Goal: Task Accomplishment & Management: Use online tool/utility

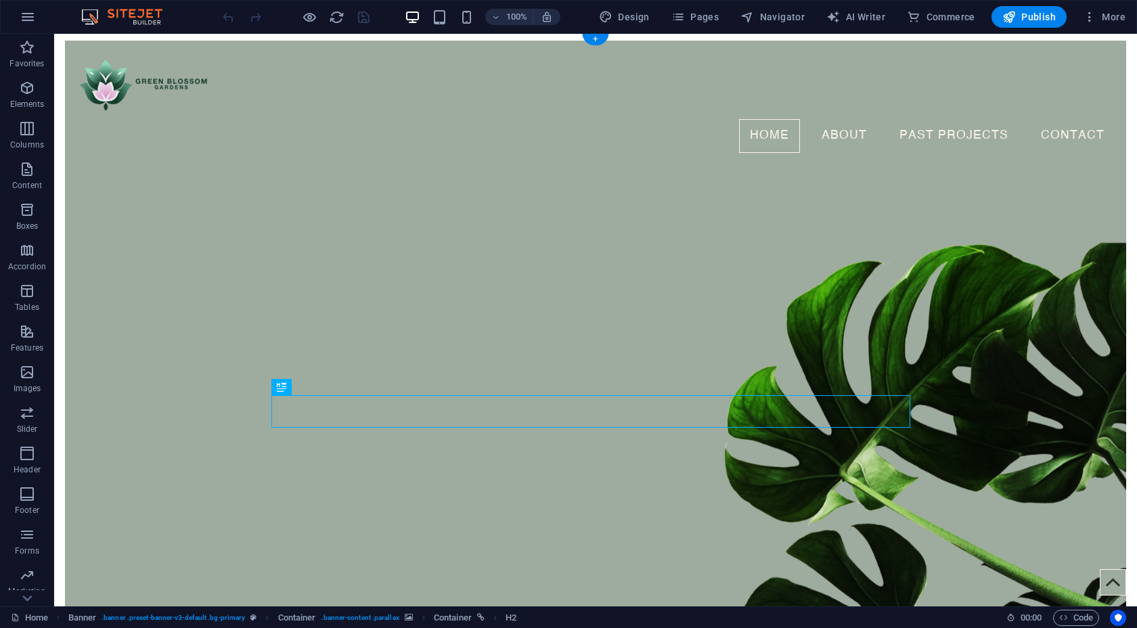
scroll to position [5, 0]
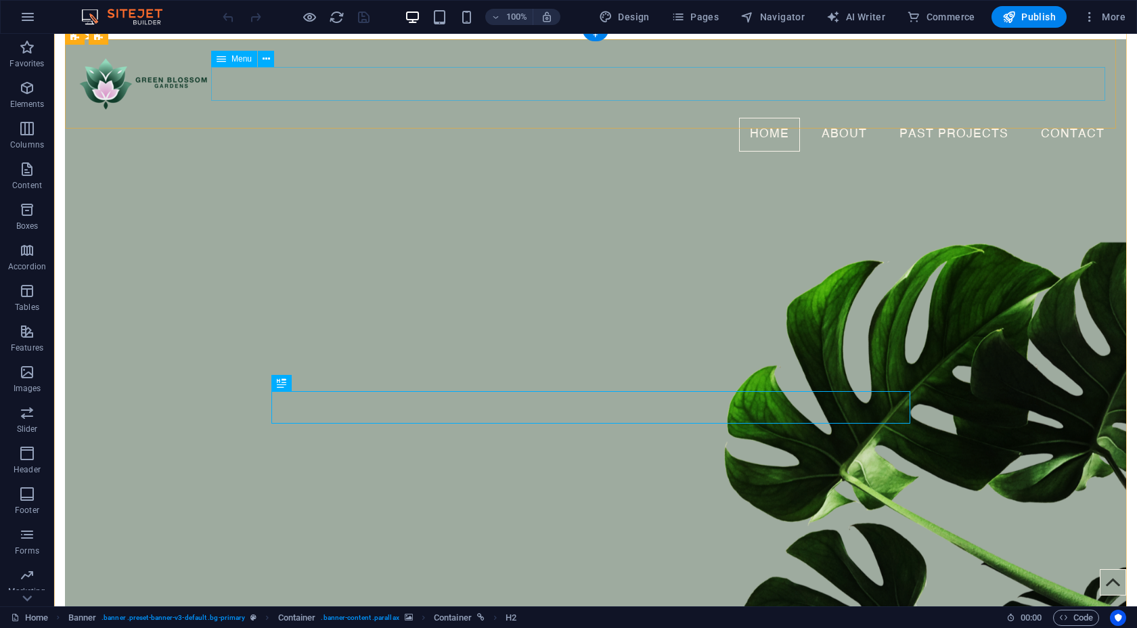
click at [946, 118] on nav "Home About Past projects Contact" at bounding box center [595, 135] width 1039 height 34
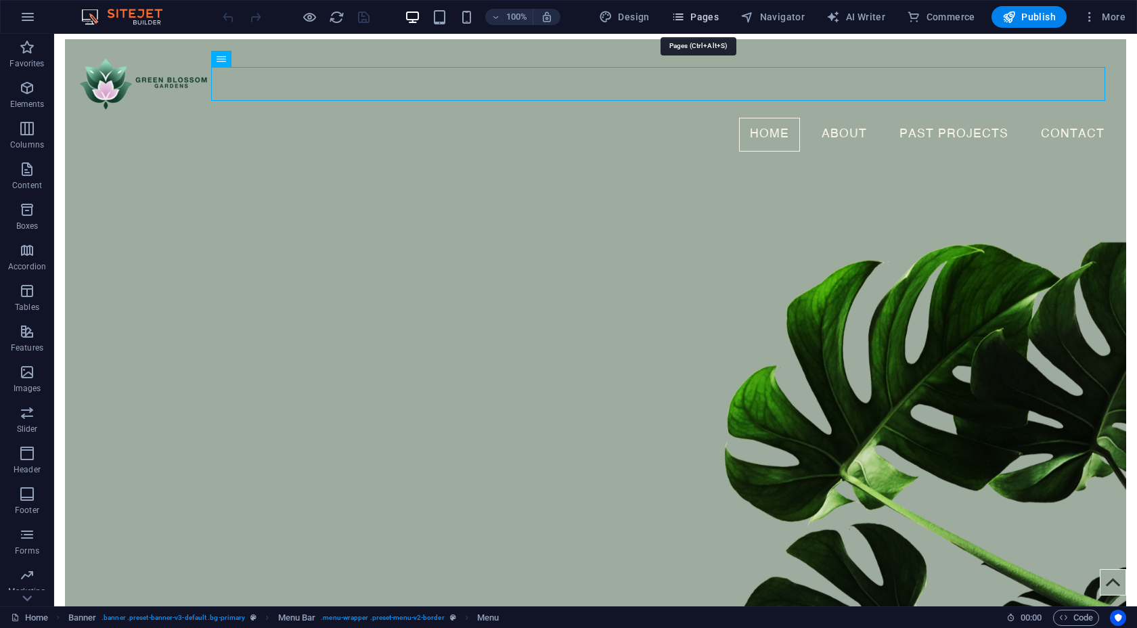
click at [696, 22] on span "Pages" at bounding box center [694, 17] width 47 height 14
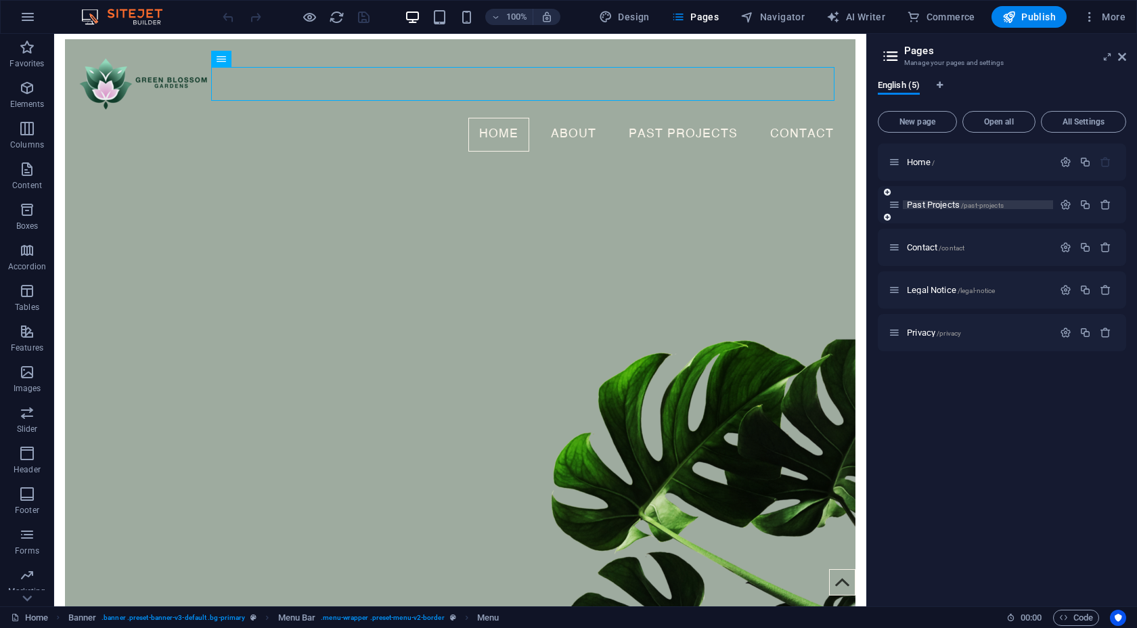
click at [928, 206] on span "Past Projects /past-projects" at bounding box center [955, 205] width 97 height 10
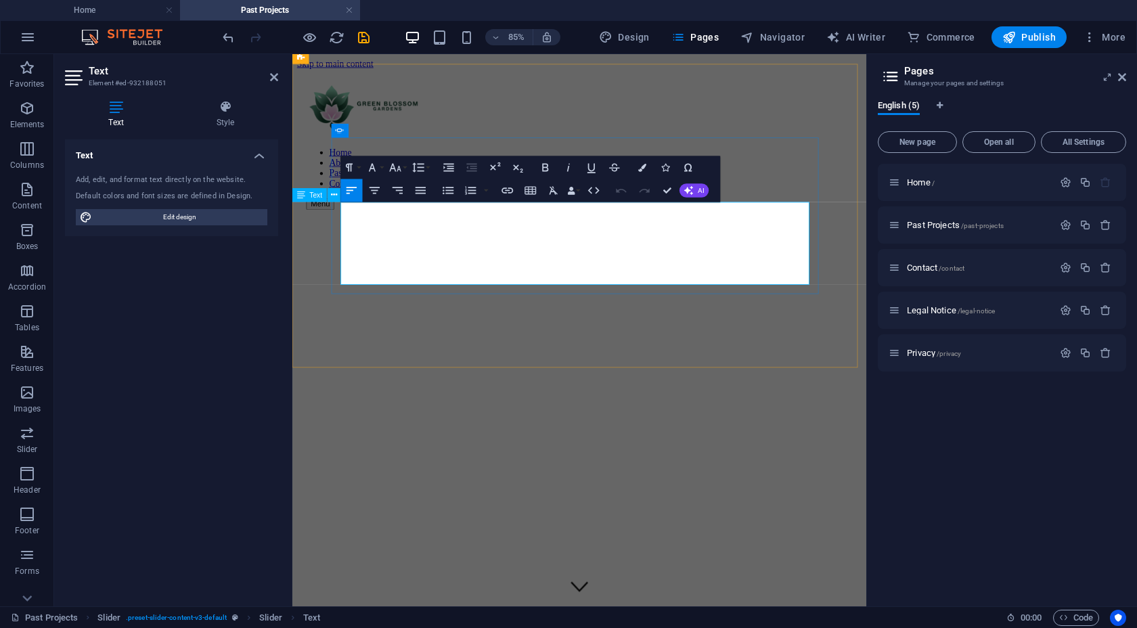
scroll to position [645, 0]
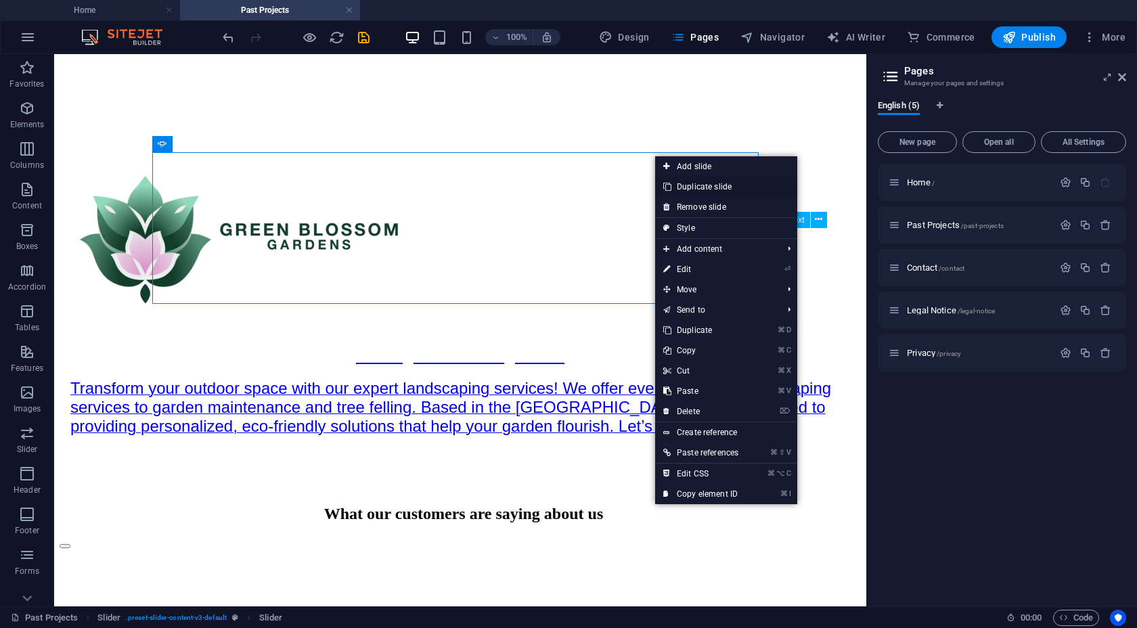
click at [681, 184] on link "Duplicate slide" at bounding box center [726, 187] width 142 height 20
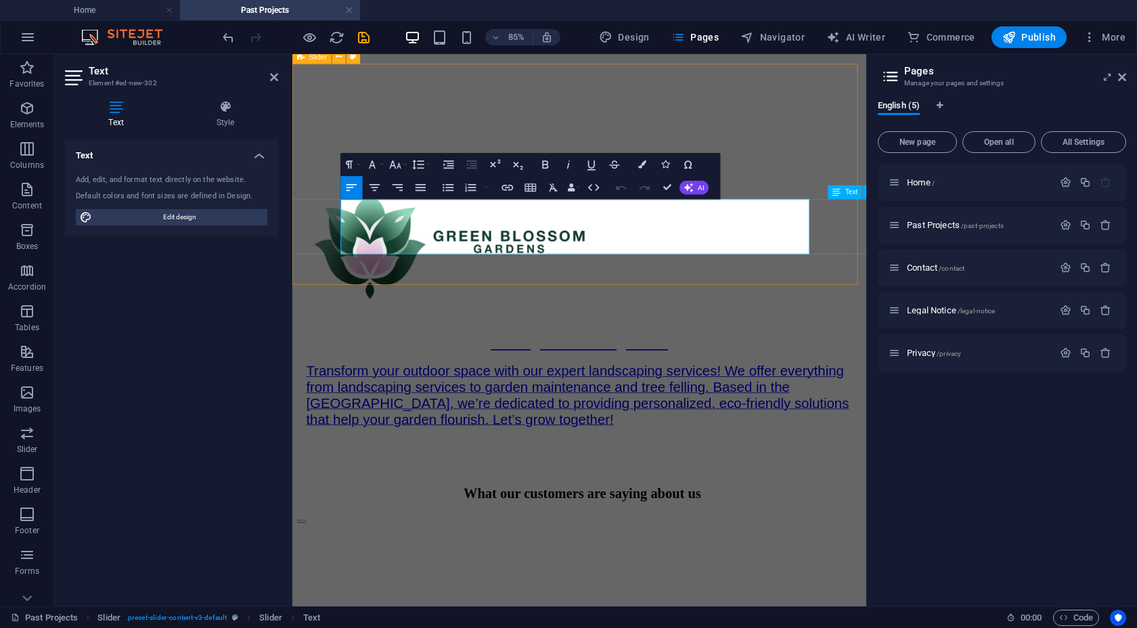
scroll to position [3, 0]
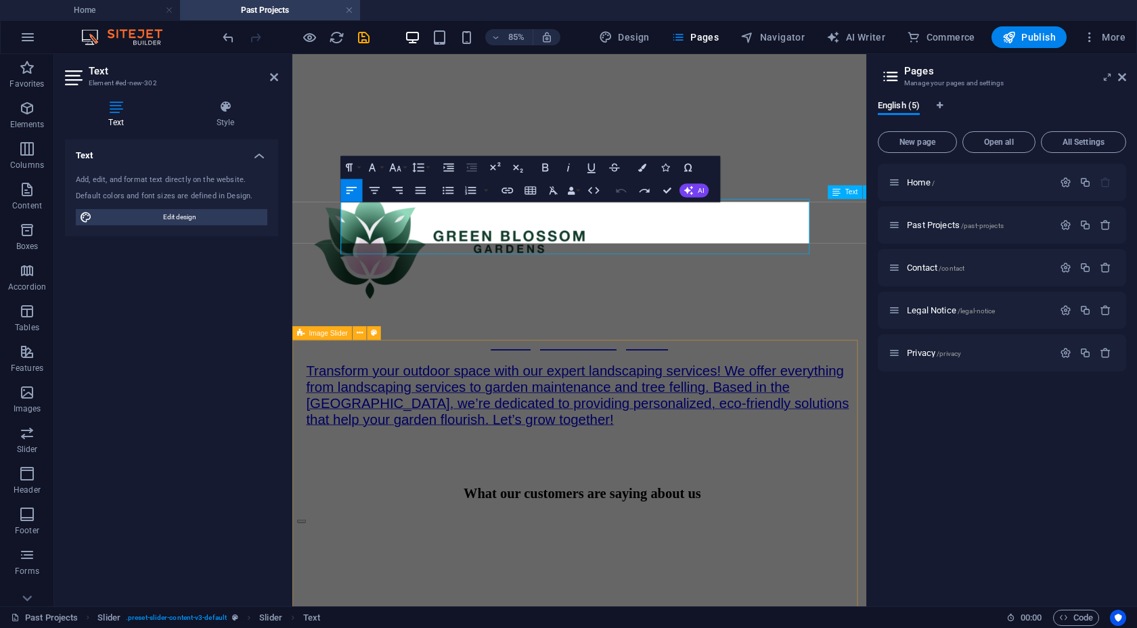
scroll to position [2195, 2]
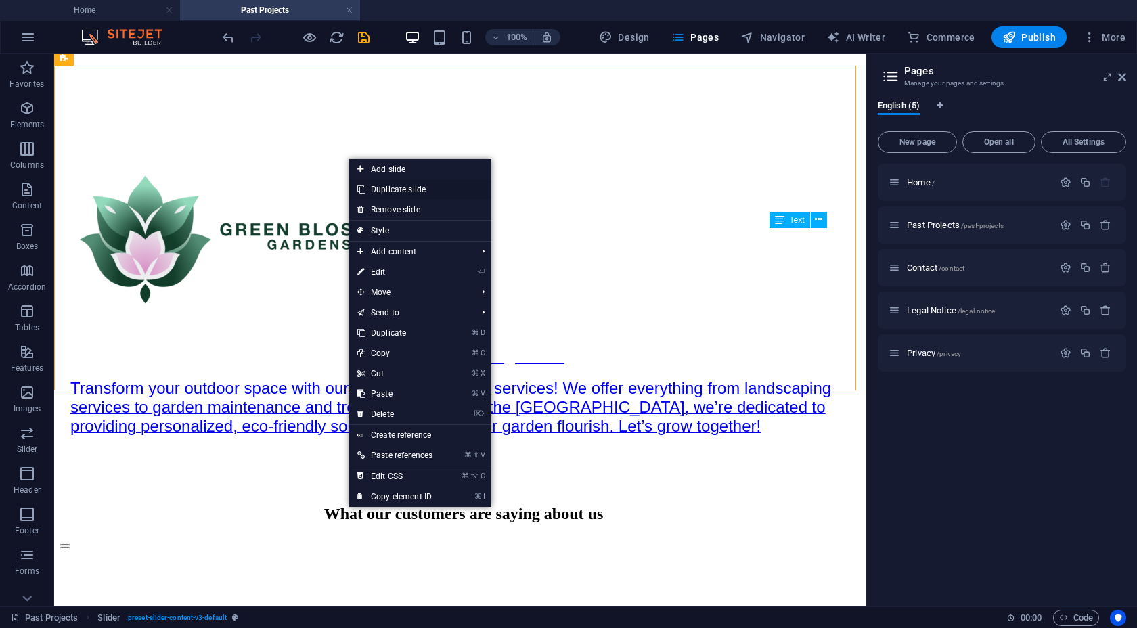
click at [401, 193] on link "Duplicate slide" at bounding box center [420, 189] width 142 height 20
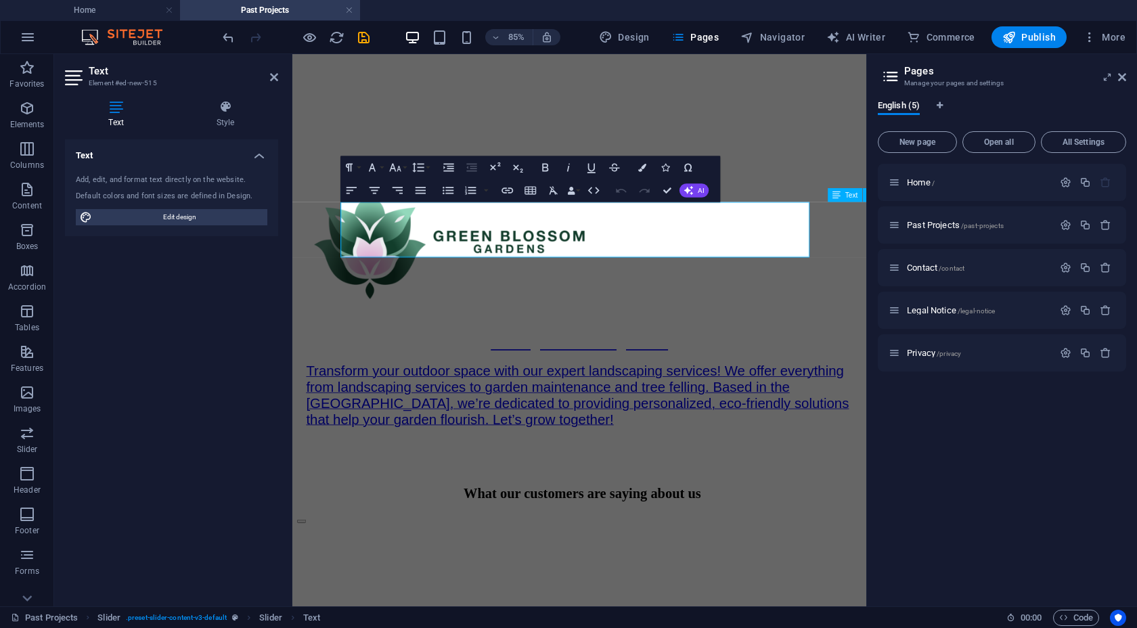
click at [251, 235] on div "Add, edit, and format text directly on the website. Default colors and font siz…" at bounding box center [171, 200] width 213 height 72
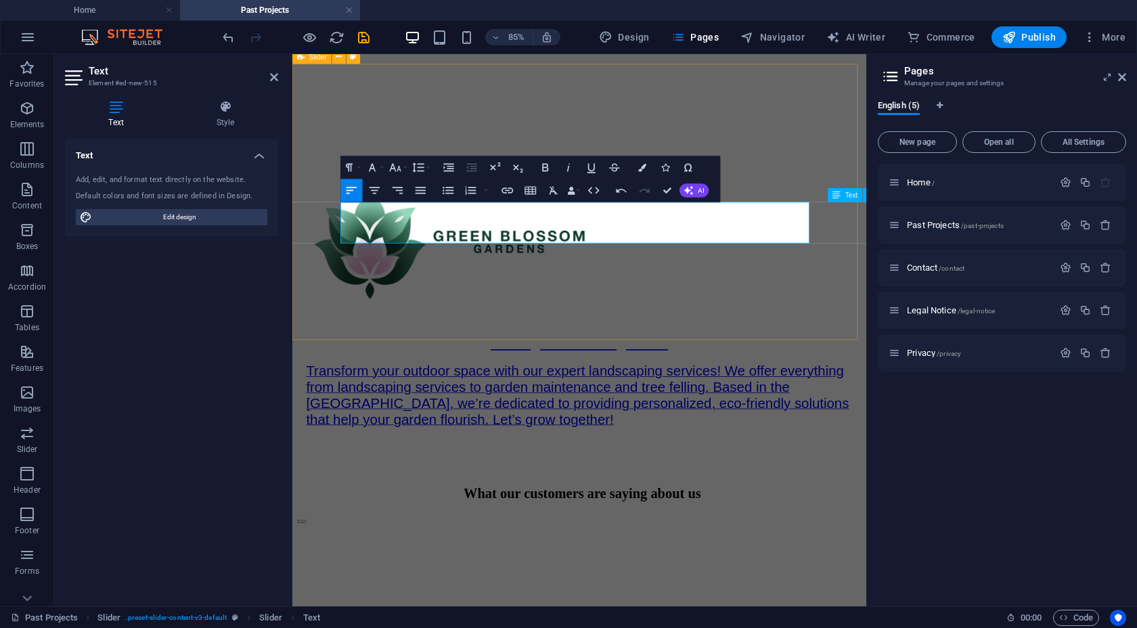
scroll to position [861, 2]
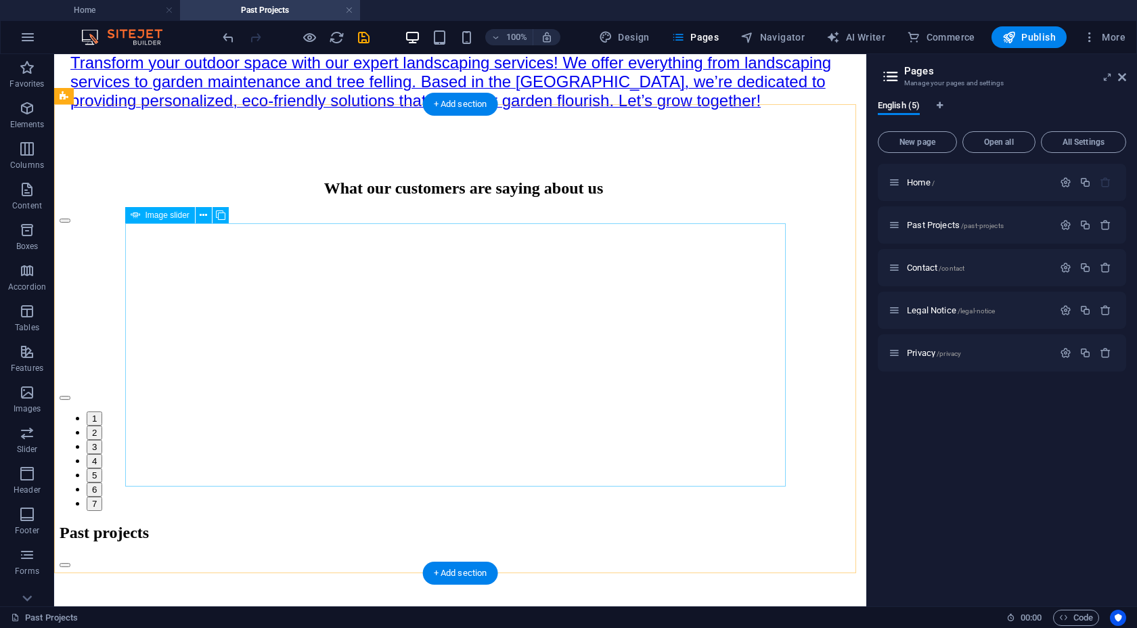
scroll to position [989, 0]
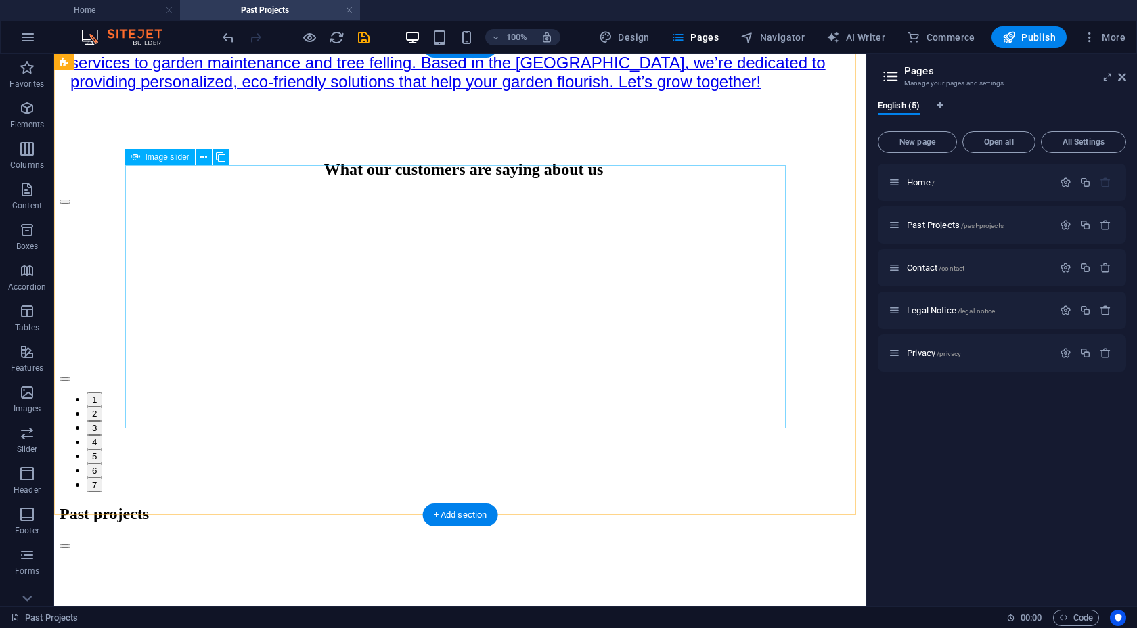
select select "px"
select select "ms"
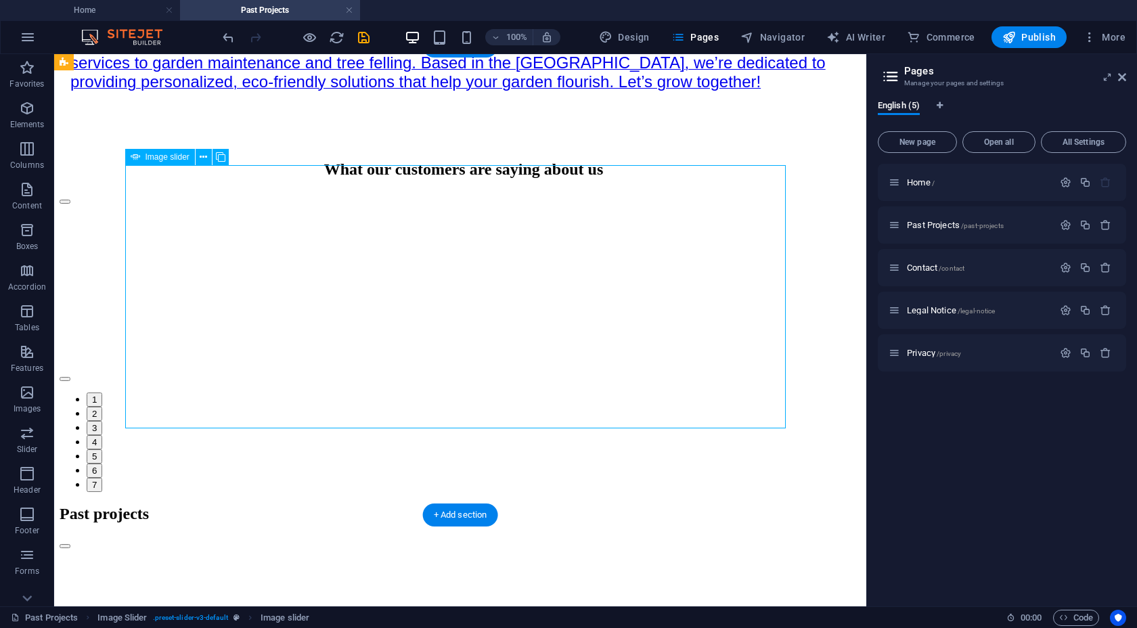
select select "s"
select select "progressive"
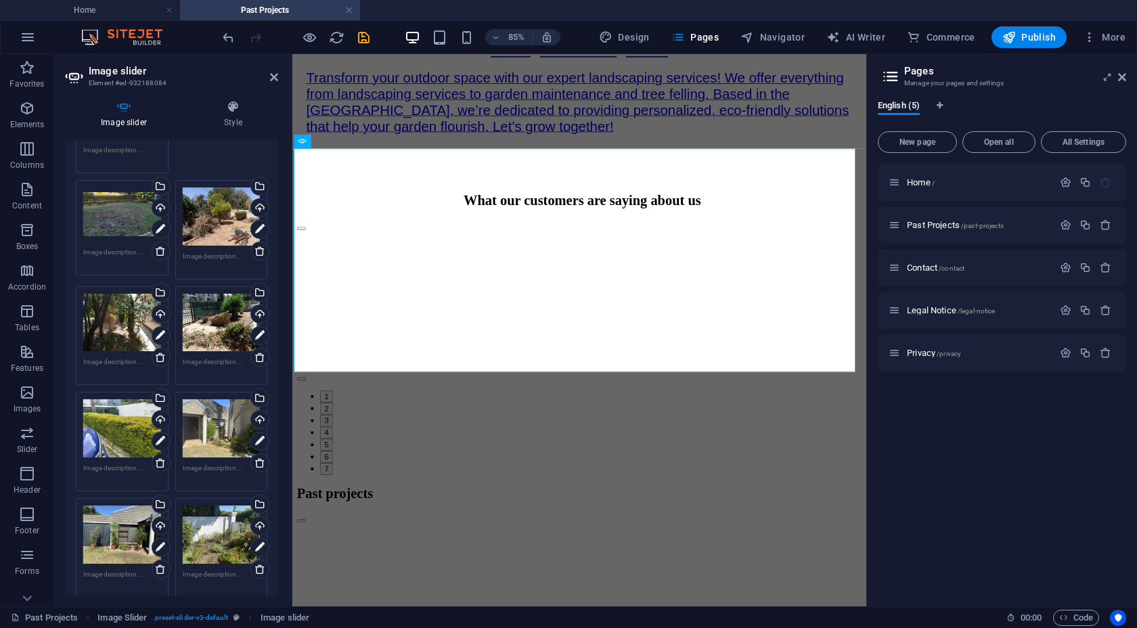
scroll to position [1651, 0]
click at [256, 247] on icon at bounding box center [259, 252] width 11 height 11
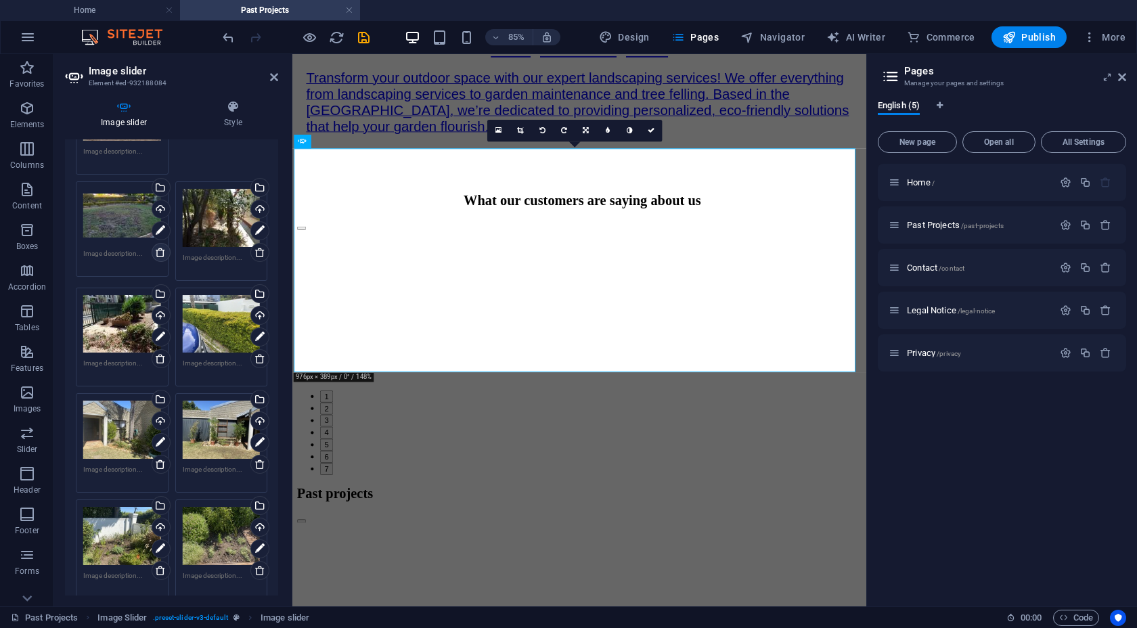
click at [160, 247] on icon at bounding box center [160, 252] width 11 height 11
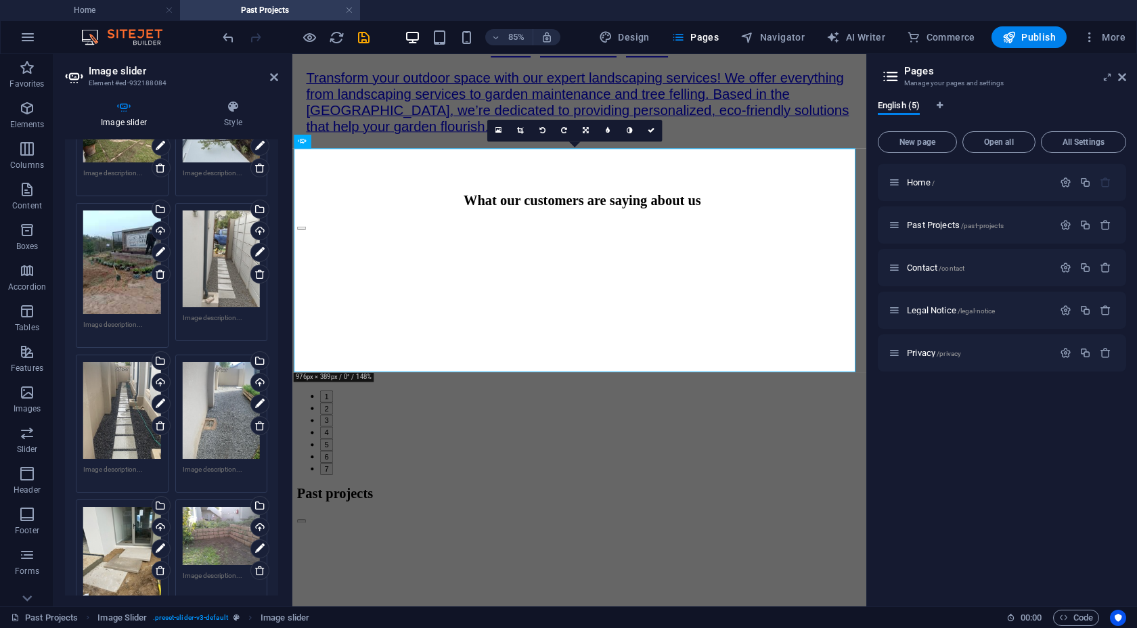
scroll to position [0, 0]
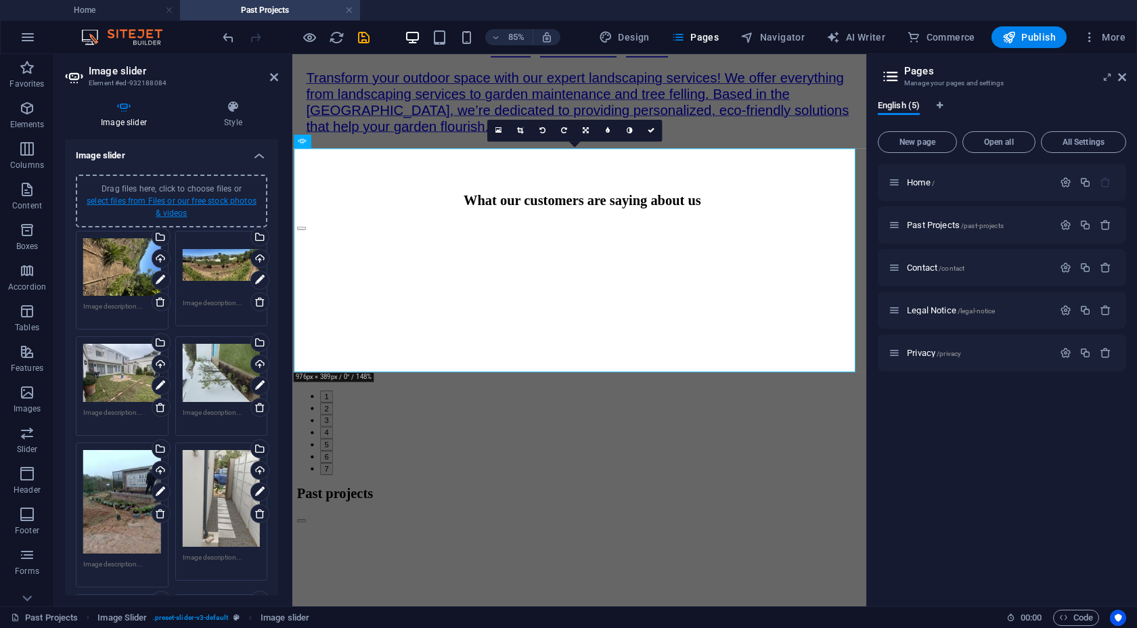
click at [212, 200] on link "select files from Files or our free stock photos & videos" at bounding box center [172, 207] width 170 height 22
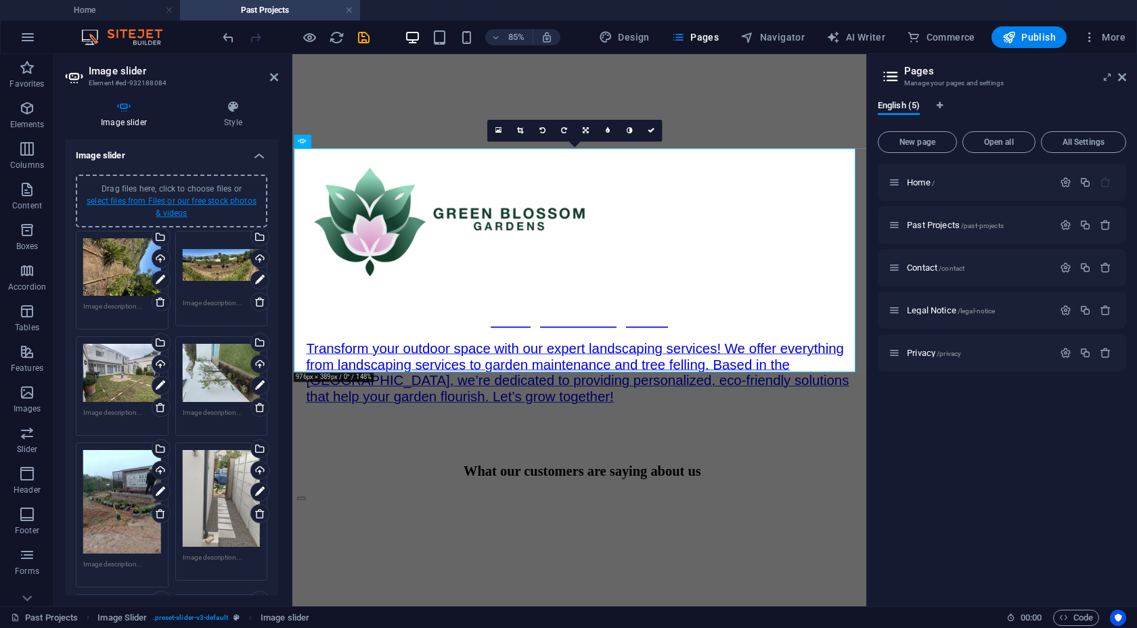
scroll to position [443, 0]
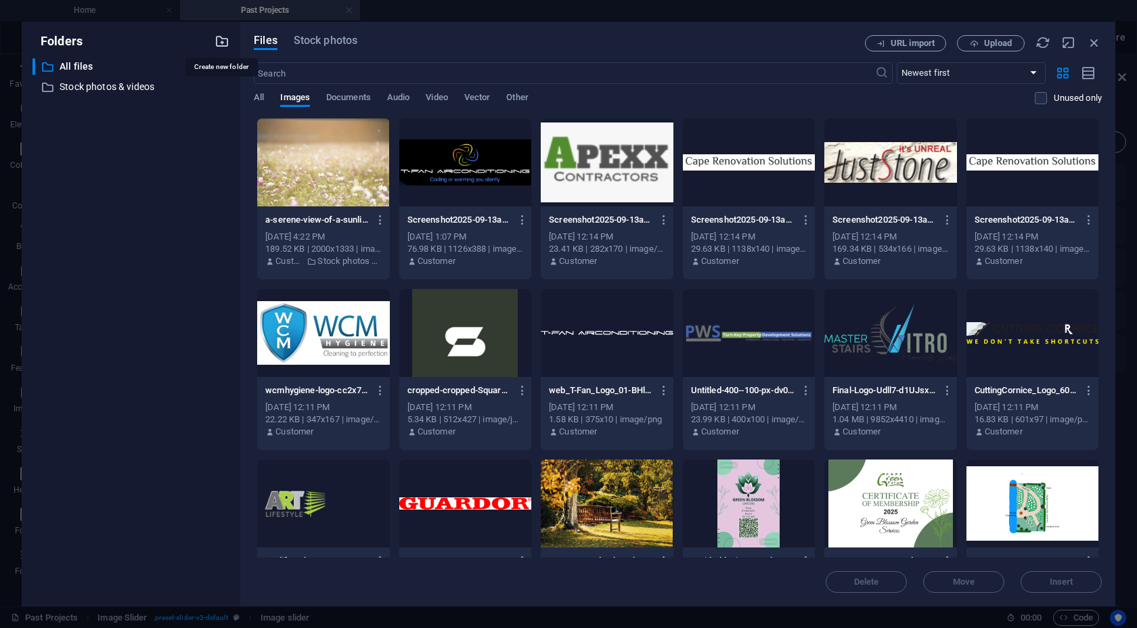
click at [225, 43] on icon "button" at bounding box center [222, 41] width 15 height 15
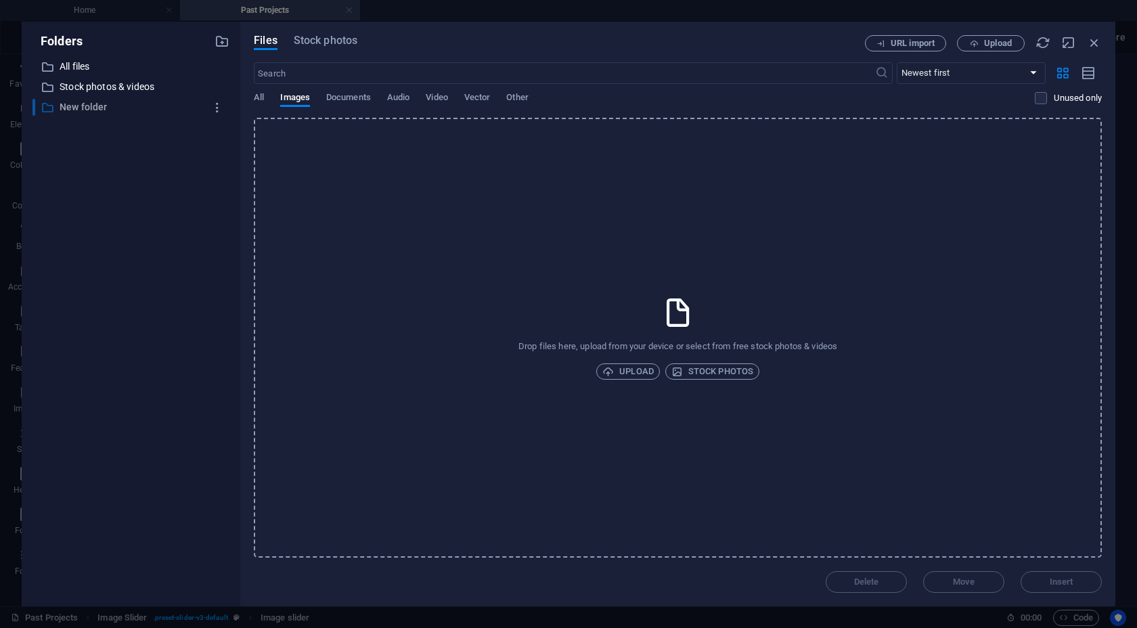
scroll to position [989, 0]
click at [83, 66] on p "All files" at bounding box center [132, 67] width 145 height 16
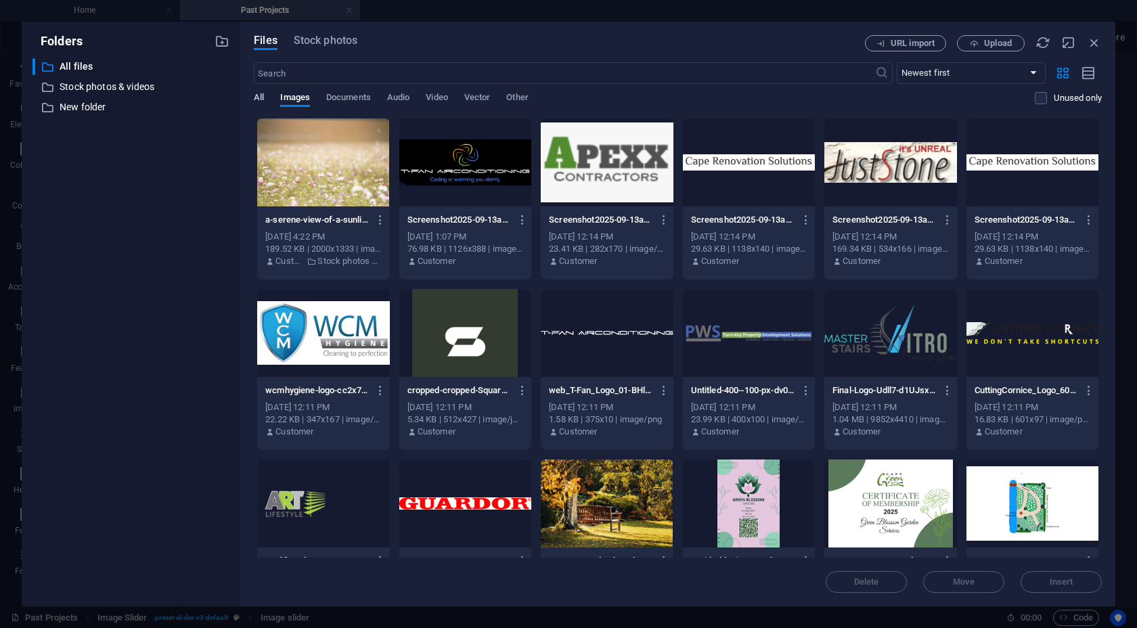
click at [261, 93] on span "All" at bounding box center [259, 98] width 10 height 19
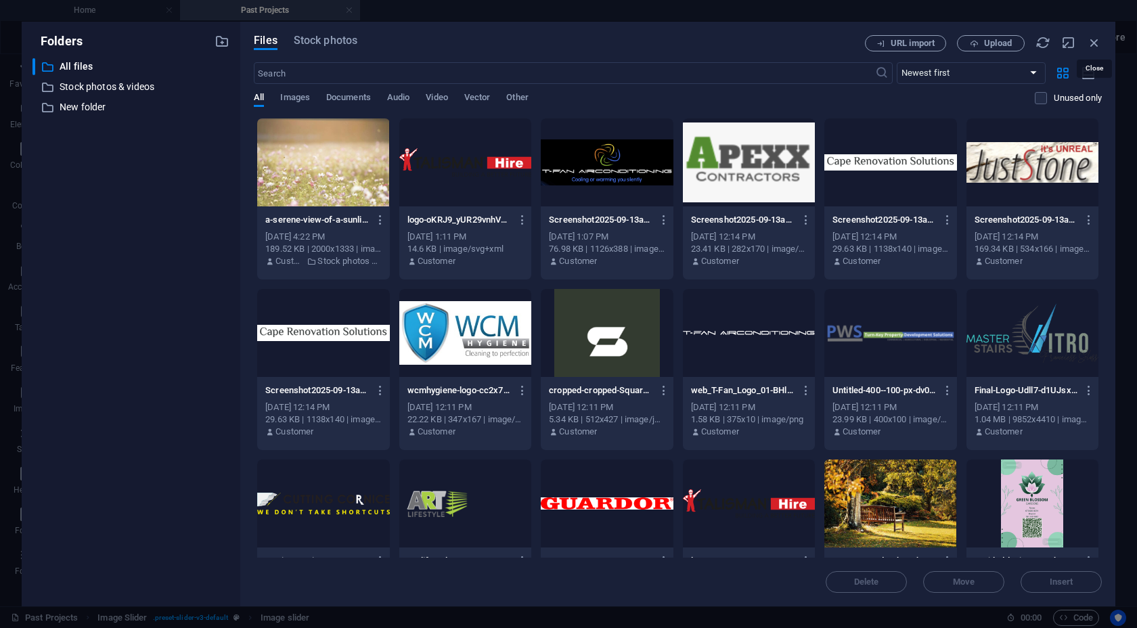
click at [947, 41] on icon "button" at bounding box center [1094, 42] width 15 height 15
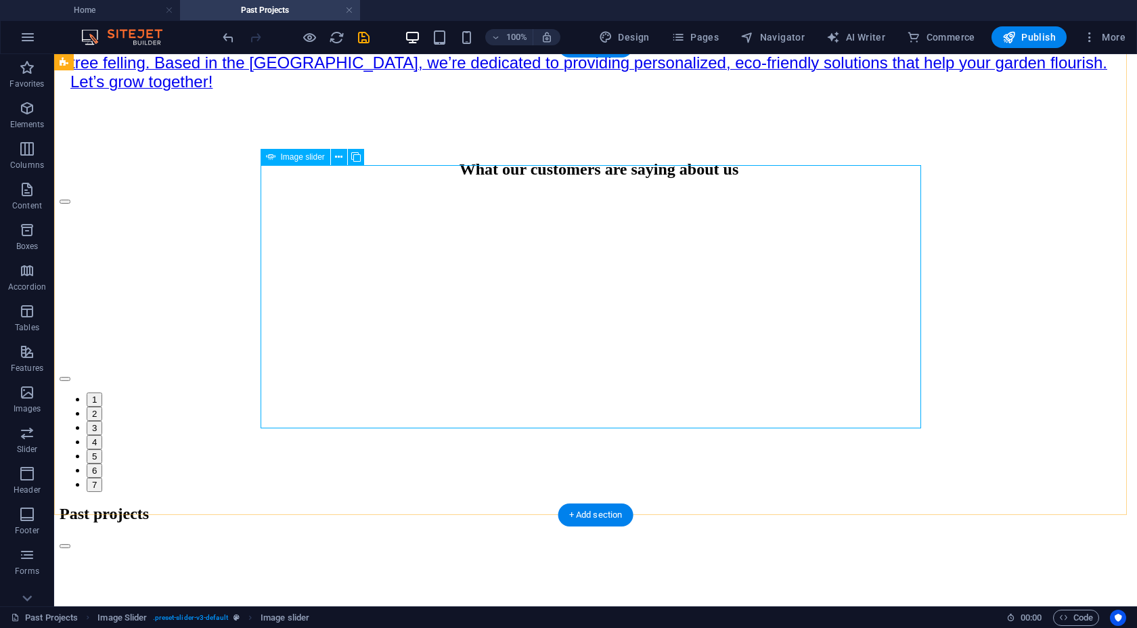
select select "px"
select select "ms"
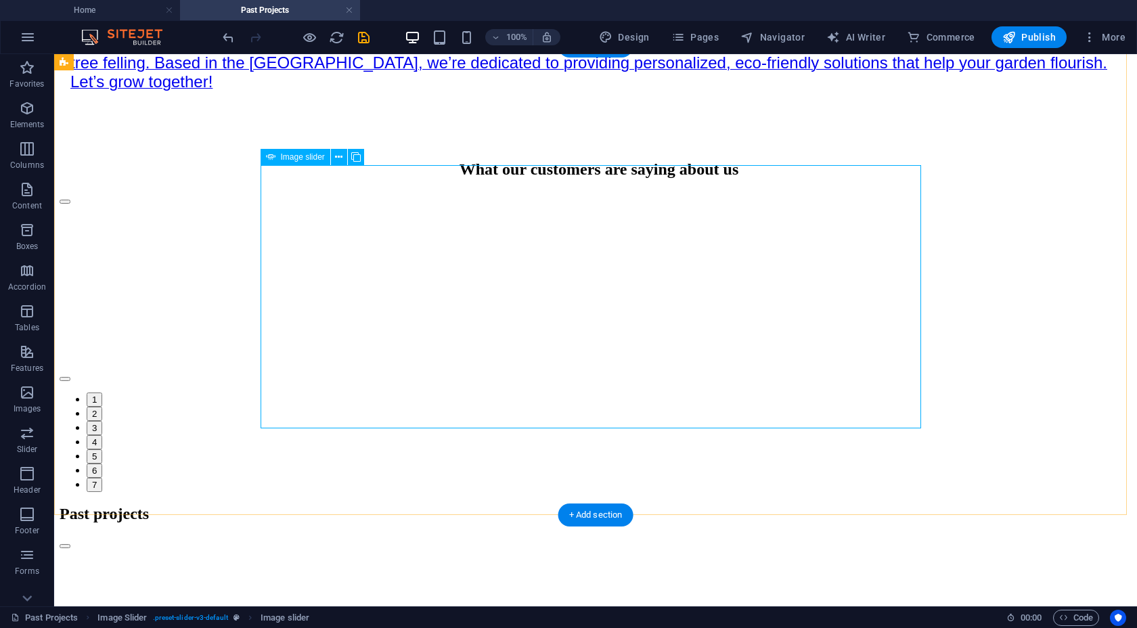
select select "s"
select select "progressive"
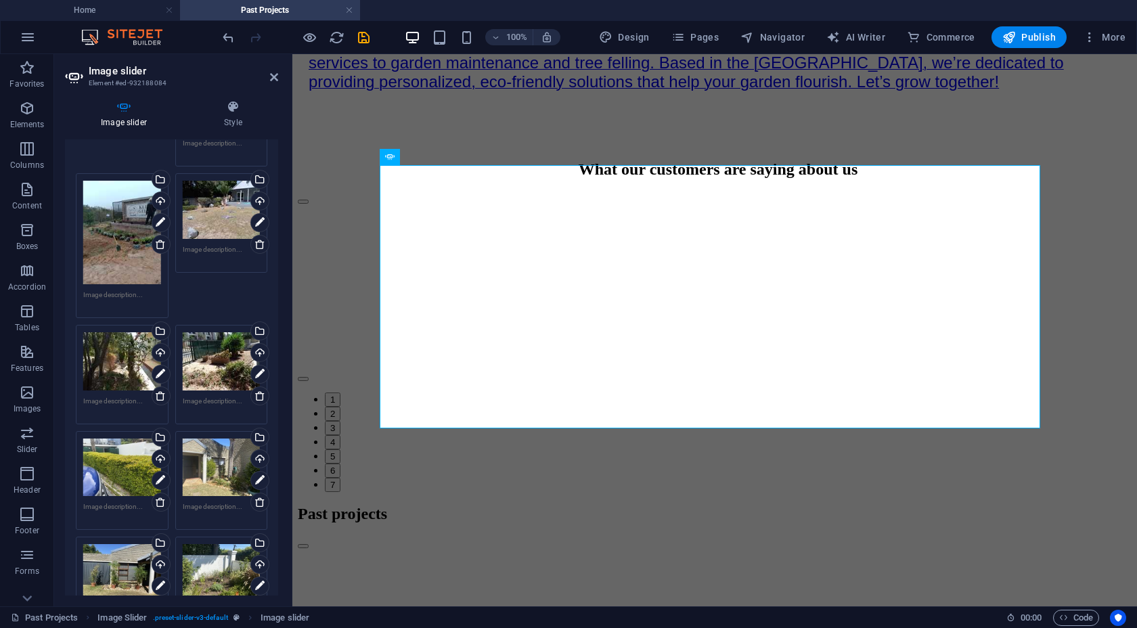
scroll to position [1521, 0]
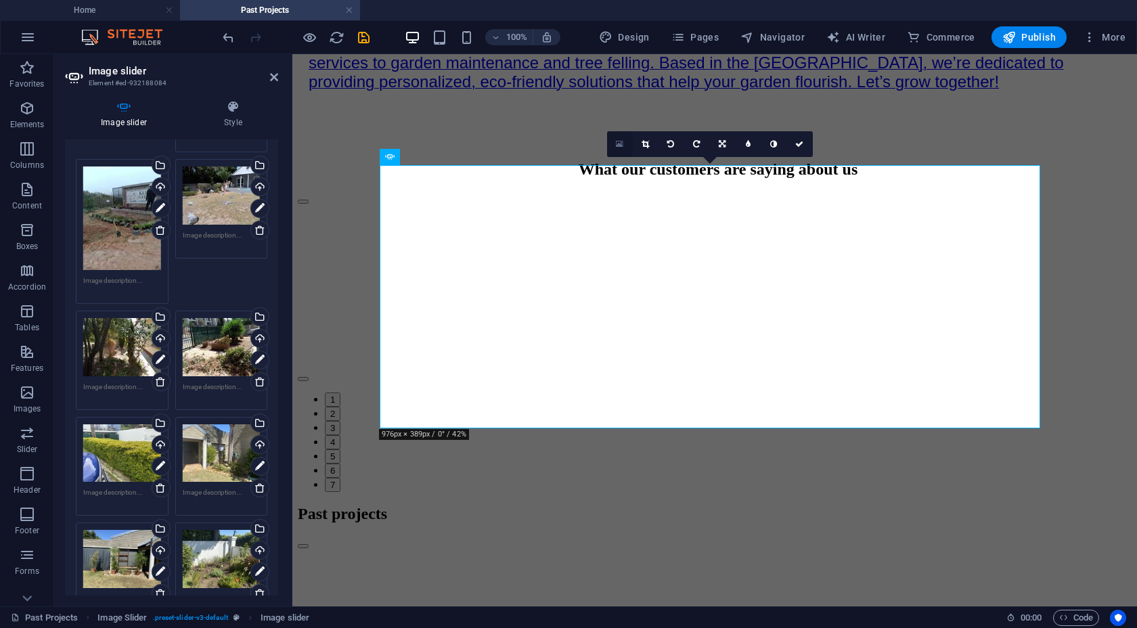
click at [617, 147] on icon at bounding box center [619, 143] width 7 height 9
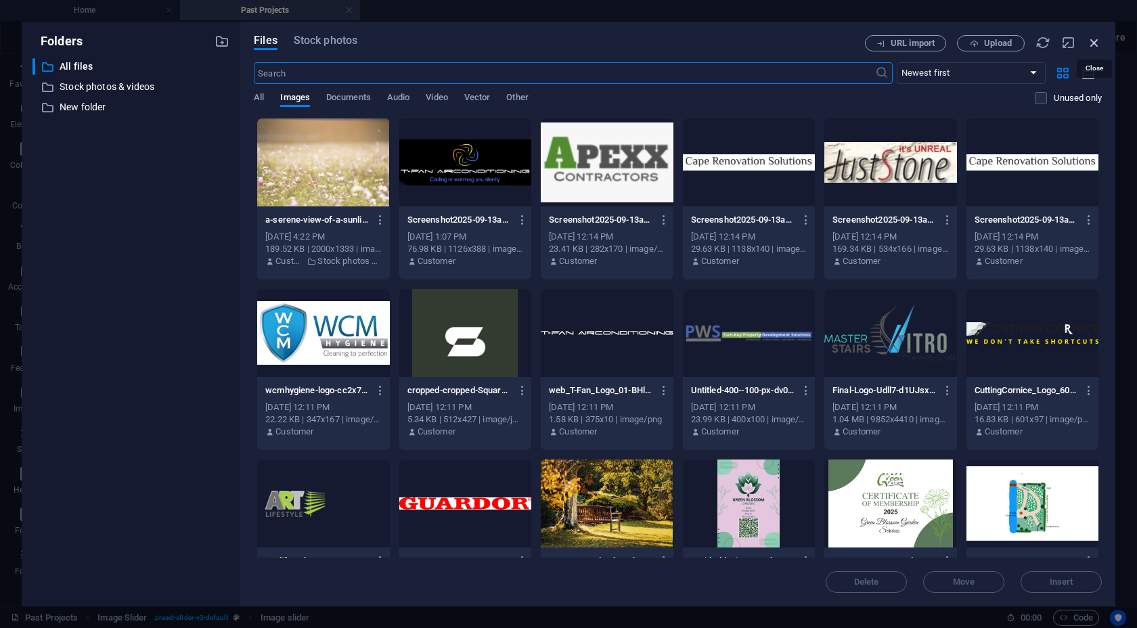
click at [947, 49] on icon "button" at bounding box center [1094, 42] width 15 height 15
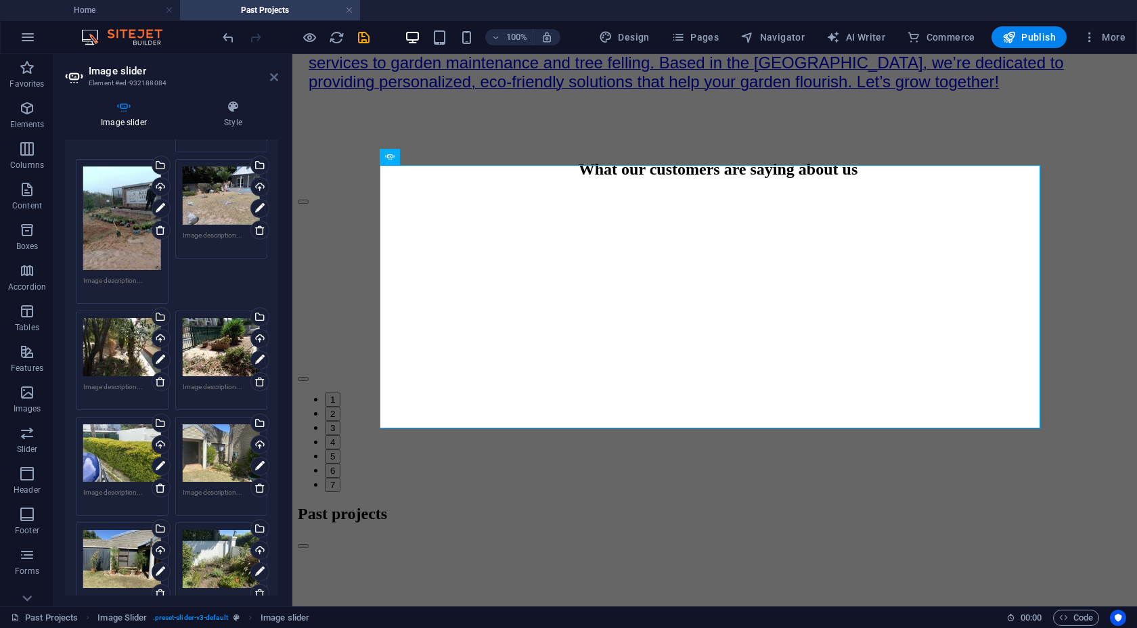
click at [273, 80] on icon at bounding box center [274, 77] width 8 height 11
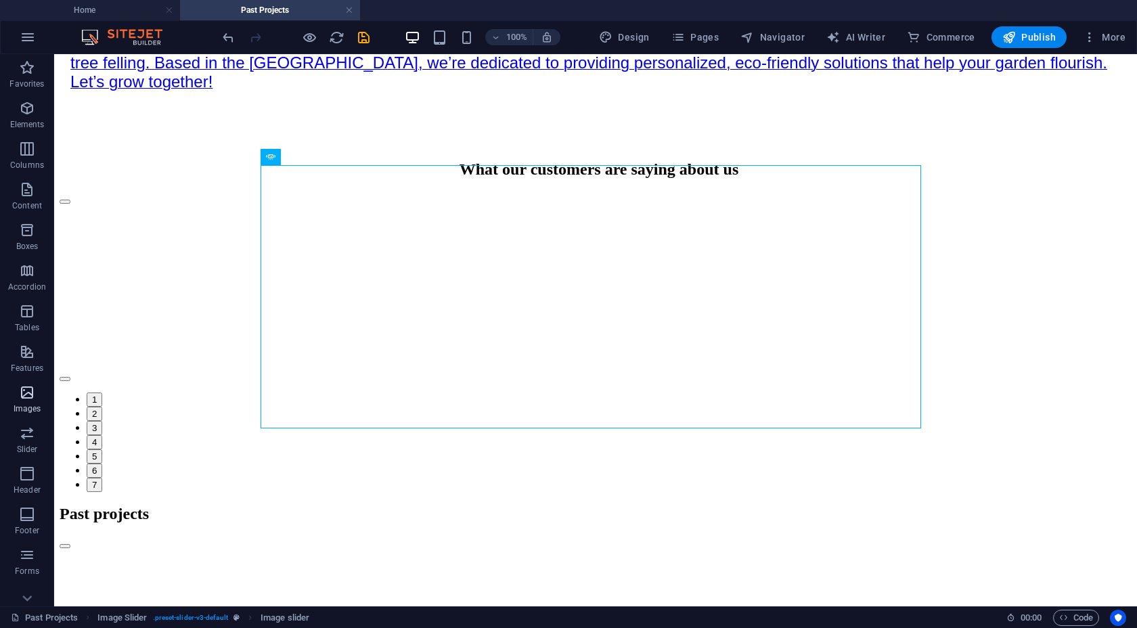
click at [34, 394] on icon "button" at bounding box center [27, 392] width 16 height 16
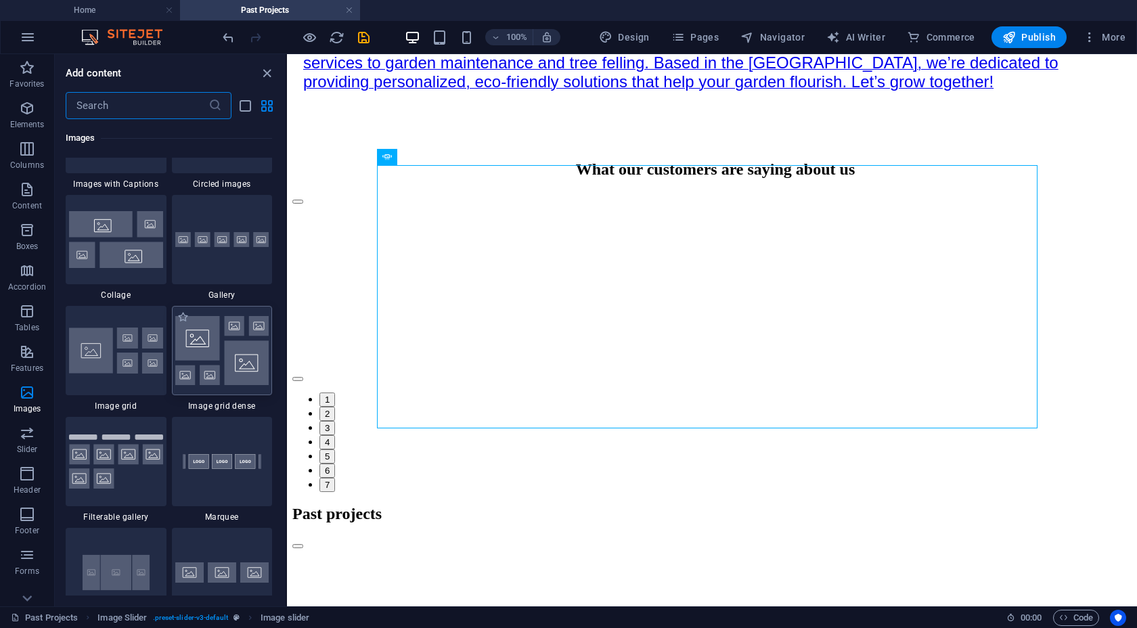
scroll to position [6939, 0]
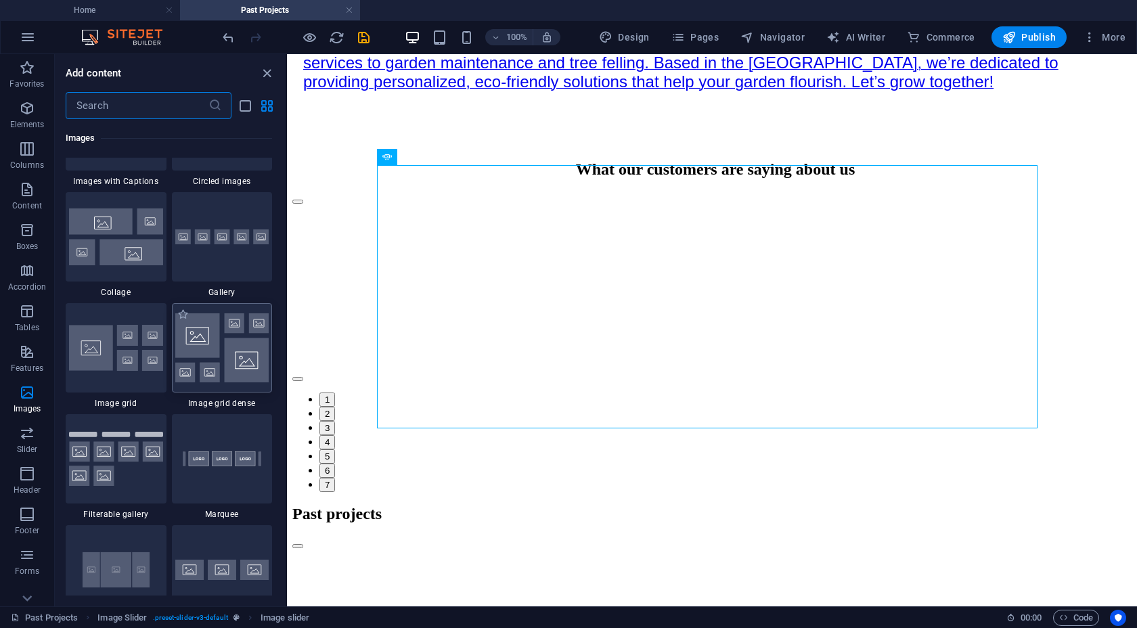
click at [218, 344] on img at bounding box center [222, 347] width 94 height 69
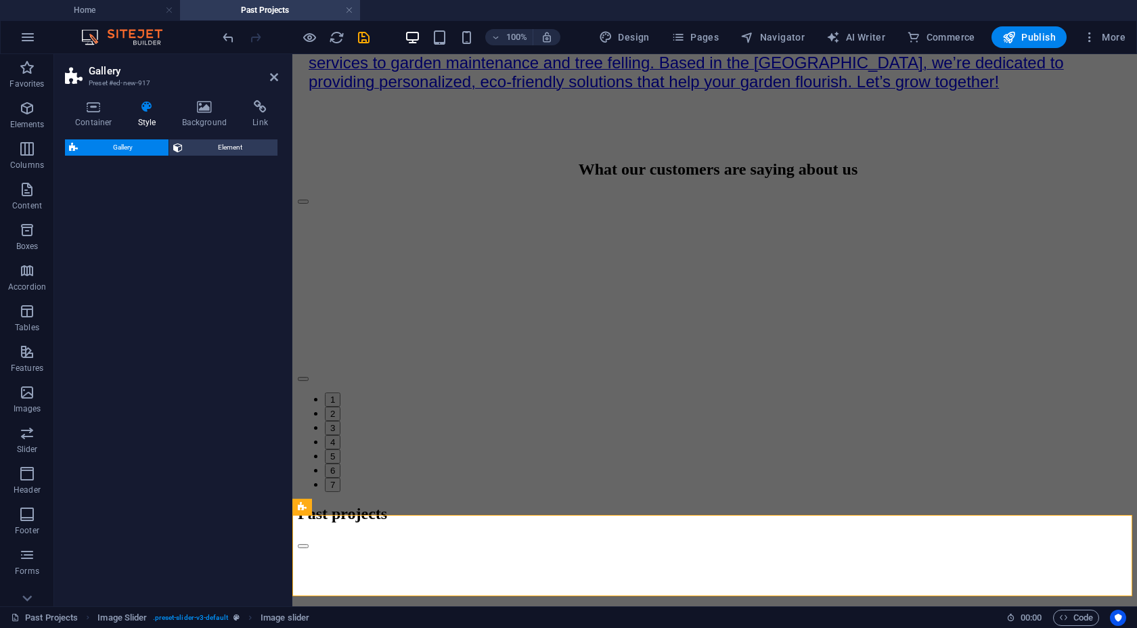
select select "rem"
select select "preset-gallery-v3-grid-dense"
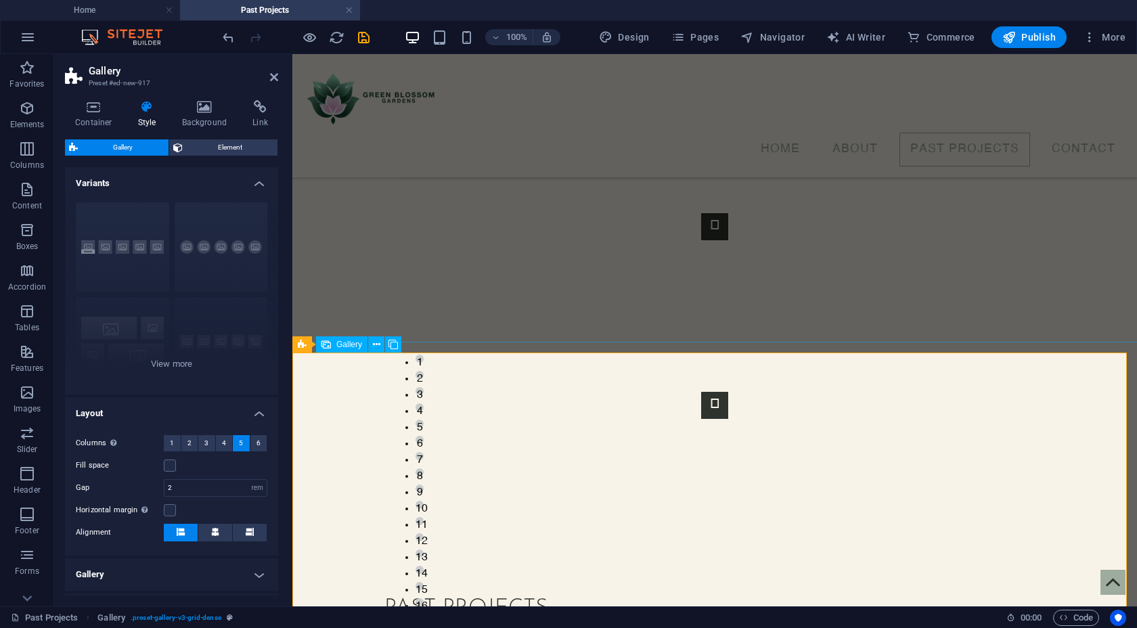
scroll to position [1157, 0]
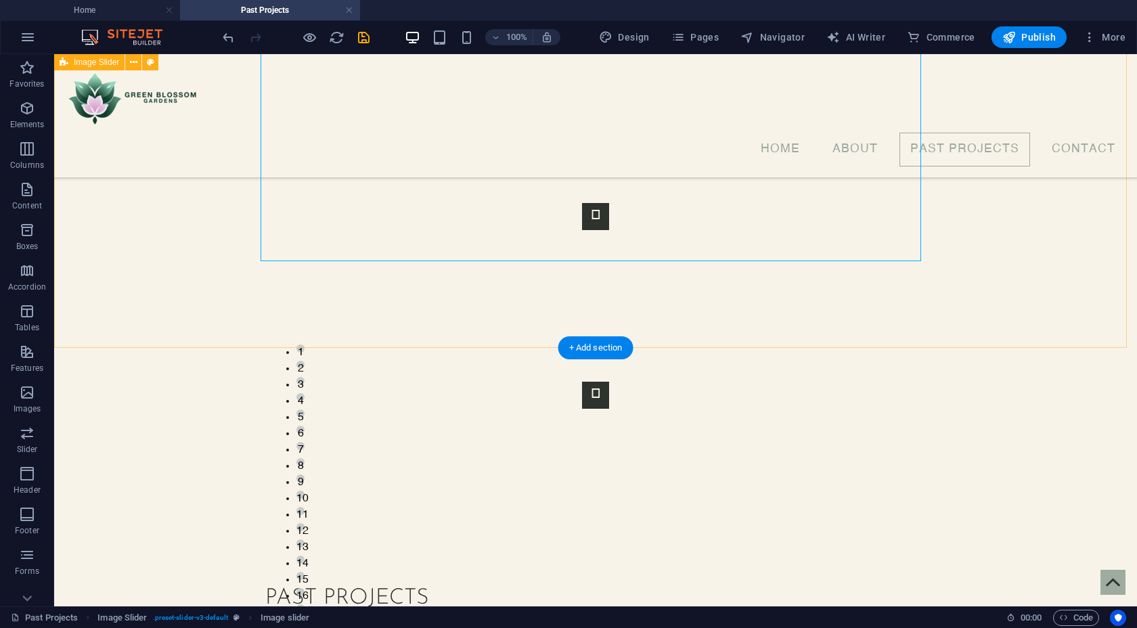
scroll to position [914, 0]
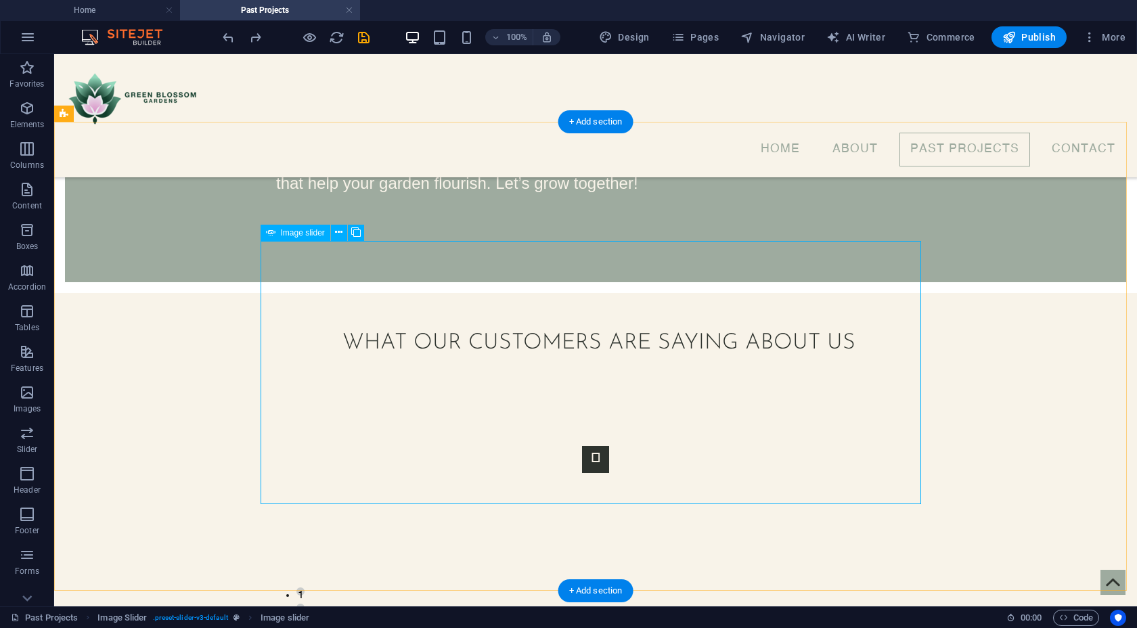
click at [315, 236] on span "Image slider" at bounding box center [303, 233] width 44 height 8
click at [340, 233] on icon at bounding box center [338, 232] width 7 height 14
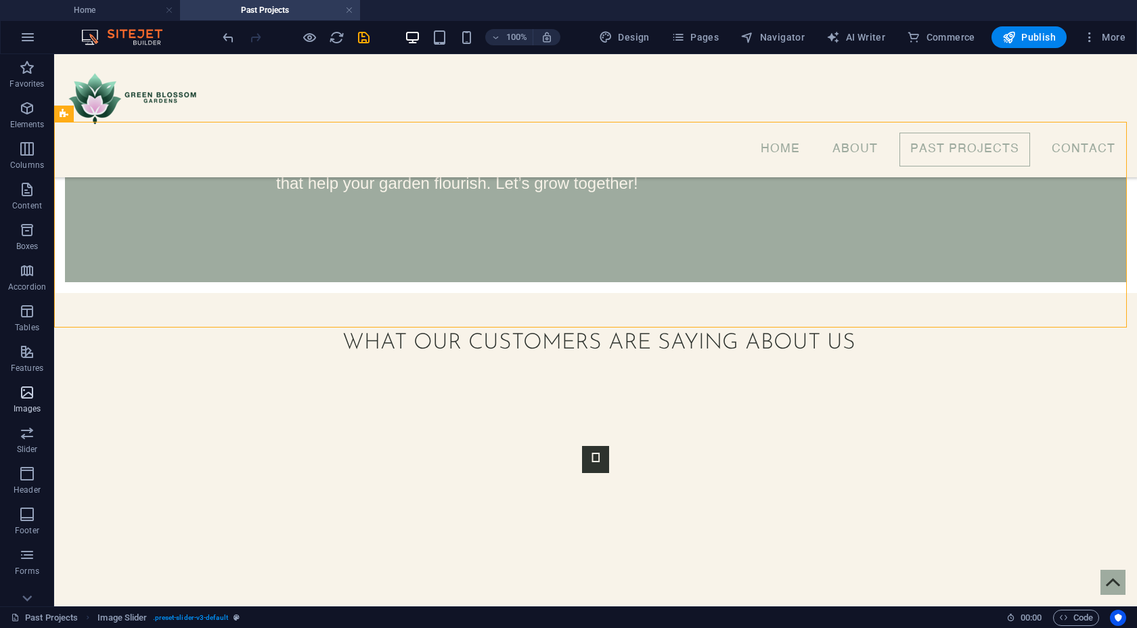
click at [28, 392] on icon "button" at bounding box center [27, 392] width 16 height 16
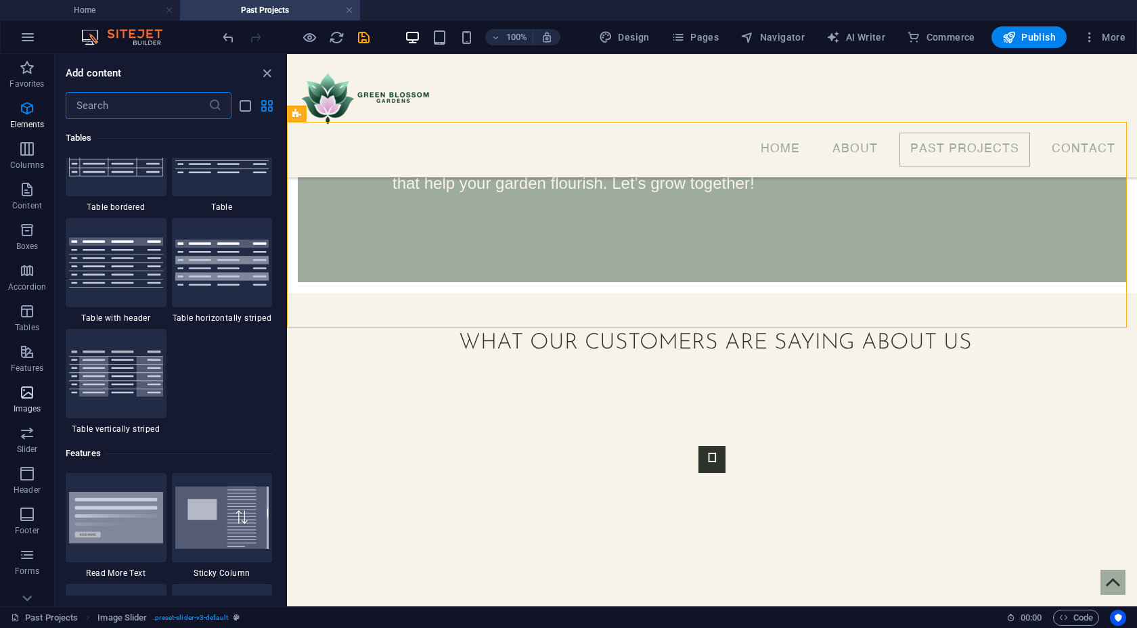
scroll to position [6862, 0]
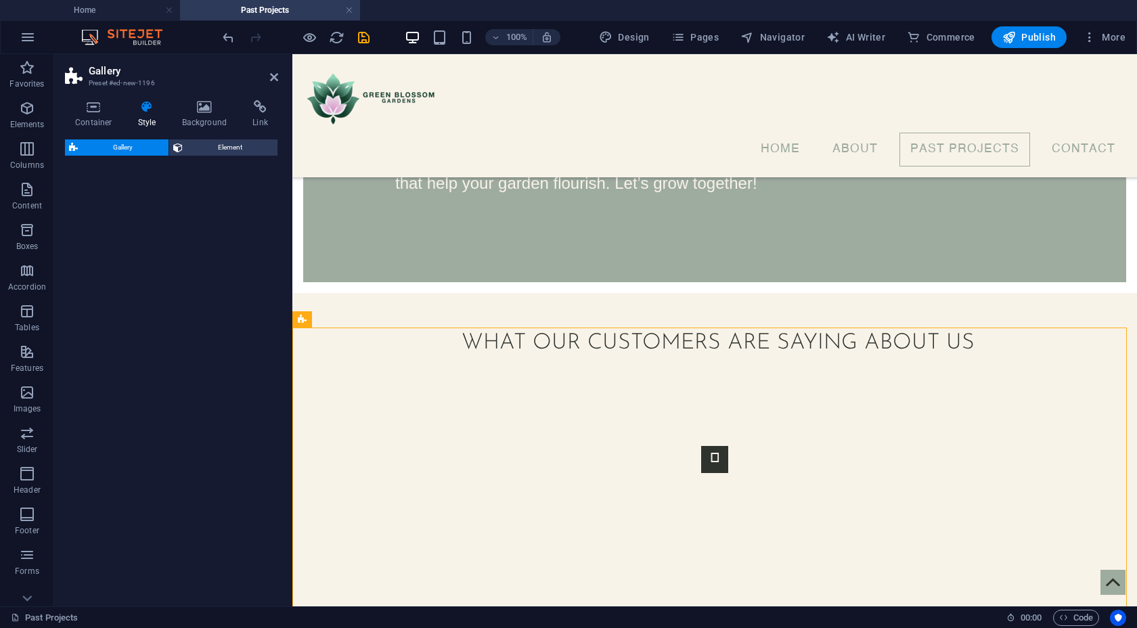
select select "rem"
select select "preset-gallery-v3-grid-dense"
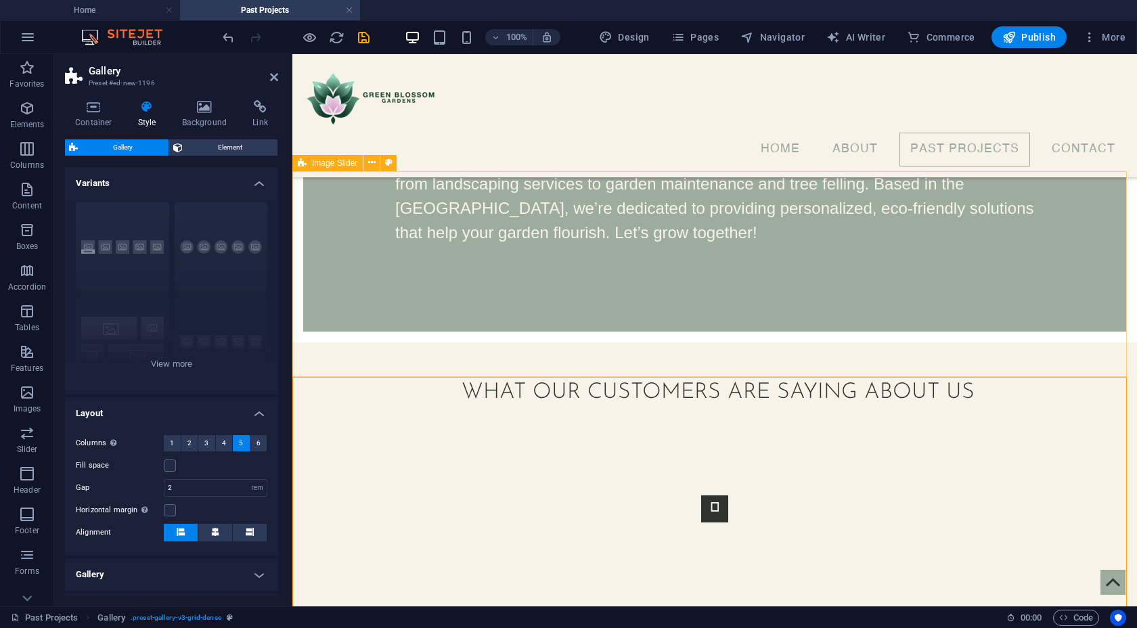
scroll to position [1085, 0]
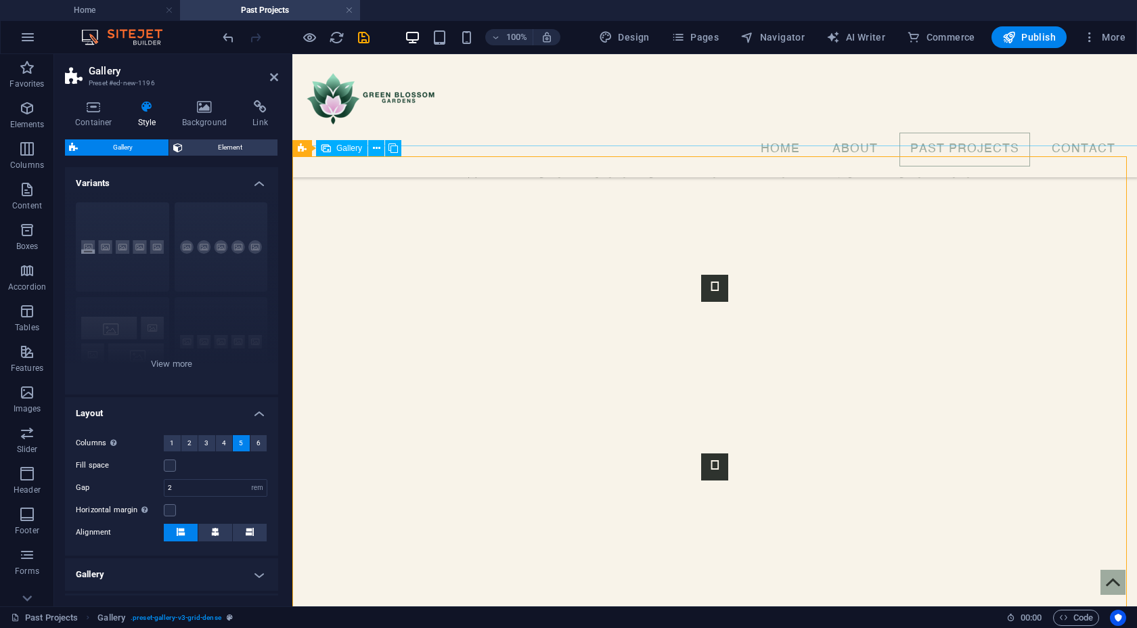
select select "4"
select select "px"
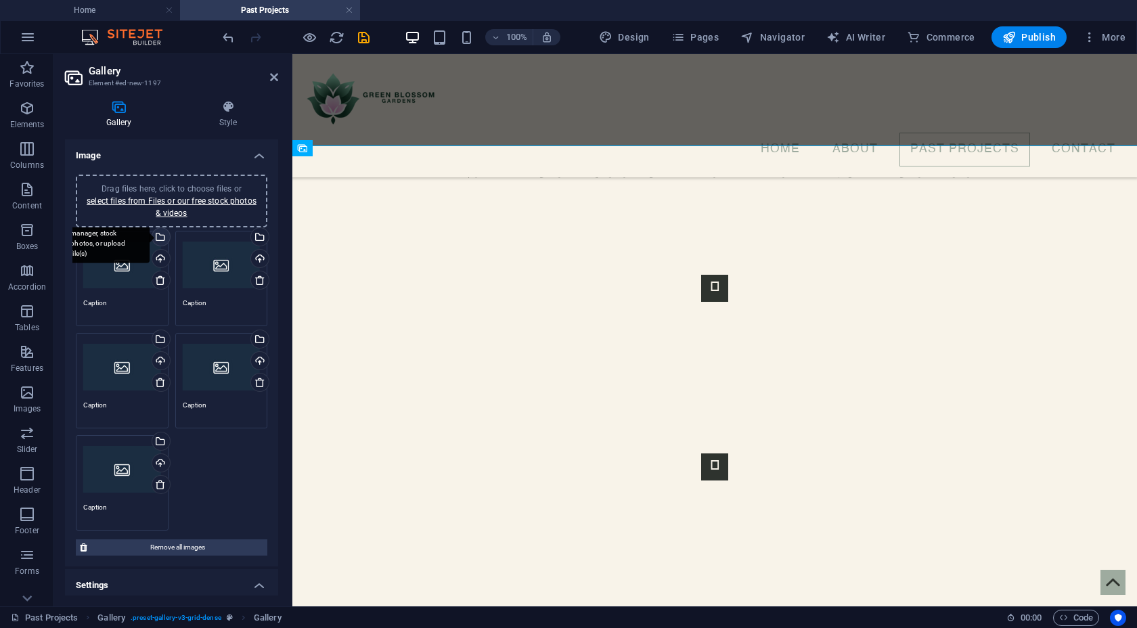
click at [164, 237] on div "Select files from the file manager, stock photos, or upload file(s)" at bounding box center [160, 238] width 20 height 20
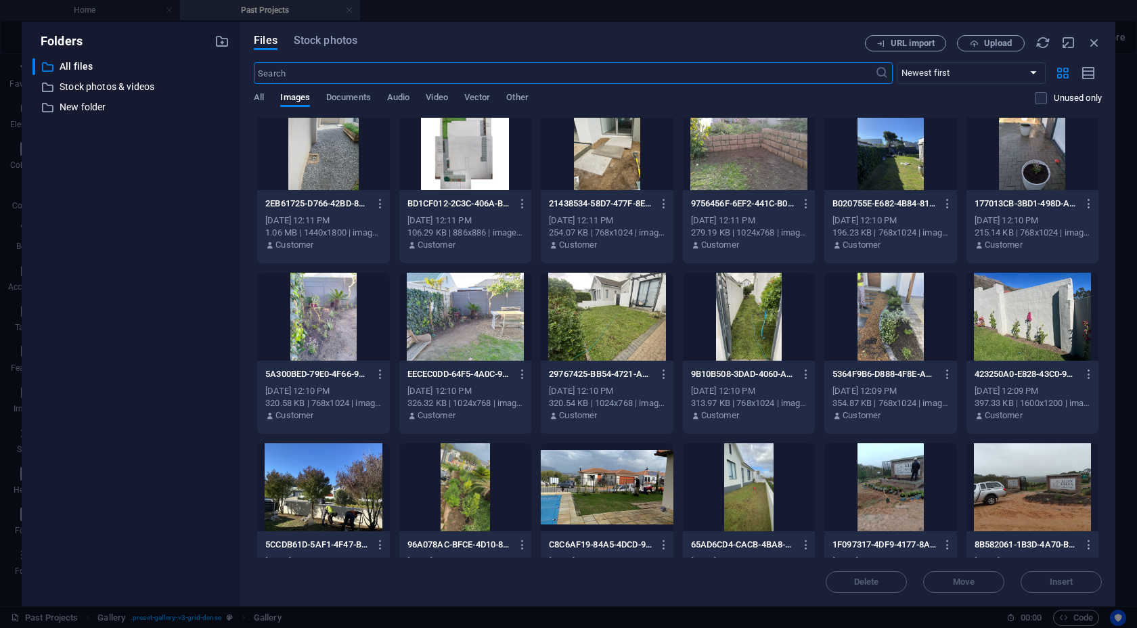
scroll to position [1915, 0]
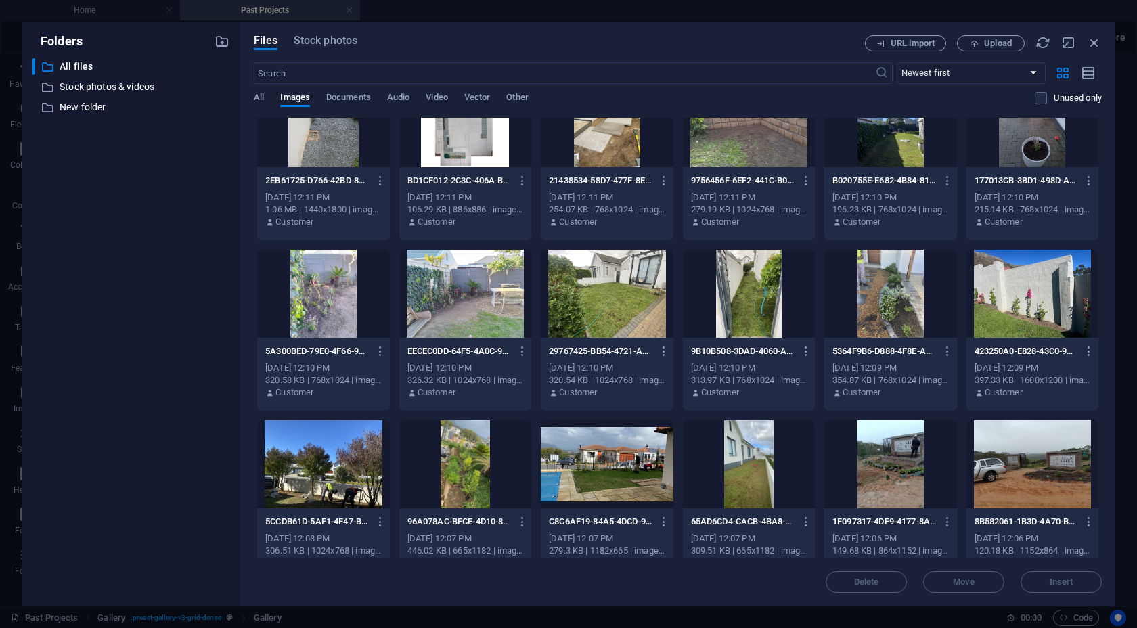
click at [597, 302] on div at bounding box center [607, 294] width 132 height 88
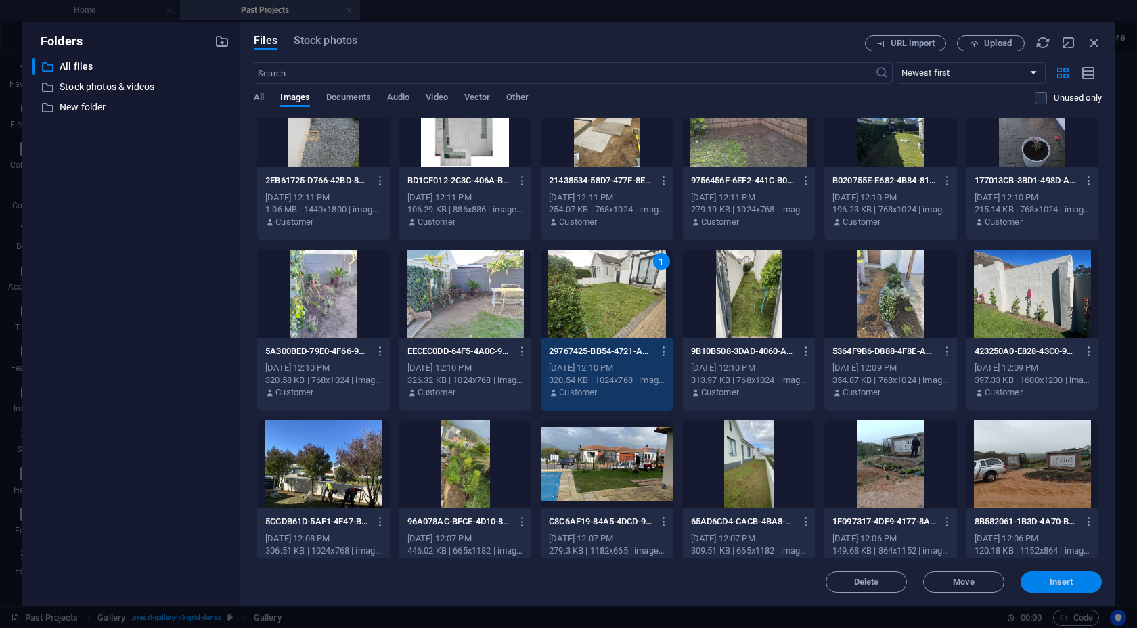
drag, startPoint x: 1050, startPoint y: 580, endPoint x: 755, endPoint y: 522, distance: 300.0
click at [947, 580] on span "Insert" at bounding box center [1062, 582] width 24 height 8
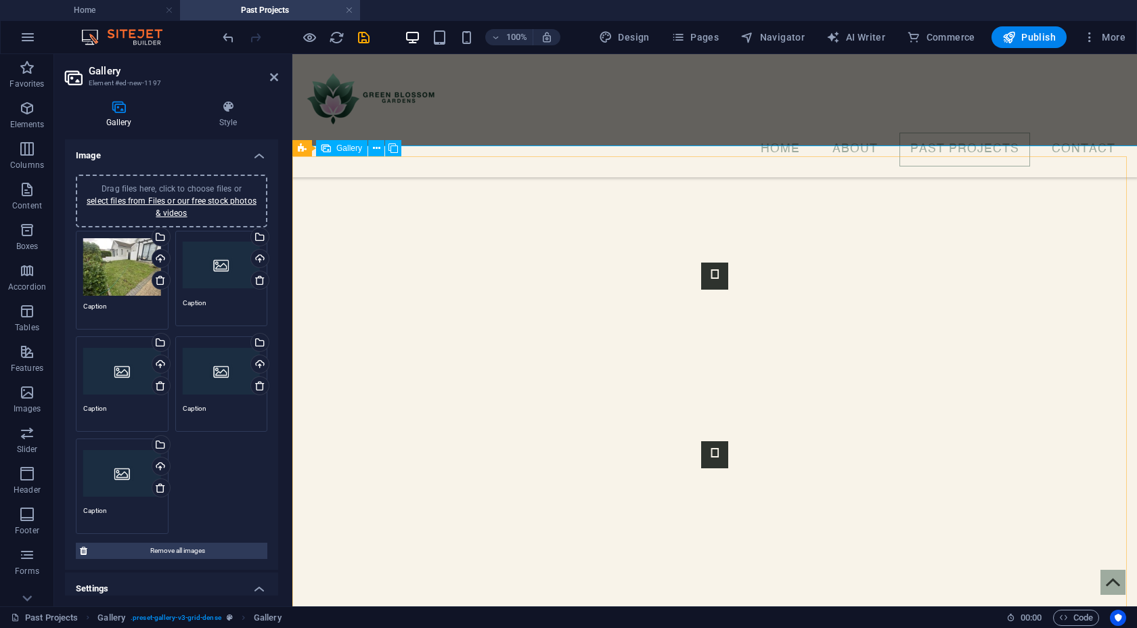
scroll to position [1308, 0]
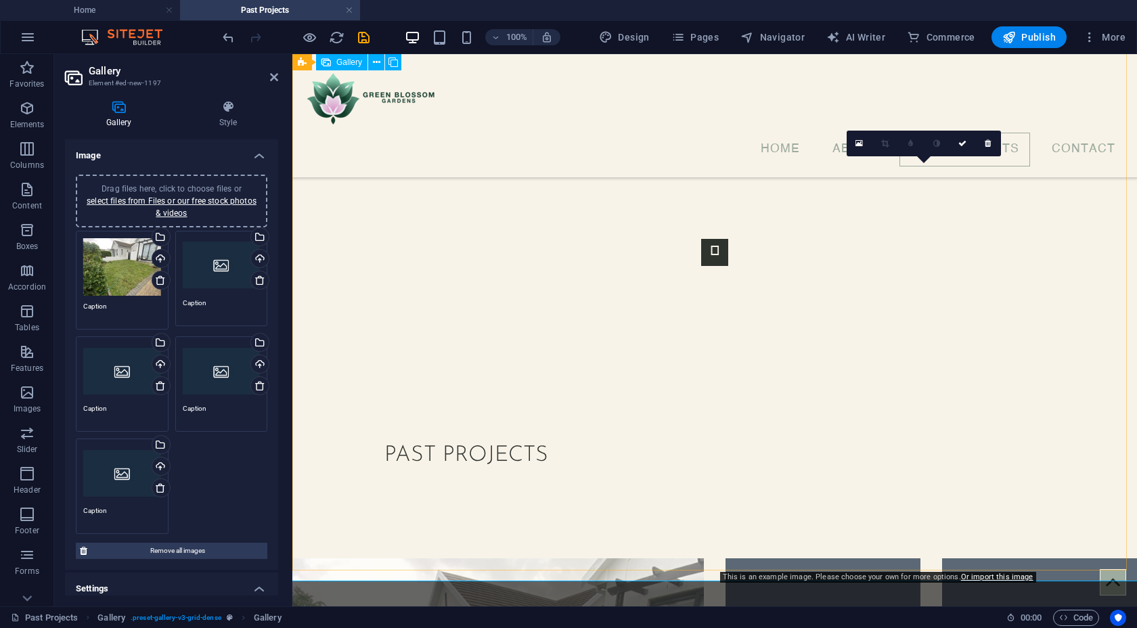
scroll to position [1287, 0]
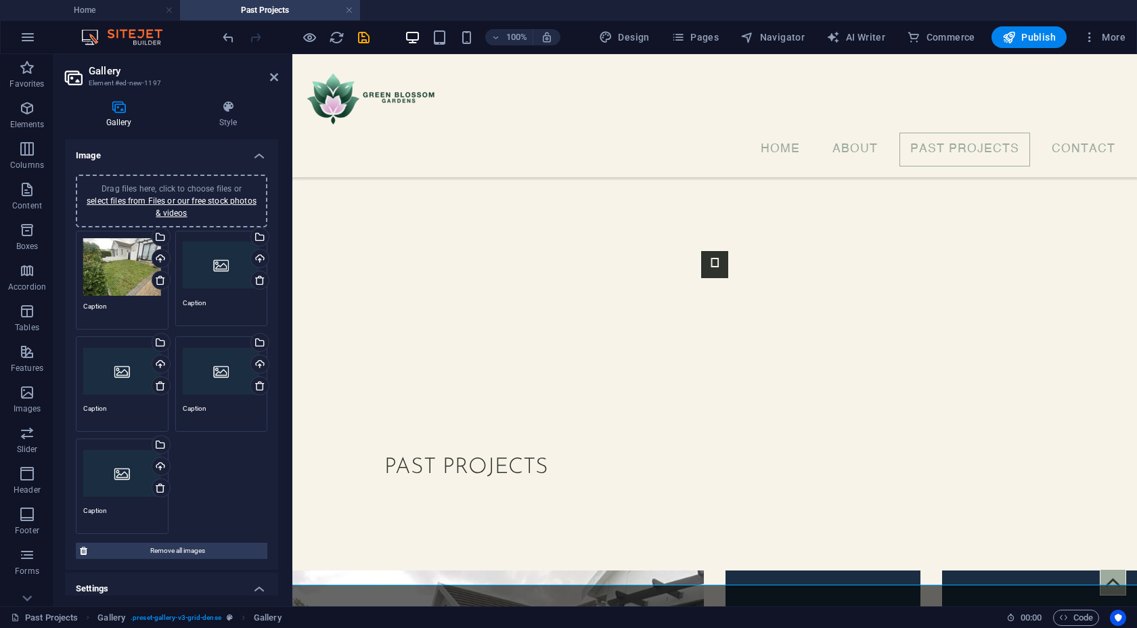
click at [231, 267] on div "Drag files here, click to choose files or select files from Files or our free s…" at bounding box center [222, 265] width 78 height 54
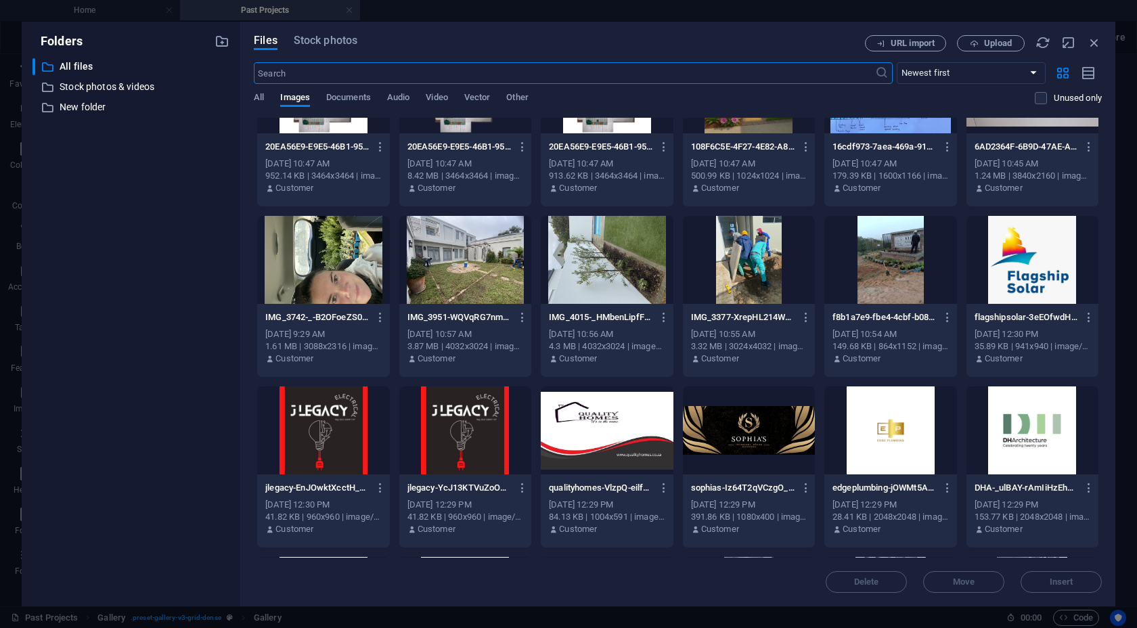
scroll to position [1268, 0]
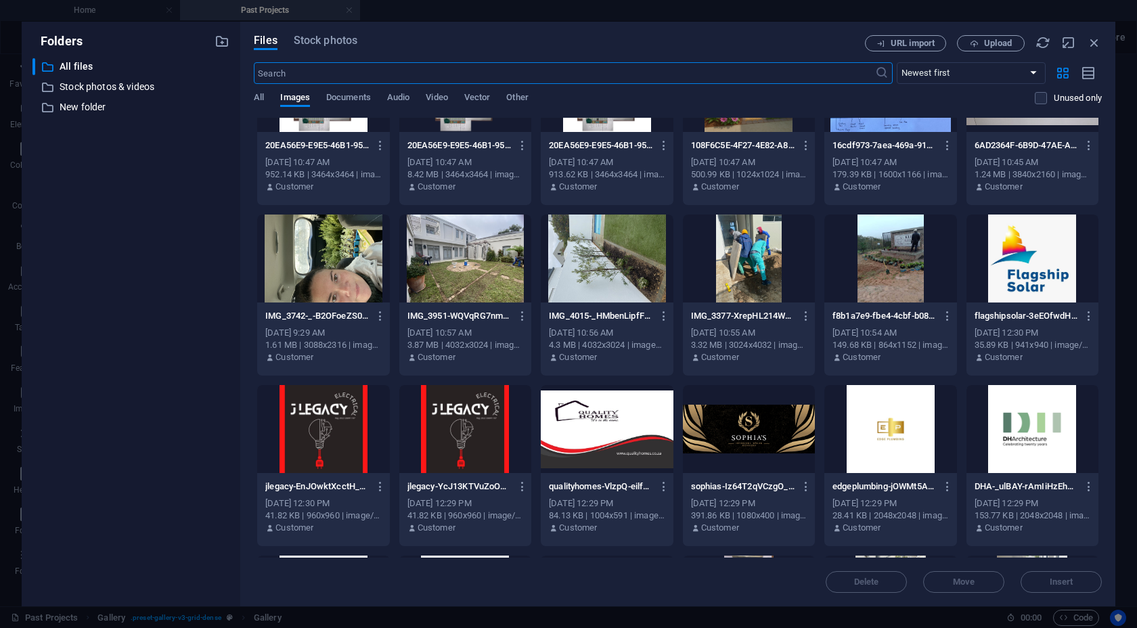
click at [485, 282] on div at bounding box center [465, 259] width 132 height 88
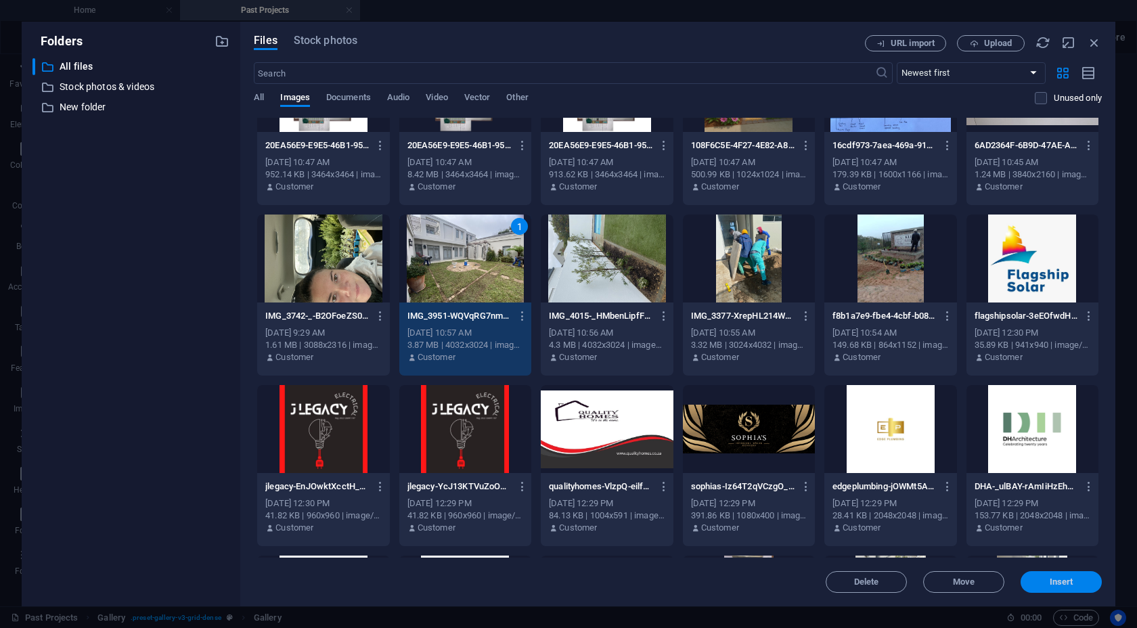
drag, startPoint x: 1064, startPoint y: 585, endPoint x: 751, endPoint y: 519, distance: 319.6
click at [947, 585] on span "Insert" at bounding box center [1062, 582] width 24 height 8
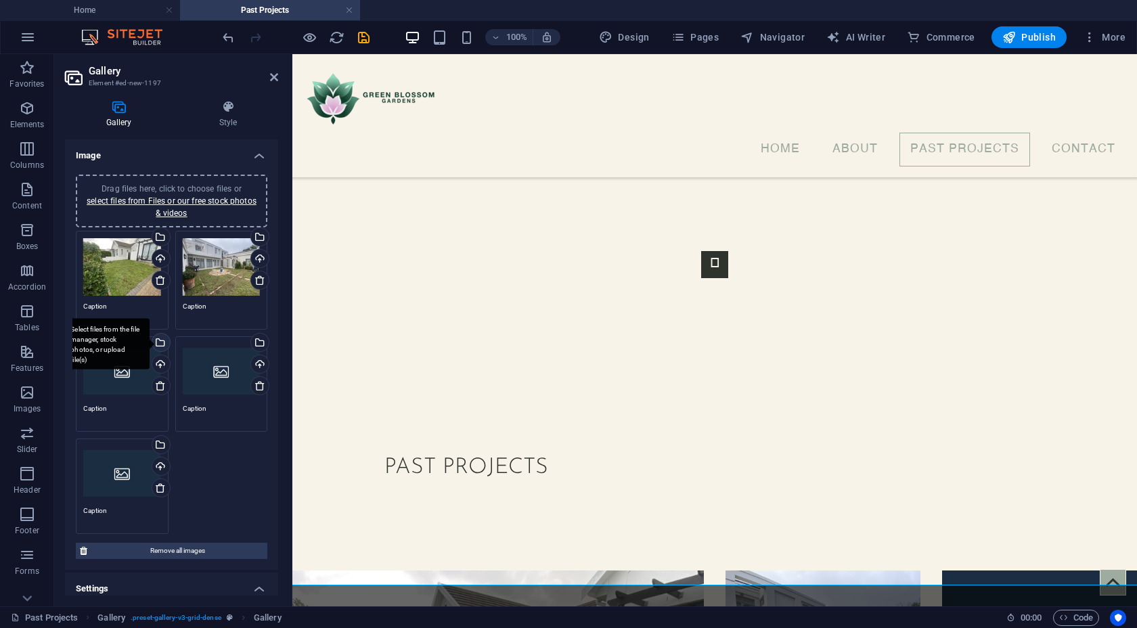
click at [160, 341] on div "Select files from the file manager, stock photos, or upload file(s)" at bounding box center [160, 344] width 20 height 20
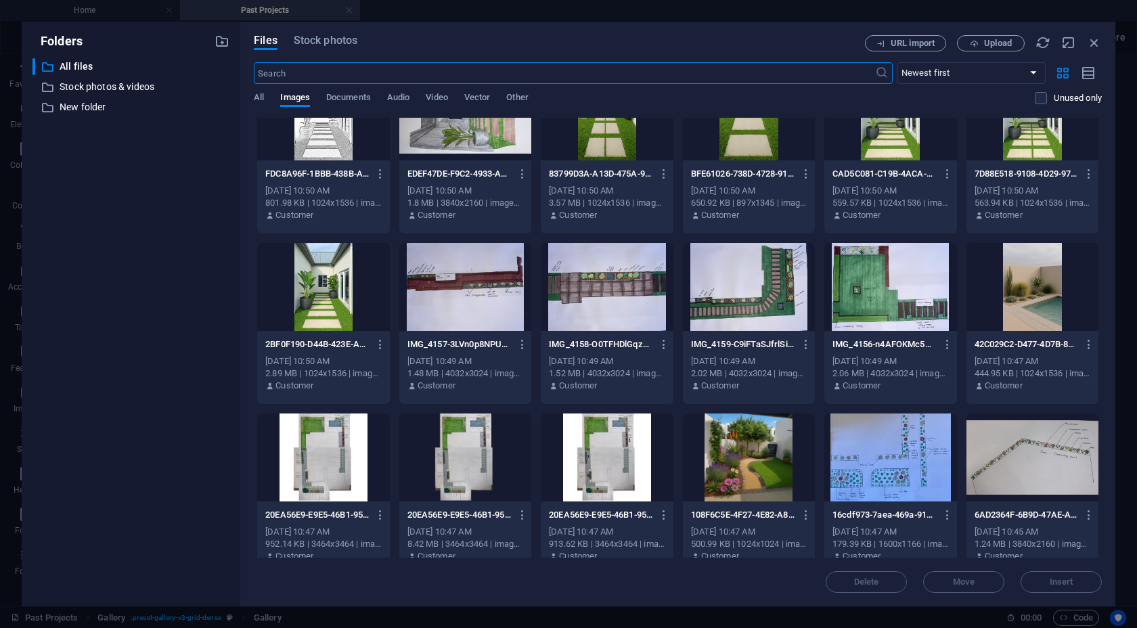
scroll to position [1087, 0]
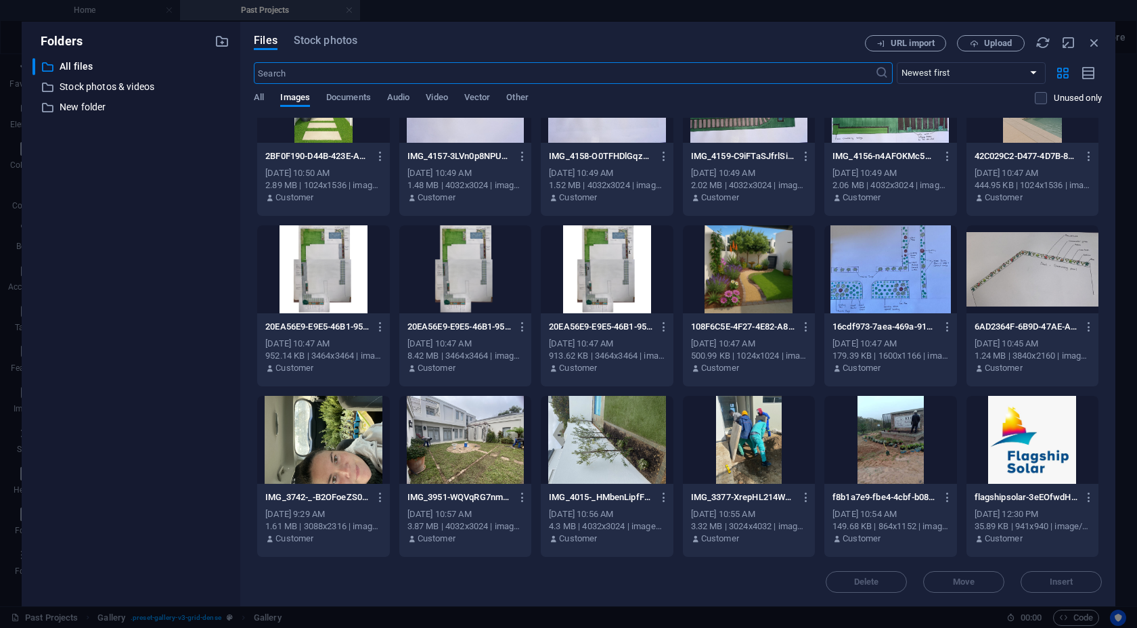
click at [604, 439] on div at bounding box center [607, 440] width 132 height 88
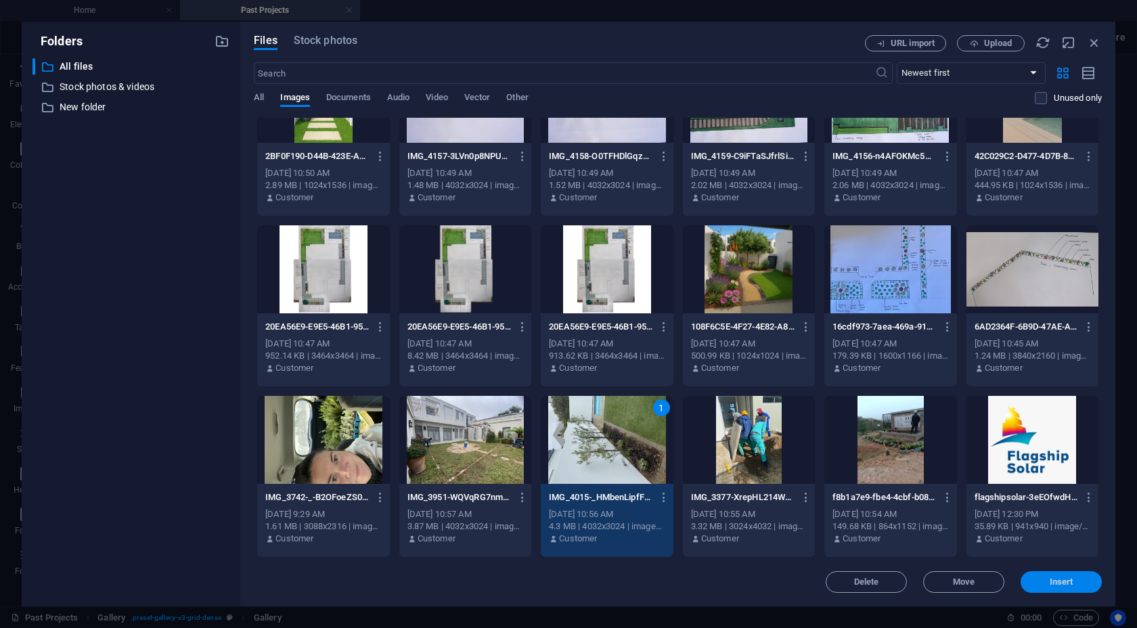
click at [947, 583] on span "Insert" at bounding box center [1062, 582] width 24 height 8
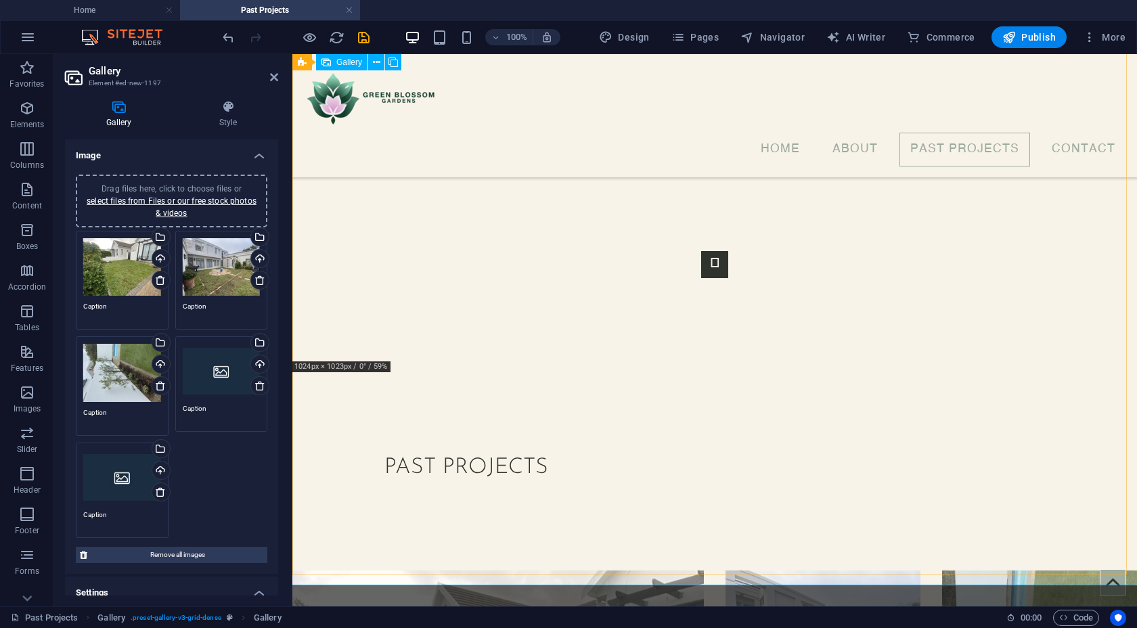
scroll to position [1101, 0]
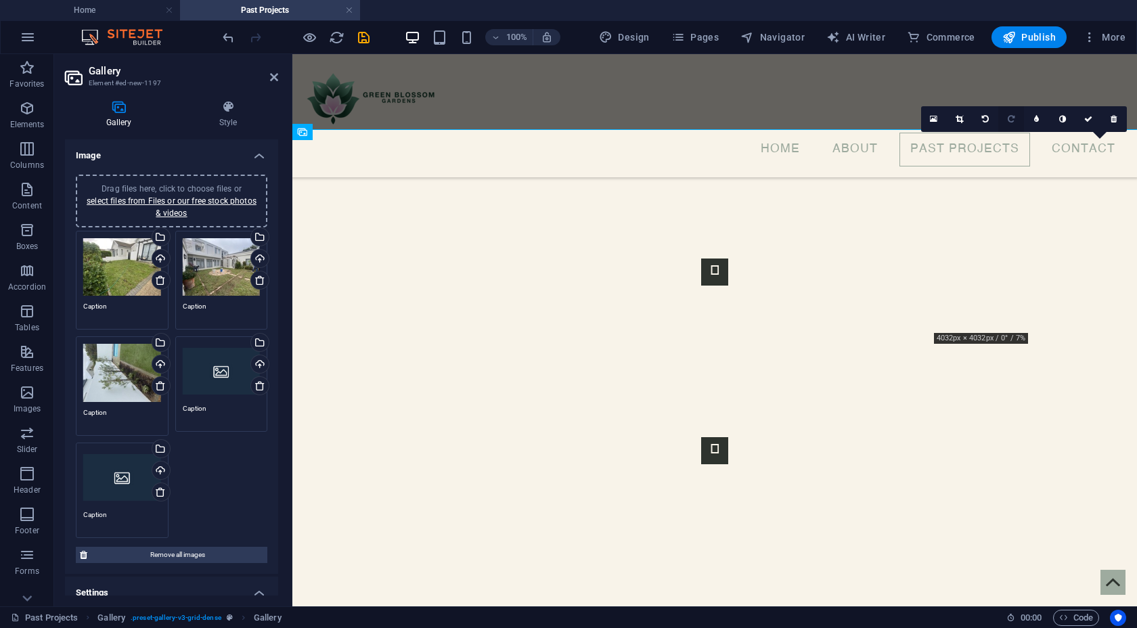
click at [947, 117] on icon at bounding box center [1011, 119] width 7 height 8
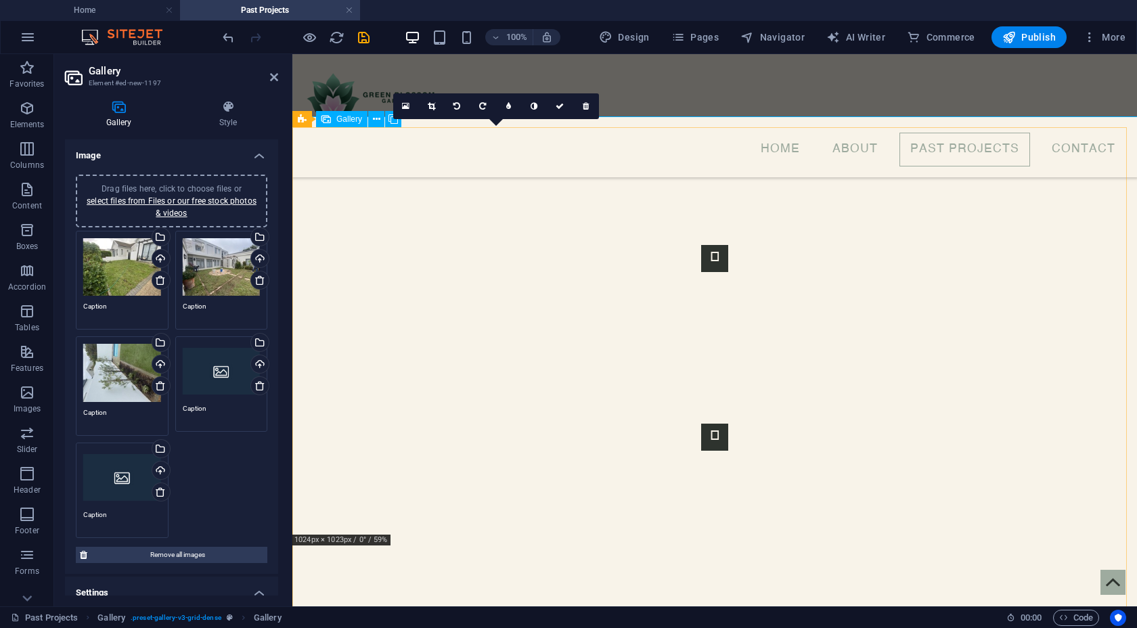
scroll to position [1380, 0]
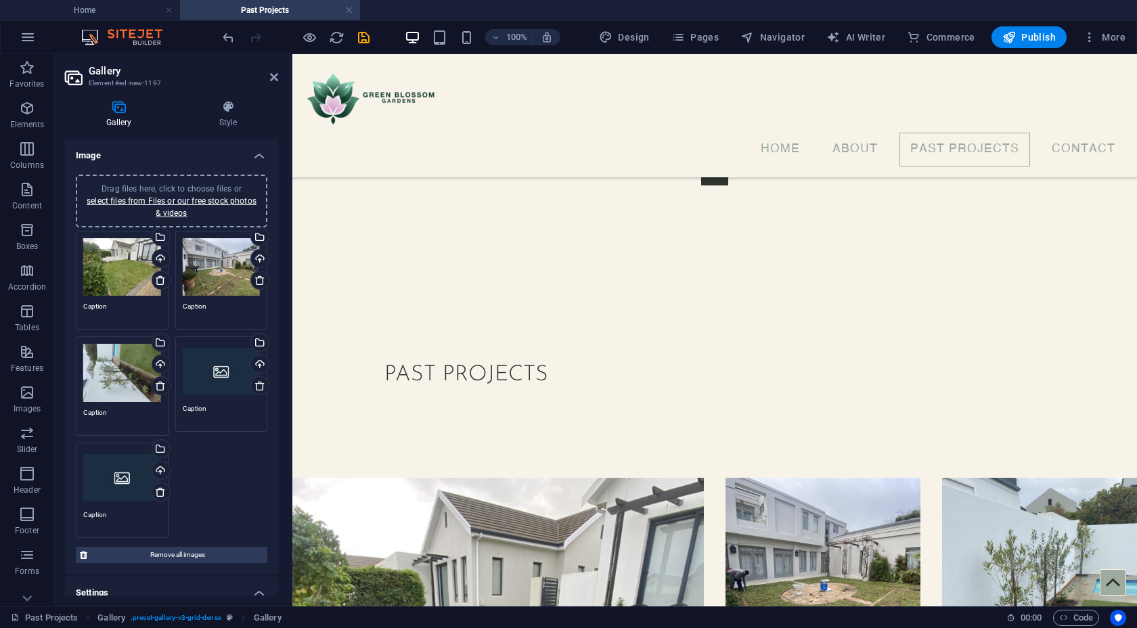
click at [214, 384] on div "Drag files here, click to choose files or select files from Files or our free s…" at bounding box center [222, 371] width 78 height 54
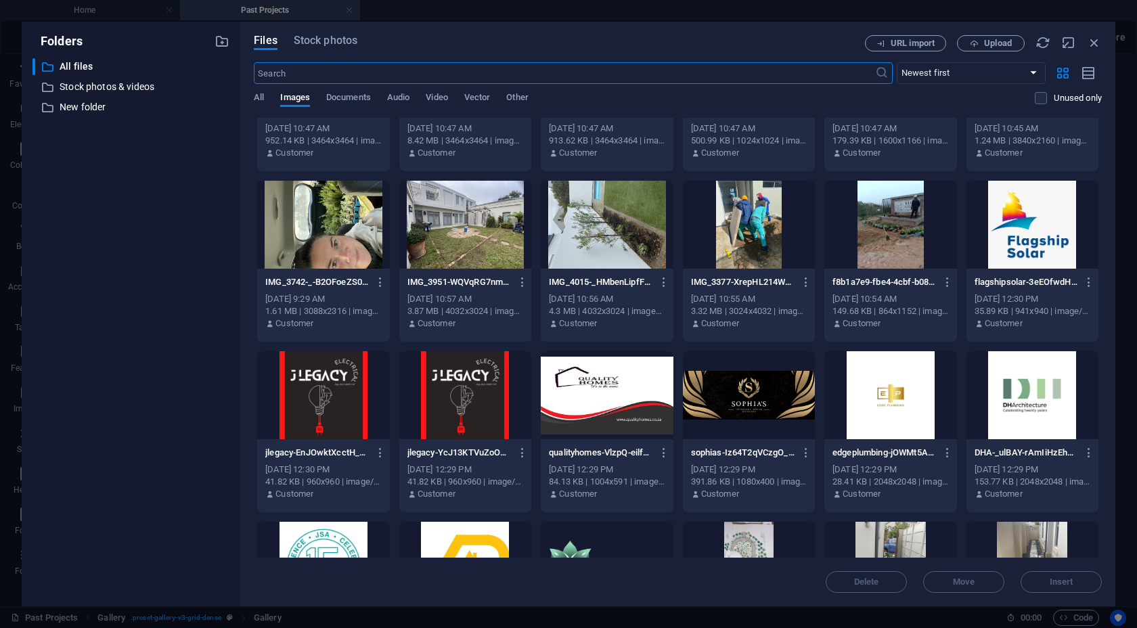
scroll to position [1318, 0]
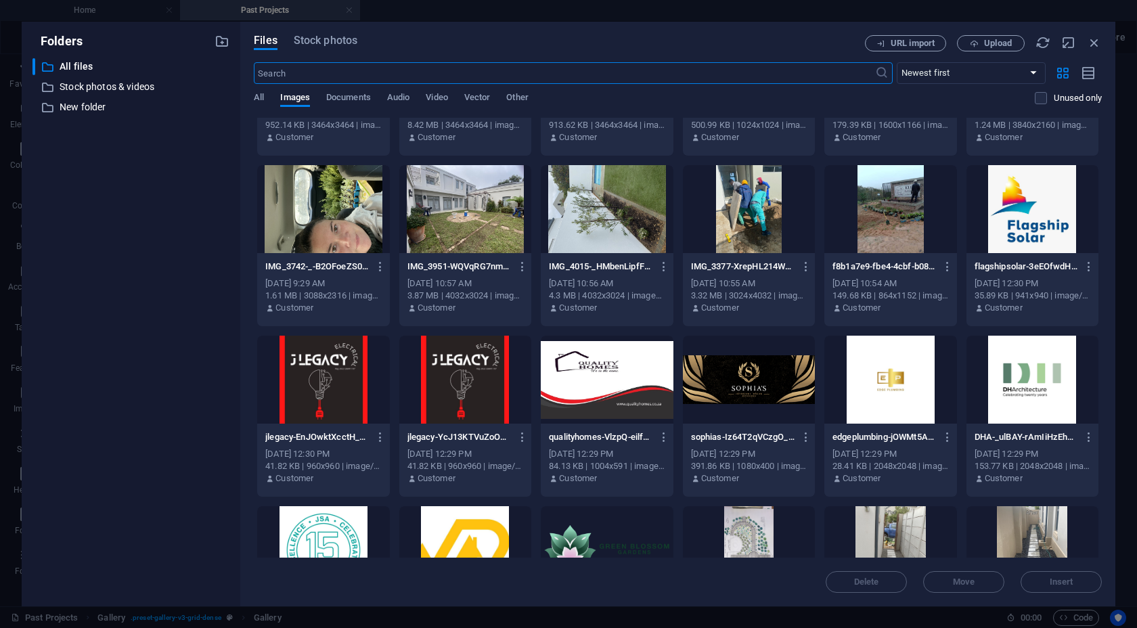
click at [892, 204] on div at bounding box center [890, 209] width 132 height 88
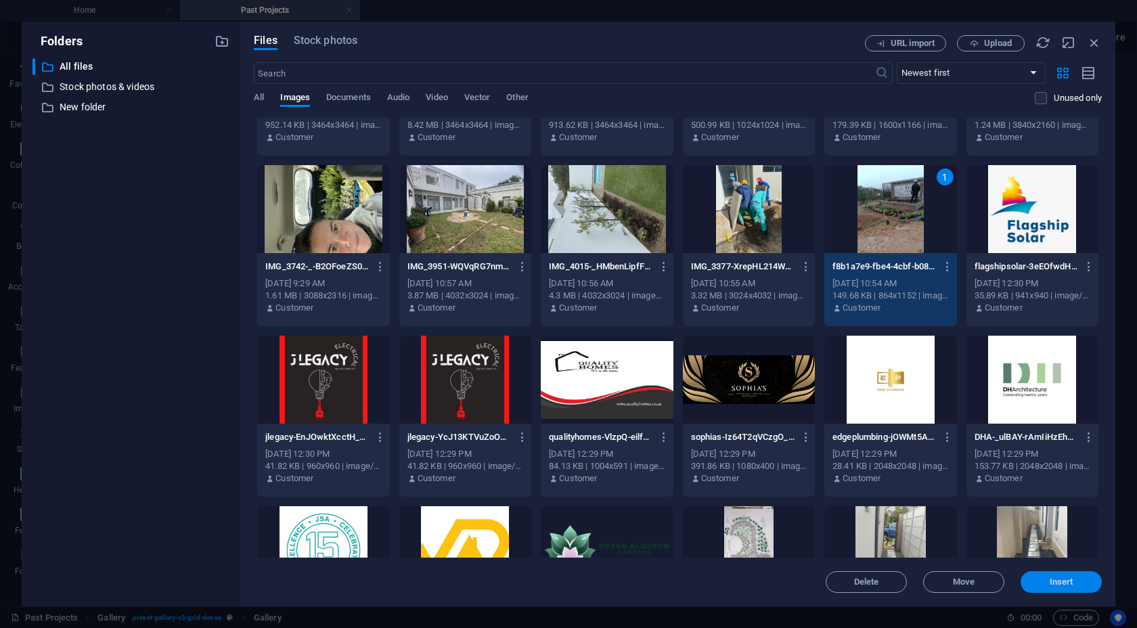
click at [947, 584] on span "Insert" at bounding box center [1062, 582] width 24 height 8
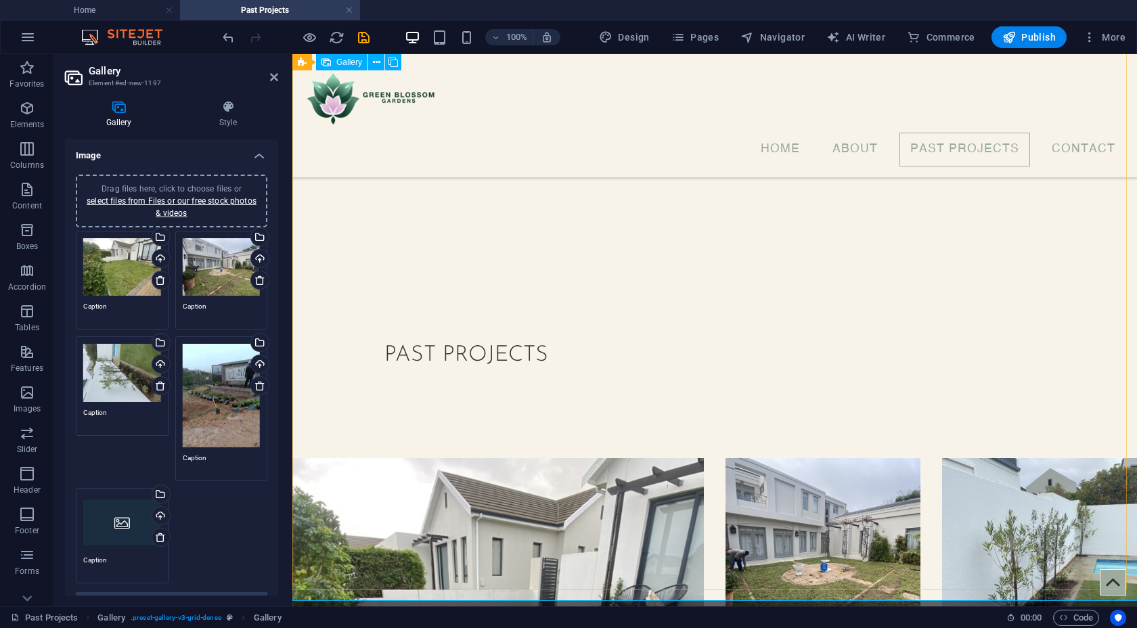
scroll to position [1648, 0]
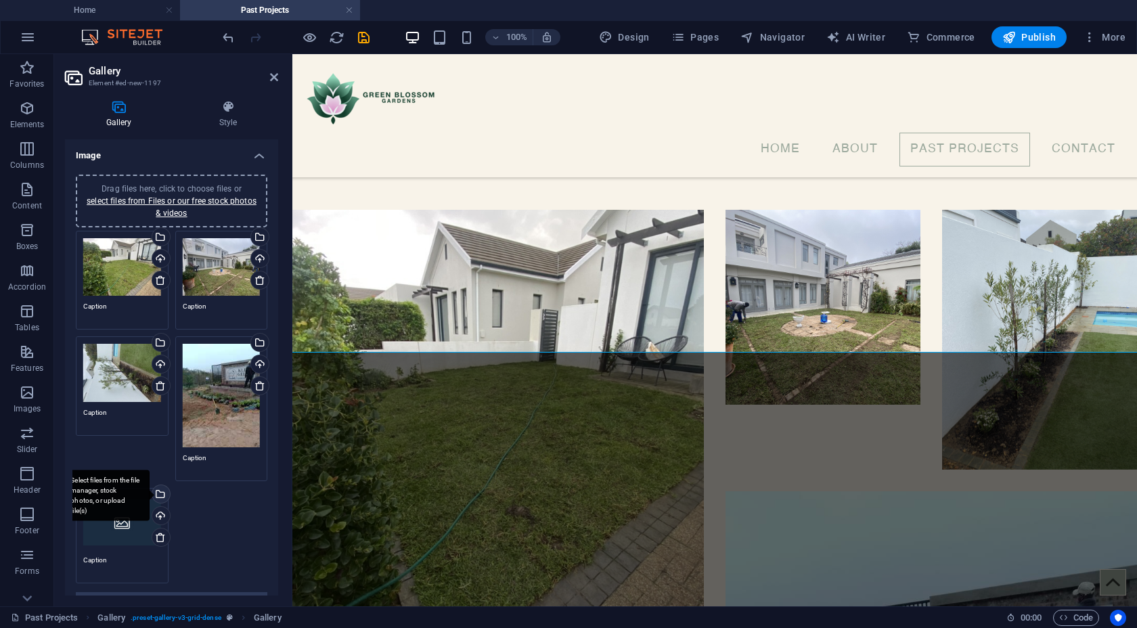
click at [160, 493] on div "Select files from the file manager, stock photos, or upload file(s)" at bounding box center [160, 495] width 20 height 20
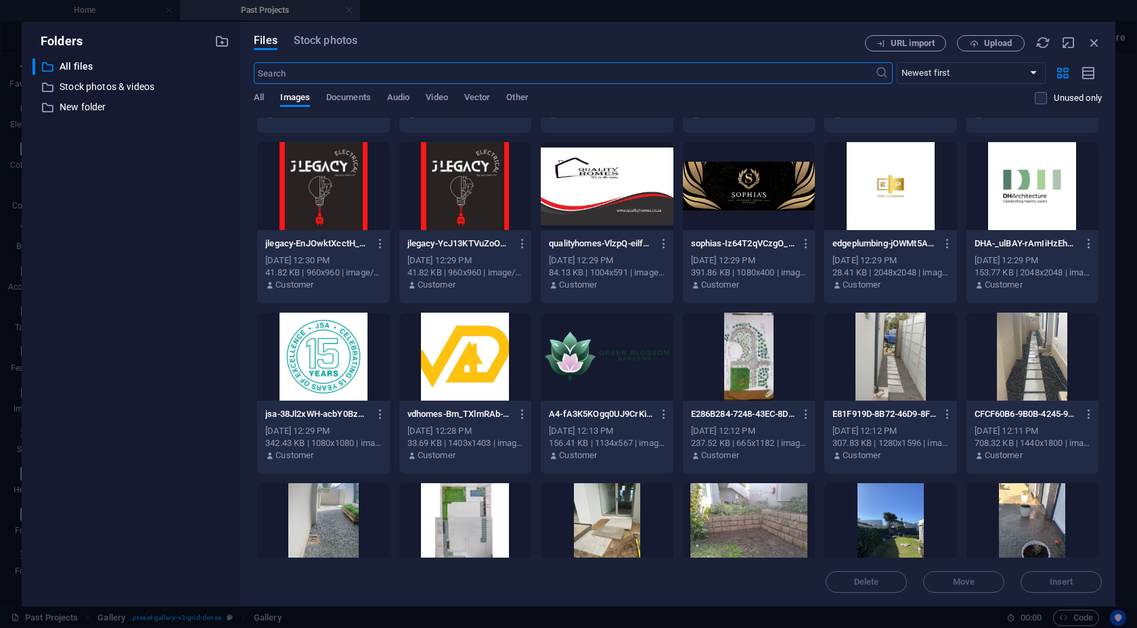
scroll to position [1535, 0]
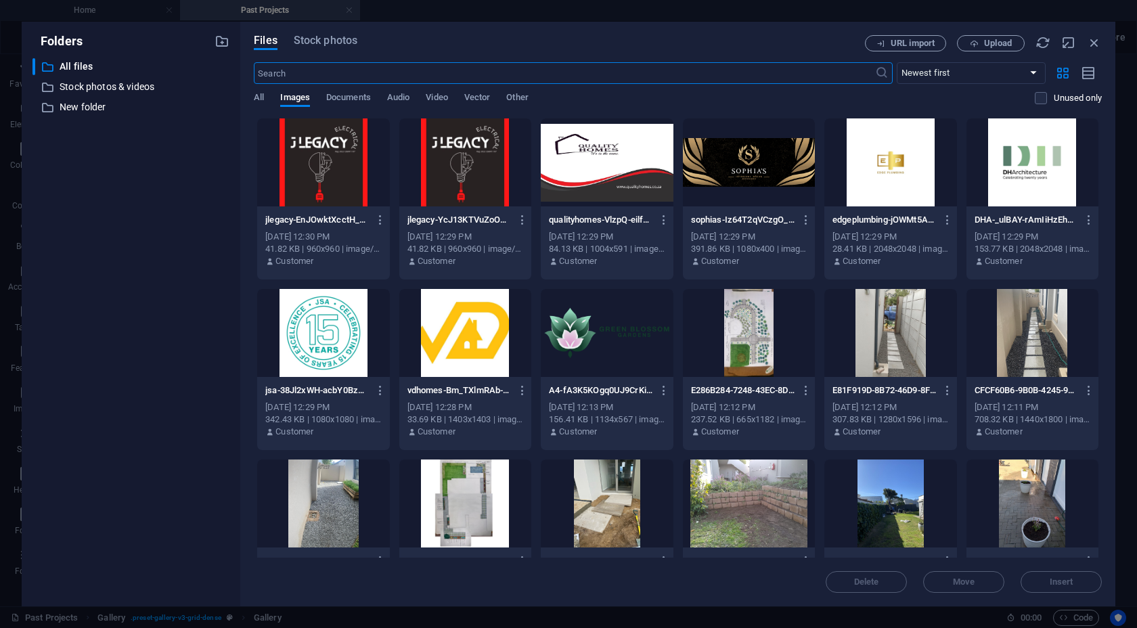
click at [947, 341] on div at bounding box center [1032, 333] width 132 height 88
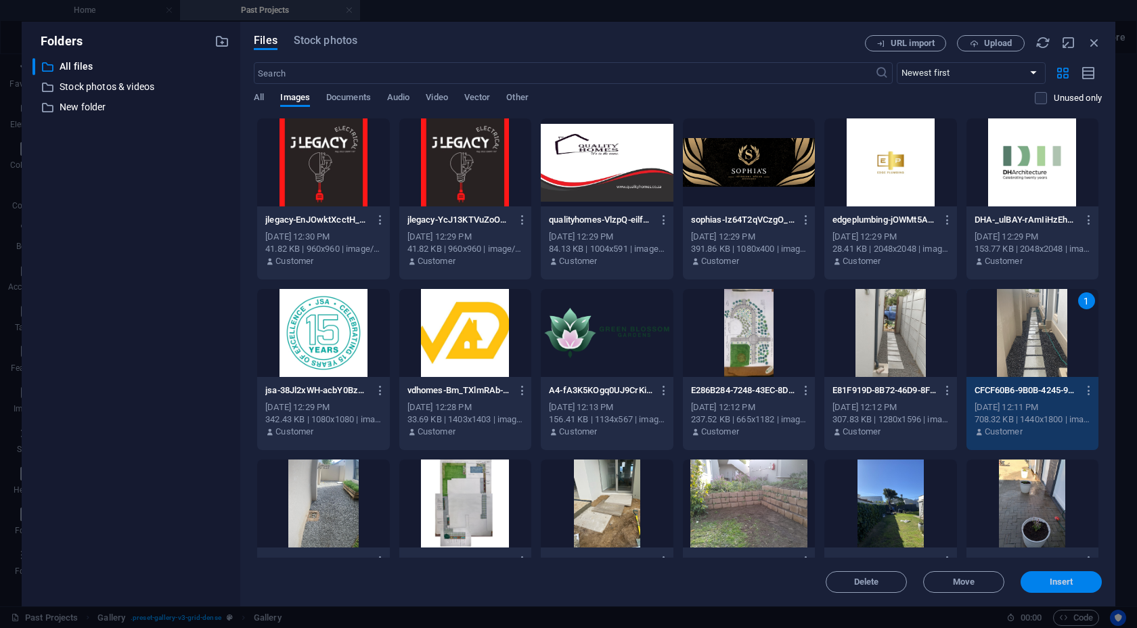
click at [947, 588] on button "Insert" at bounding box center [1061, 582] width 81 height 22
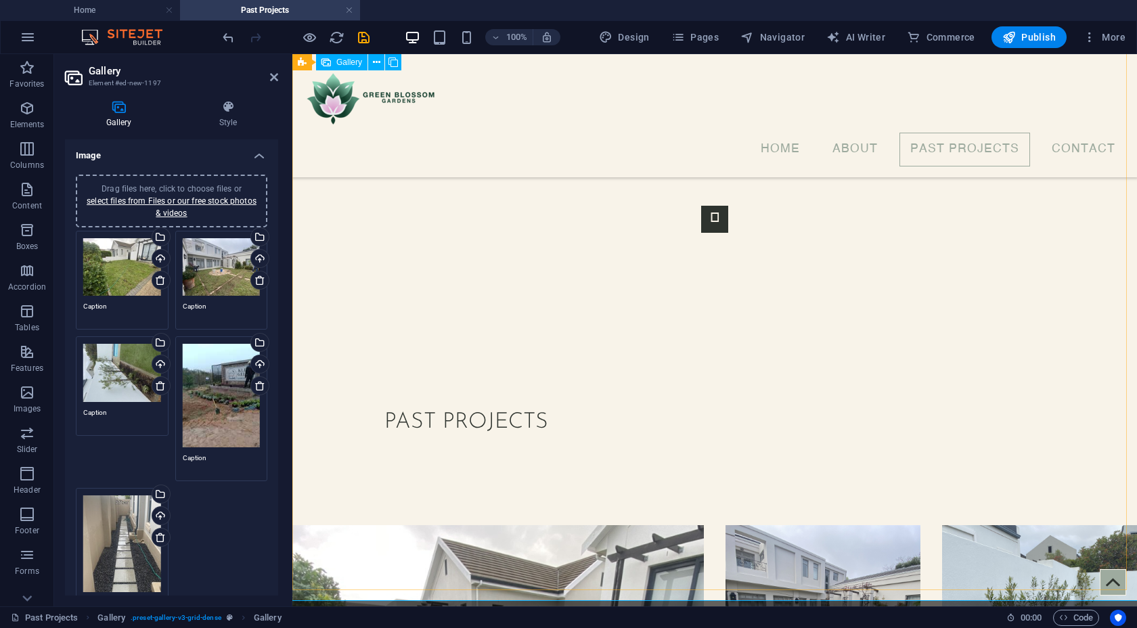
scroll to position [1256, 0]
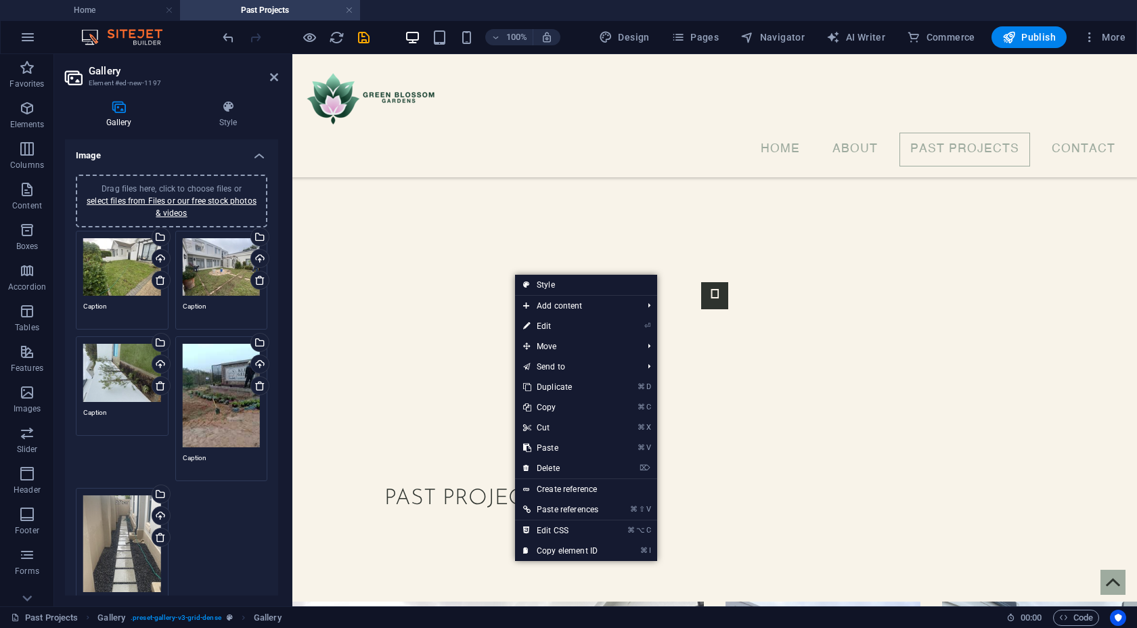
click at [224, 524] on div "Drag files here, click to choose files or select files from Files or our free s…" at bounding box center [171, 428] width 198 height 402
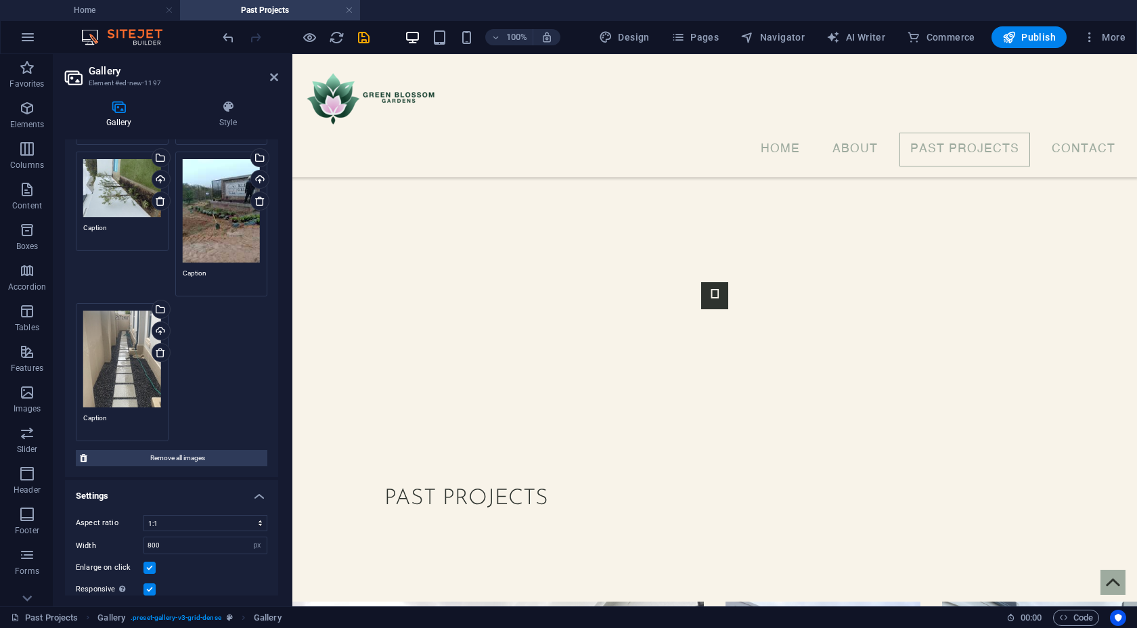
scroll to position [189, 0]
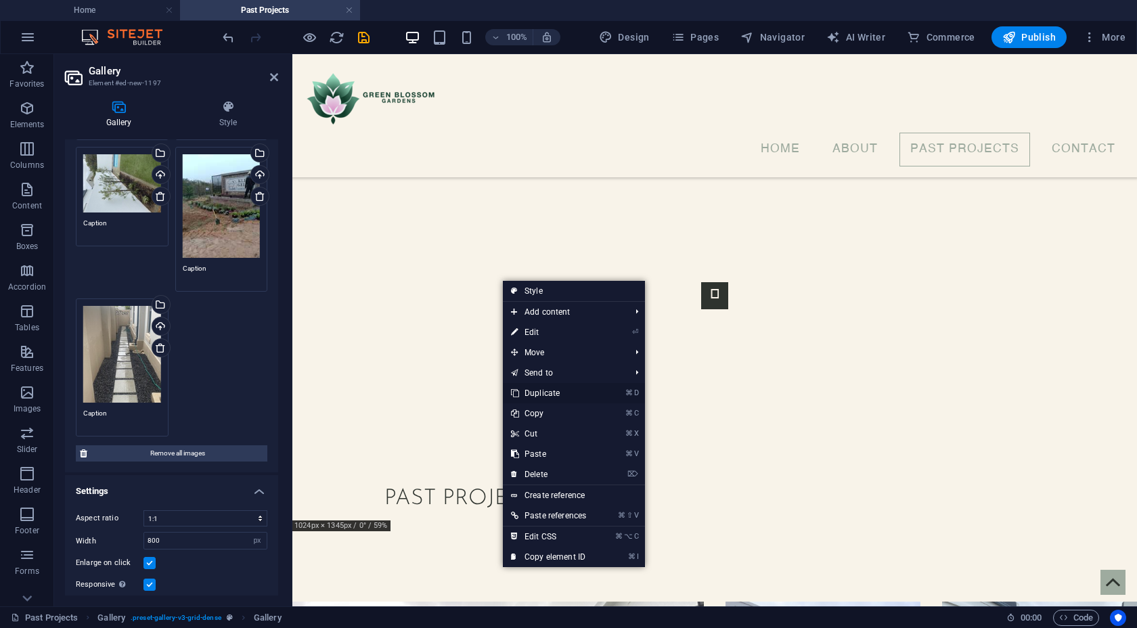
click at [539, 394] on link "⌘ D Duplicate" at bounding box center [548, 393] width 91 height 20
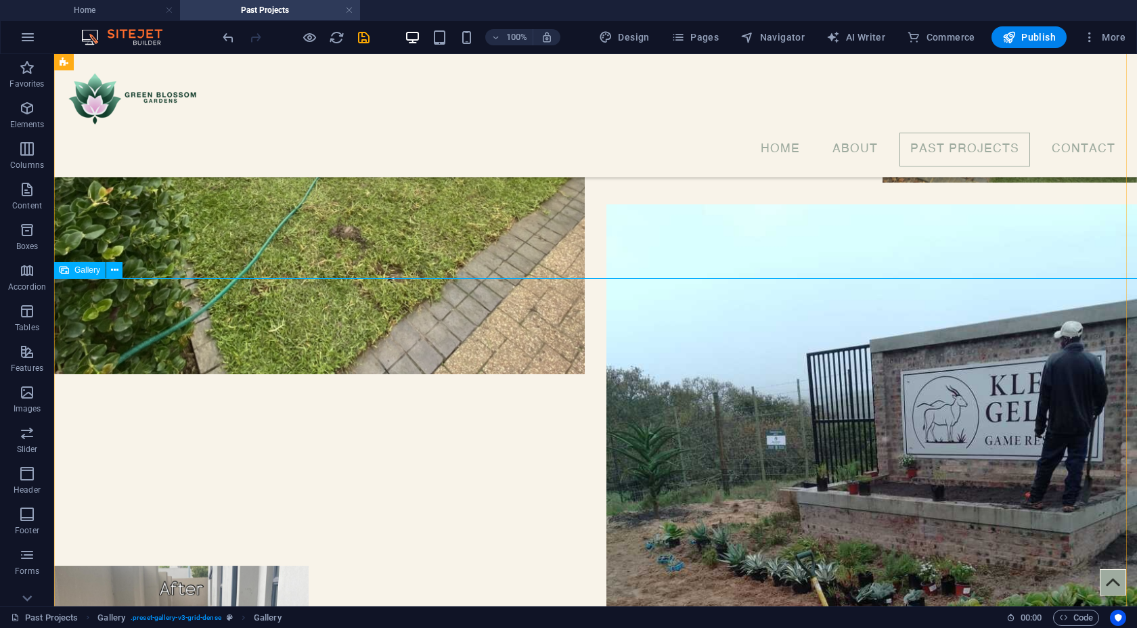
scroll to position [2044, 0]
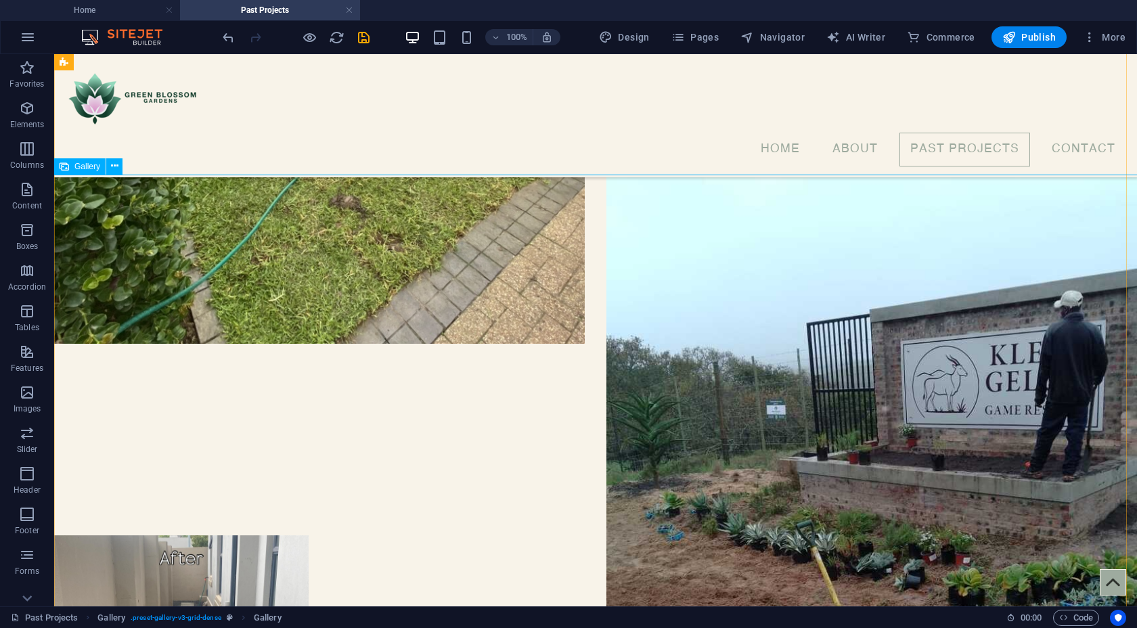
select select "4"
select select "px"
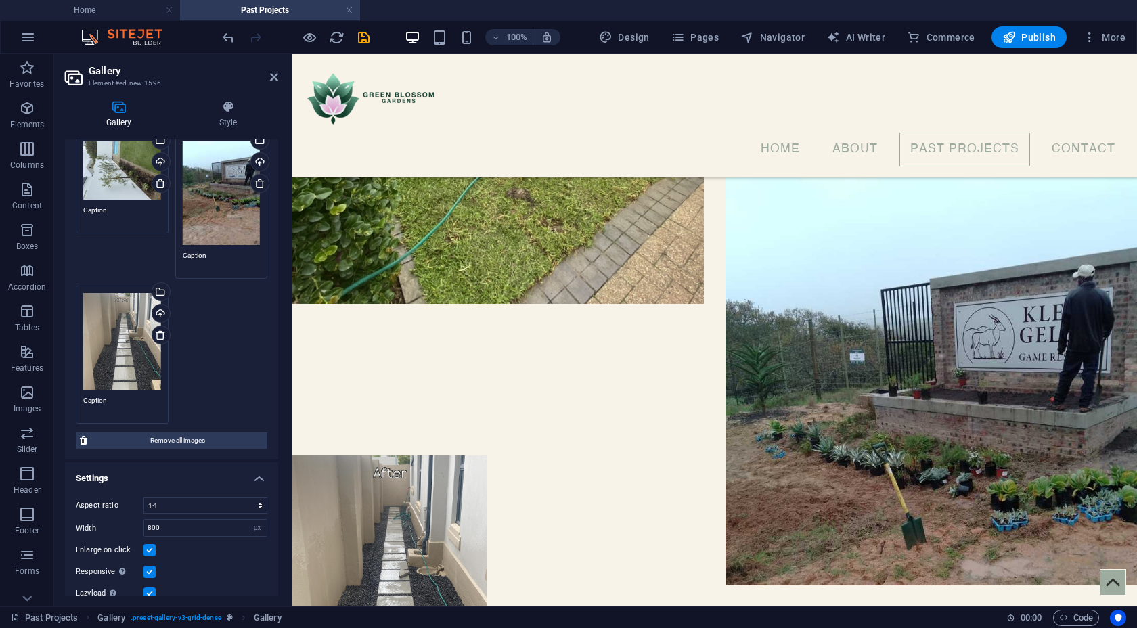
scroll to position [0, 0]
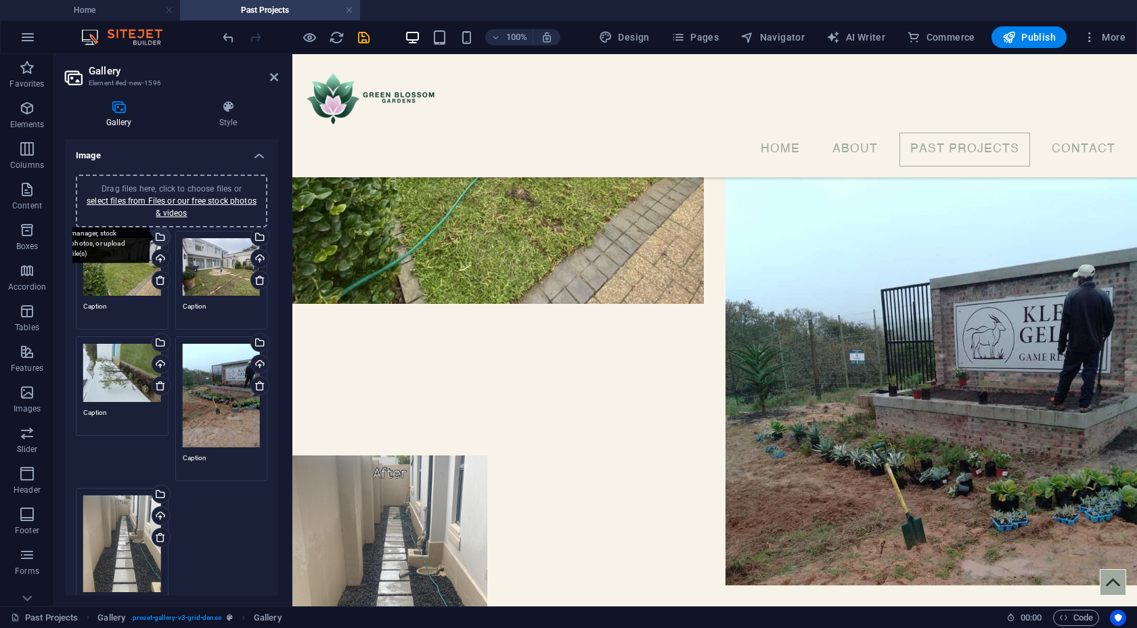
click at [150, 236] on div "Select files from the file manager, stock photos, or upload file(s)" at bounding box center [106, 237] width 88 height 51
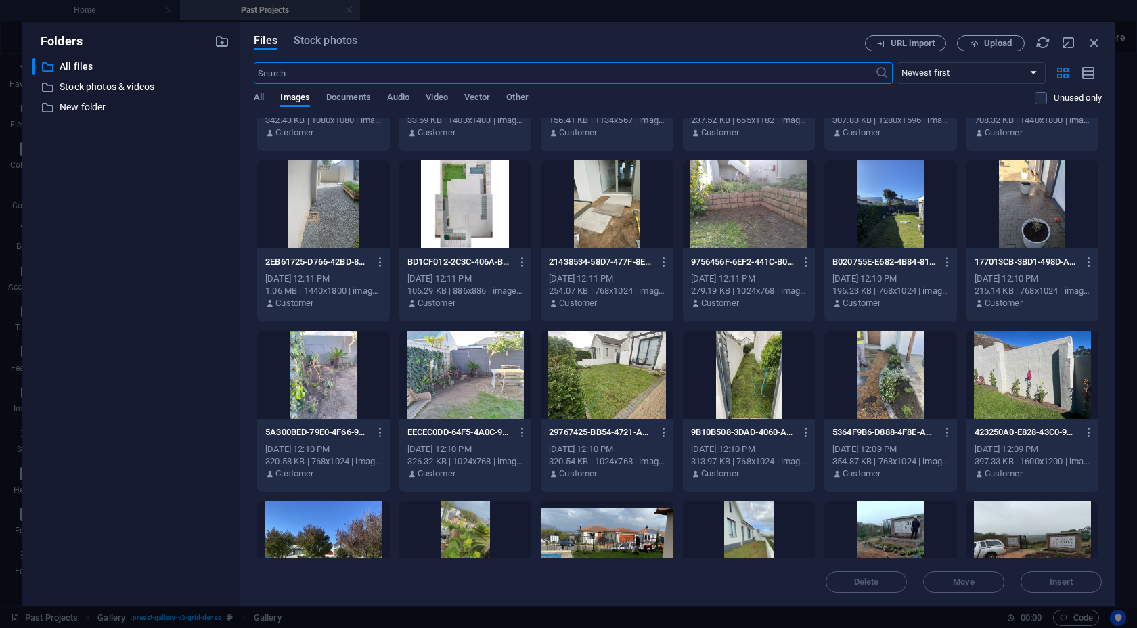
scroll to position [1811, 0]
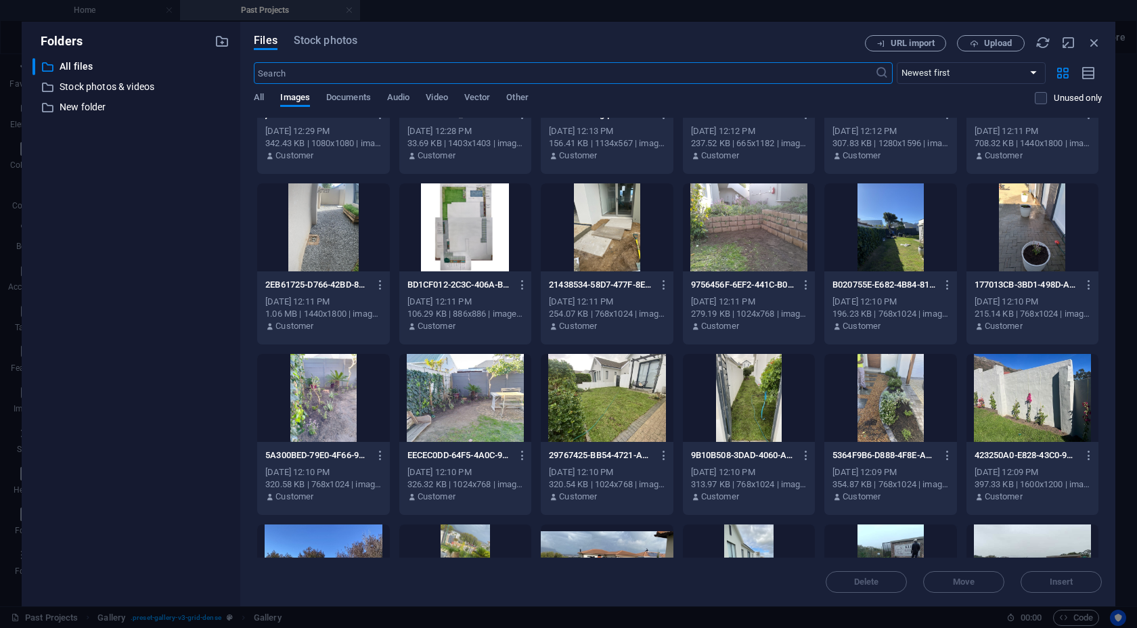
click at [893, 416] on div at bounding box center [890, 398] width 132 height 88
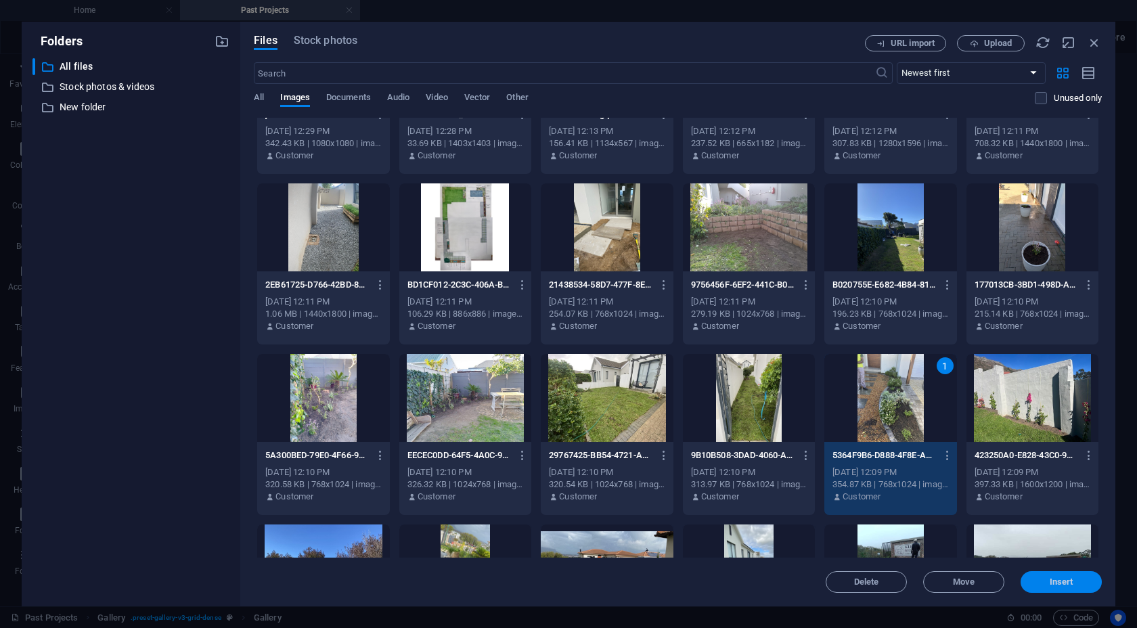
click at [947, 581] on span "Insert" at bounding box center [1062, 582] width 24 height 8
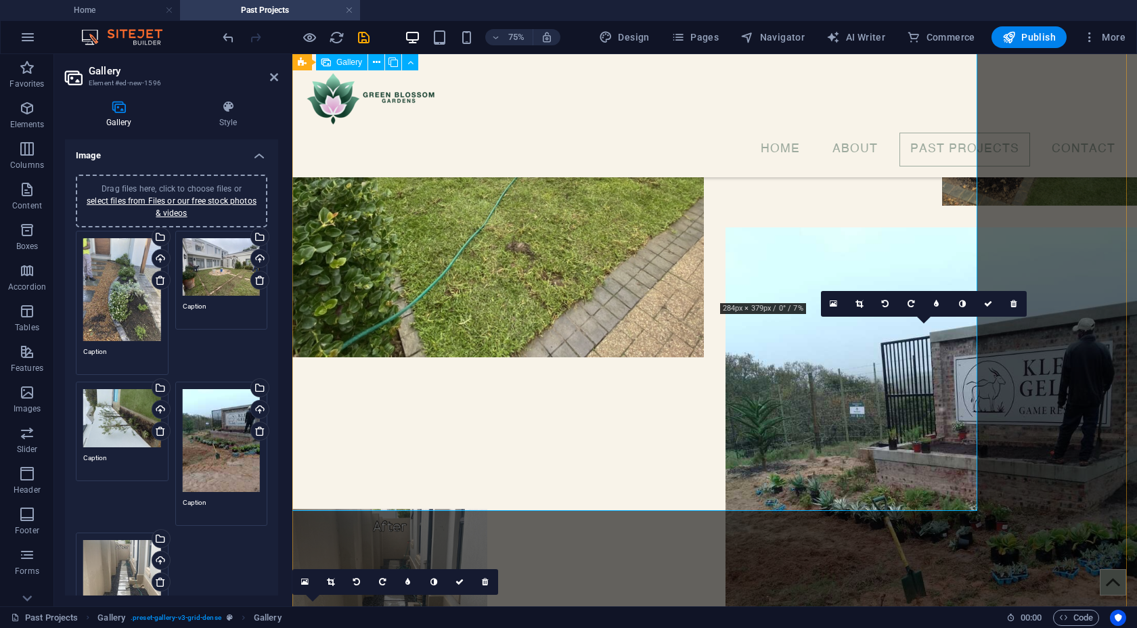
scroll to position [1965, 0]
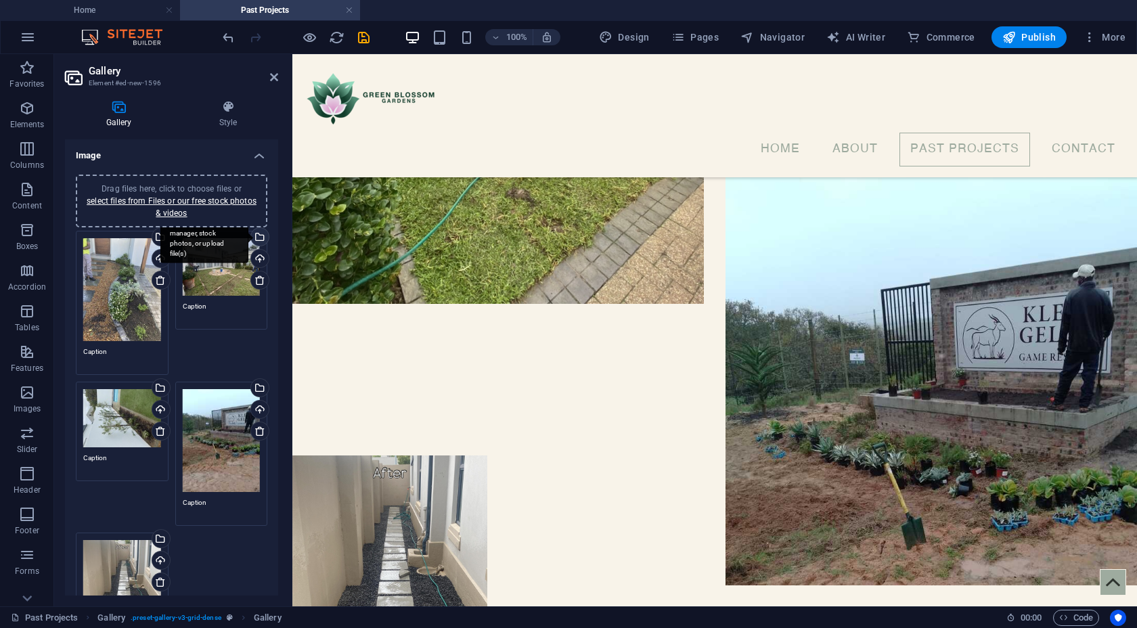
click at [259, 238] on div "Select files from the file manager, stock photos, or upload file(s)" at bounding box center [258, 238] width 20 height 20
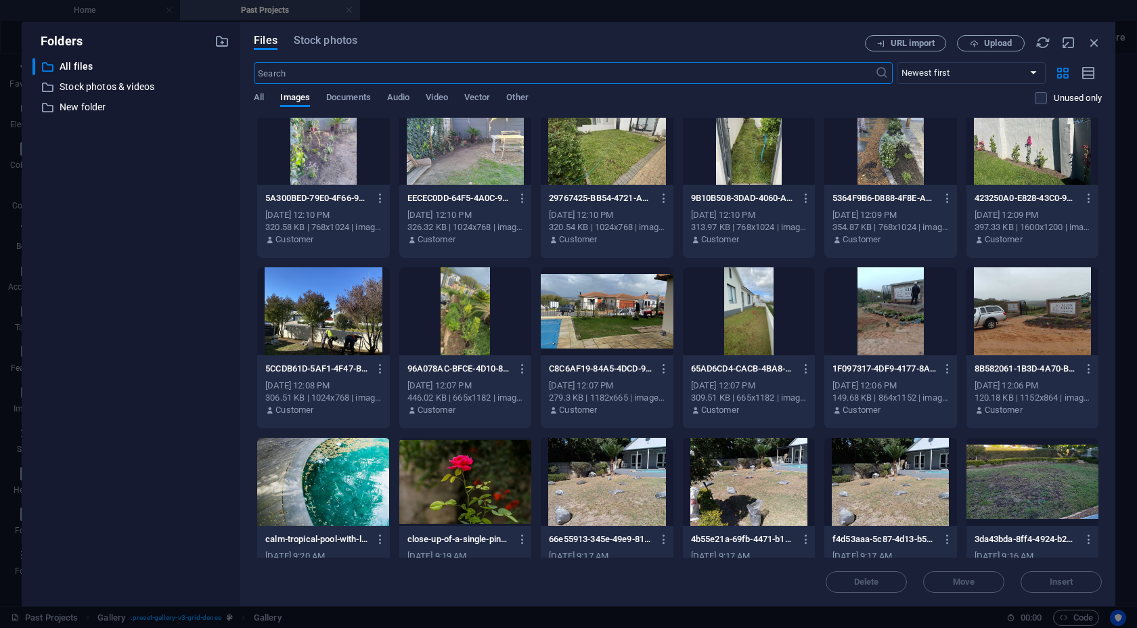
scroll to position [2077, 0]
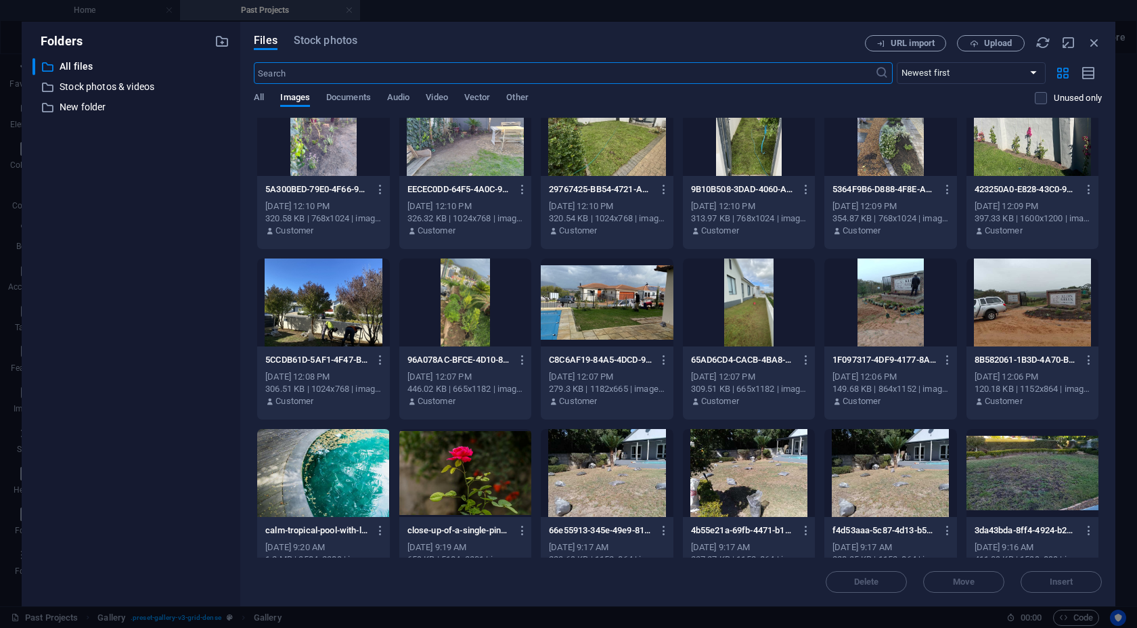
click at [947, 150] on div at bounding box center [1032, 132] width 132 height 88
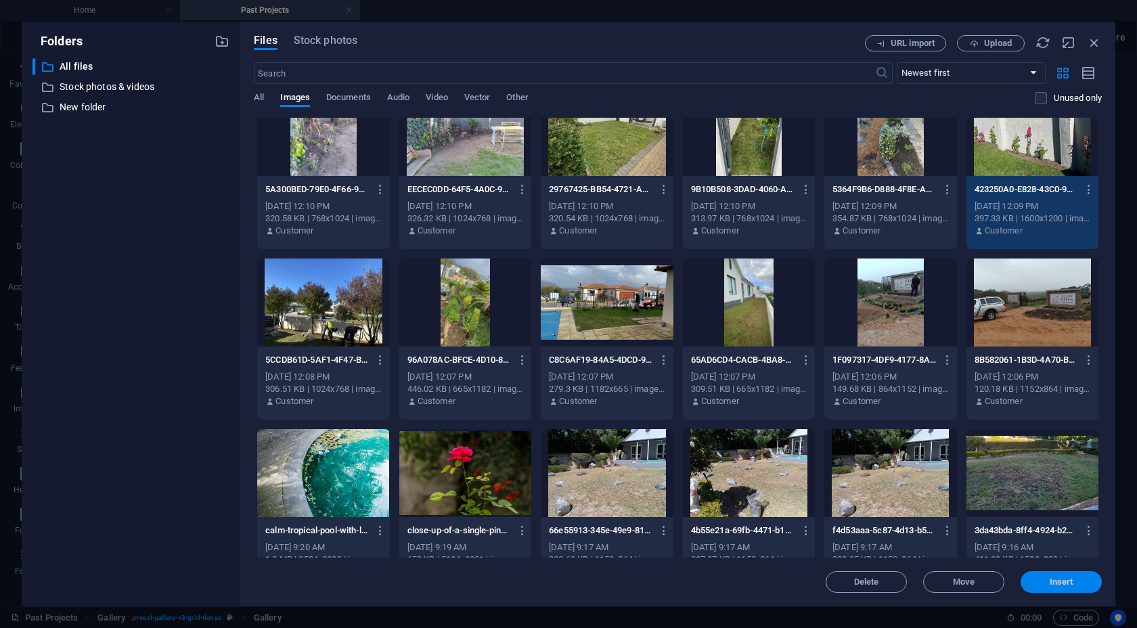
drag, startPoint x: 1089, startPoint y: 583, endPoint x: 195, endPoint y: 311, distance: 934.3
click at [947, 583] on span "Insert" at bounding box center [1061, 582] width 70 height 8
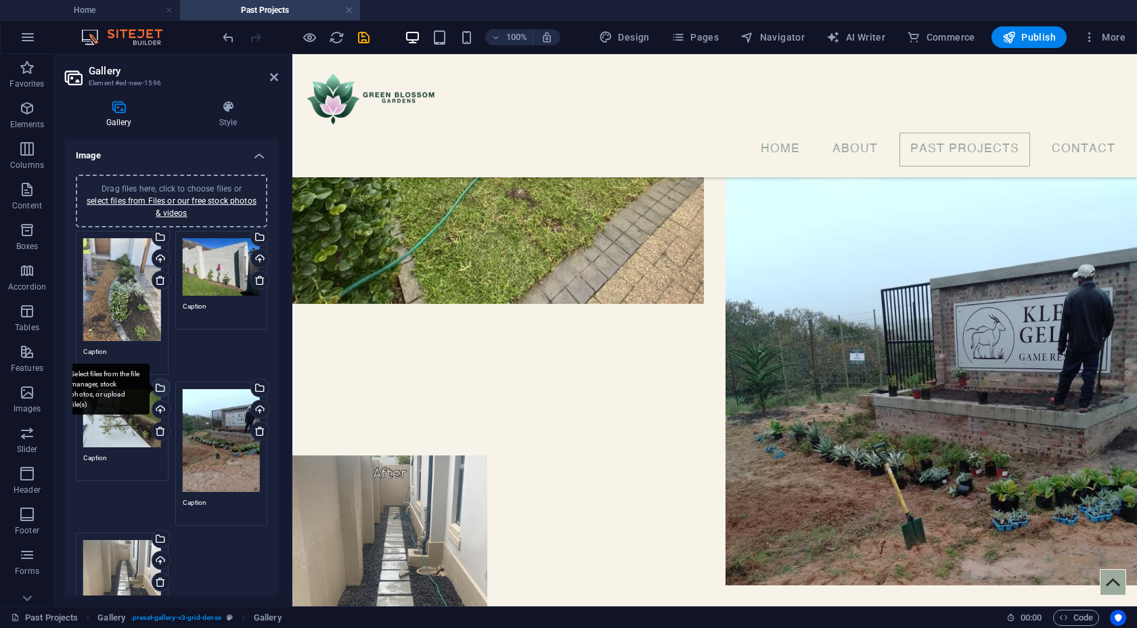
click at [158, 384] on div "Select files from the file manager, stock photos, or upload file(s)" at bounding box center [160, 389] width 20 height 20
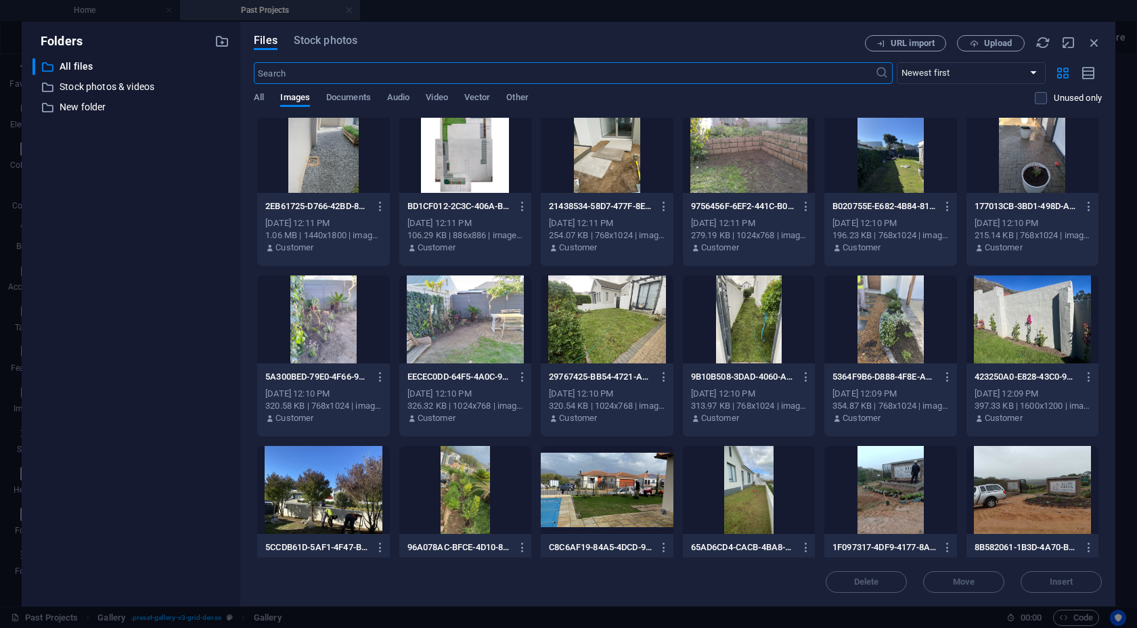
scroll to position [2110, 0]
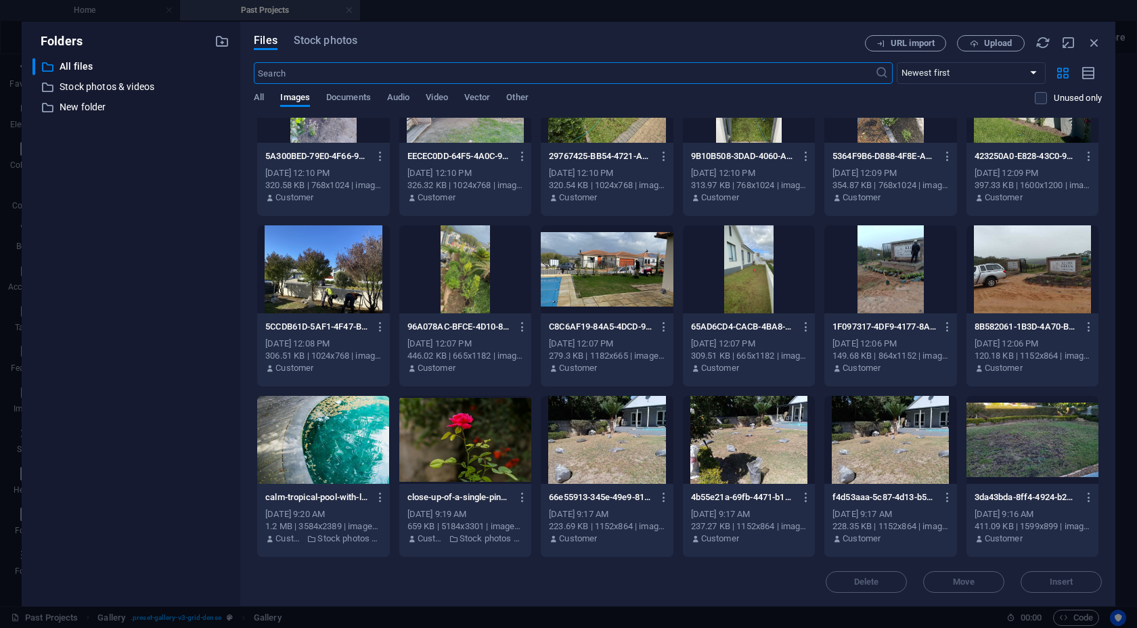
click at [325, 290] on div at bounding box center [323, 269] width 132 height 88
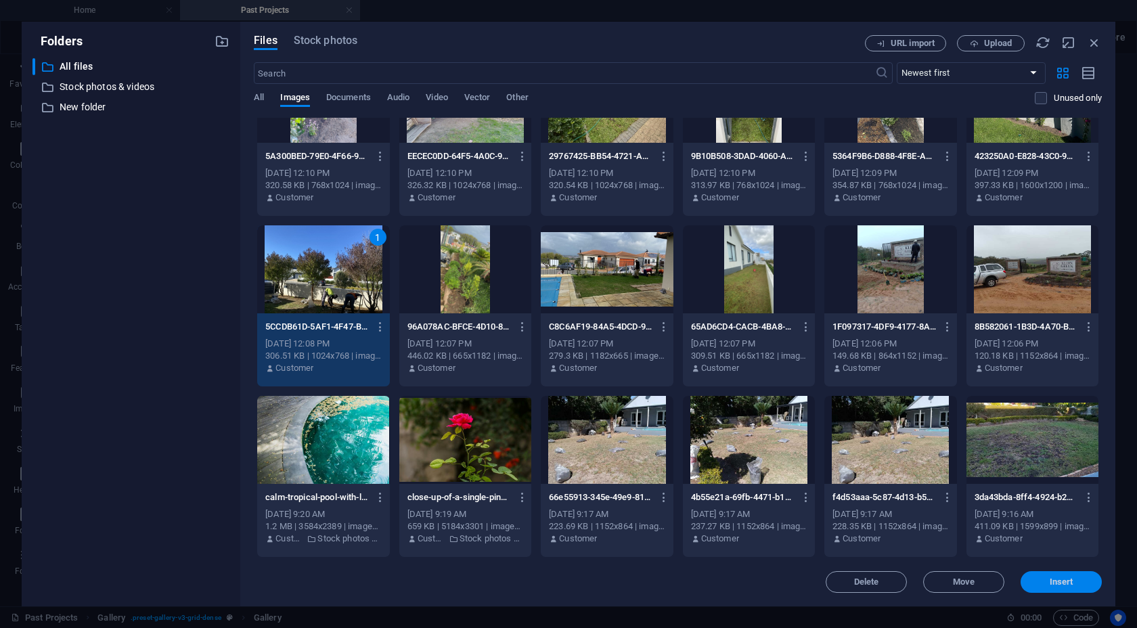
click at [947, 582] on span "Insert" at bounding box center [1061, 582] width 70 height 8
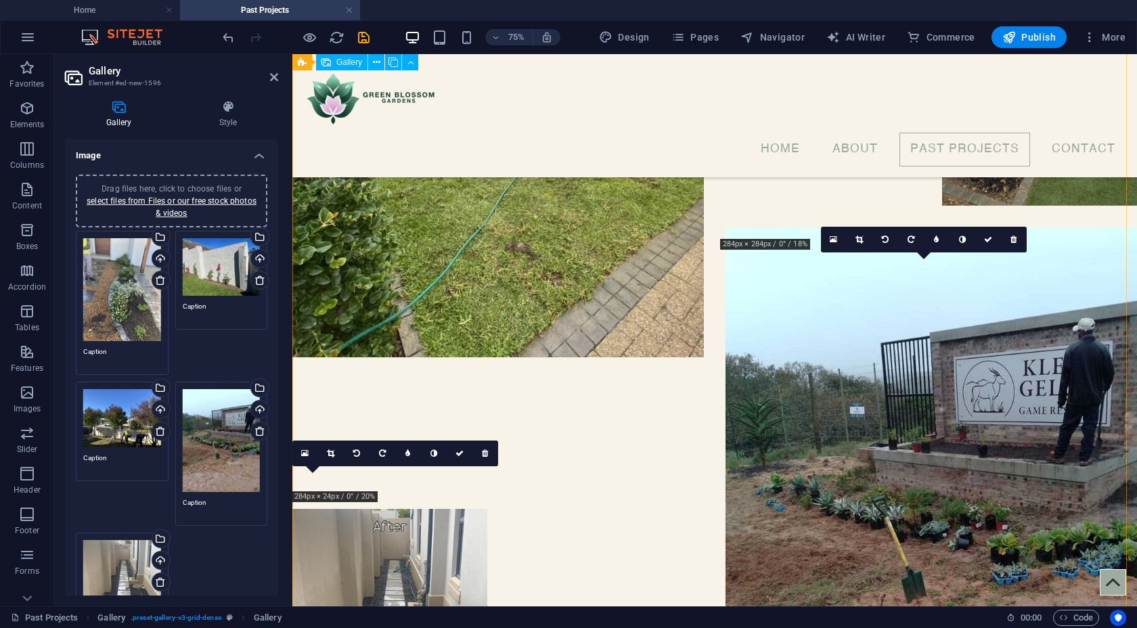
scroll to position [1965, 0]
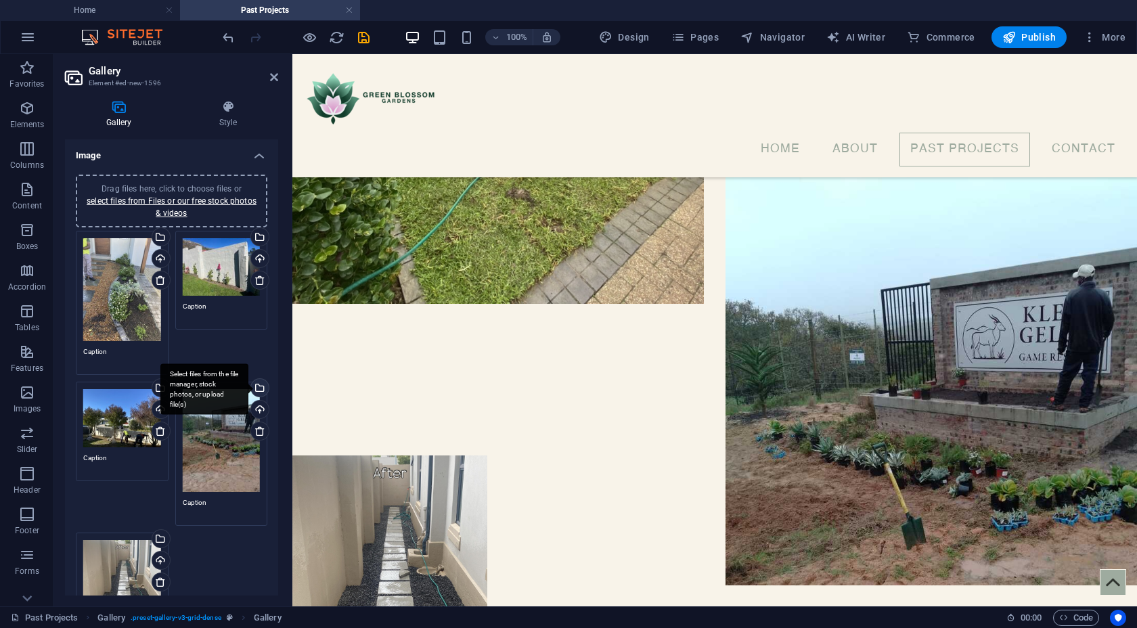
click at [260, 390] on div "Select files from the file manager, stock photos, or upload file(s)" at bounding box center [258, 389] width 20 height 20
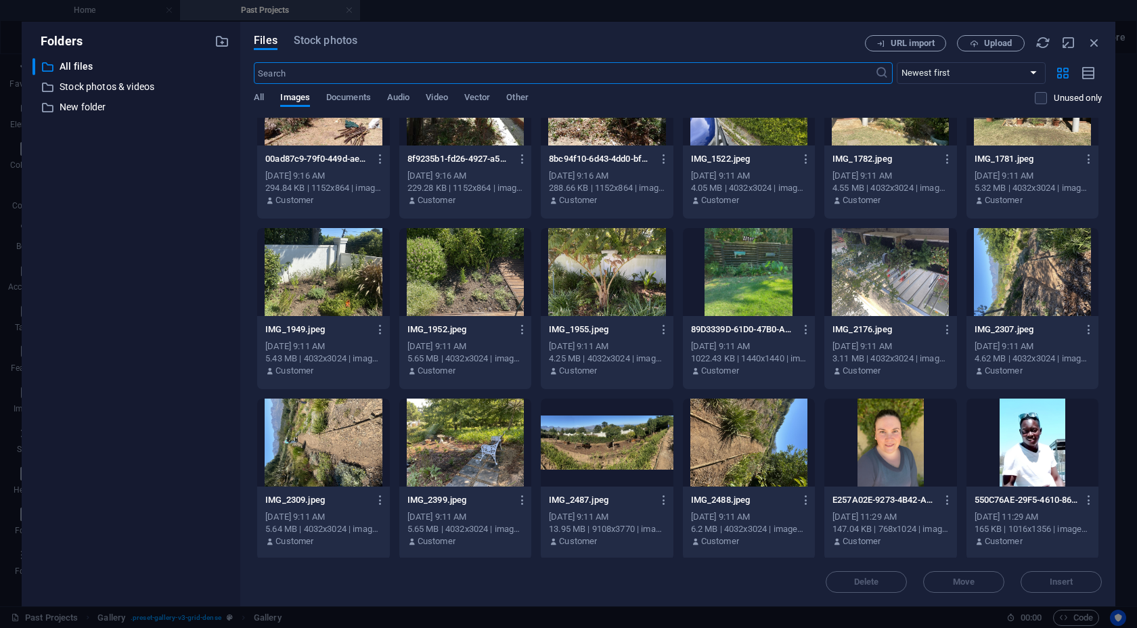
scroll to position [2617, 0]
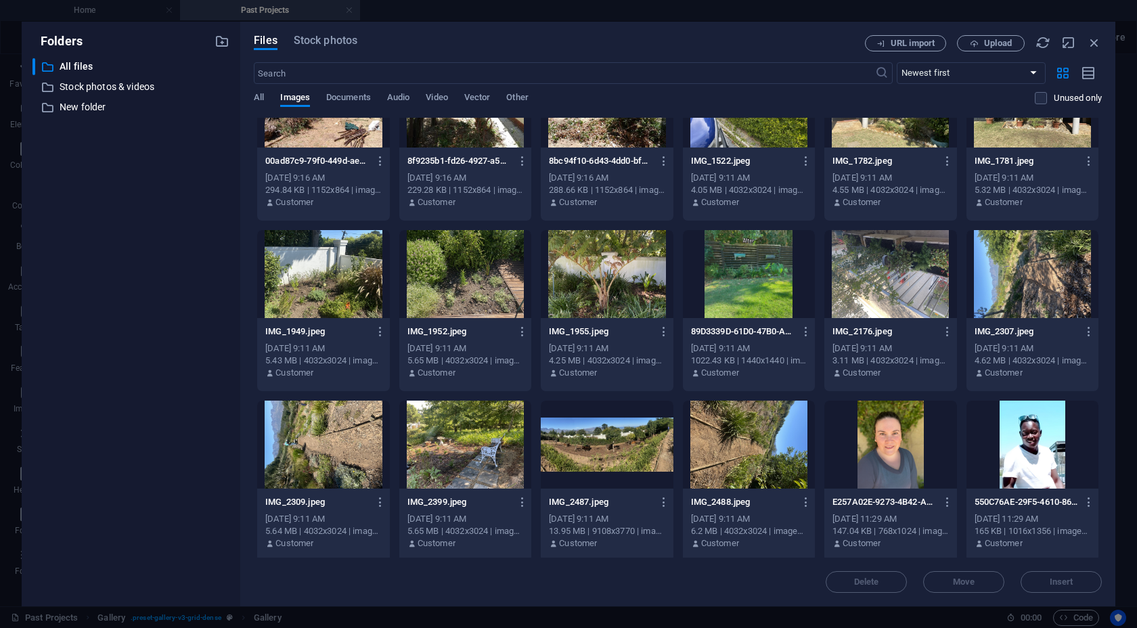
click at [947, 275] on div at bounding box center [1032, 274] width 132 height 88
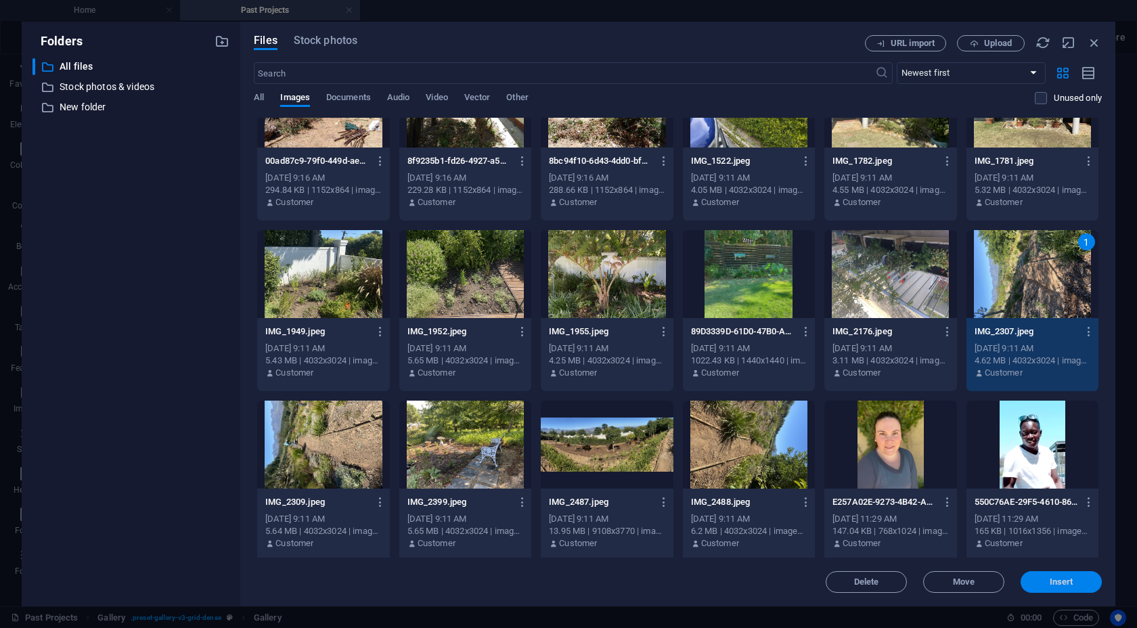
drag, startPoint x: 1053, startPoint y: 585, endPoint x: 108, endPoint y: 269, distance: 996.8
click at [947, 585] on span "Insert" at bounding box center [1062, 582] width 24 height 8
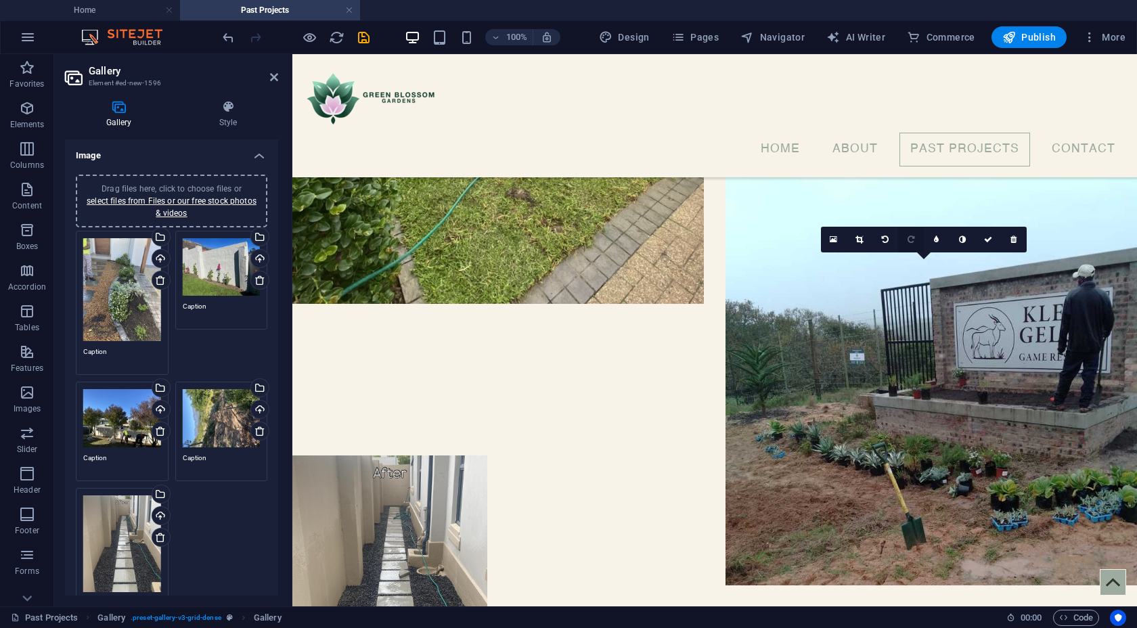
click at [916, 237] on link at bounding box center [911, 240] width 26 height 26
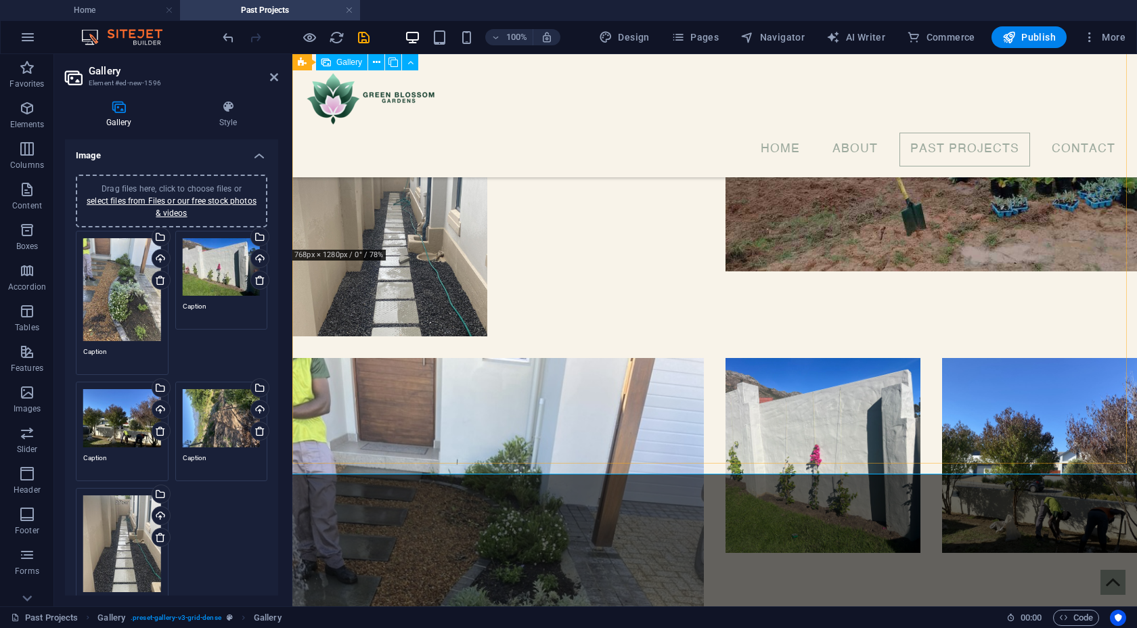
scroll to position [2467, 0]
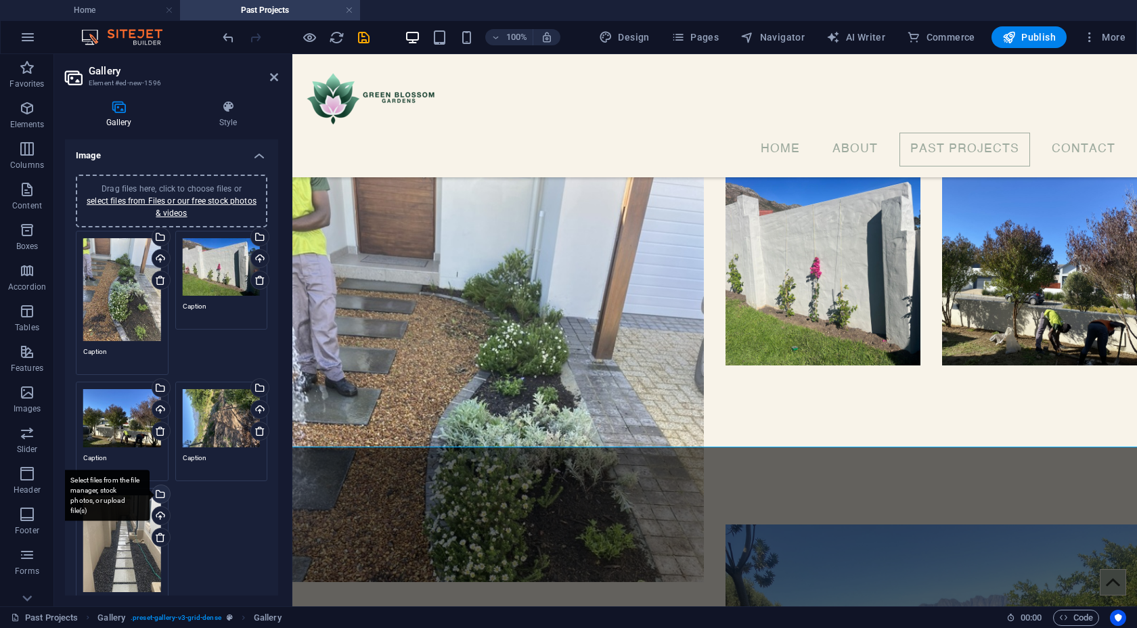
click at [161, 493] on div "Select files from the file manager, stock photos, or upload file(s)" at bounding box center [160, 495] width 20 height 20
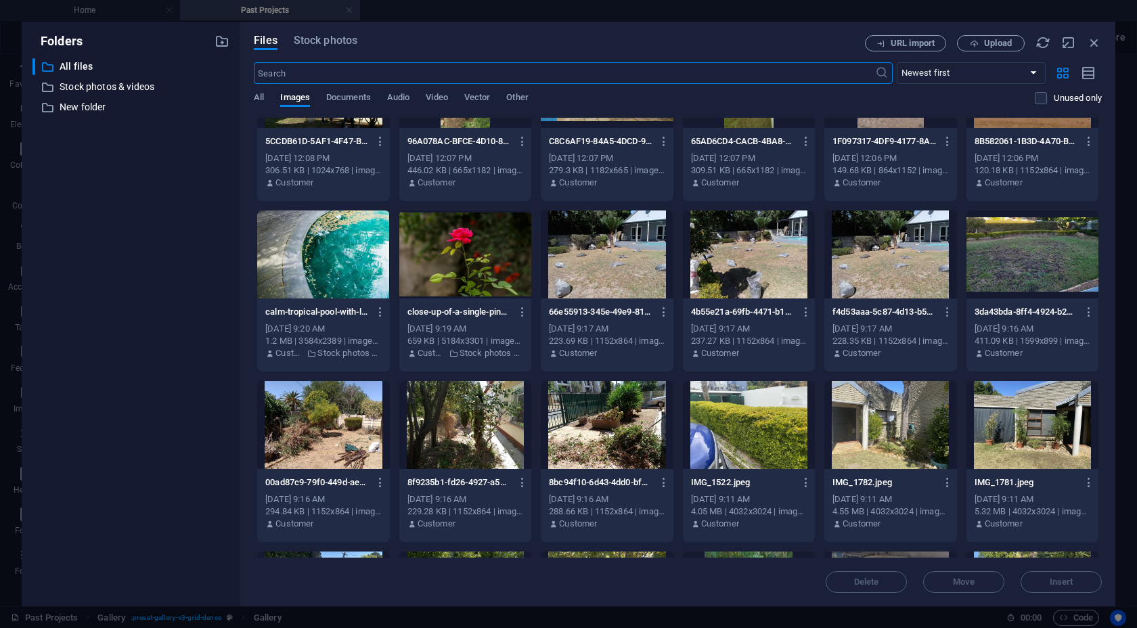
scroll to position [2769, 0]
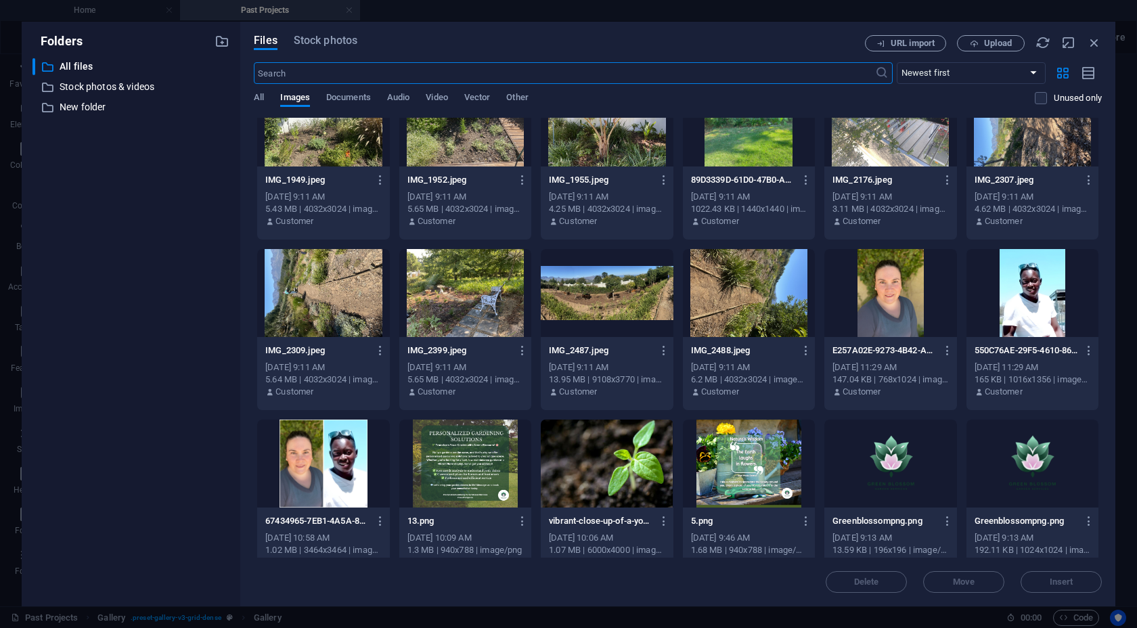
click at [475, 308] on div at bounding box center [465, 293] width 132 height 88
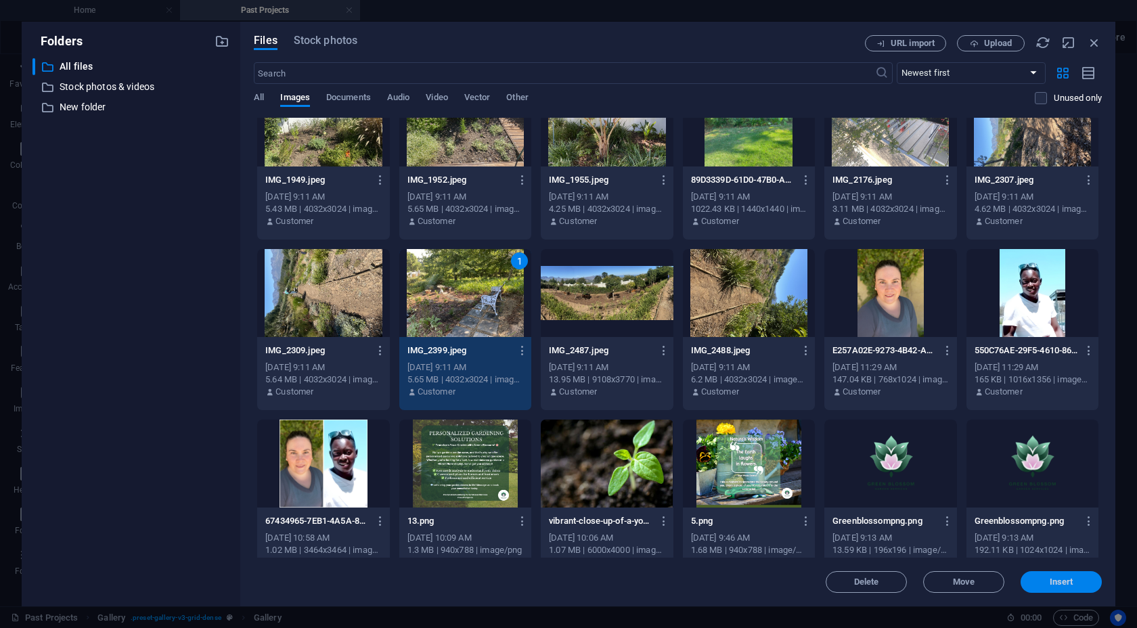
drag, startPoint x: 1058, startPoint y: 580, endPoint x: 576, endPoint y: 401, distance: 513.9
click at [947, 580] on span "Insert" at bounding box center [1062, 582] width 24 height 8
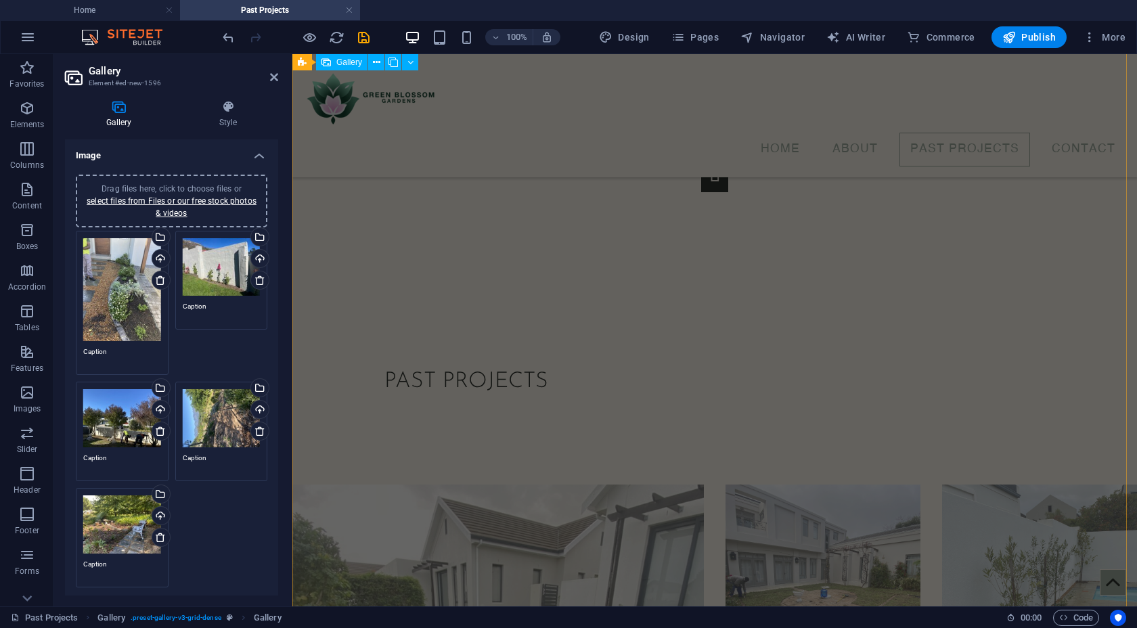
scroll to position [1377, 0]
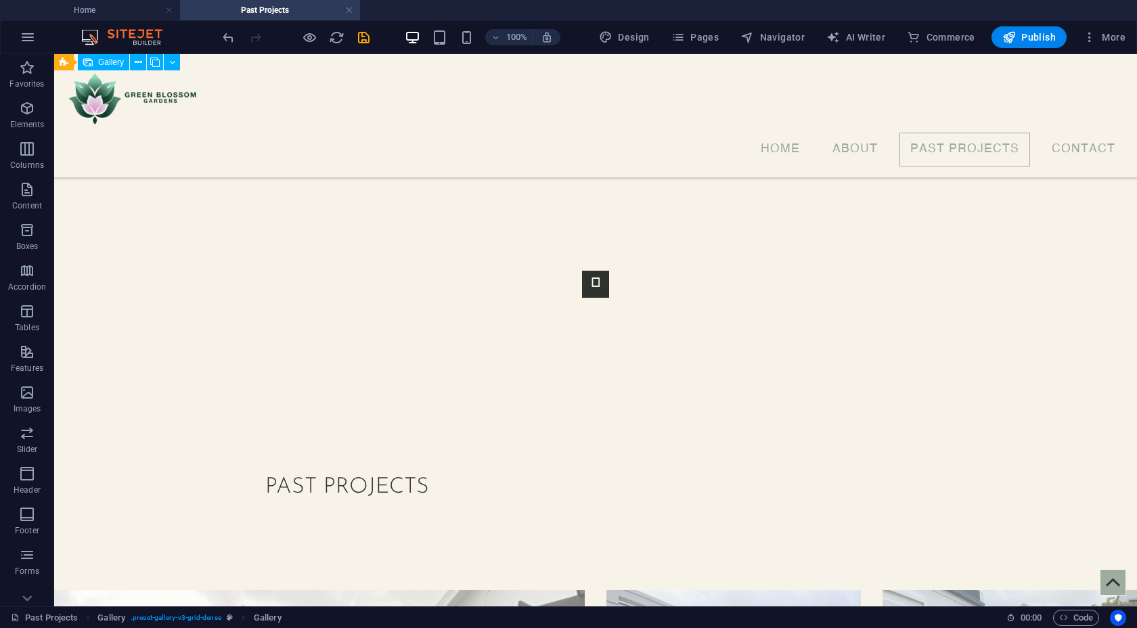
scroll to position [1302, 0]
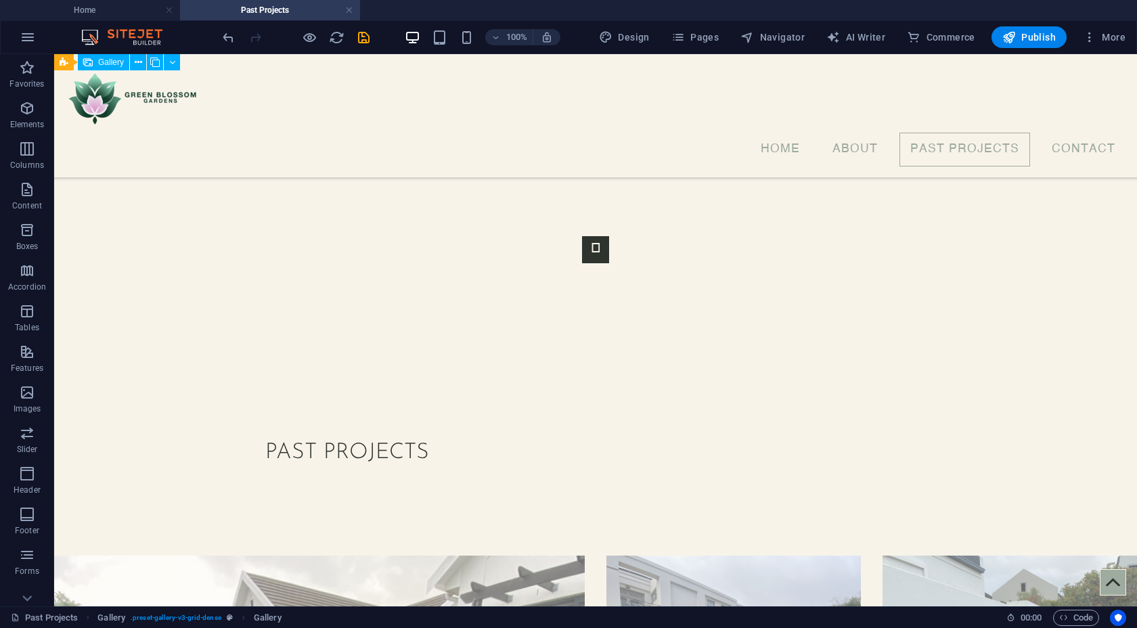
select select "4"
select select "px"
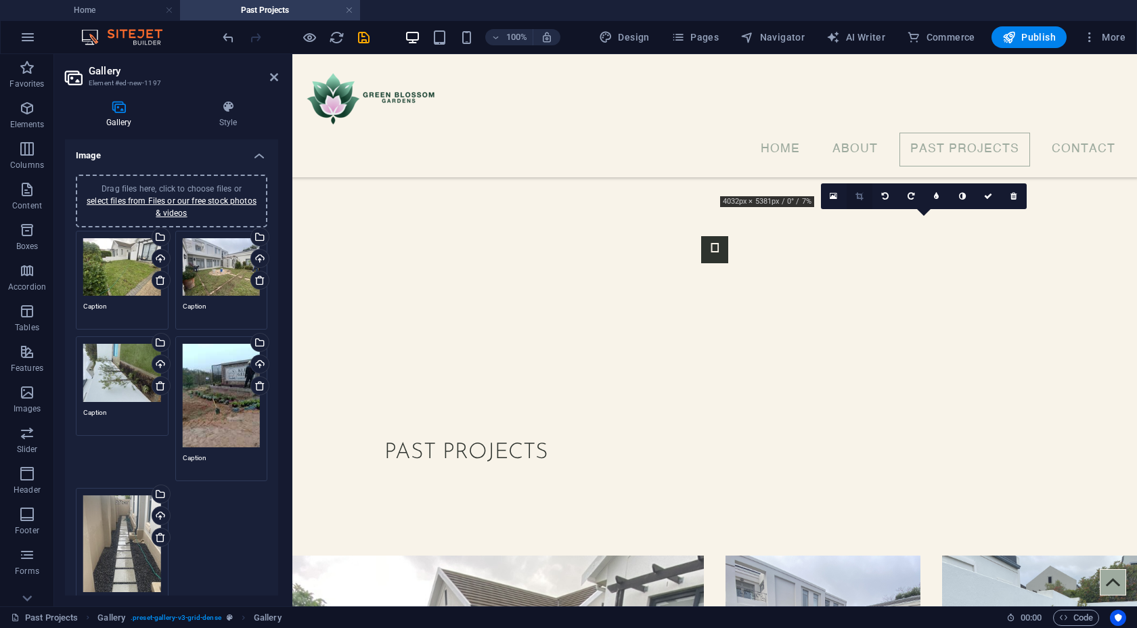
click at [859, 199] on icon at bounding box center [858, 196] width 7 height 8
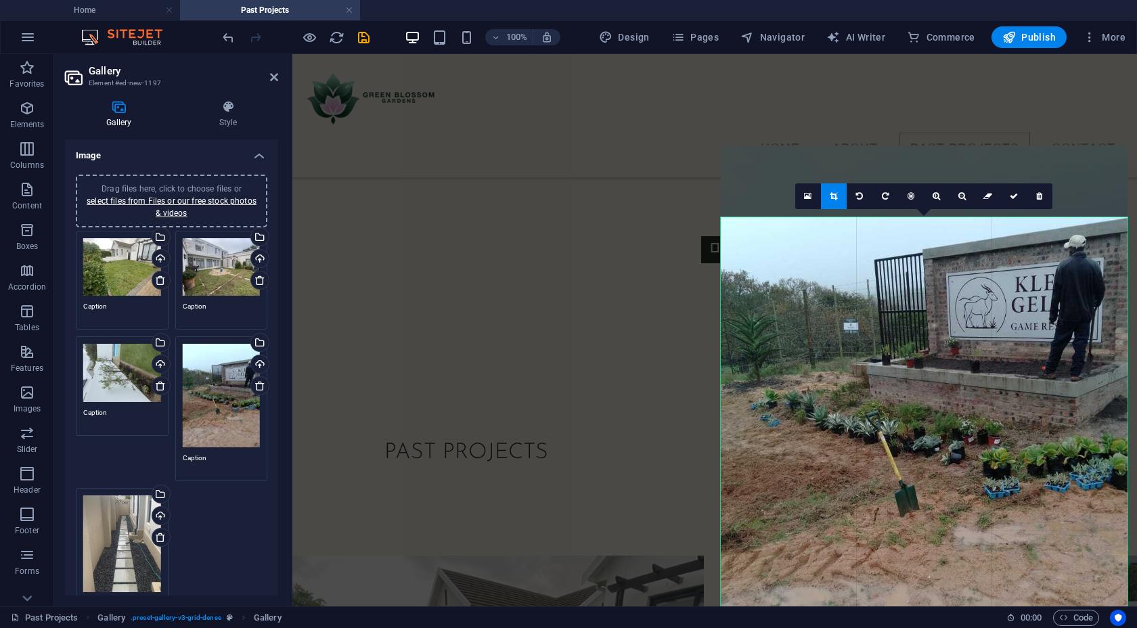
drag, startPoint x: 931, startPoint y: 217, endPoint x: 929, endPoint y: 150, distance: 67.7
click at [929, 150] on div at bounding box center [924, 417] width 407 height 542
click at [841, 202] on link at bounding box center [834, 196] width 26 height 26
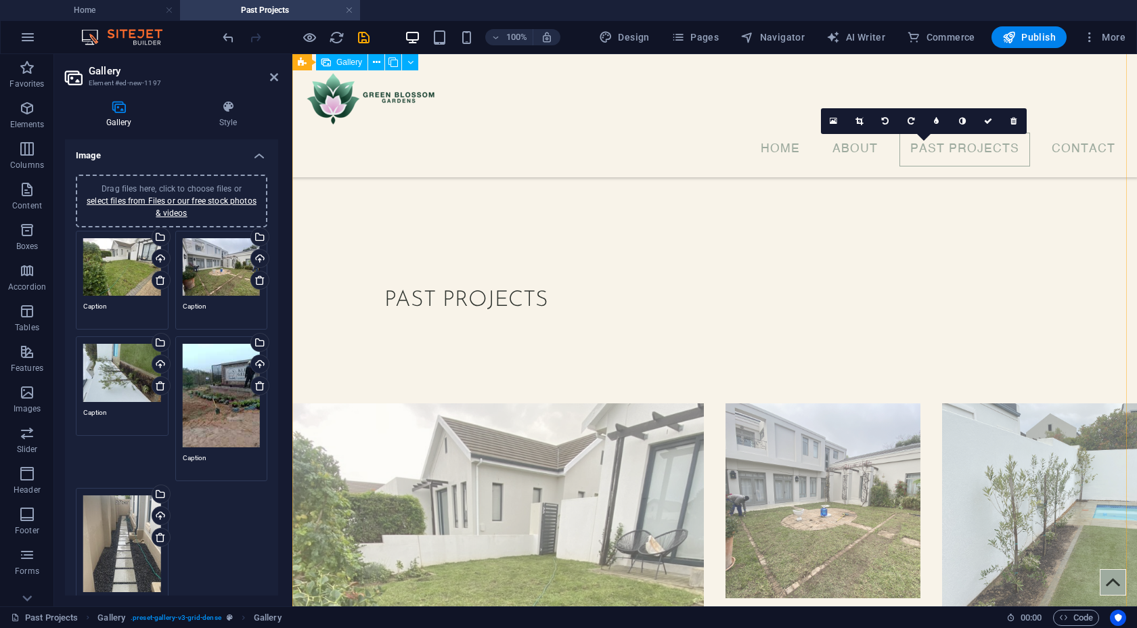
scroll to position [1457, 0]
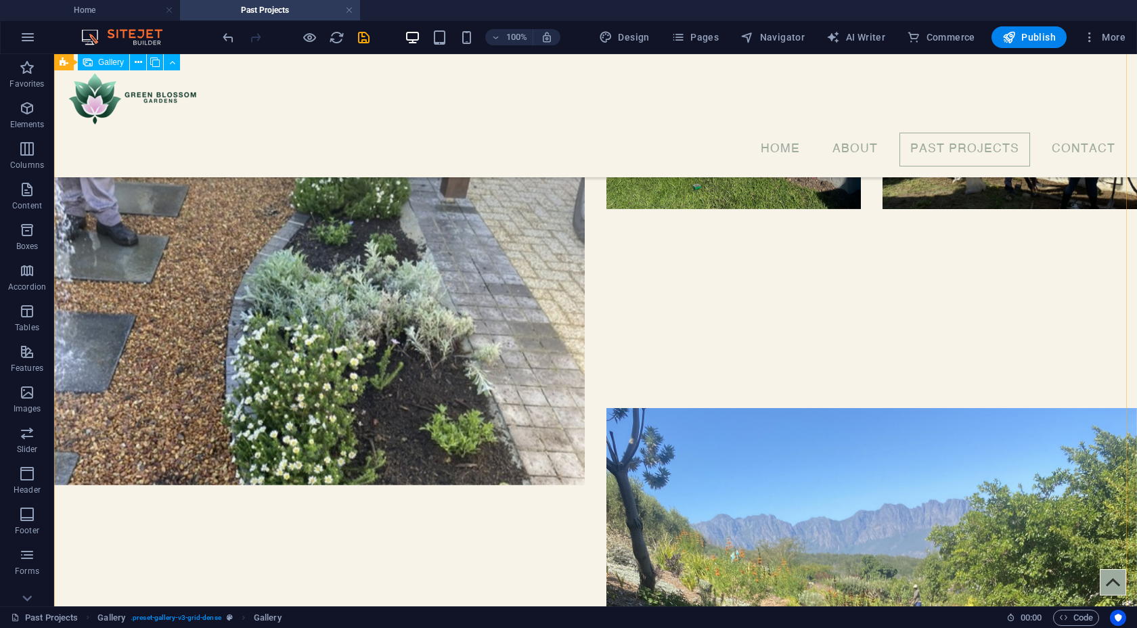
scroll to position [2908, 0]
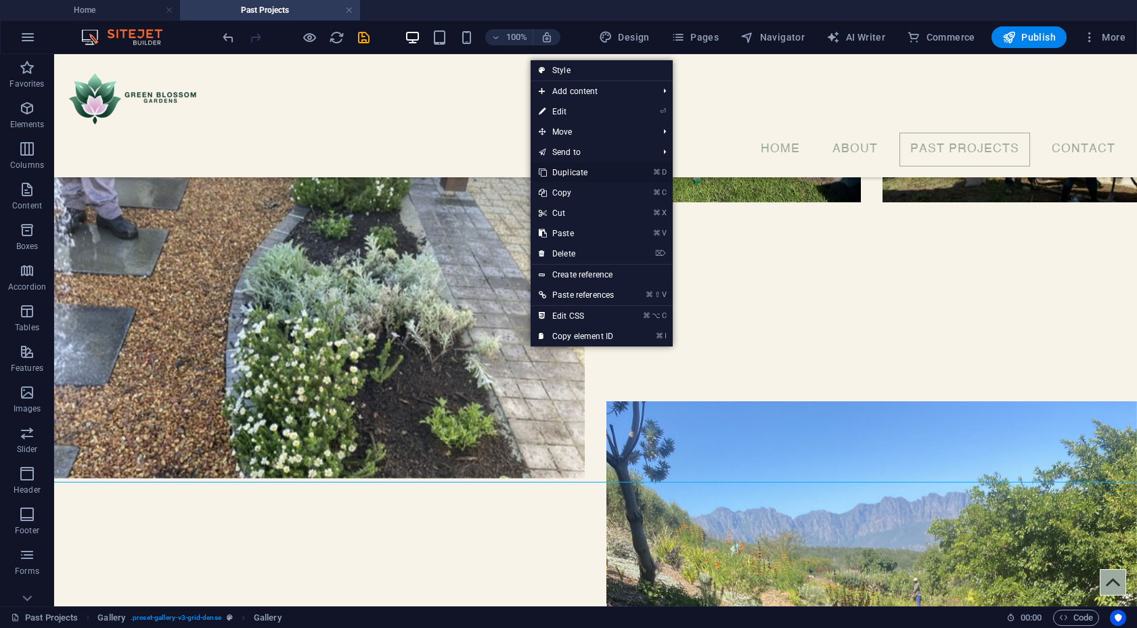
click at [568, 174] on link "⌘ D Duplicate" at bounding box center [576, 172] width 91 height 20
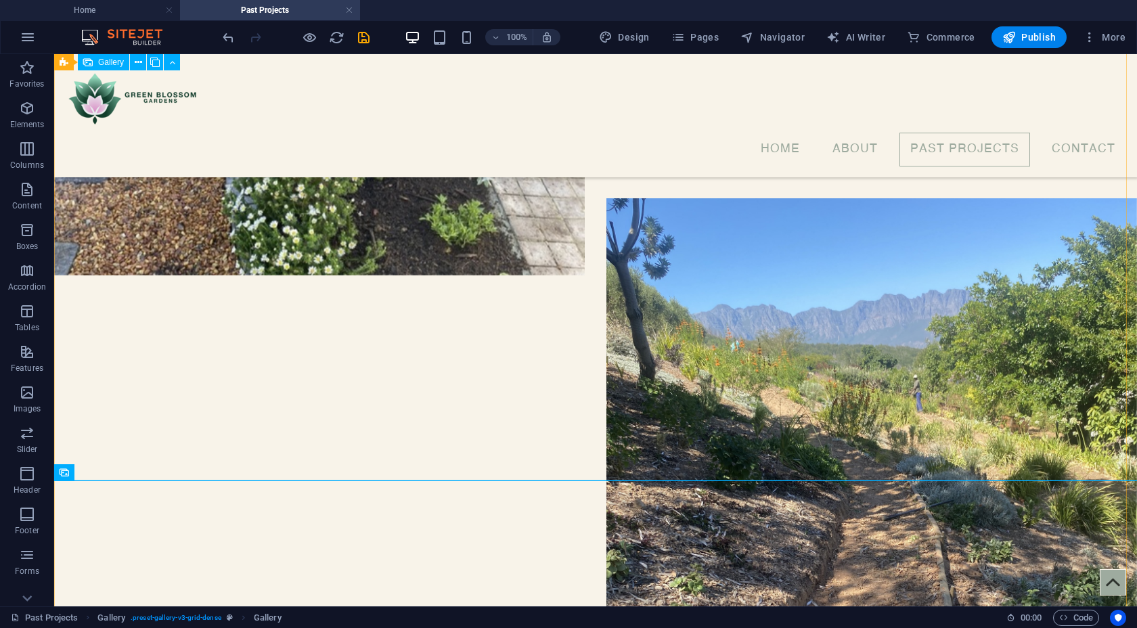
scroll to position [3308, 0]
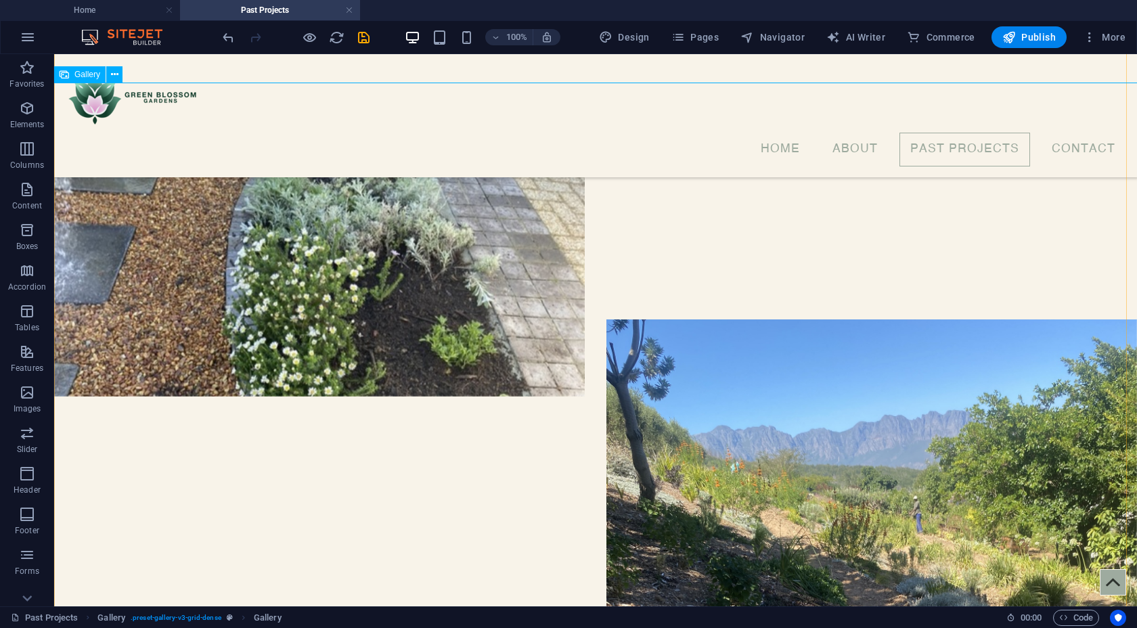
select select "4"
select select "px"
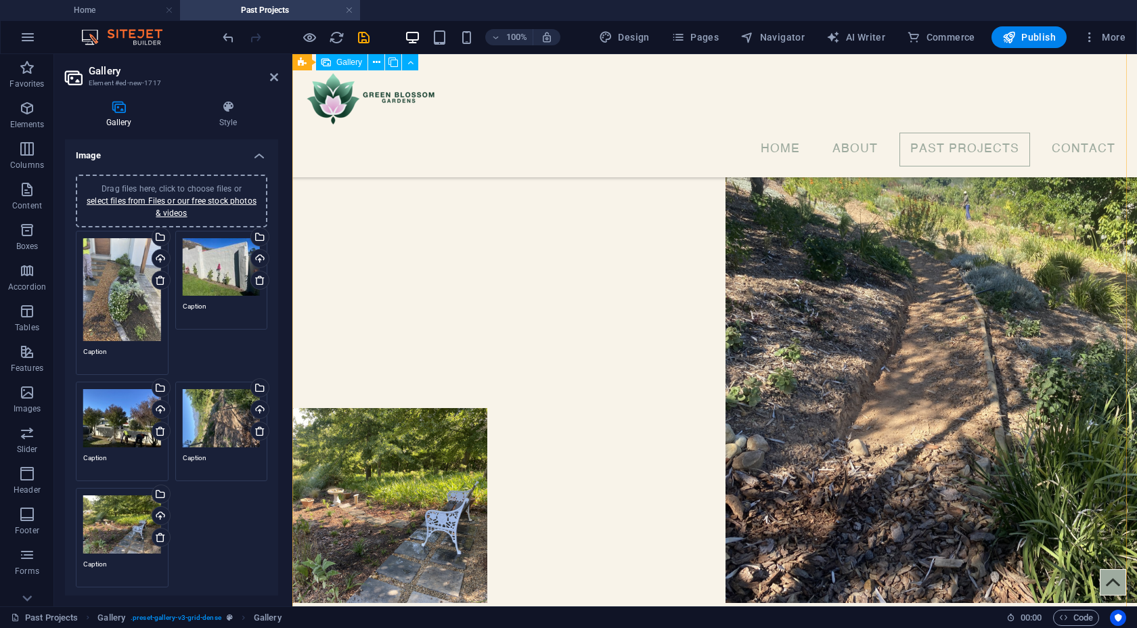
scroll to position [2748, 0]
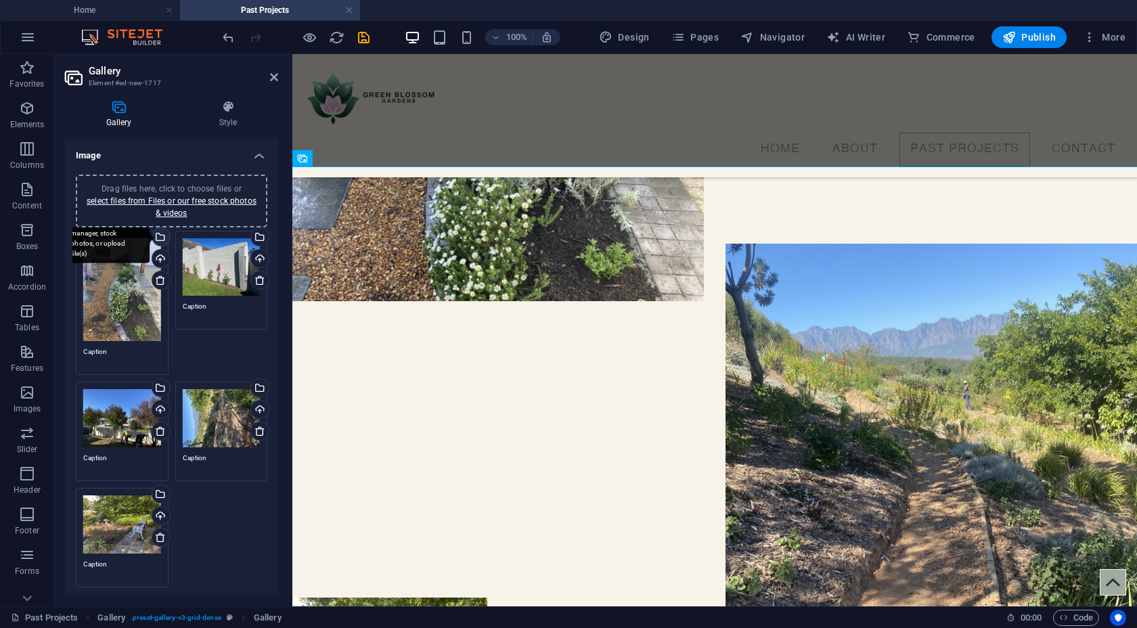
click at [162, 240] on div "Select files from the file manager, stock photos, or upload file(s)" at bounding box center [160, 238] width 20 height 20
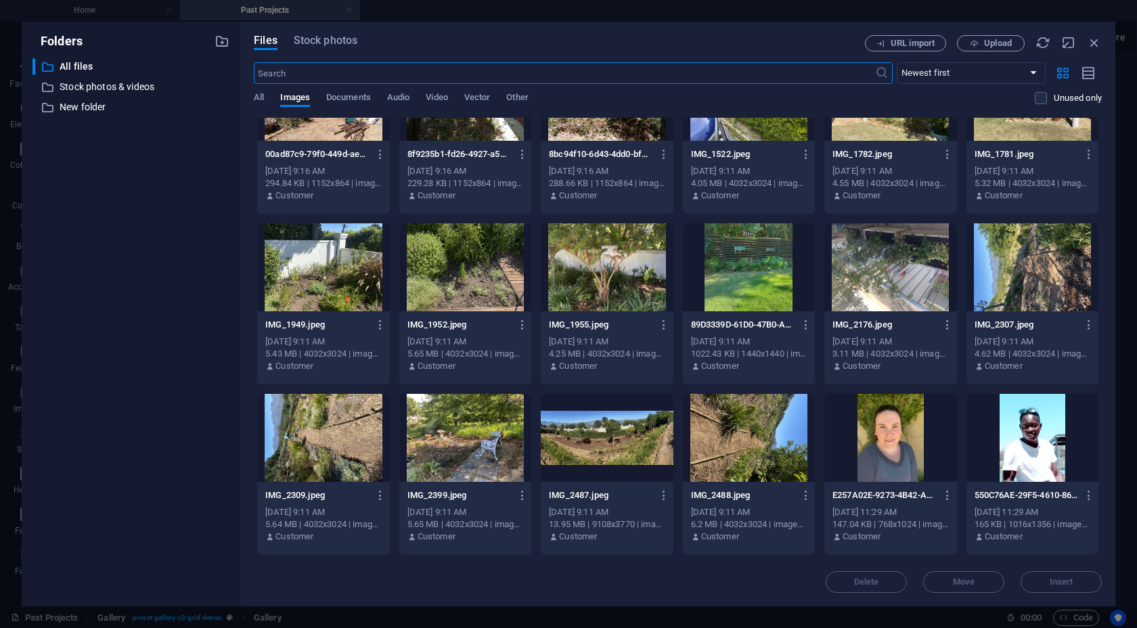
scroll to position [2626, 0]
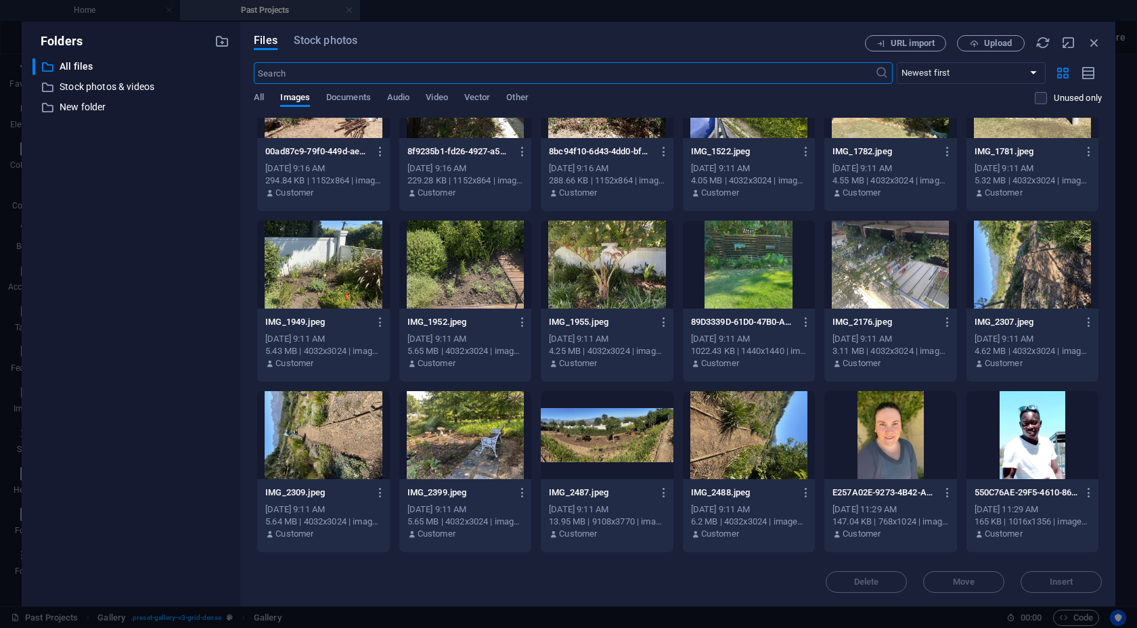
click at [753, 273] on div at bounding box center [749, 265] width 132 height 88
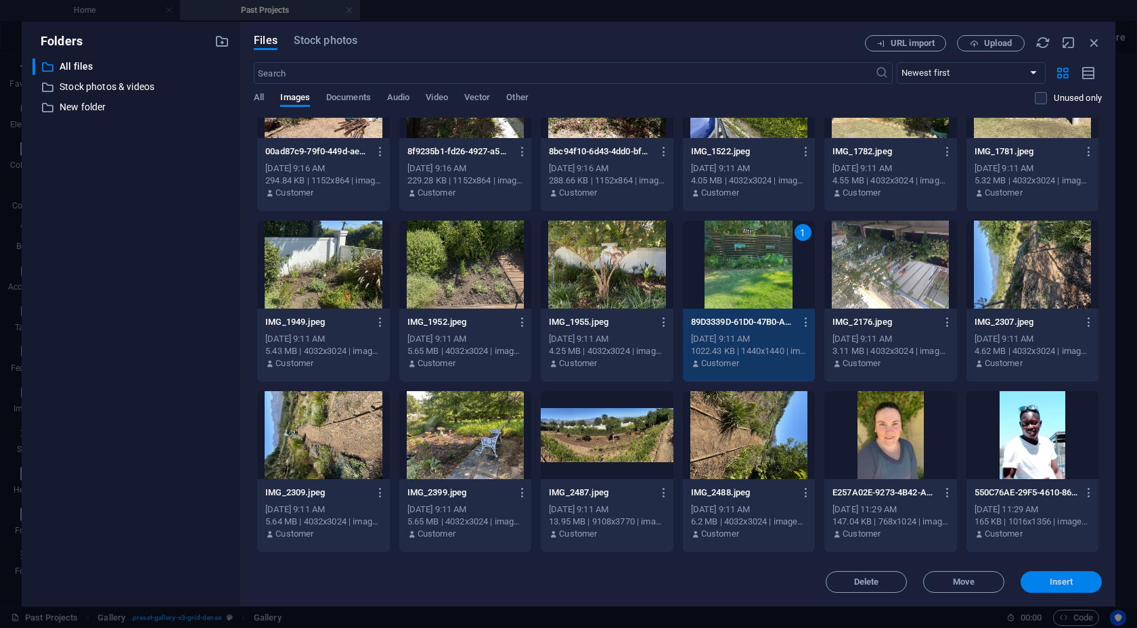
drag, startPoint x: 1066, startPoint y: 583, endPoint x: 641, endPoint y: 470, distance: 439.8
click at [947, 583] on span "Insert" at bounding box center [1062, 582] width 24 height 8
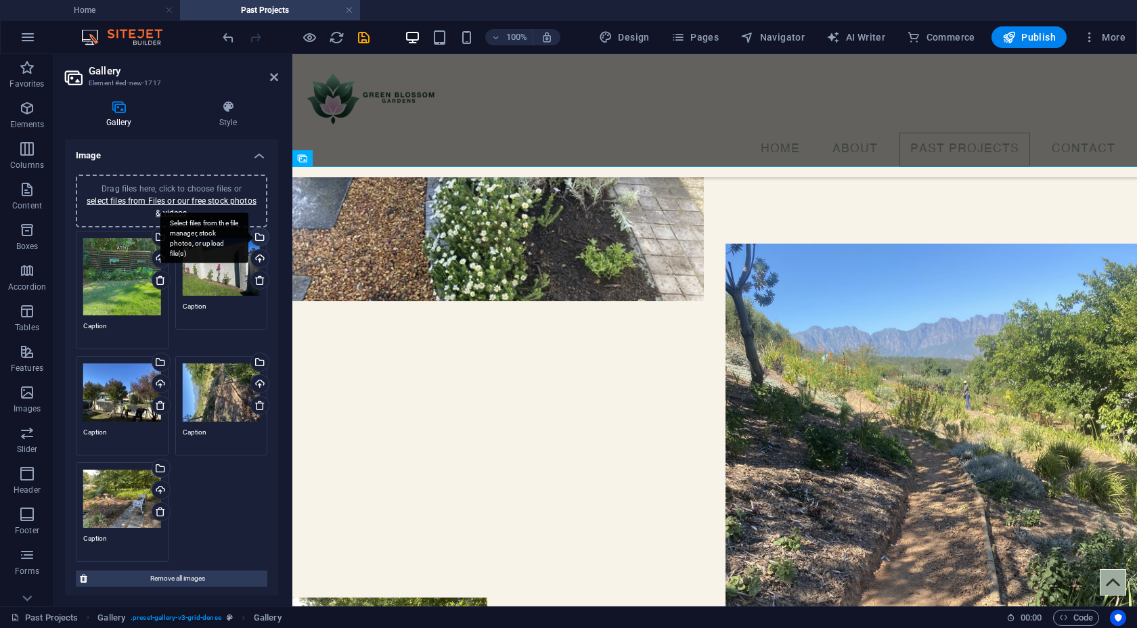
click at [260, 238] on div "Select files from the file manager, stock photos, or upload file(s)" at bounding box center [258, 238] width 20 height 20
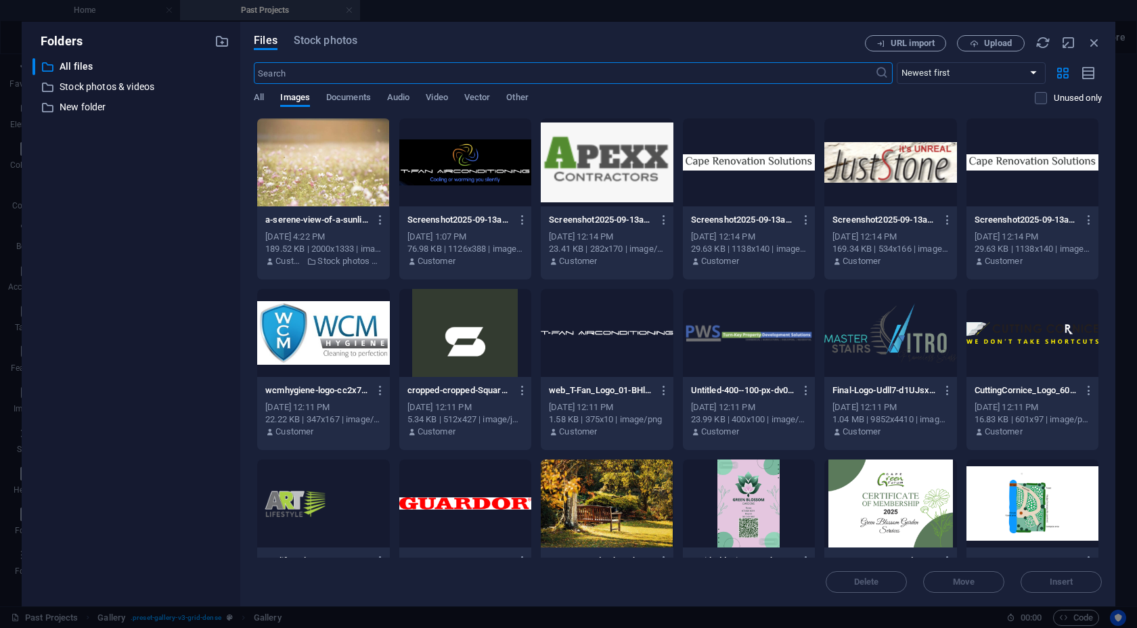
scroll to position [2534, 0]
click at [947, 43] on span "Upload" at bounding box center [990, 43] width 55 height 9
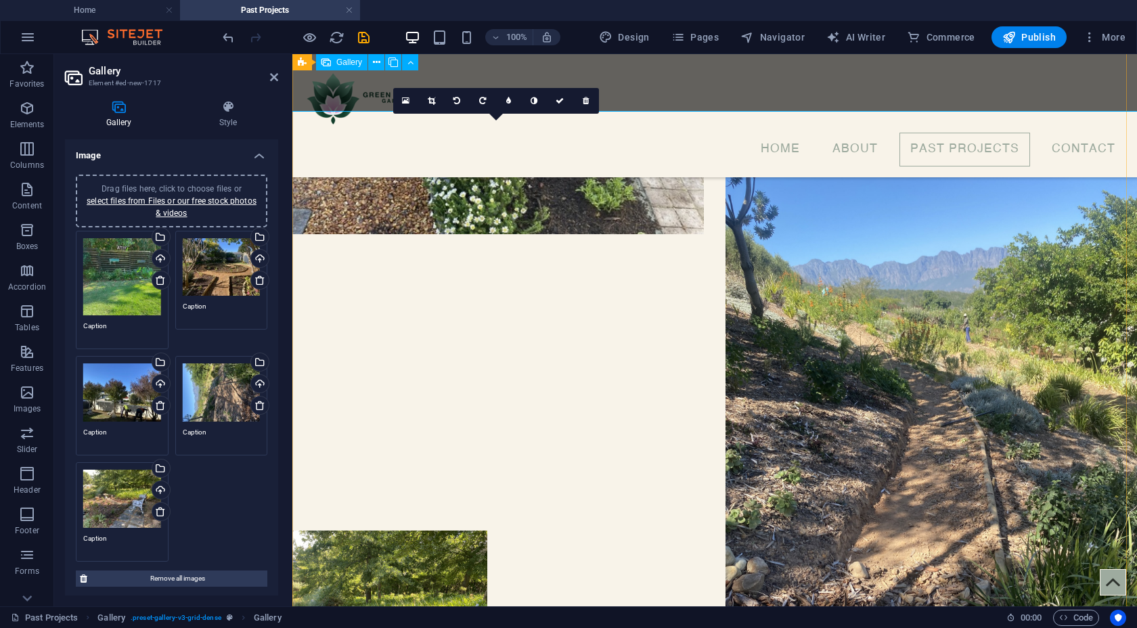
scroll to position [2714, 0]
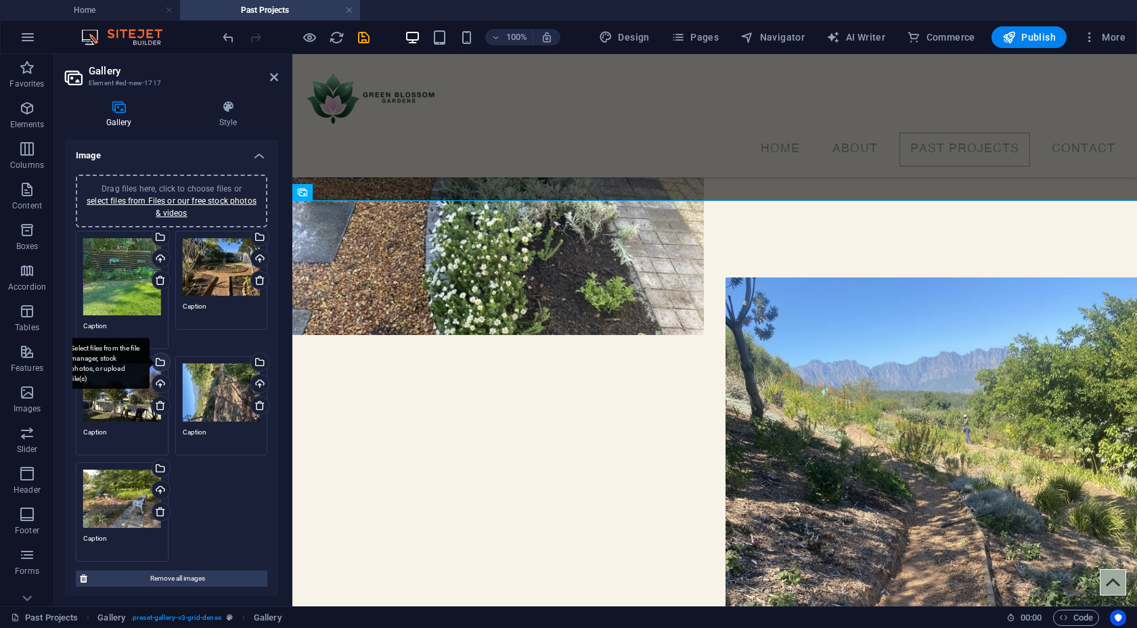
click at [160, 362] on div "Select files from the file manager, stock photos, or upload file(s)" at bounding box center [160, 363] width 20 height 20
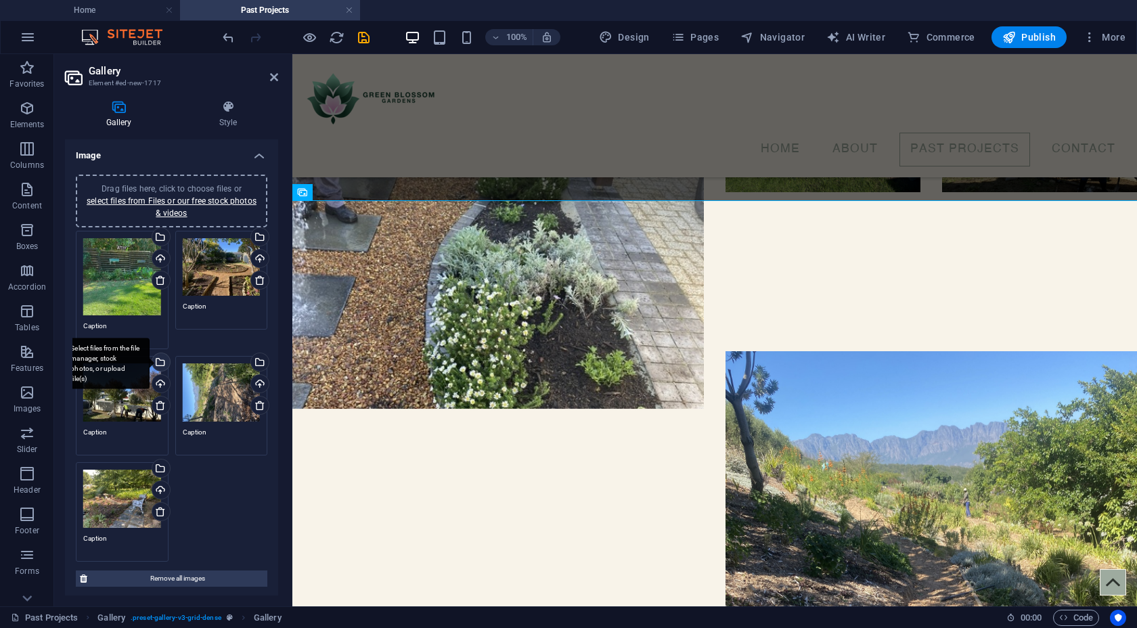
scroll to position [2500, 0]
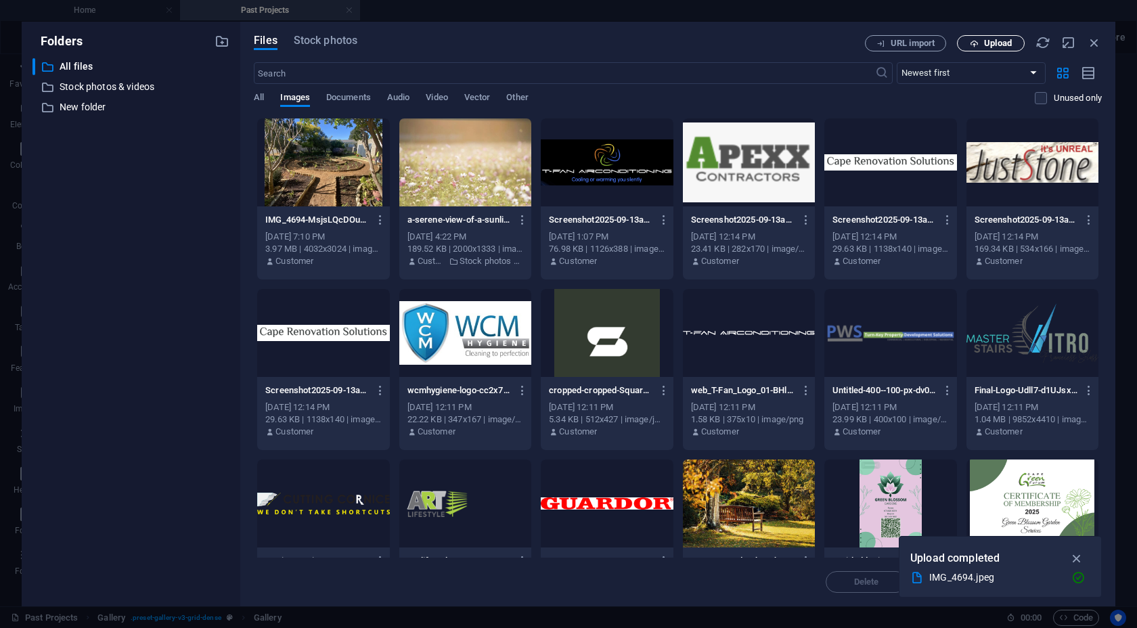
click at [947, 46] on span "Upload" at bounding box center [998, 43] width 28 height 8
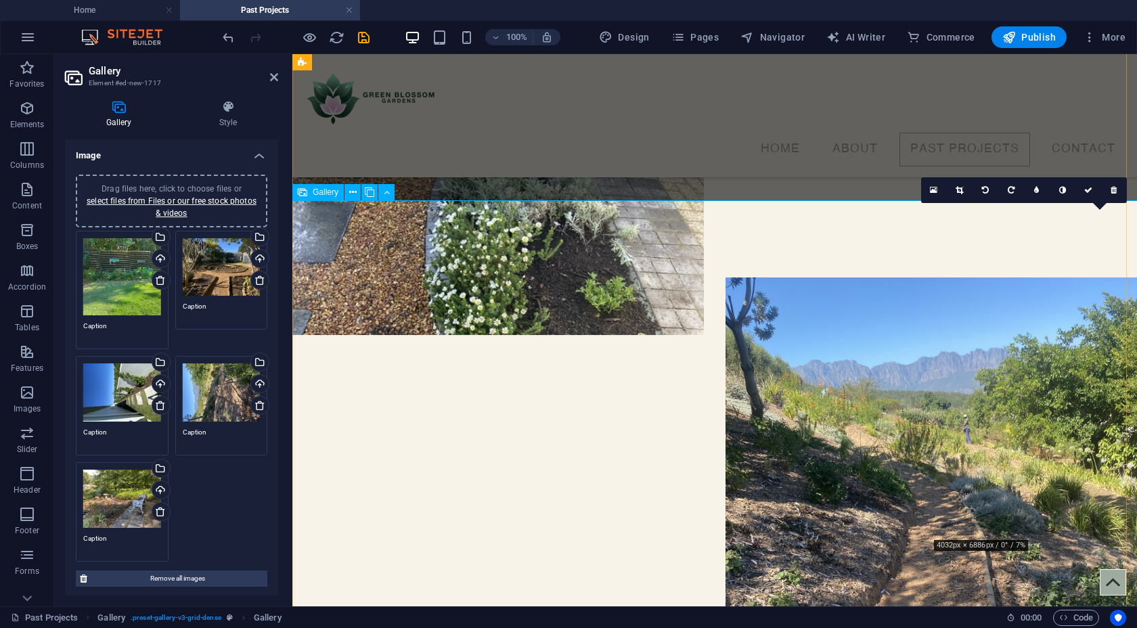
click at [947, 188] on icon at bounding box center [1011, 190] width 7 height 8
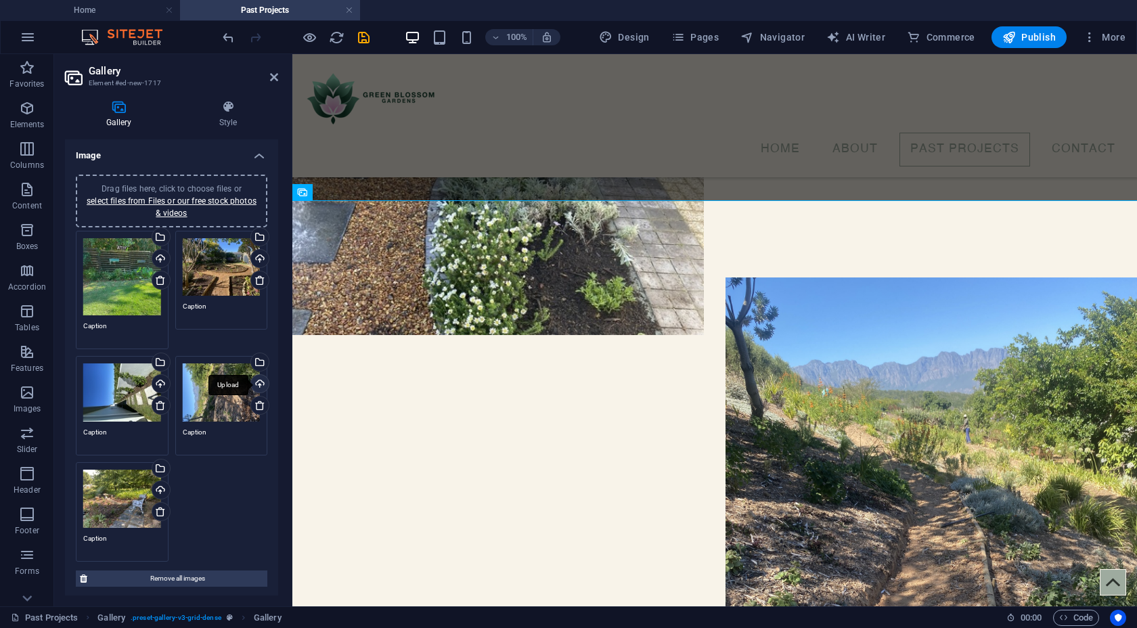
click at [259, 382] on div "Upload" at bounding box center [258, 385] width 20 height 20
click at [160, 489] on div "Upload" at bounding box center [160, 491] width 20 height 20
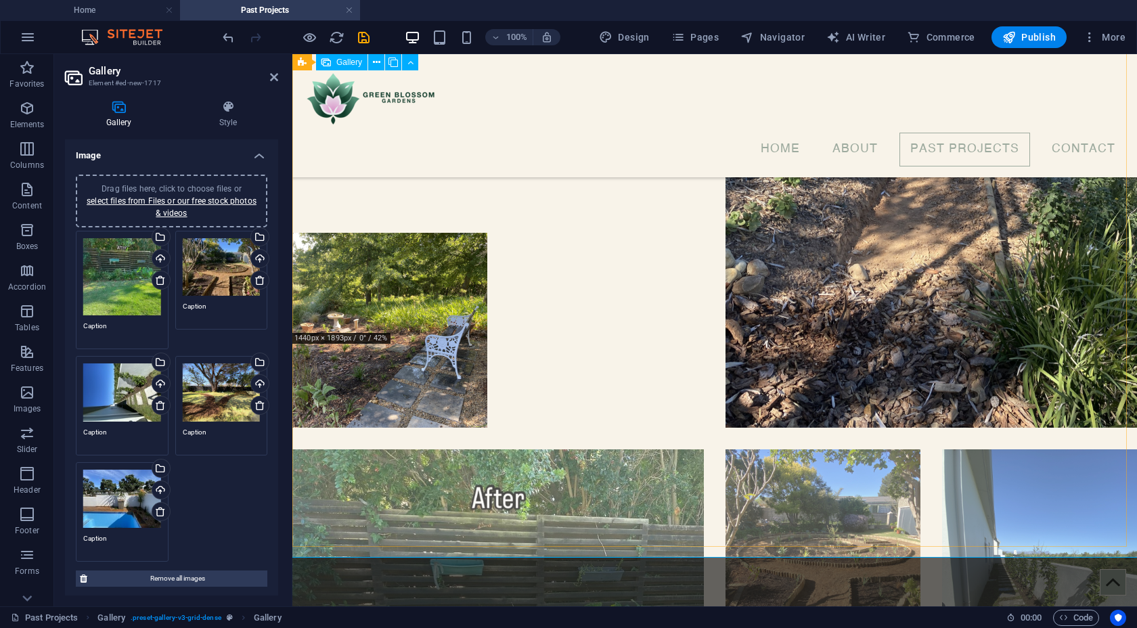
scroll to position [3105, 0]
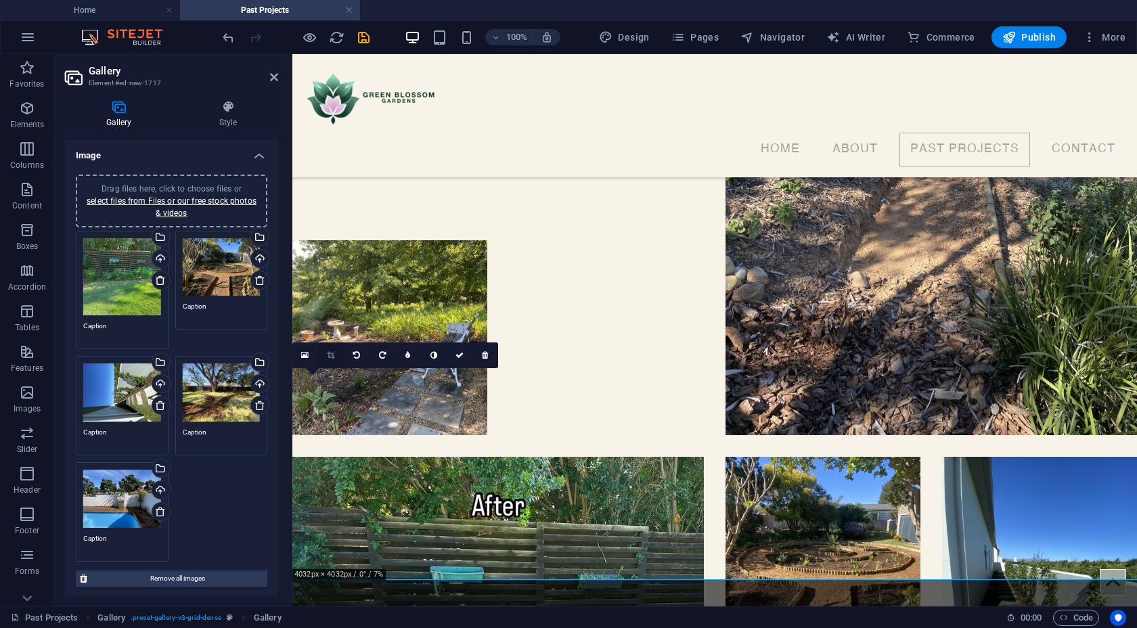
click at [329, 357] on icon at bounding box center [330, 355] width 7 height 8
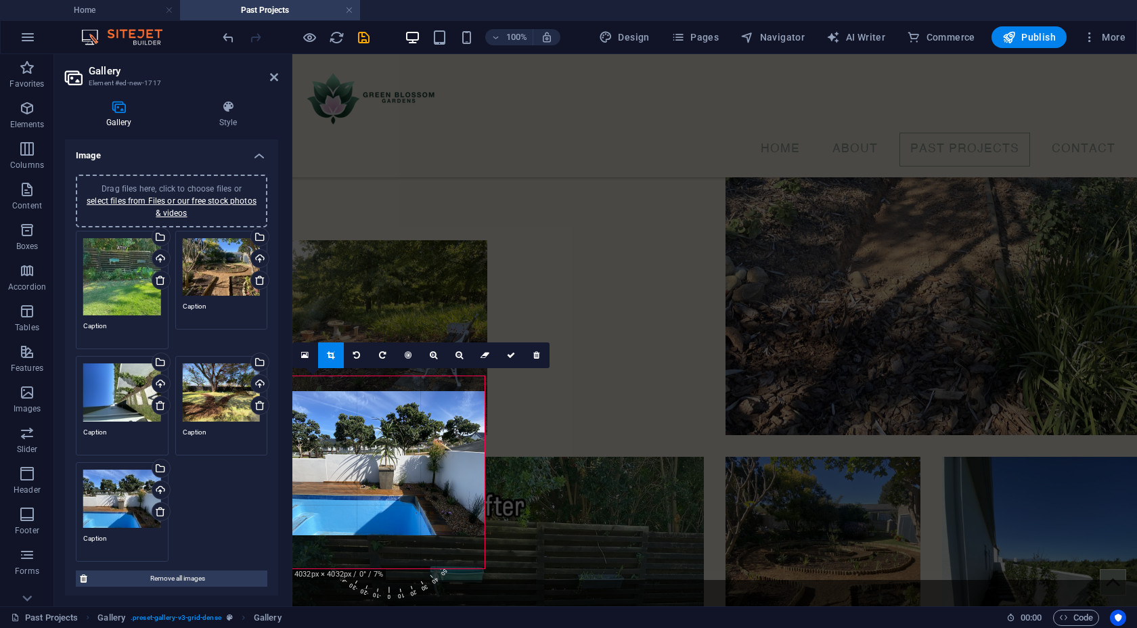
drag, startPoint x: 482, startPoint y: 378, endPoint x: 186, endPoint y: 338, distance: 298.4
click at [478, 393] on div at bounding box center [388, 463] width 192 height 144
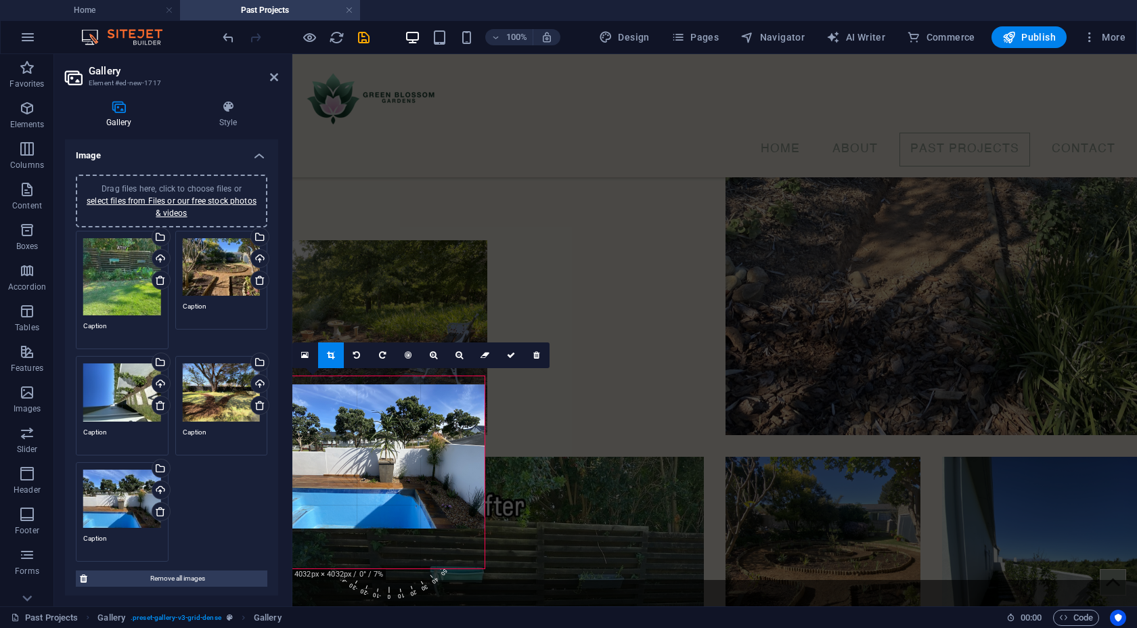
drag, startPoint x: 457, startPoint y: 426, endPoint x: 456, endPoint y: 380, distance: 46.0
click at [456, 384] on div at bounding box center [388, 456] width 192 height 144
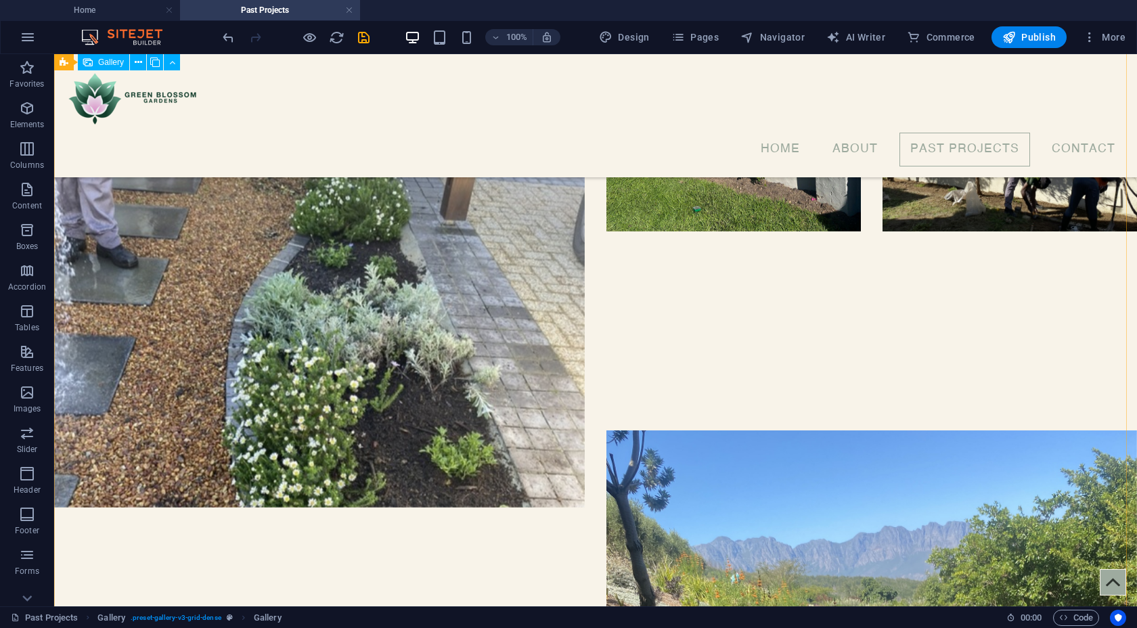
scroll to position [2616, 0]
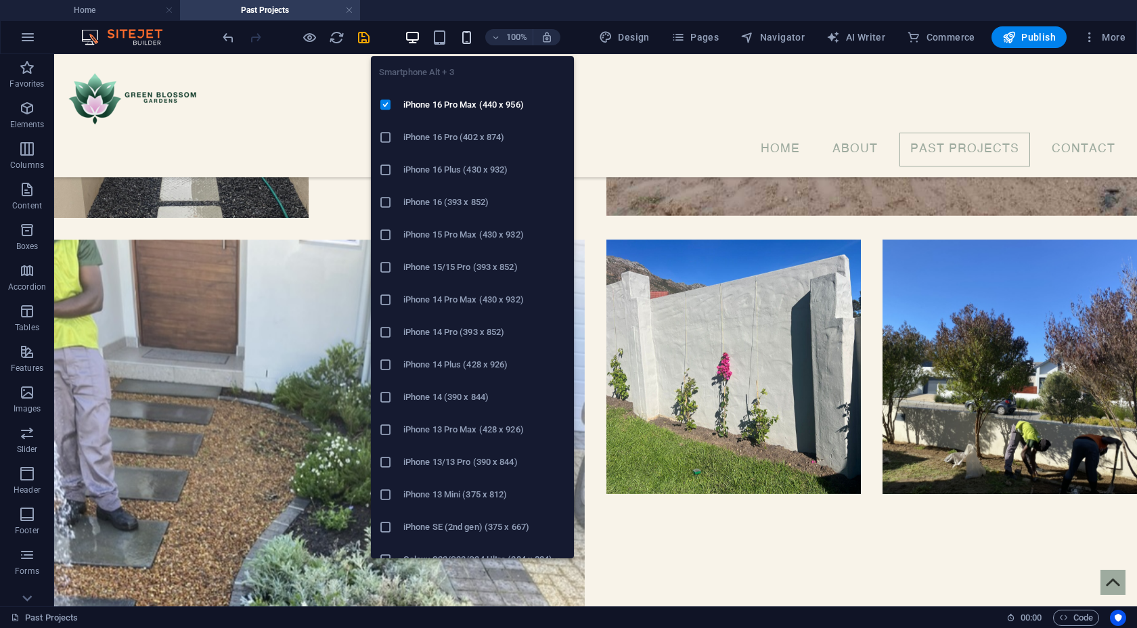
click at [467, 39] on icon "button" at bounding box center [467, 38] width 16 height 16
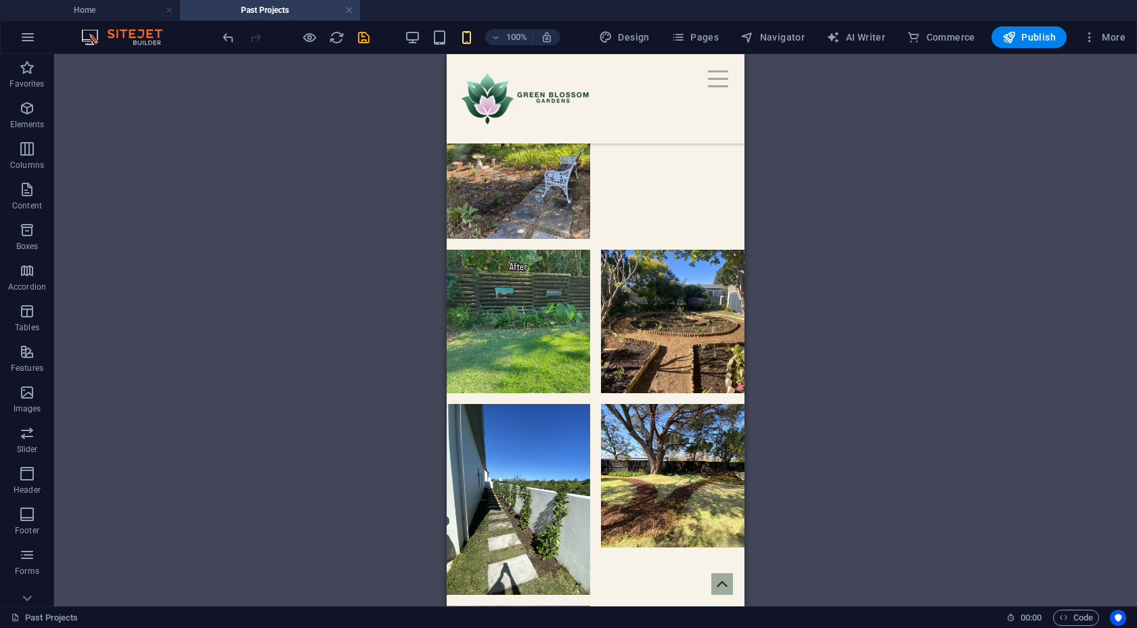
scroll to position [2551, 0]
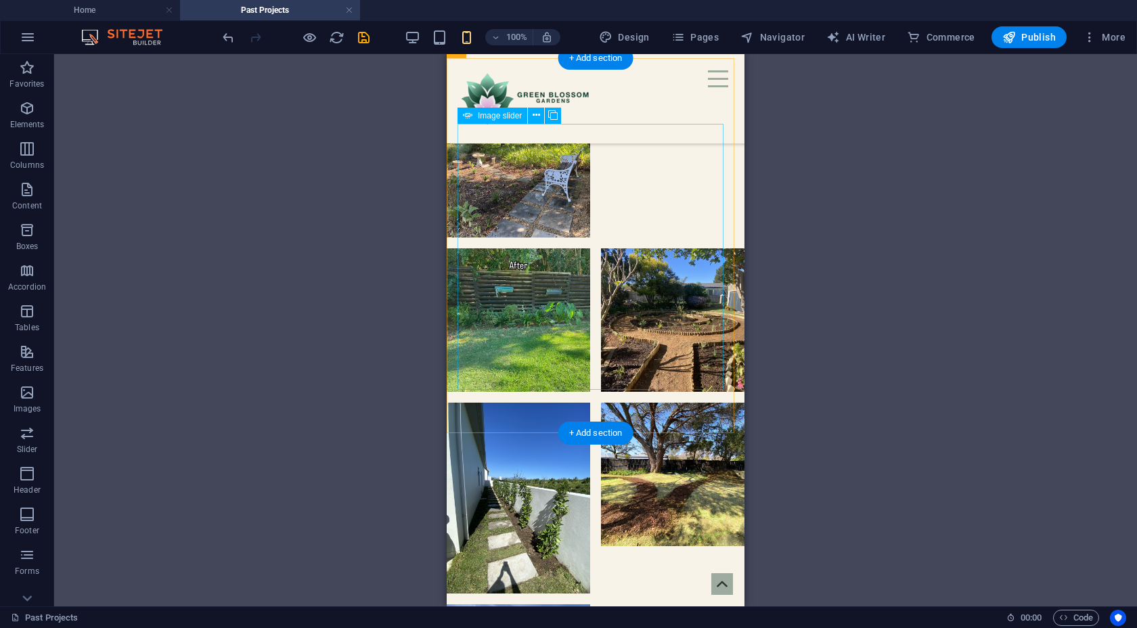
select select "px"
select select "ms"
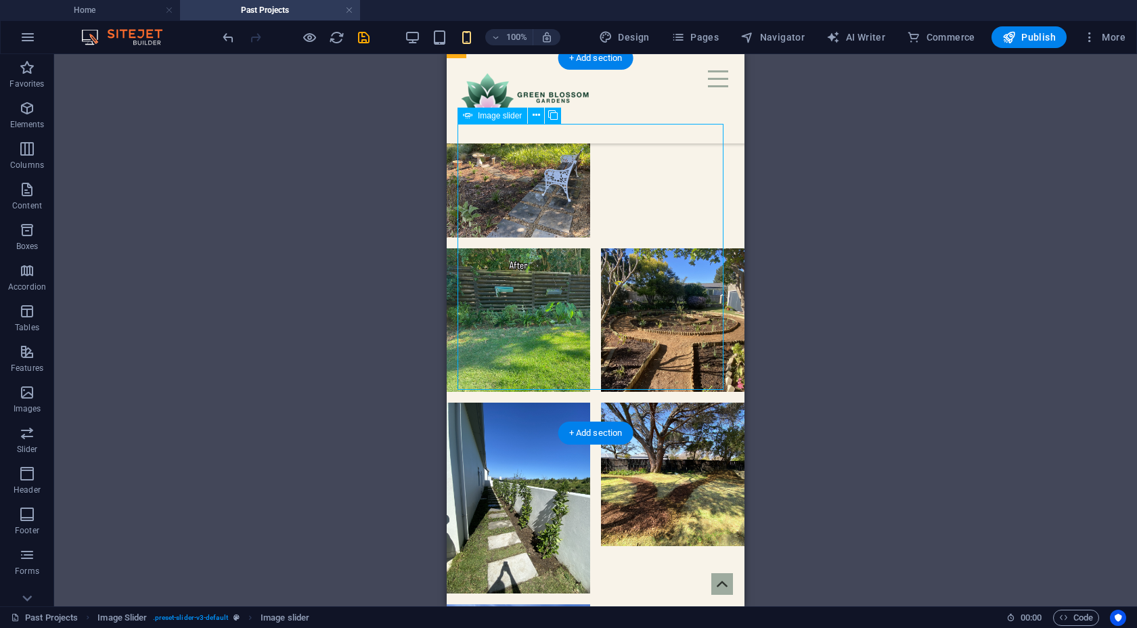
select select "s"
select select "progressive"
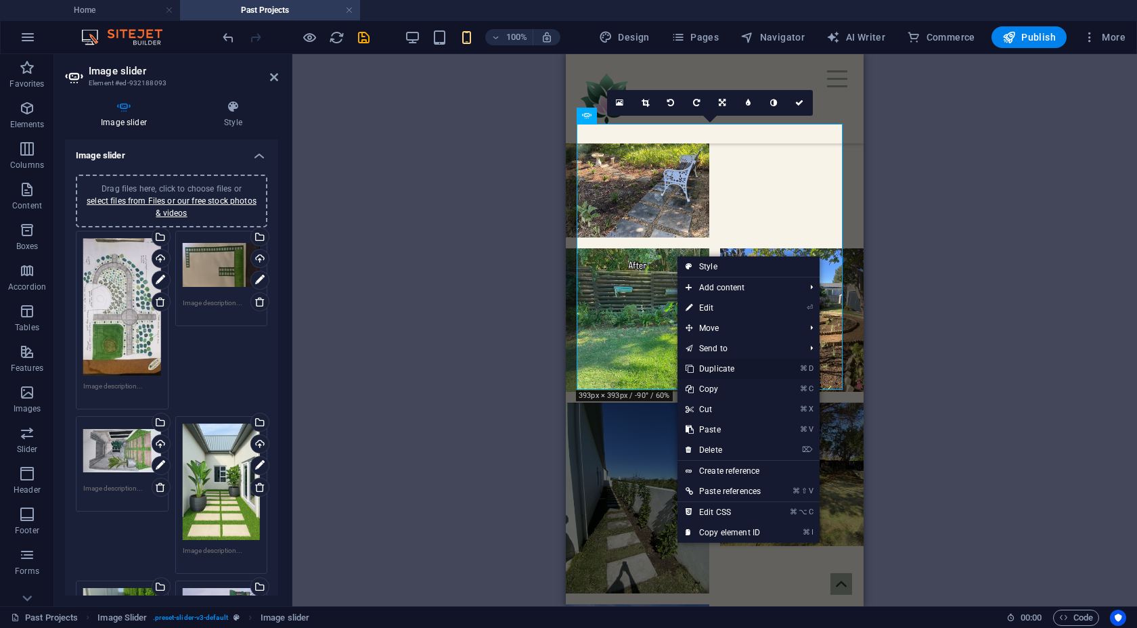
click at [719, 370] on link "⌘ D Duplicate" at bounding box center [722, 369] width 91 height 20
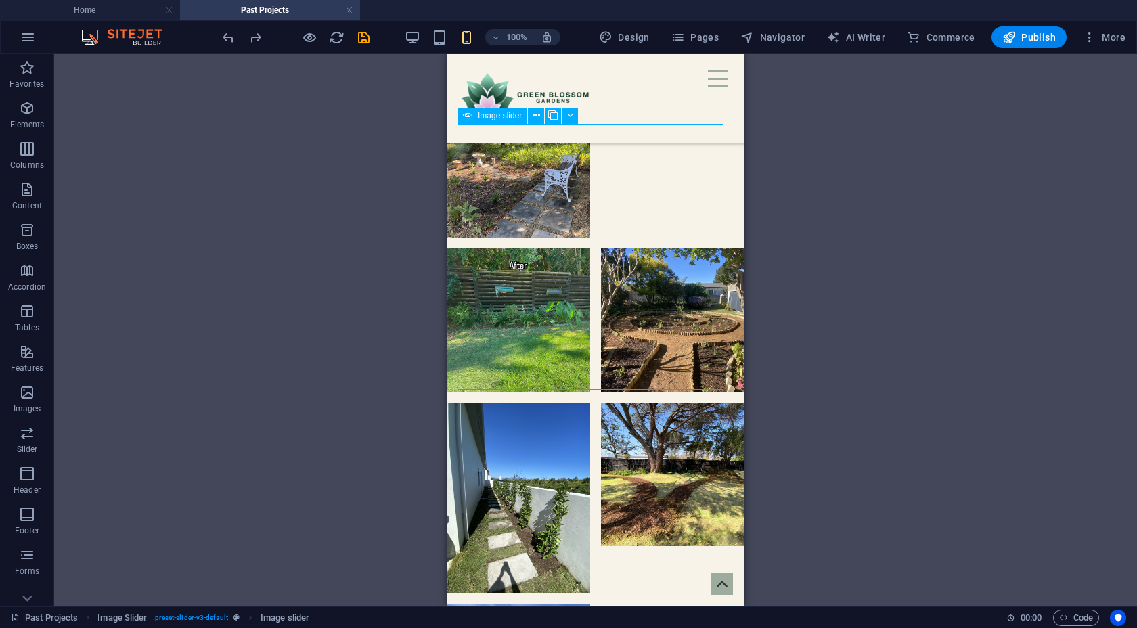
select select "px"
select select "ms"
select select "s"
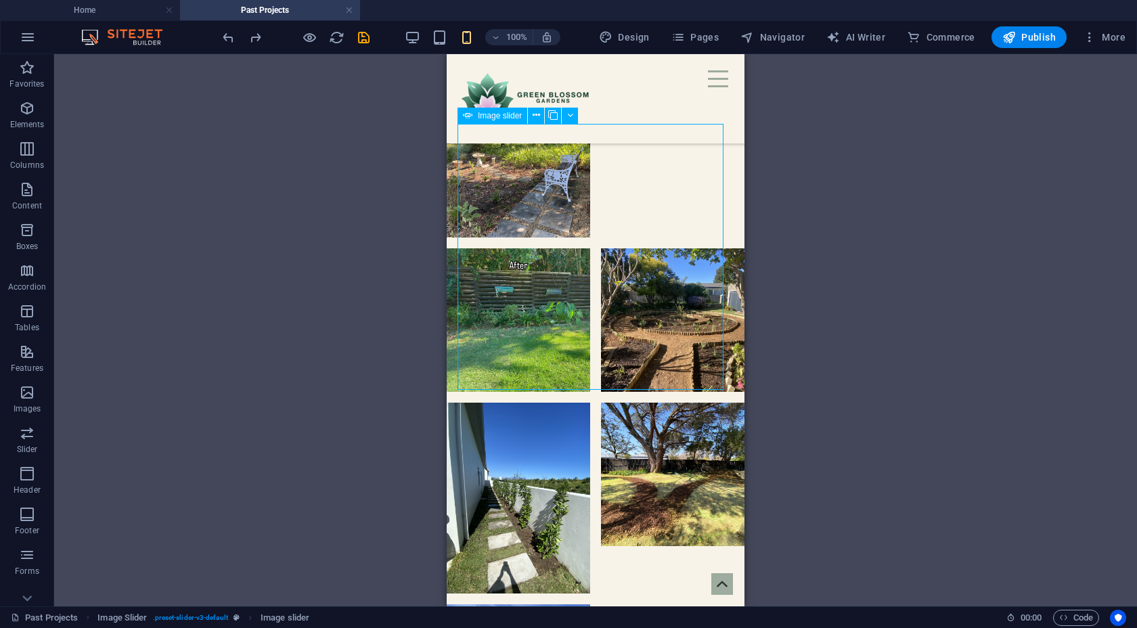
select select "progressive"
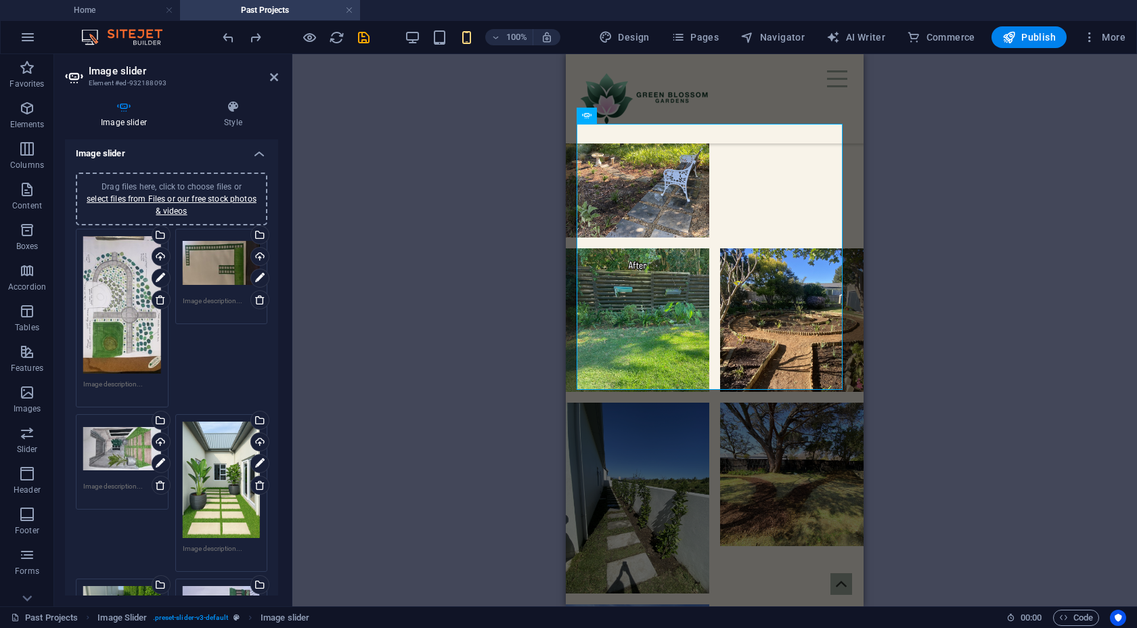
scroll to position [3, 0]
click at [129, 198] on link "select files from Files or our free stock photos & videos" at bounding box center [172, 205] width 170 height 22
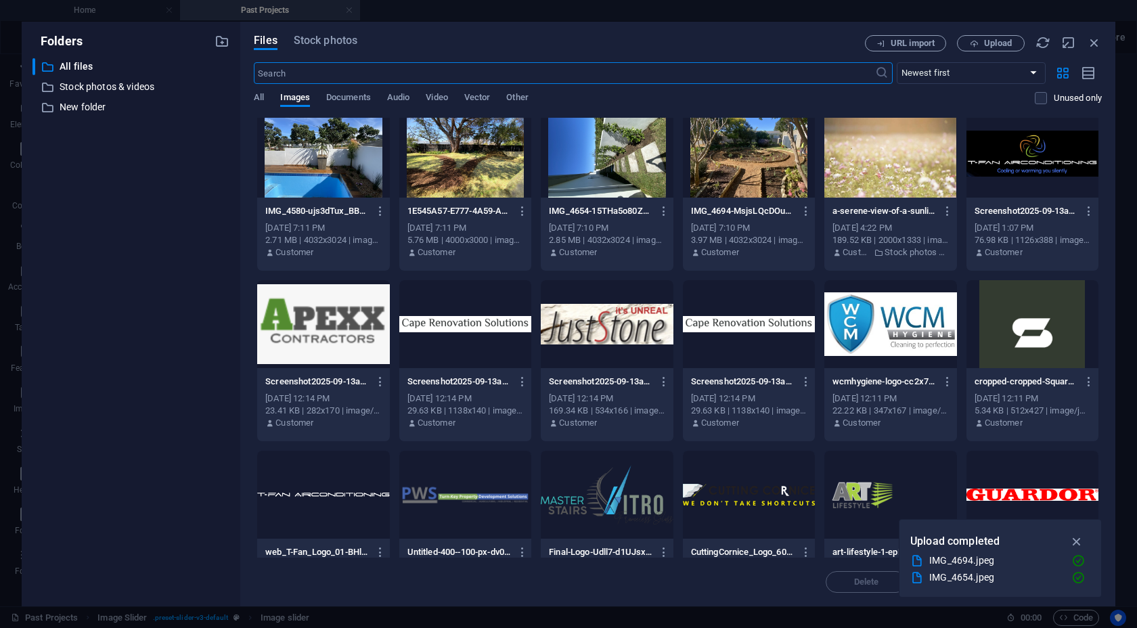
scroll to position [10, 0]
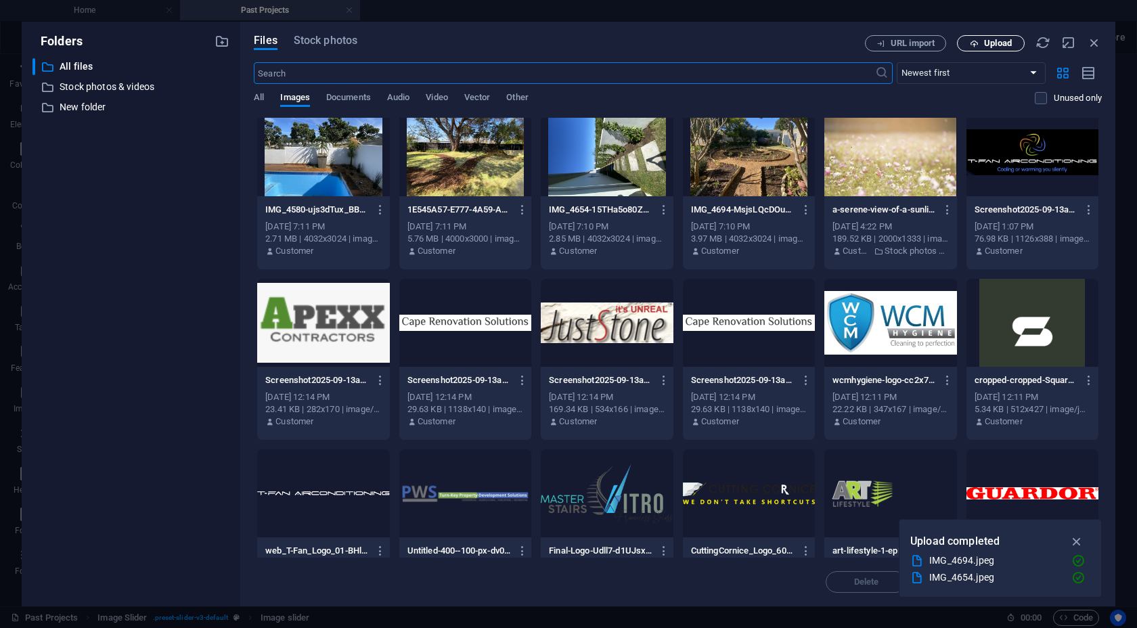
click at [947, 47] on span "Upload" at bounding box center [998, 43] width 28 height 8
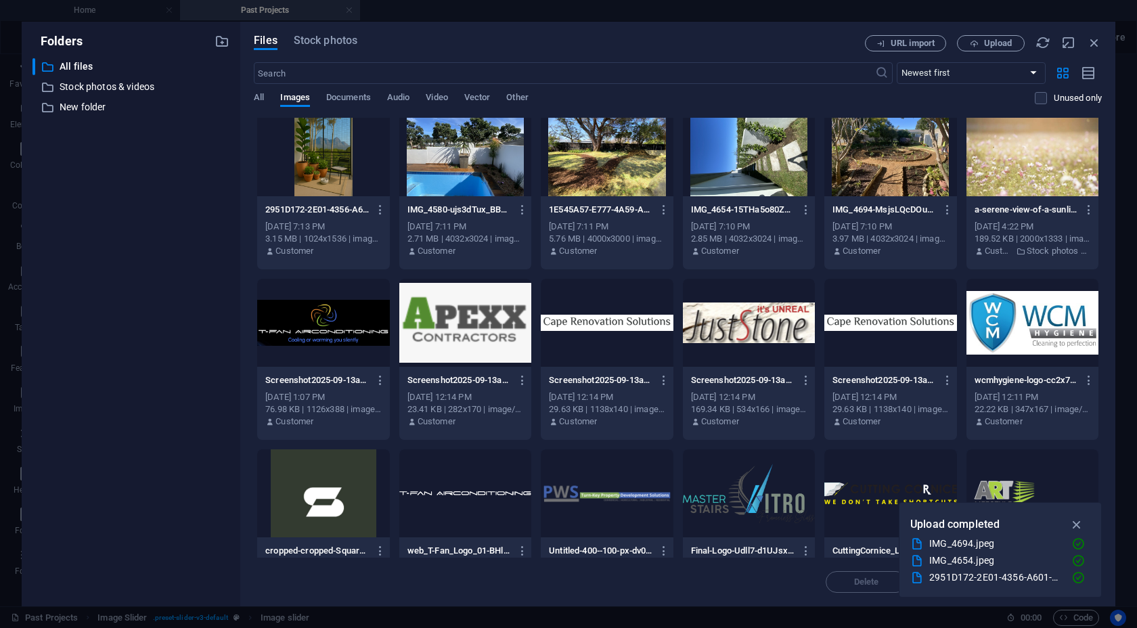
click at [323, 173] on div at bounding box center [323, 152] width 132 height 88
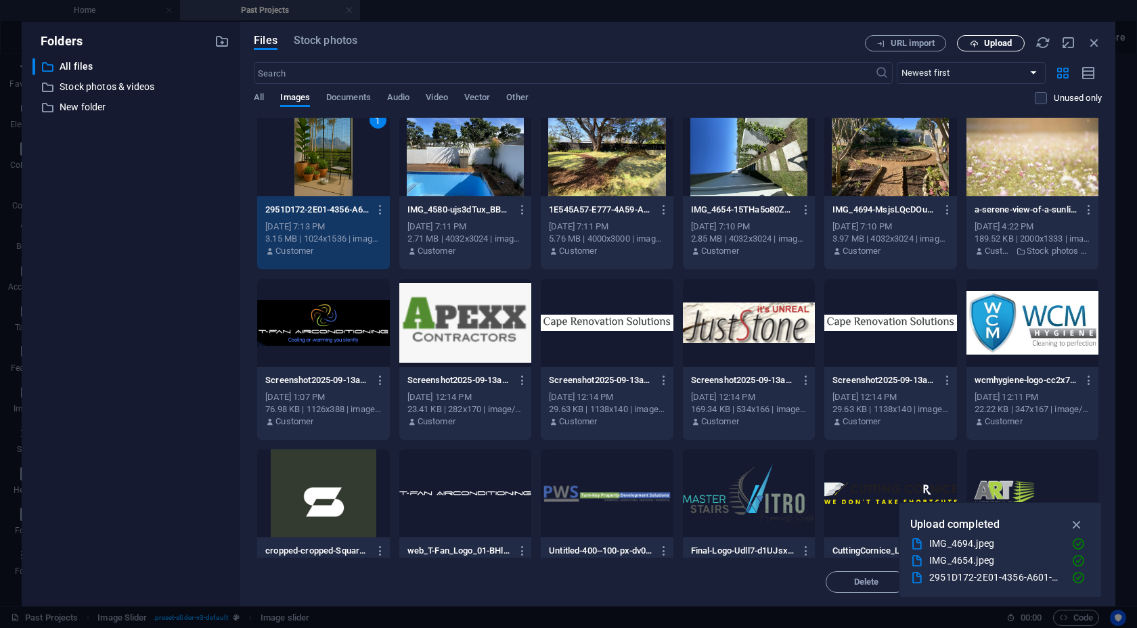
click at [947, 43] on icon "button" at bounding box center [974, 43] width 9 height 9
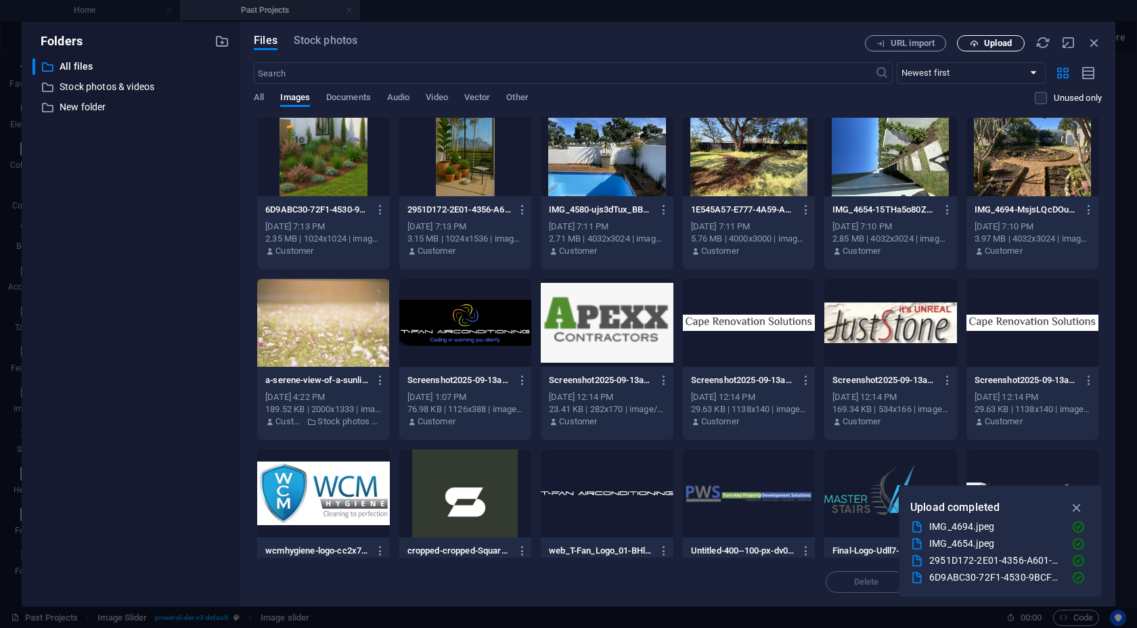
click at [947, 45] on span "Upload" at bounding box center [998, 43] width 28 height 8
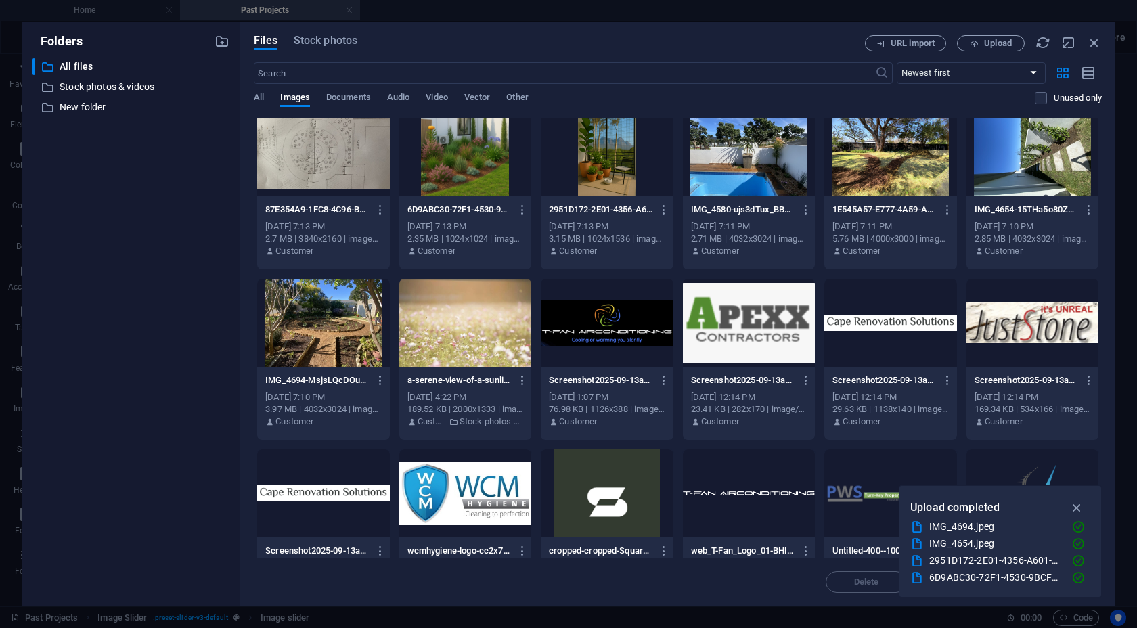
click at [346, 163] on div at bounding box center [323, 152] width 132 height 88
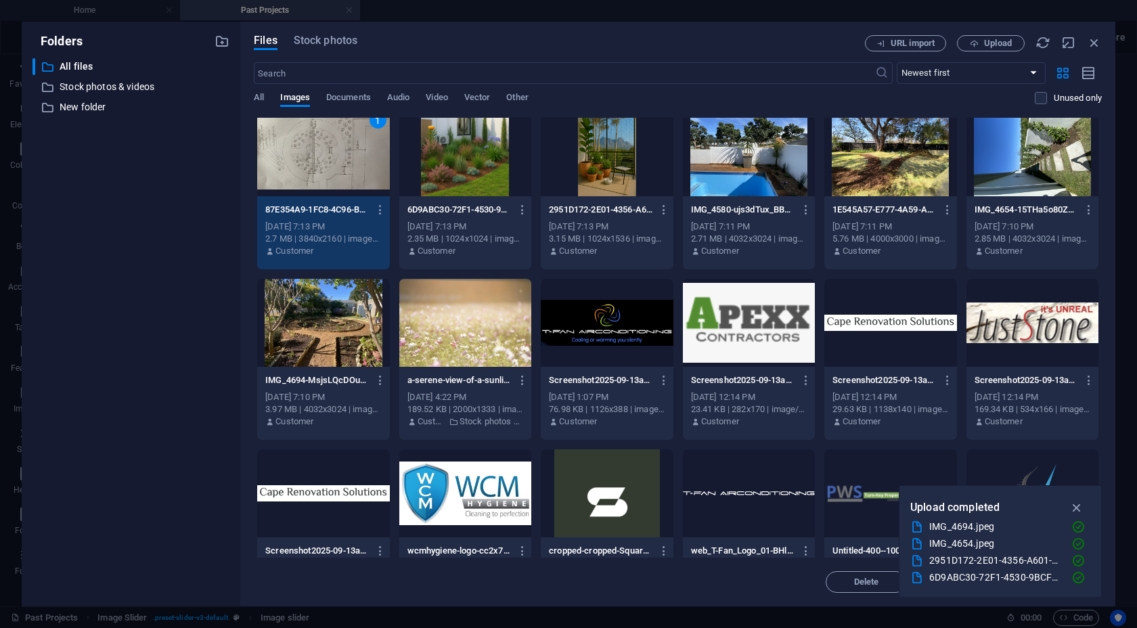
click at [595, 173] on div at bounding box center [607, 152] width 132 height 88
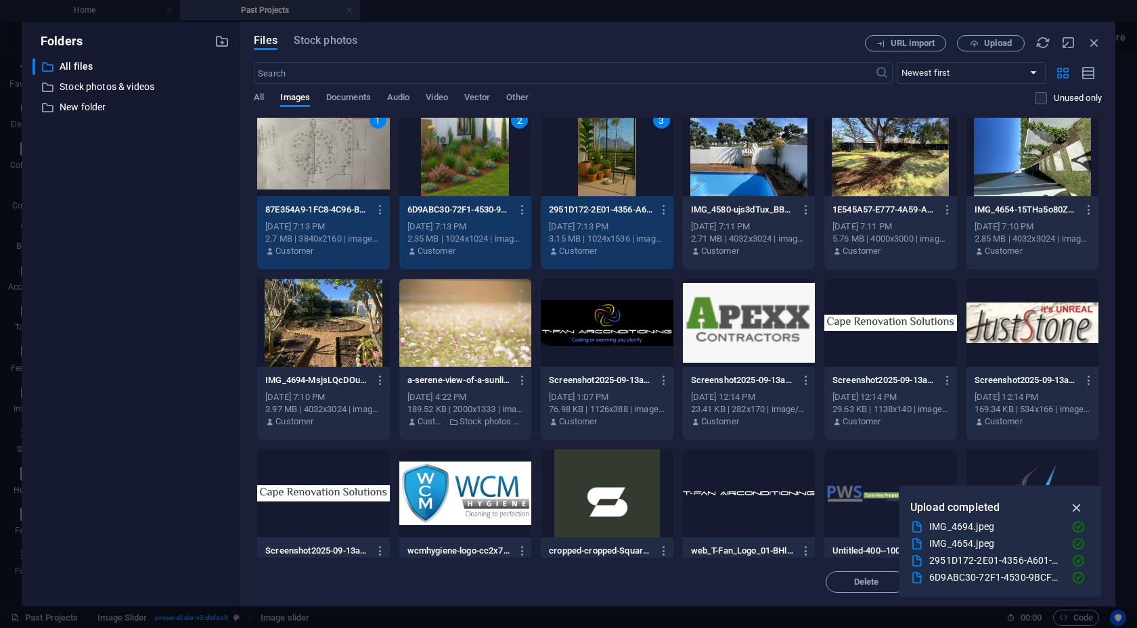
click at [947, 506] on icon "button" at bounding box center [1077, 507] width 16 height 15
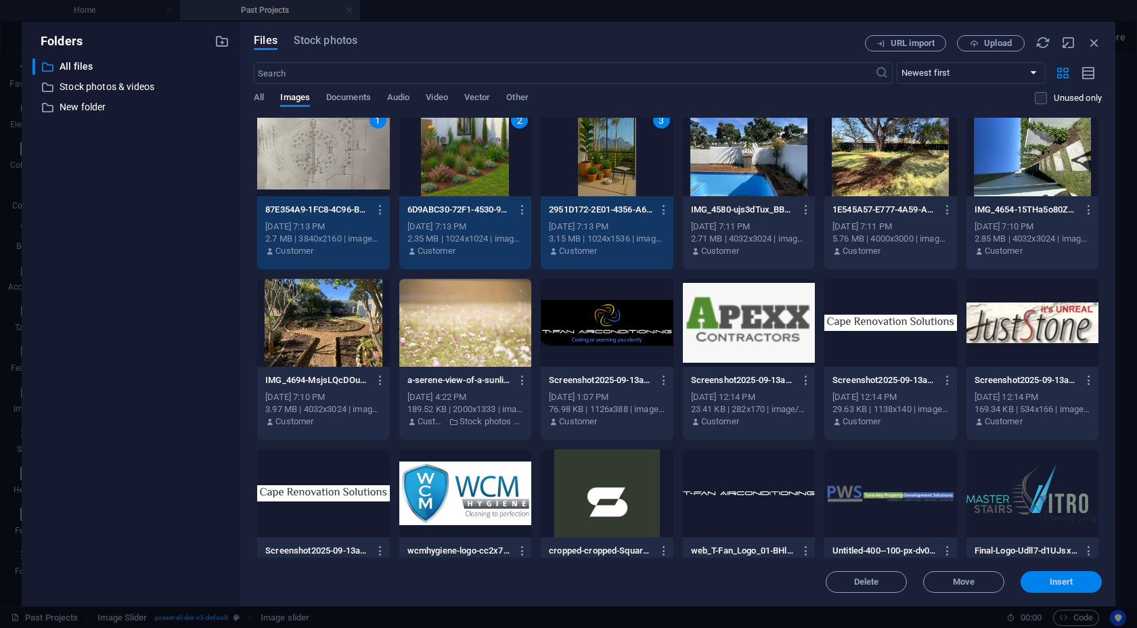
click at [947, 579] on span "Insert" at bounding box center [1062, 582] width 24 height 8
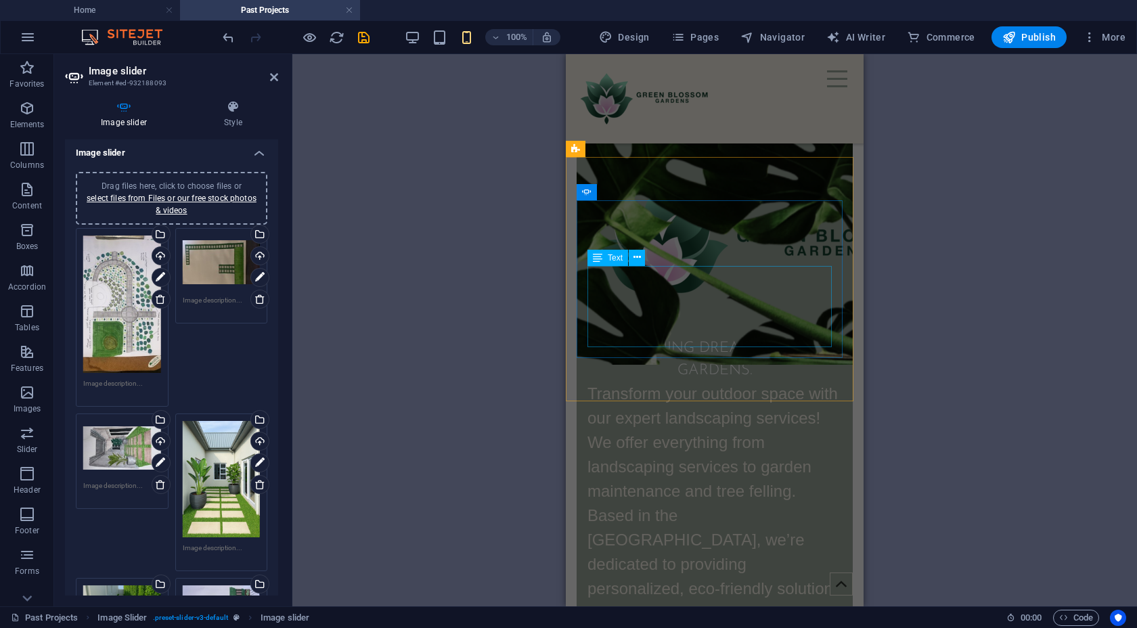
scroll to position [1064, 0]
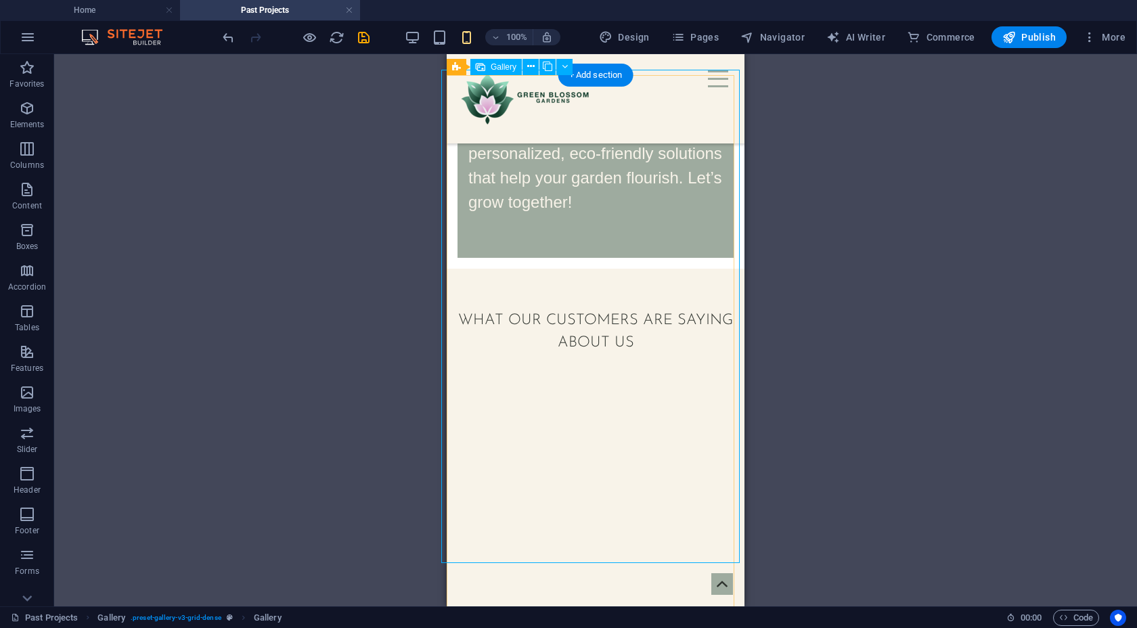
select select "4"
select select "px"
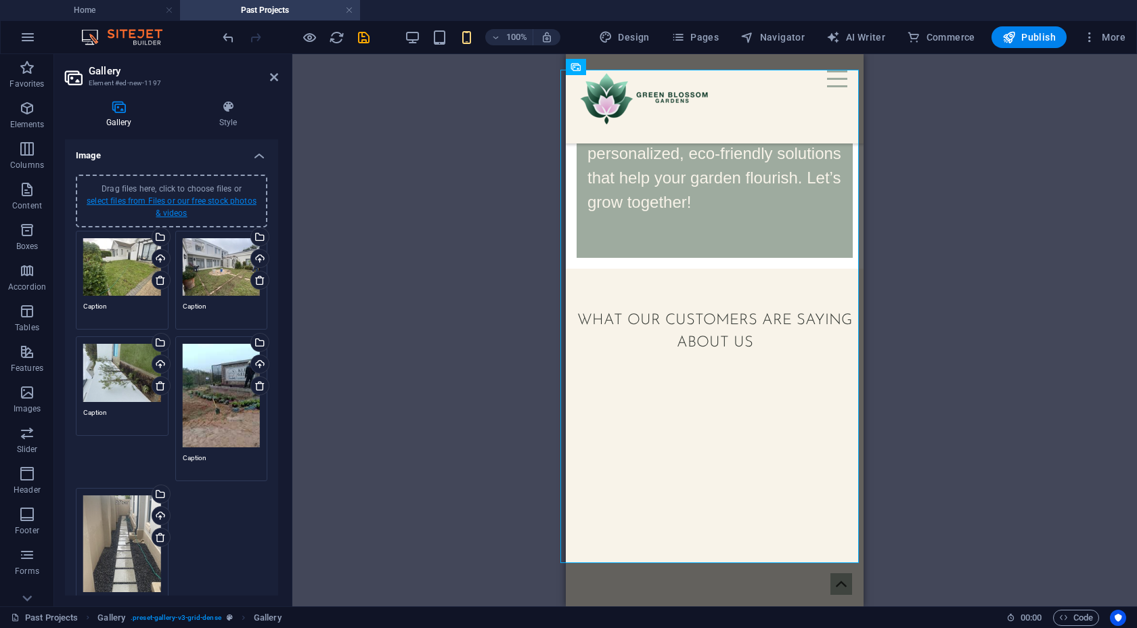
click at [151, 199] on link "select files from Files or our free stock photos & videos" at bounding box center [172, 207] width 170 height 22
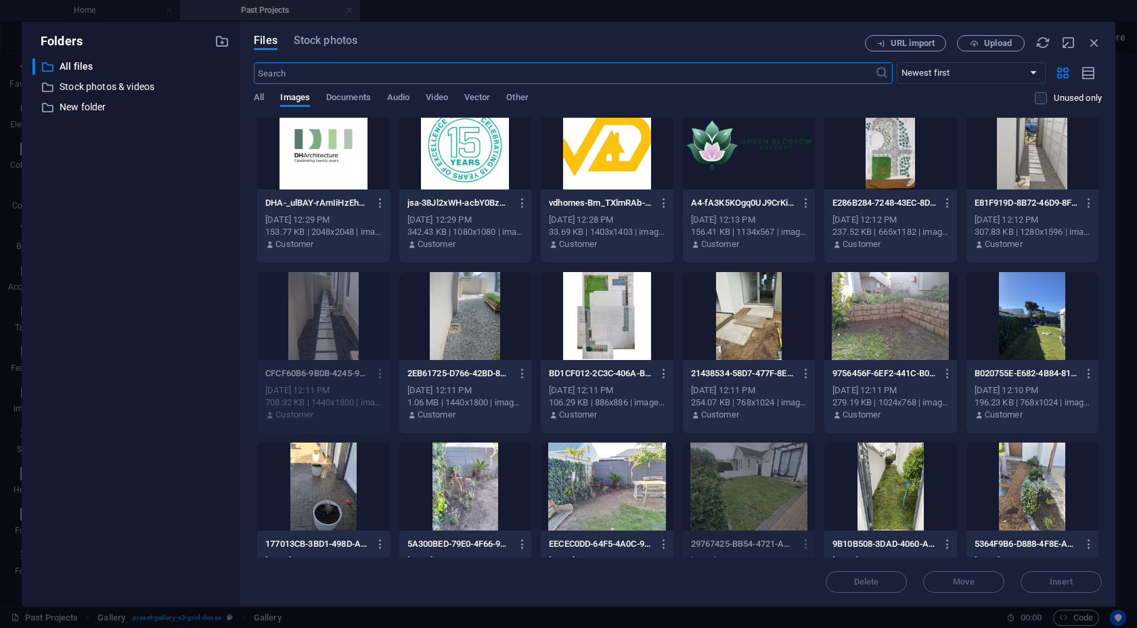
scroll to position [1911, 0]
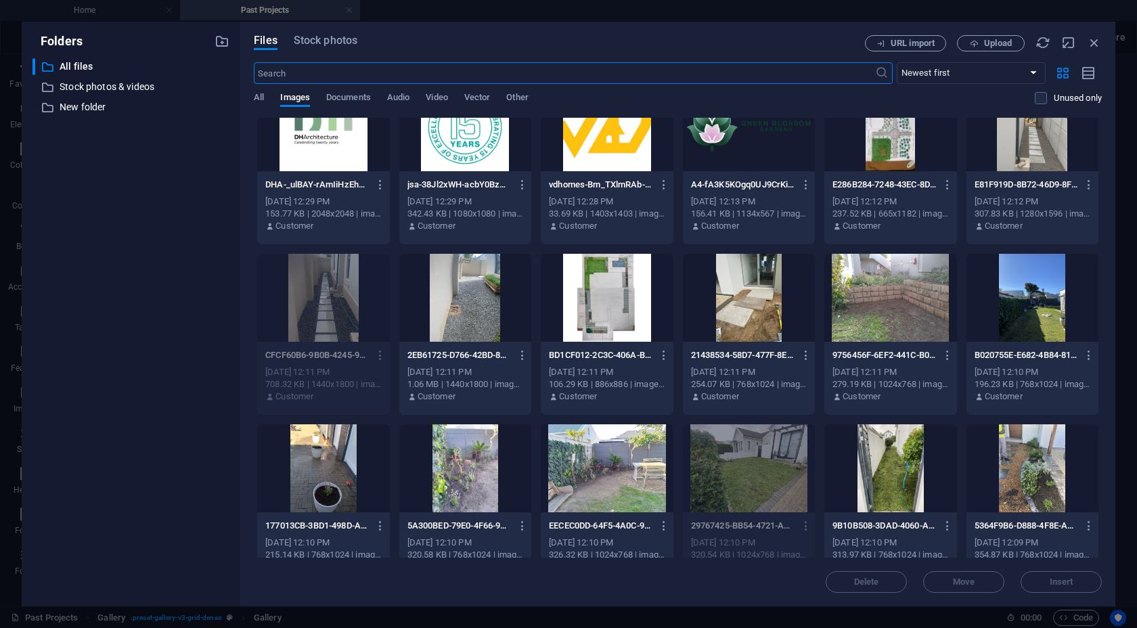
click at [737, 301] on div at bounding box center [749, 298] width 132 height 88
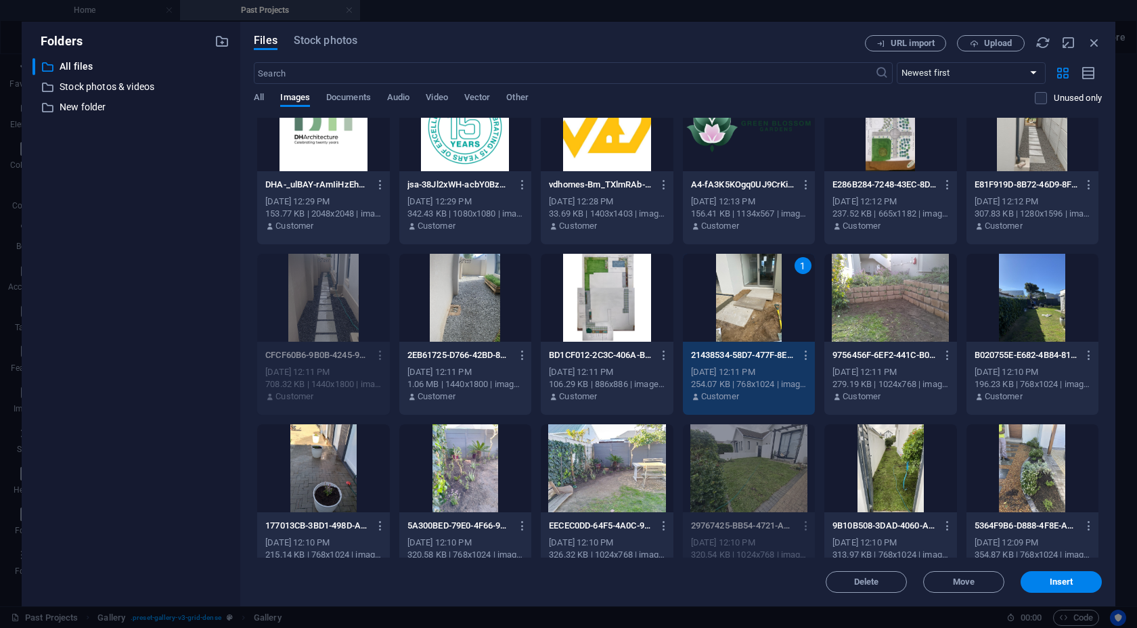
click at [947, 301] on div at bounding box center [1032, 298] width 132 height 88
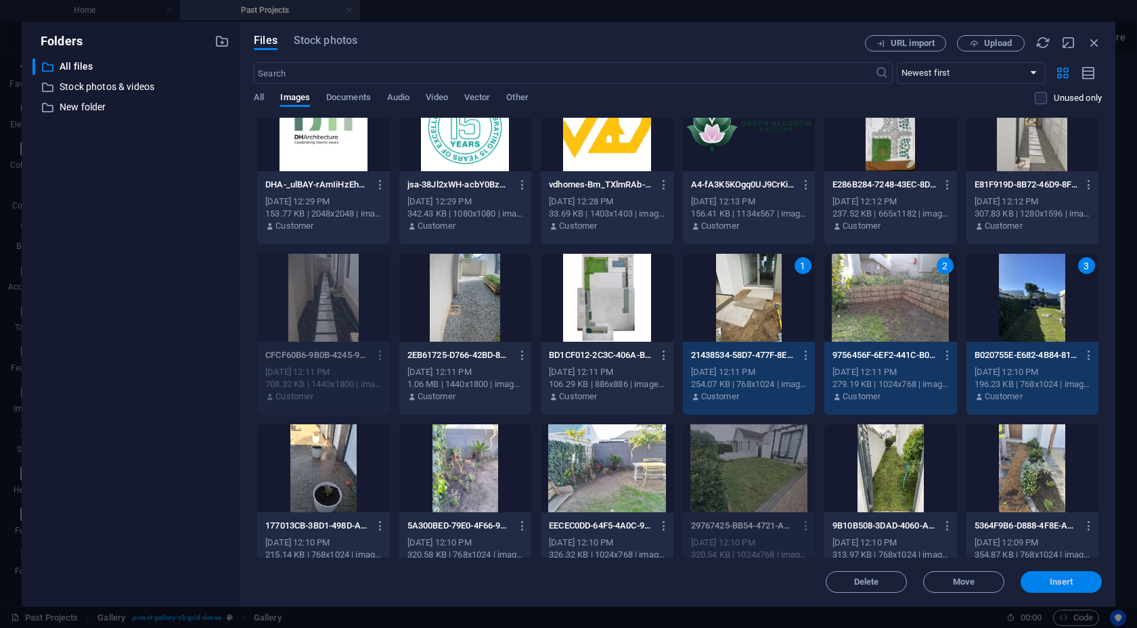
click at [947, 579] on span "Insert" at bounding box center [1061, 582] width 70 height 8
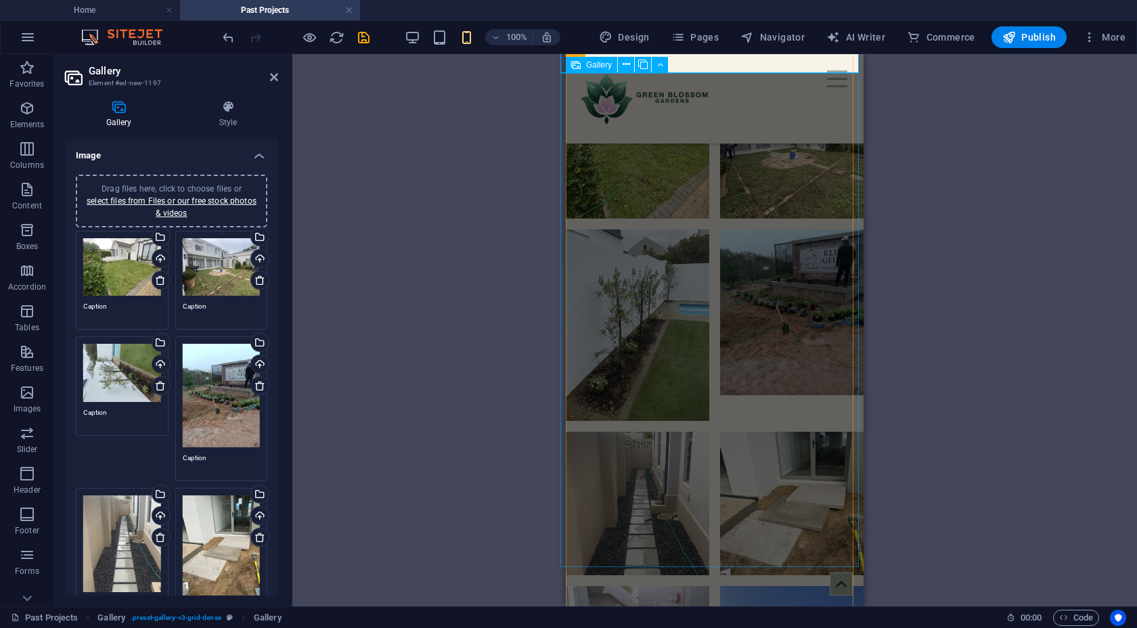
scroll to position [1703, 0]
select select "4"
select select "px"
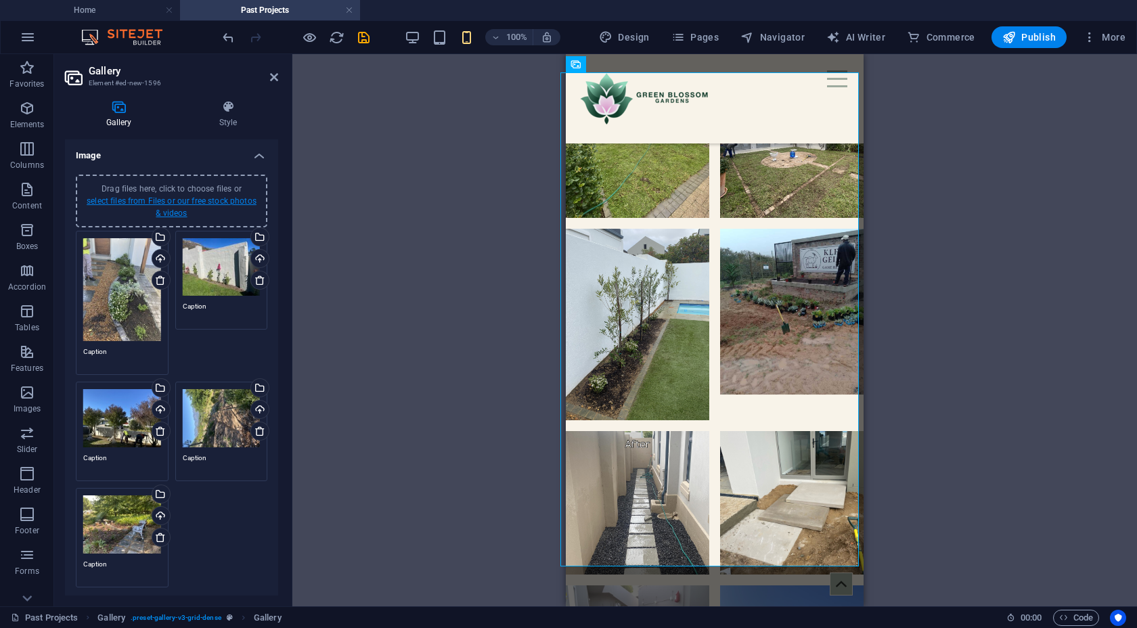
click at [164, 201] on link "select files from Files or our free stock photos & videos" at bounding box center [172, 207] width 170 height 22
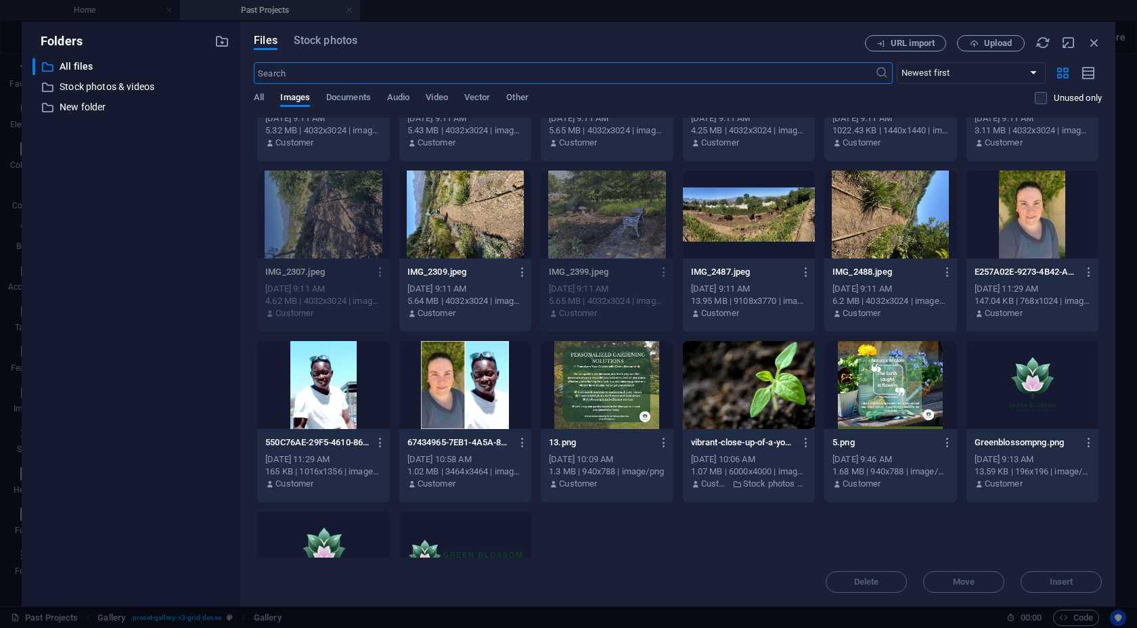
scroll to position [3060, 0]
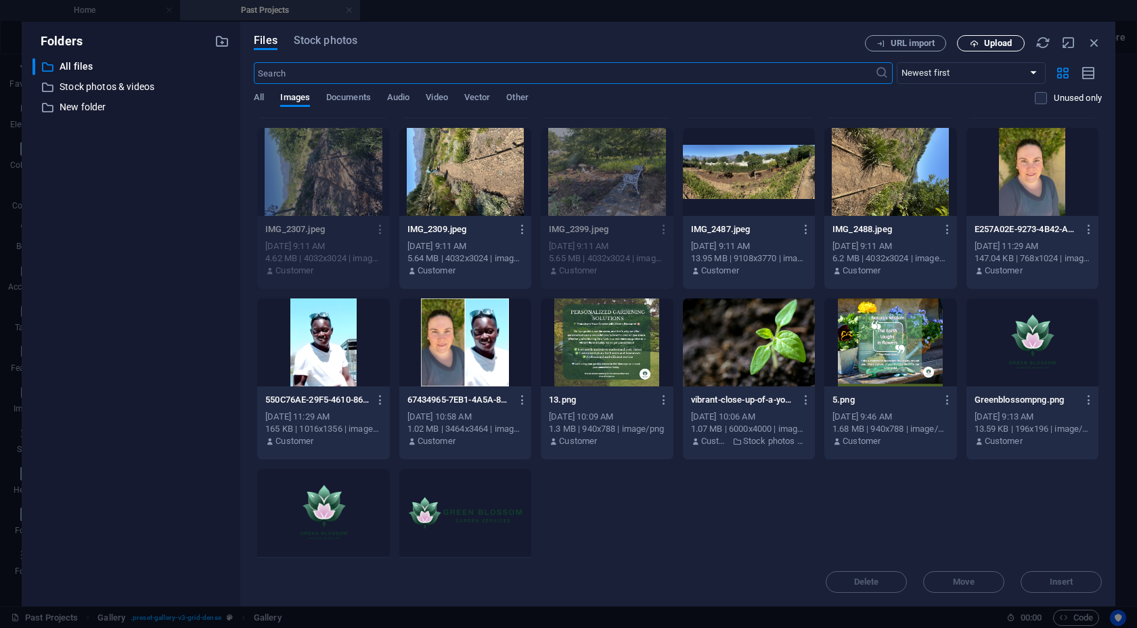
click at [947, 45] on span "Upload" at bounding box center [998, 43] width 28 height 8
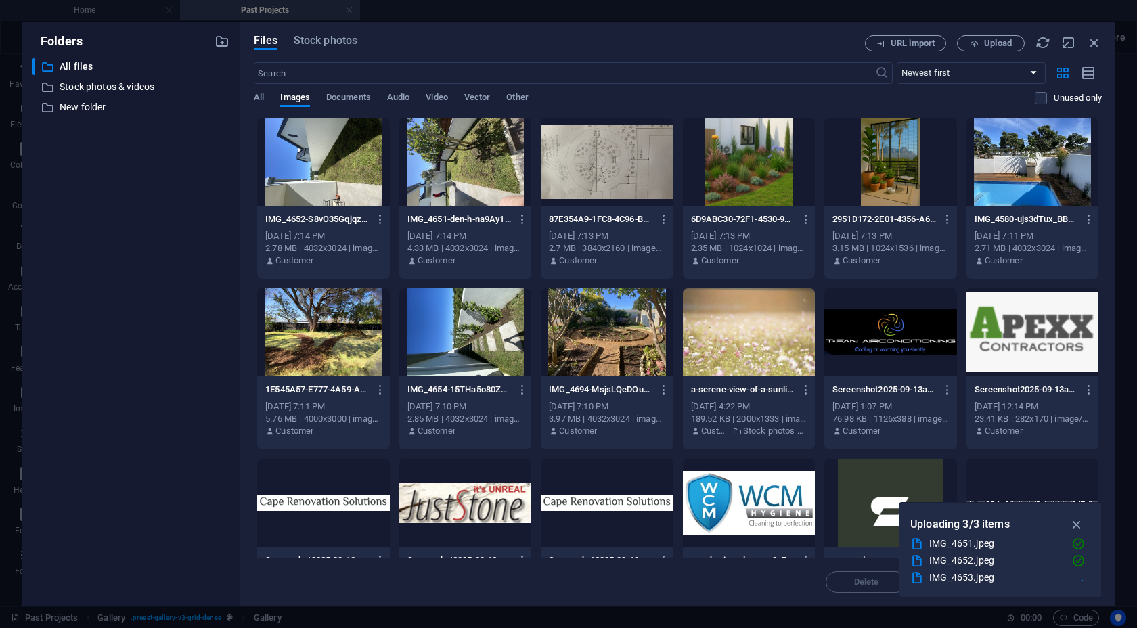
scroll to position [0, 0]
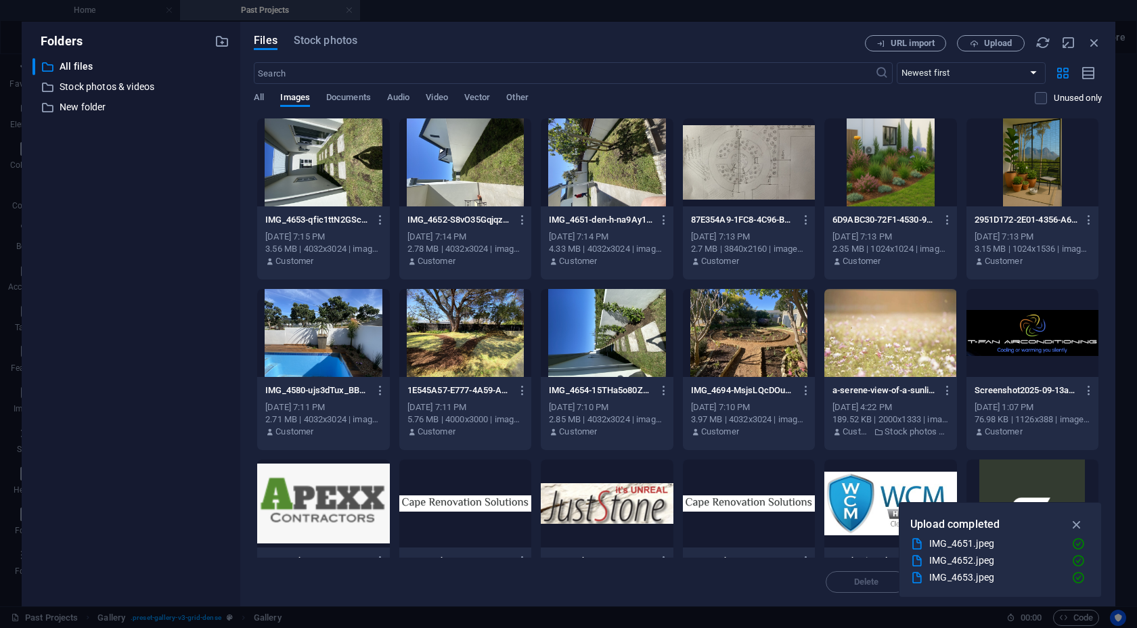
click at [343, 170] on div at bounding box center [323, 162] width 132 height 88
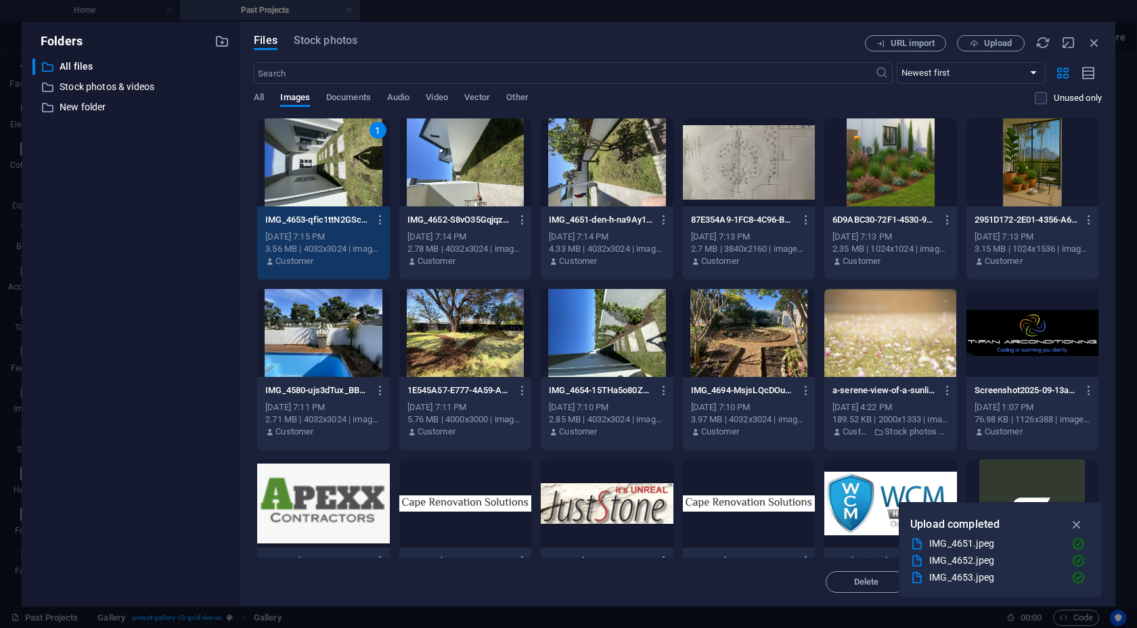
click at [629, 181] on div at bounding box center [607, 162] width 132 height 88
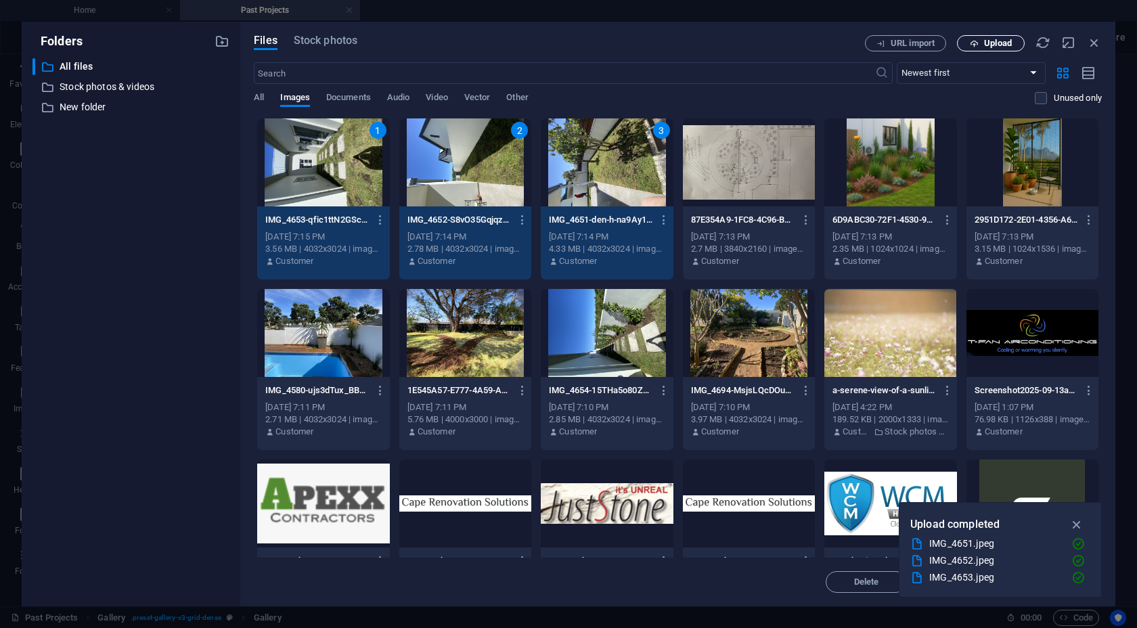
click at [947, 47] on span "Upload" at bounding box center [998, 43] width 28 height 8
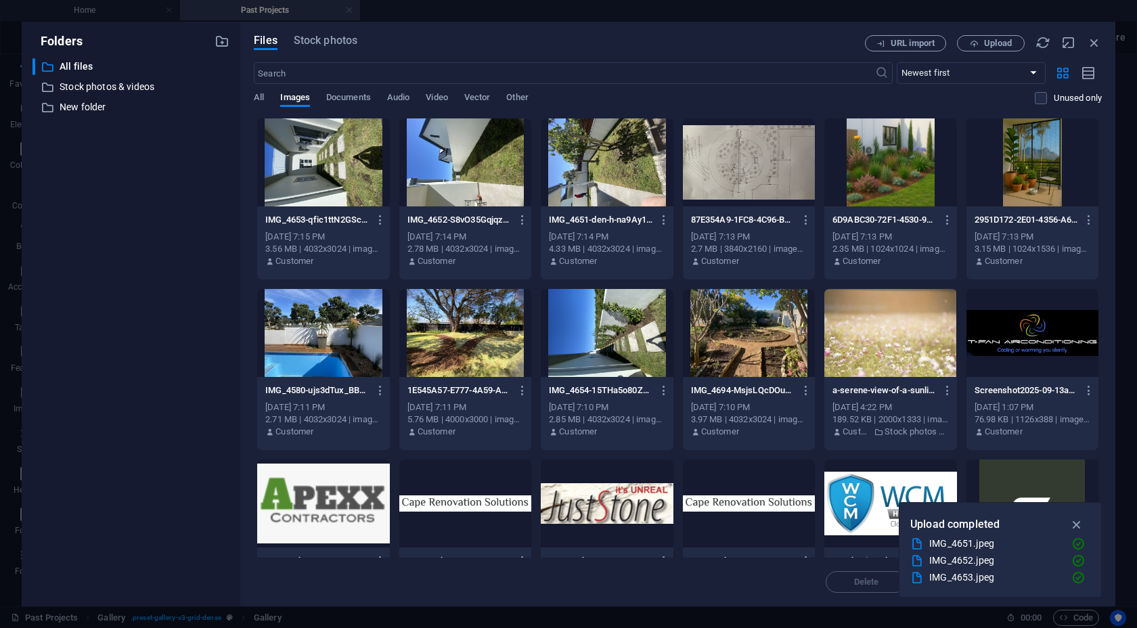
click at [319, 146] on div at bounding box center [323, 162] width 132 height 88
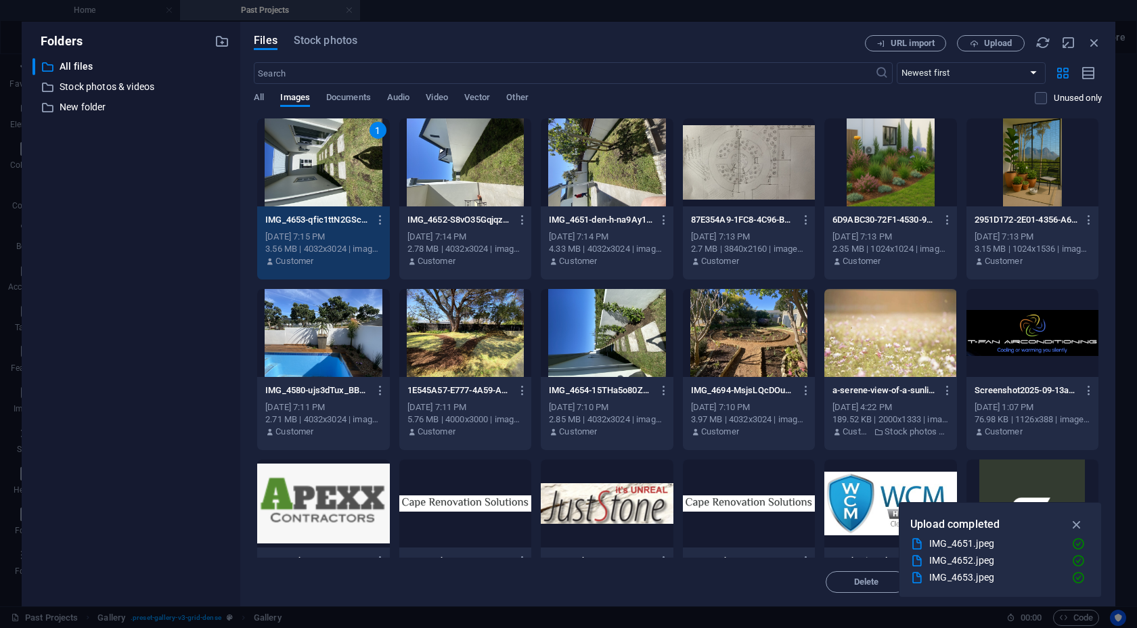
click at [605, 177] on div at bounding box center [607, 162] width 132 height 88
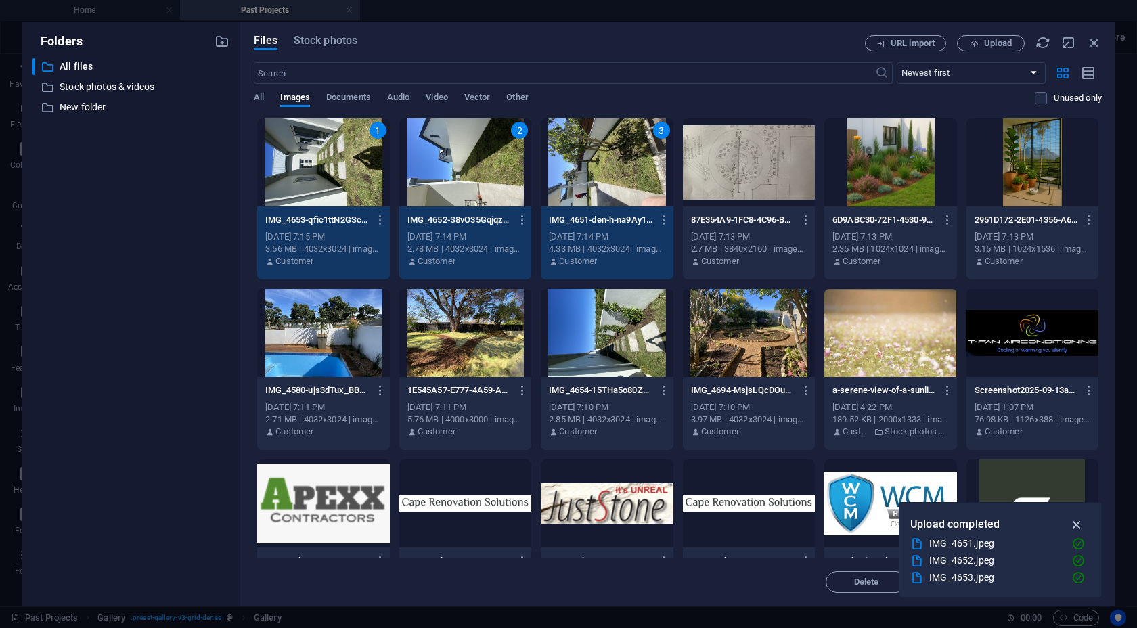
click at [947, 522] on icon "button" at bounding box center [1077, 524] width 16 height 15
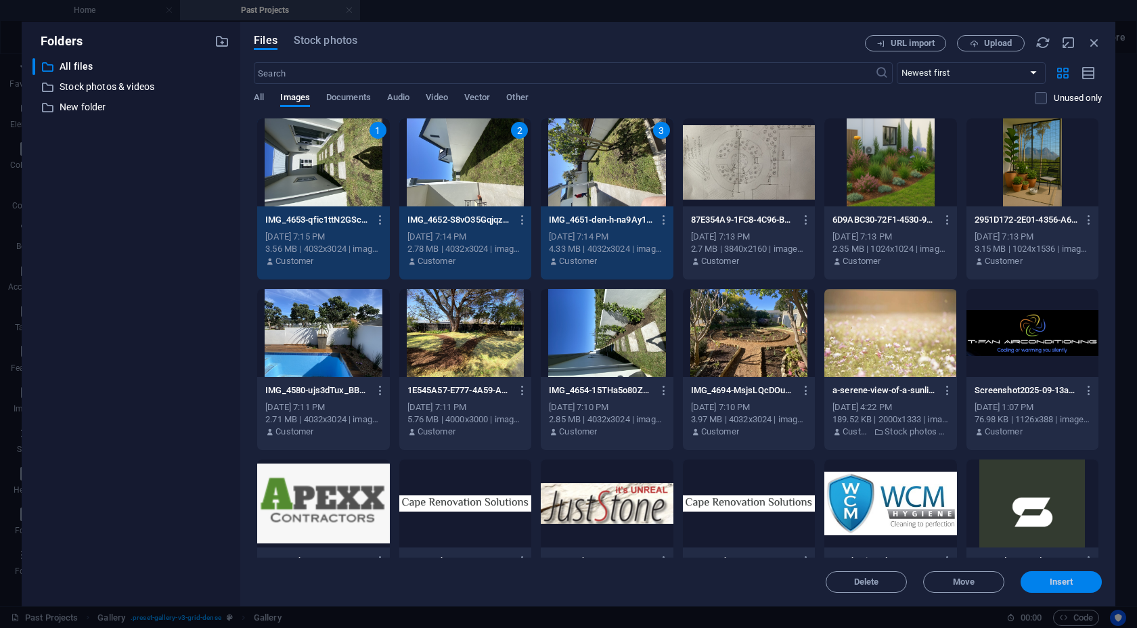
click at [947, 581] on span "Insert" at bounding box center [1062, 582] width 24 height 8
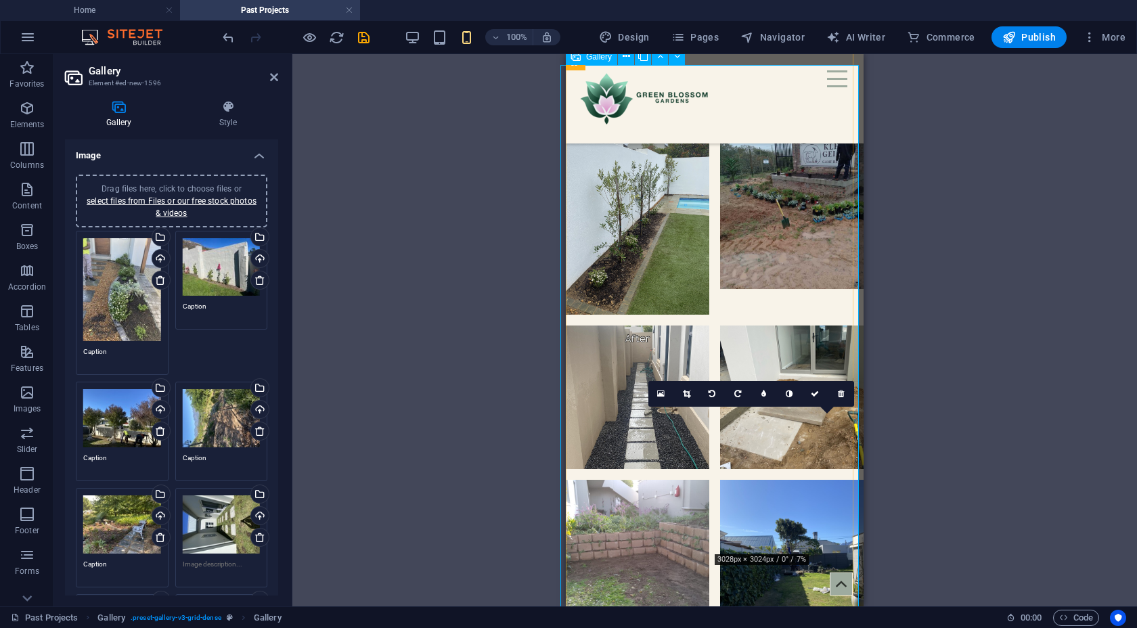
scroll to position [1856, 0]
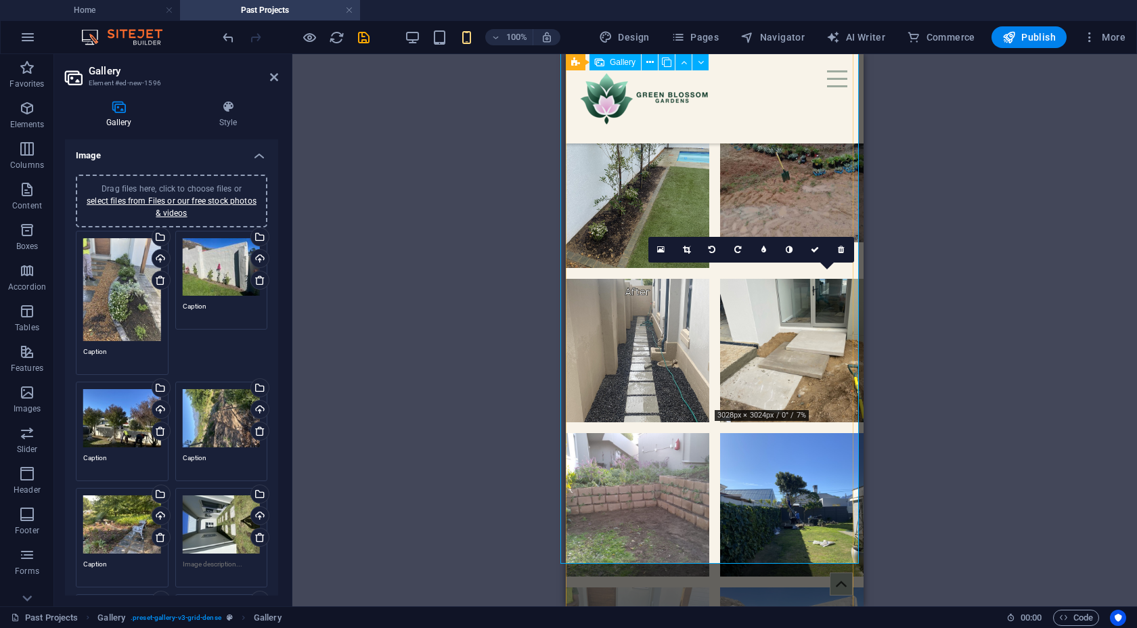
click at [713, 250] on icon at bounding box center [712, 250] width 7 height 8
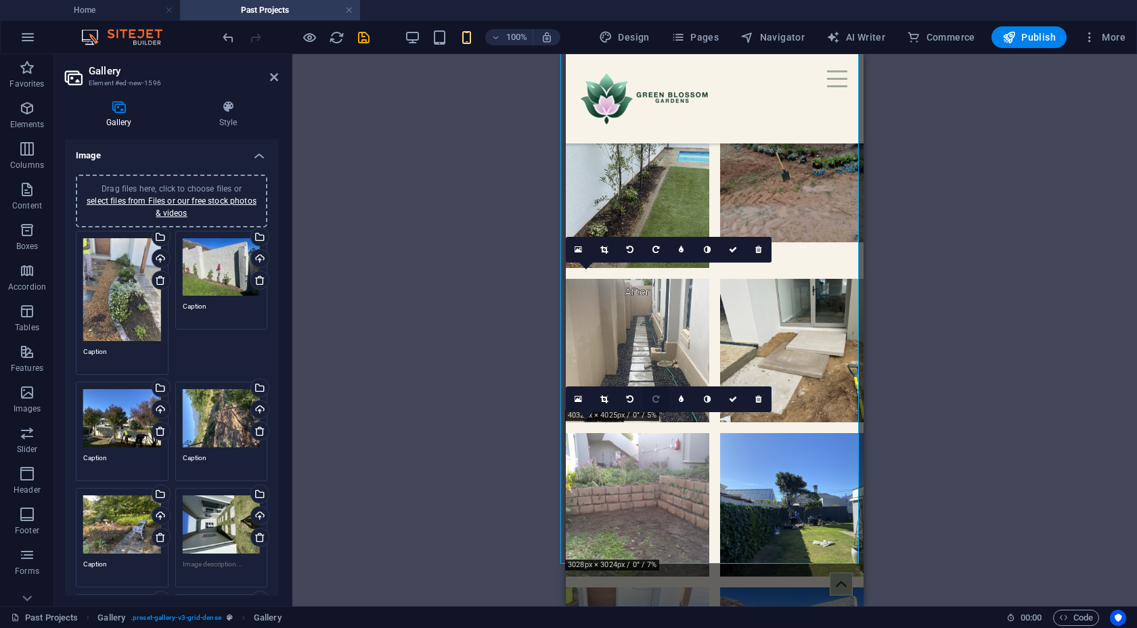
click at [657, 401] on icon at bounding box center [655, 399] width 7 height 8
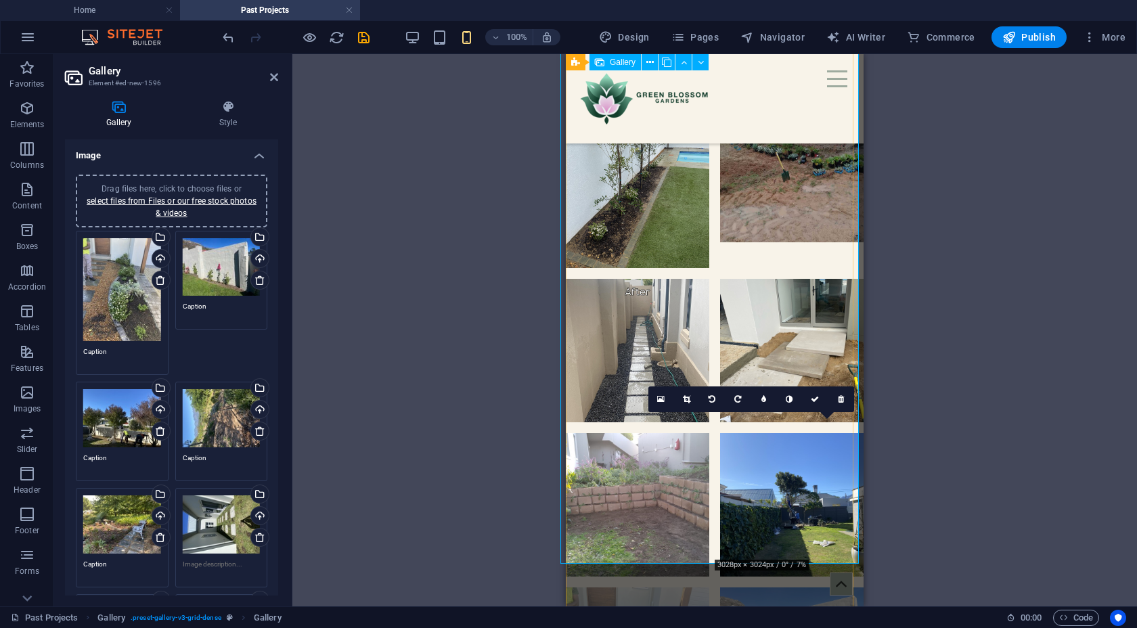
click at [738, 399] on icon at bounding box center [737, 399] width 7 height 8
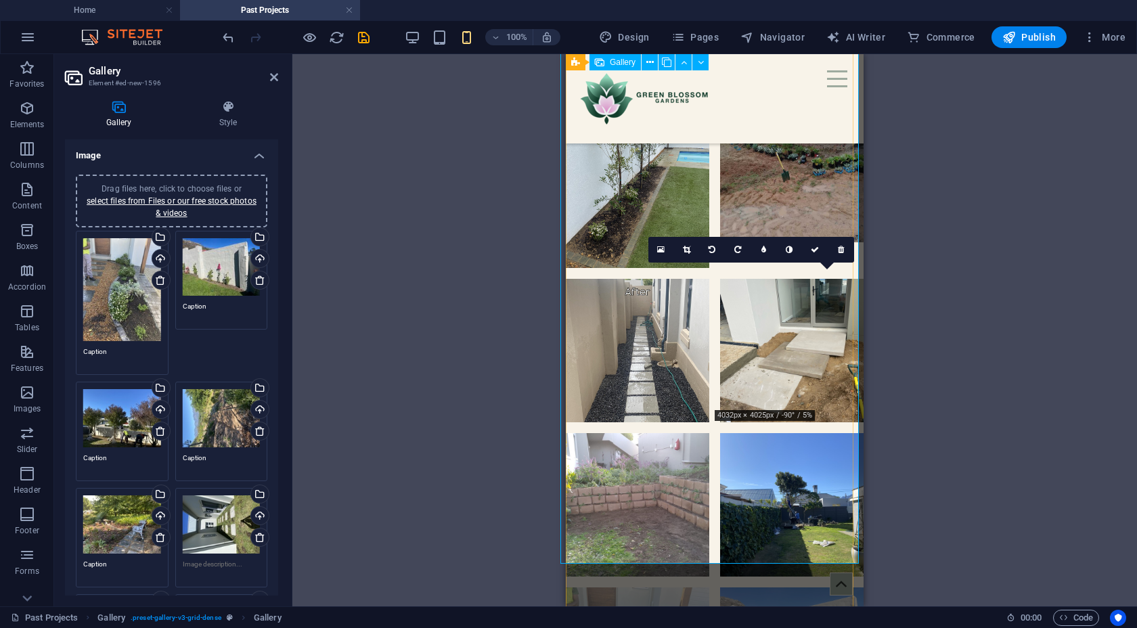
click at [732, 250] on link at bounding box center [738, 250] width 26 height 26
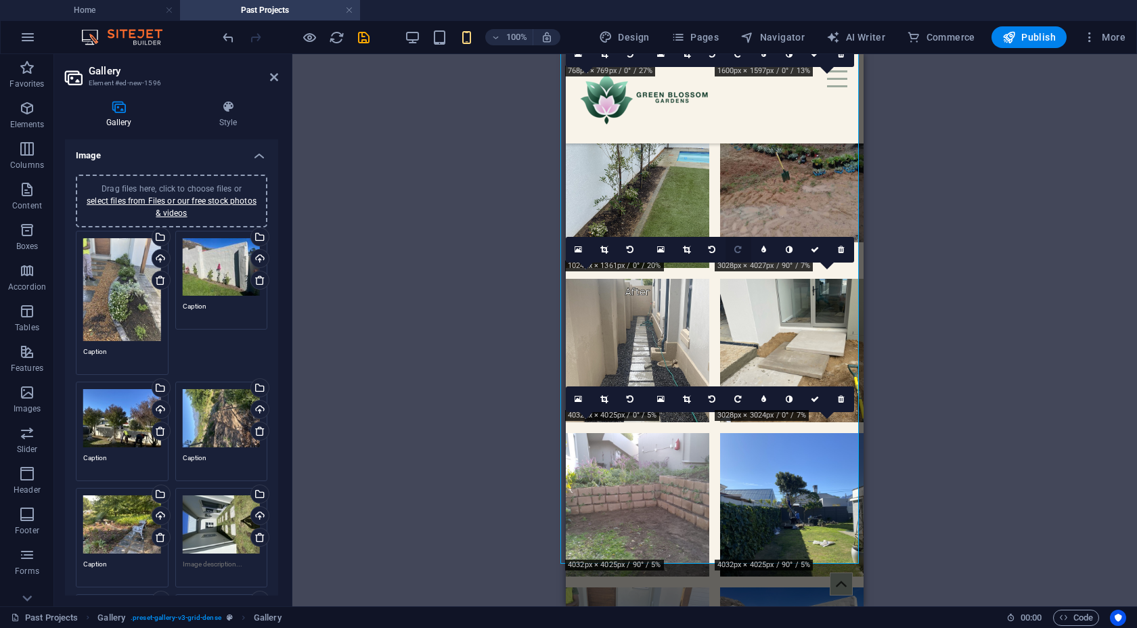
click at [736, 250] on icon at bounding box center [737, 250] width 7 height 8
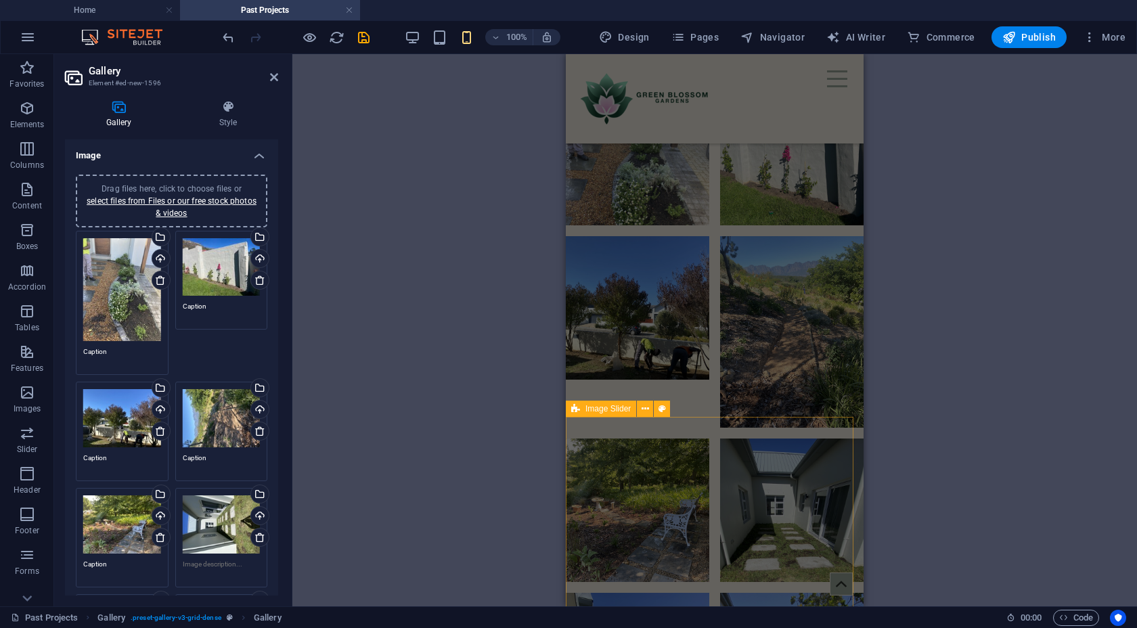
scroll to position [2490, 0]
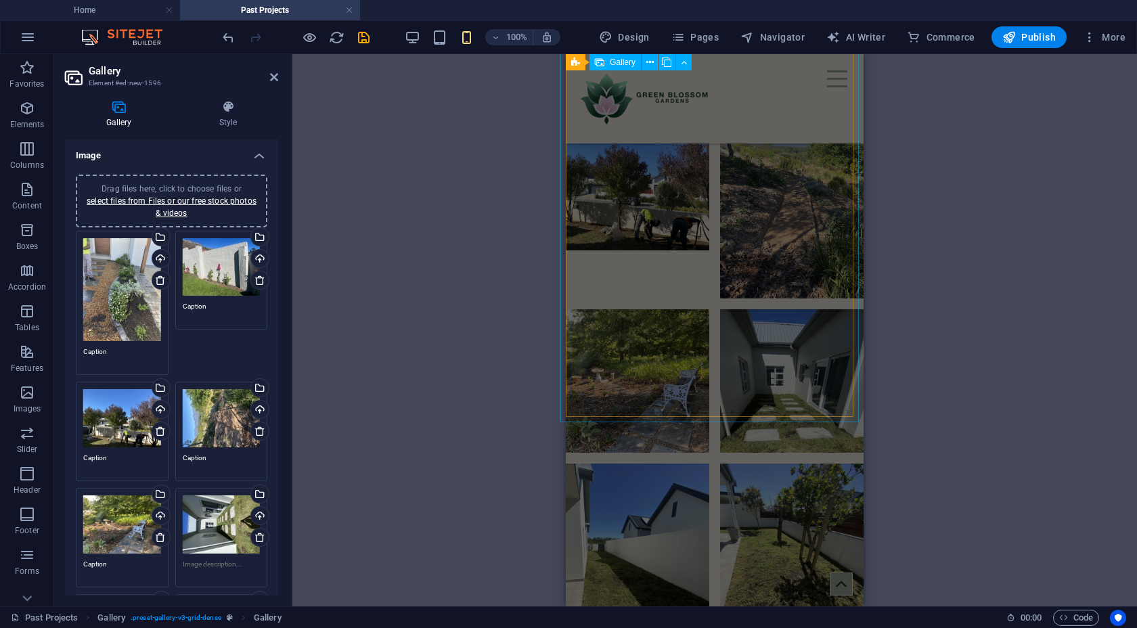
select select "4"
select select "px"
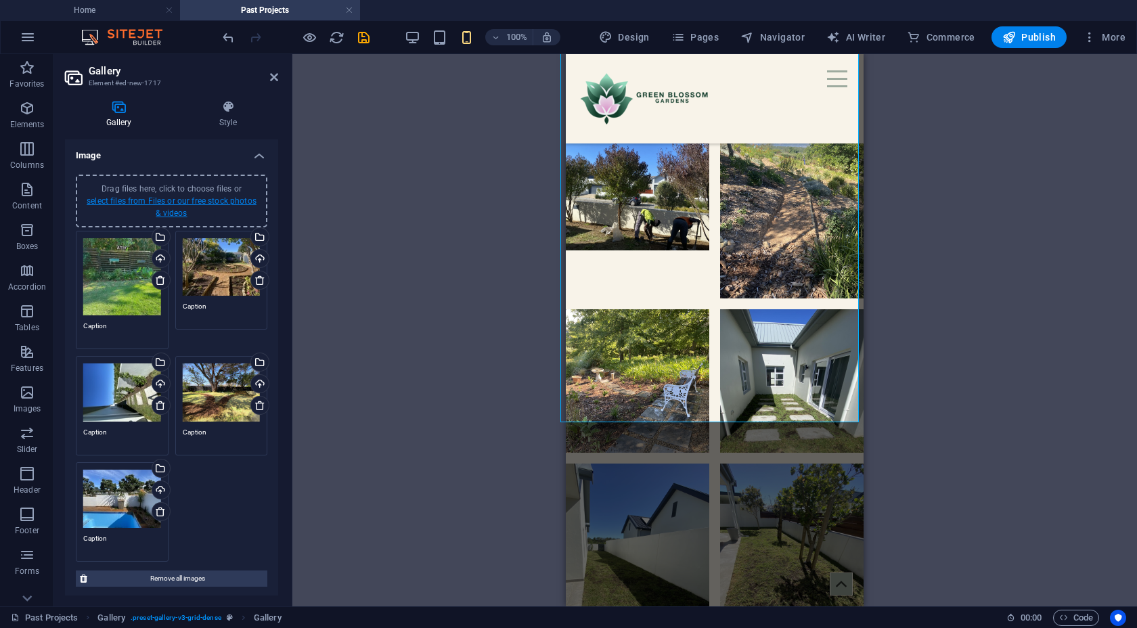
click at [191, 202] on link "select files from Files or our free stock photos & videos" at bounding box center [172, 207] width 170 height 22
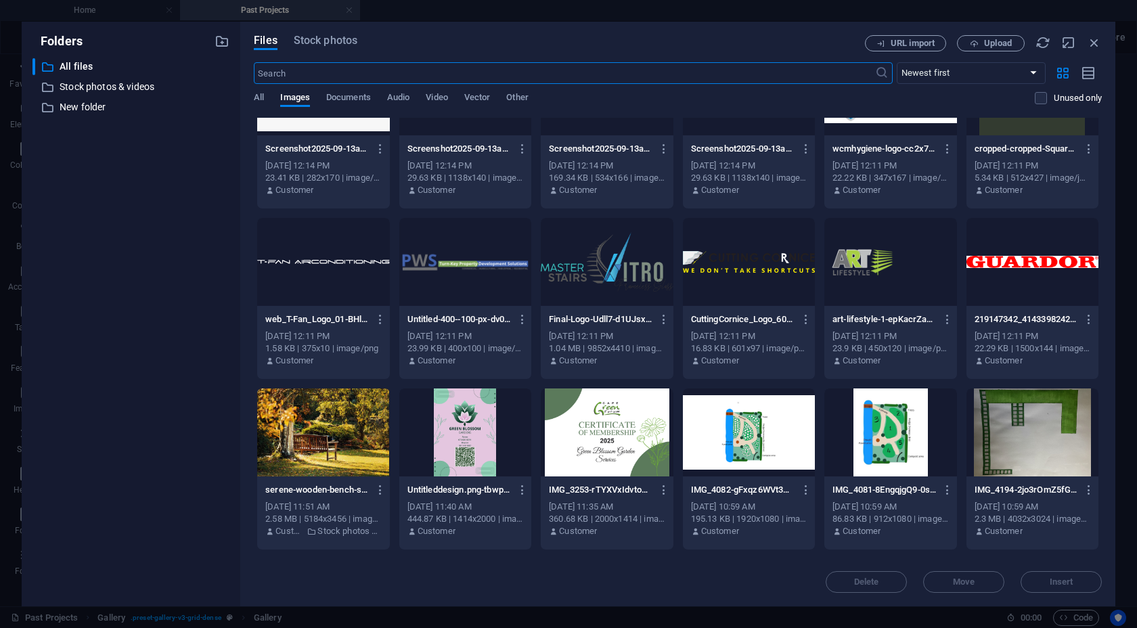
scroll to position [426, 0]
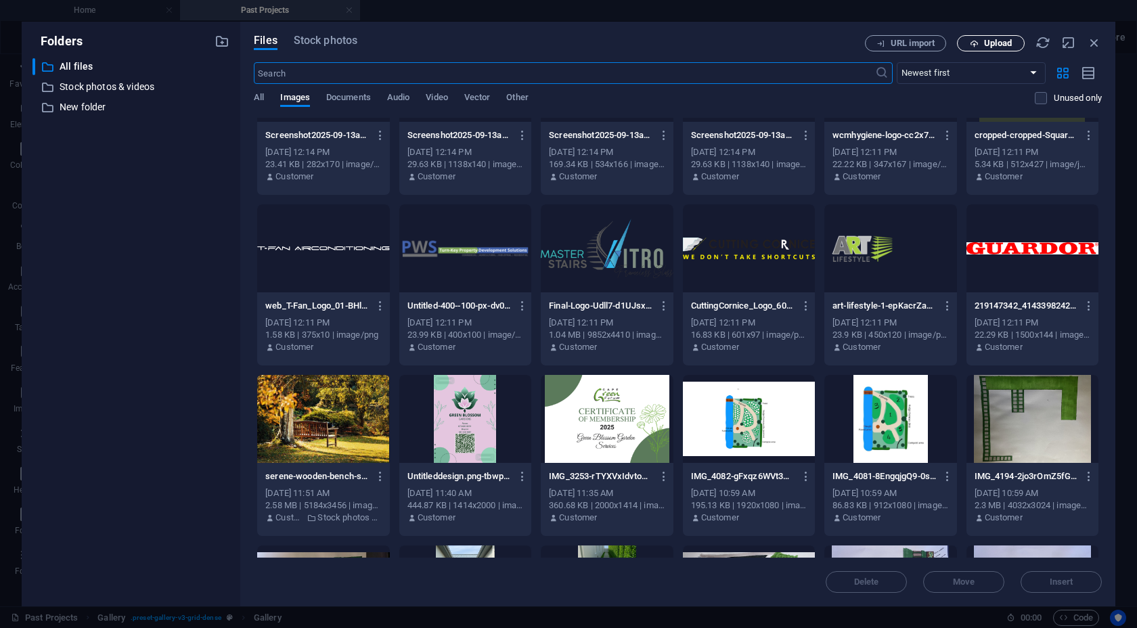
click at [947, 48] on button "Upload" at bounding box center [991, 43] width 68 height 16
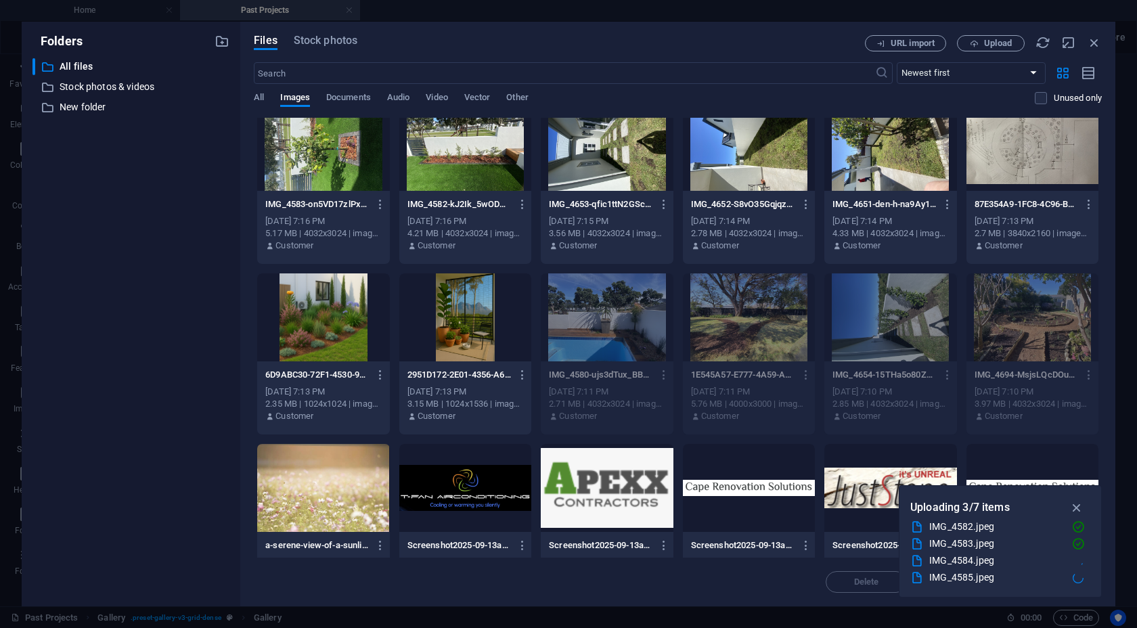
scroll to position [0, 0]
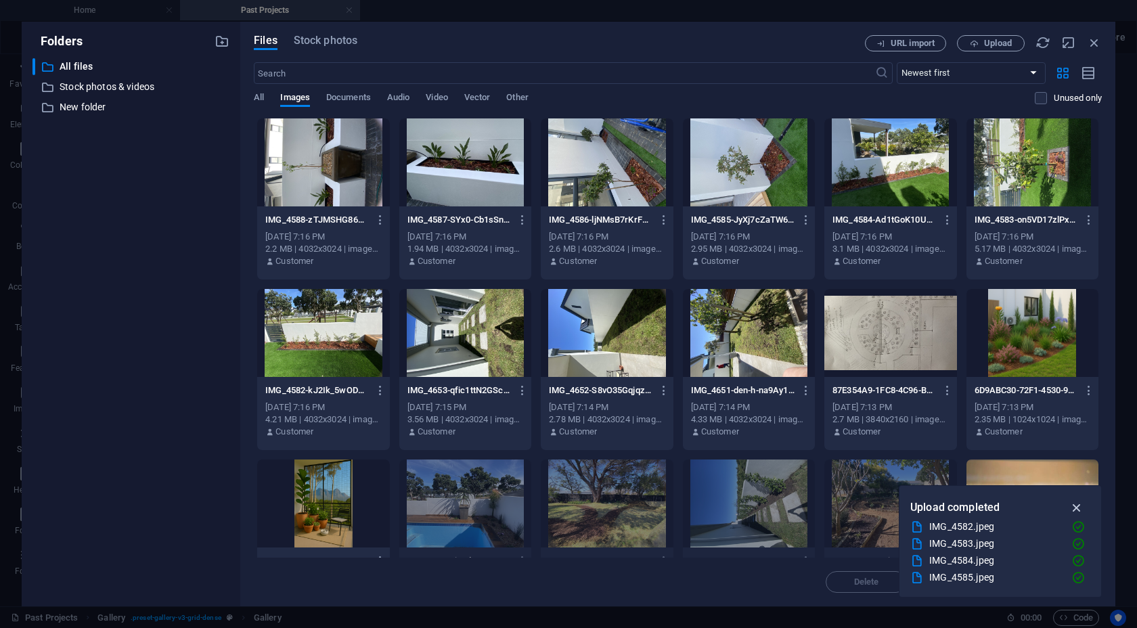
click at [947, 508] on icon "button" at bounding box center [1077, 507] width 16 height 15
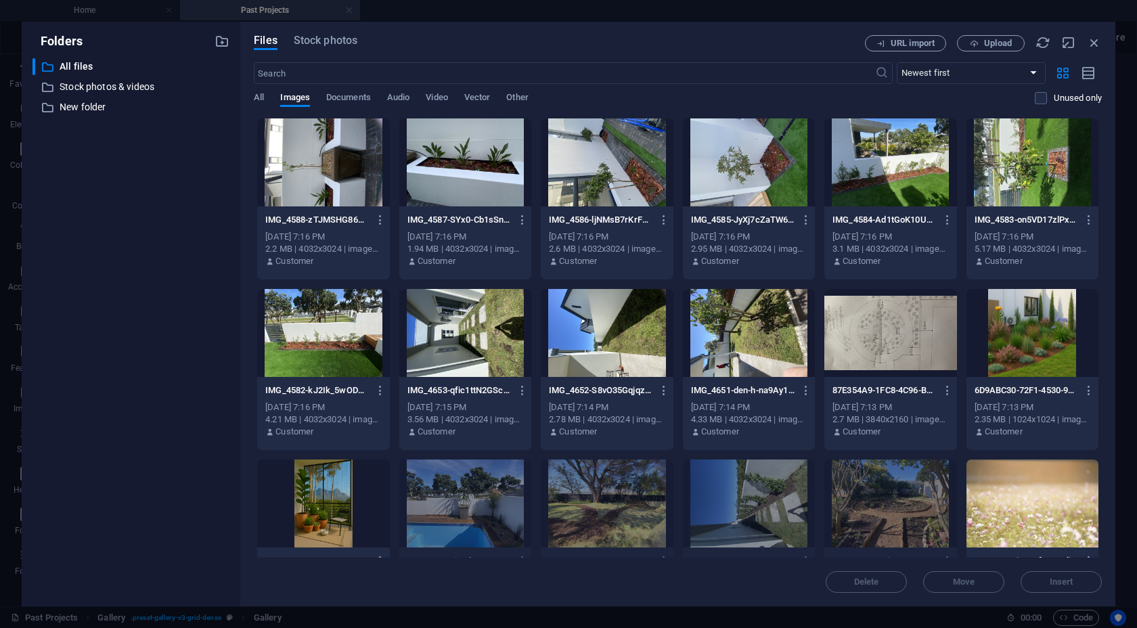
click at [330, 179] on div at bounding box center [323, 162] width 132 height 88
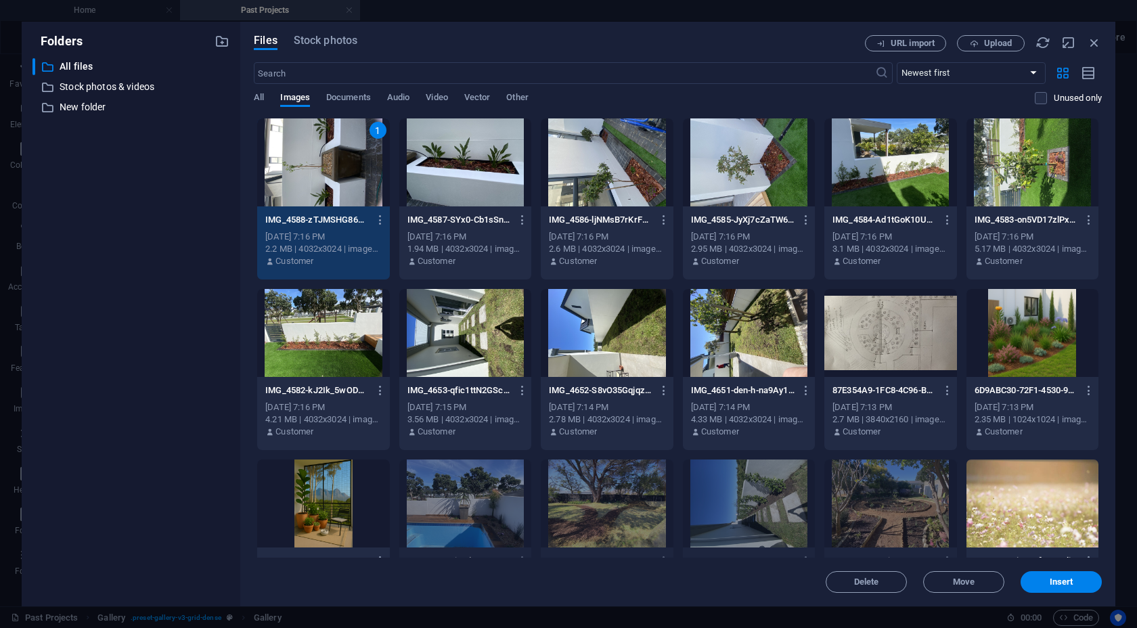
click at [348, 356] on div at bounding box center [323, 333] width 132 height 88
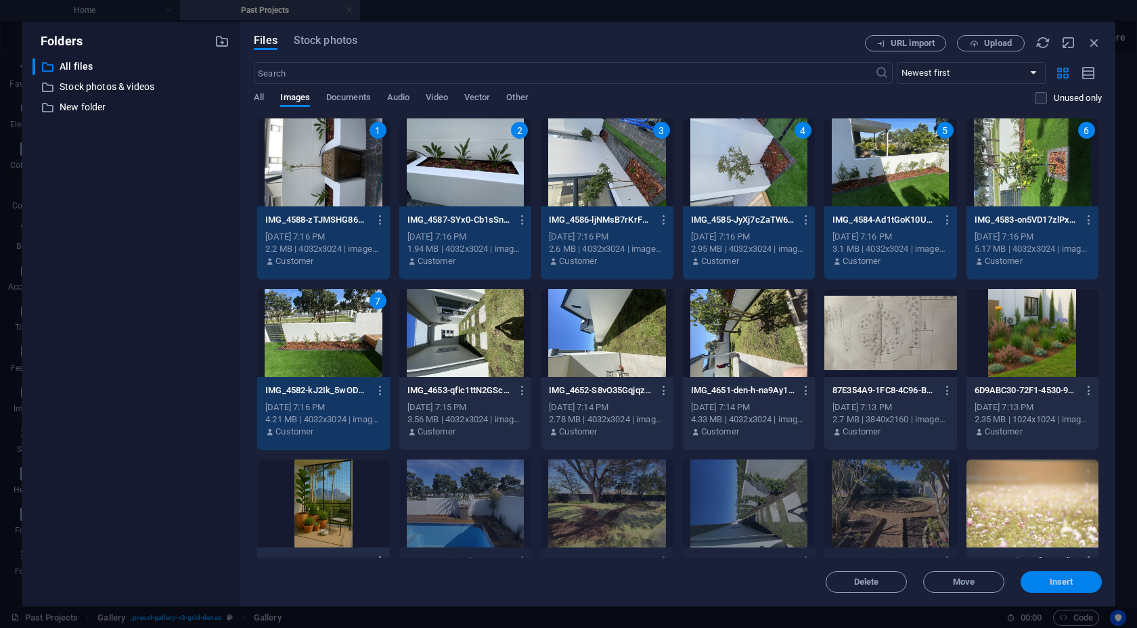
click at [947, 584] on span "Insert" at bounding box center [1062, 582] width 24 height 8
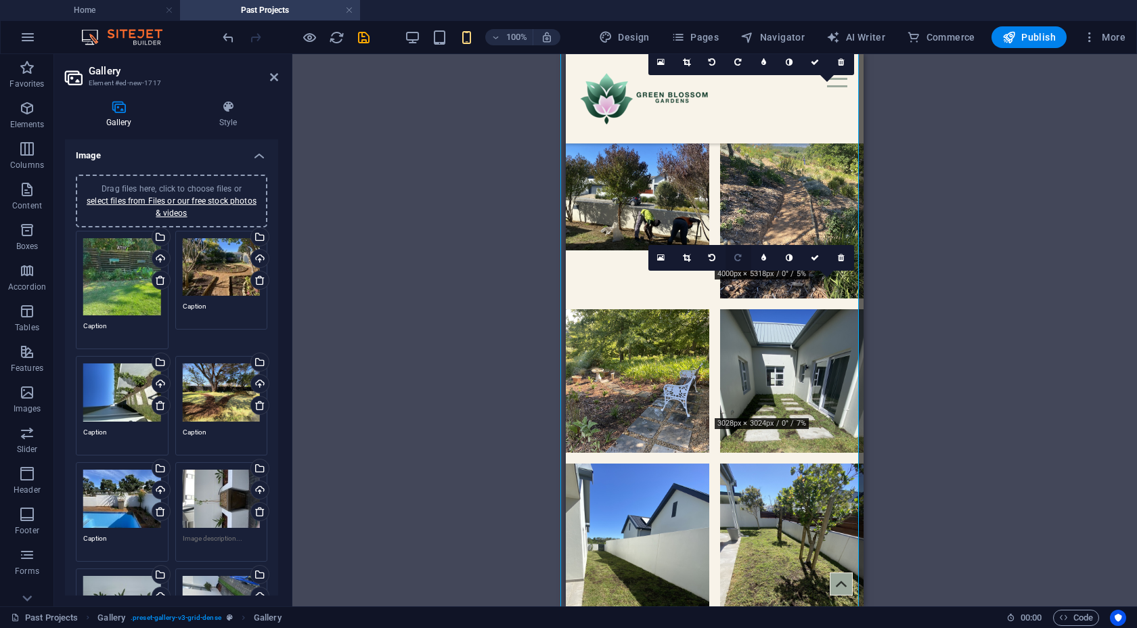
click at [740, 257] on icon at bounding box center [737, 258] width 7 height 8
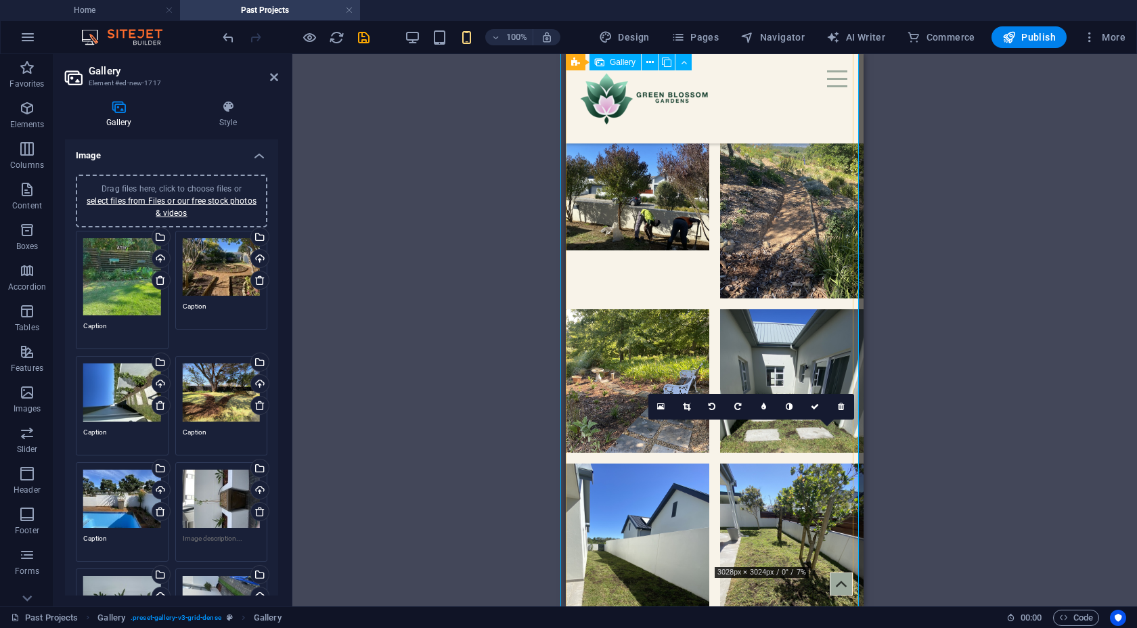
click at [736, 406] on icon at bounding box center [737, 407] width 7 height 8
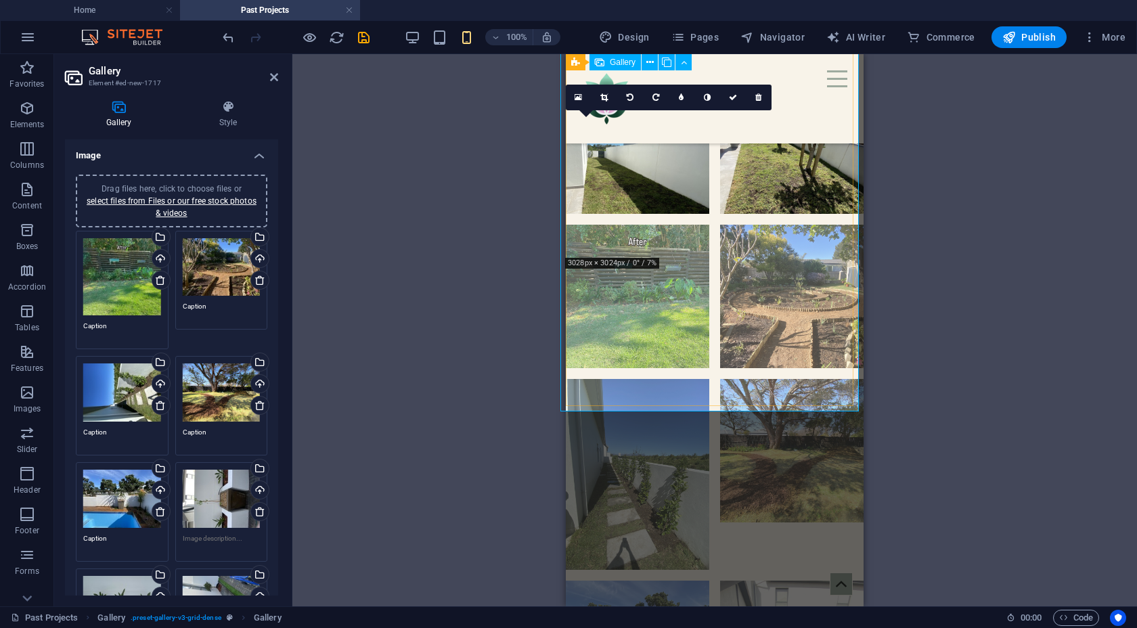
scroll to position [2882, 0]
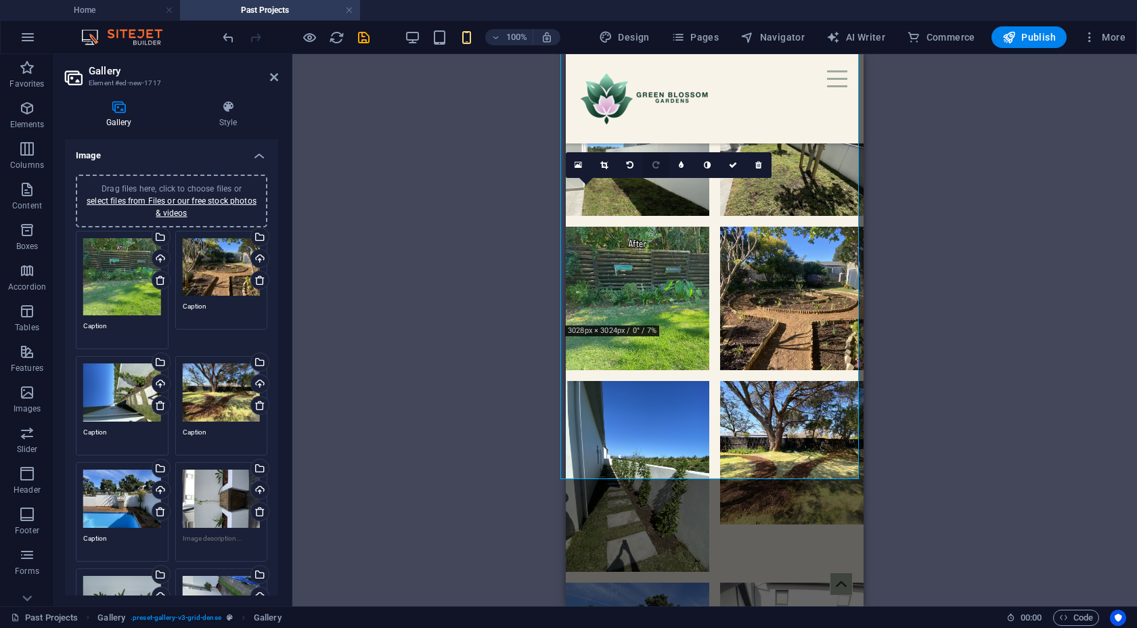
click at [659, 164] on link at bounding box center [656, 165] width 26 height 26
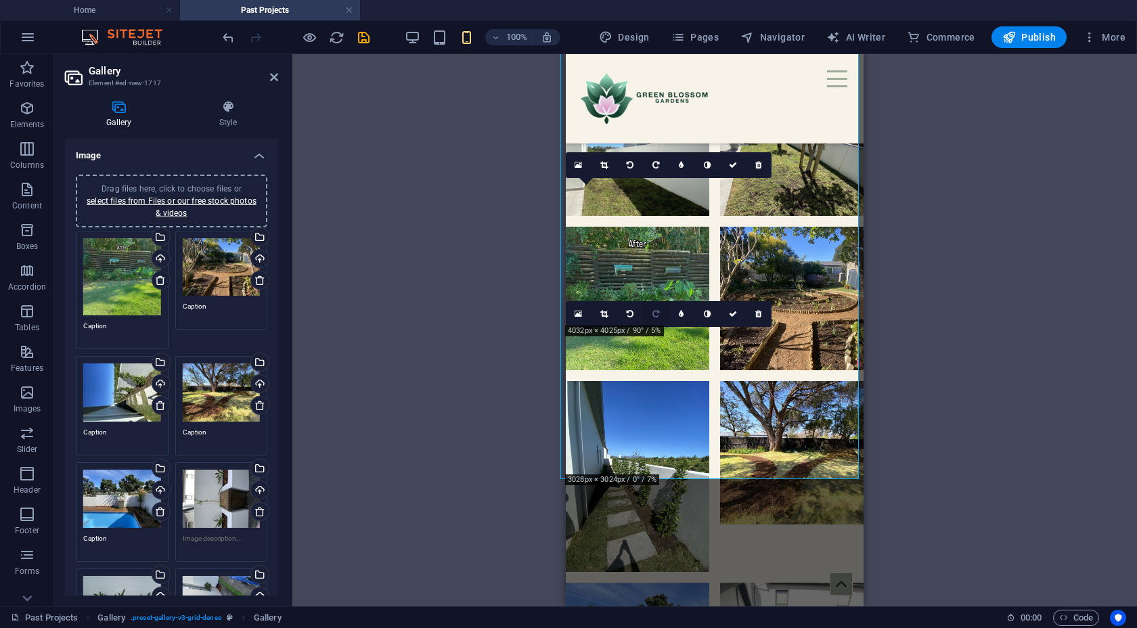
click at [656, 315] on icon at bounding box center [655, 314] width 7 height 8
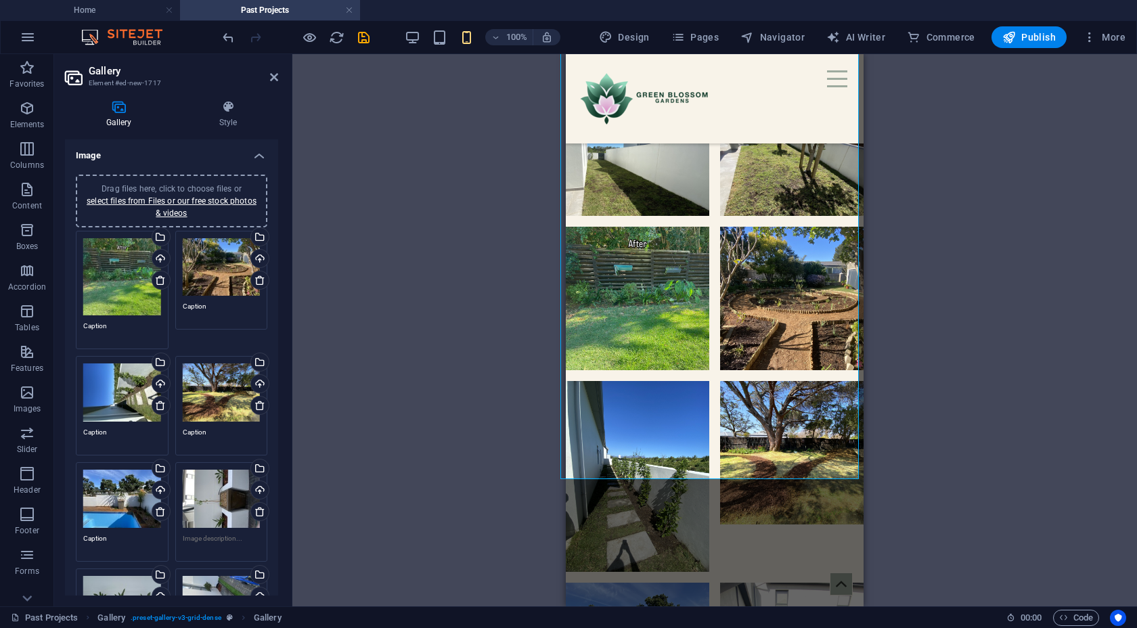
click at [901, 328] on div "Drag and drop a file to add it H2 Reference Spacer Slider H2 Slider Text Text T…" at bounding box center [714, 330] width 845 height 552
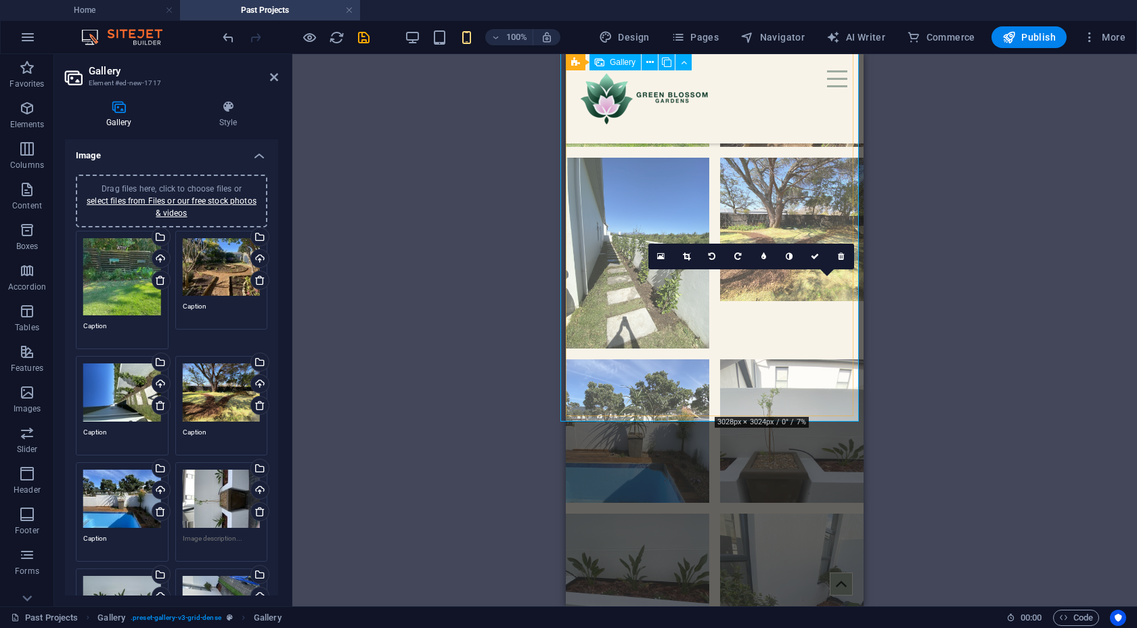
scroll to position [3297, 0]
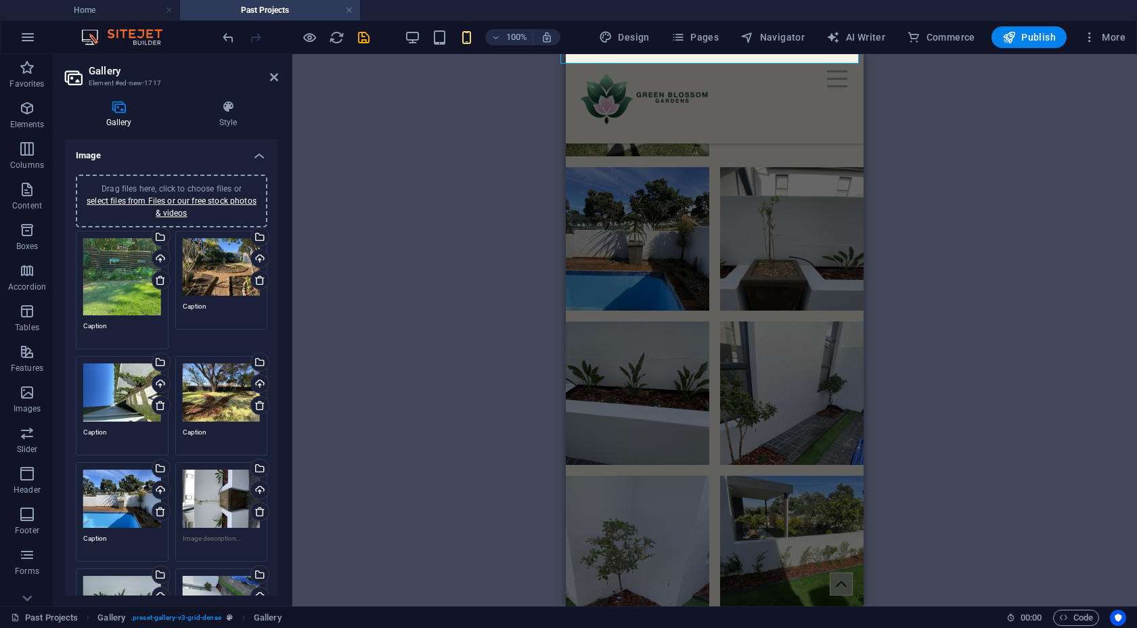
click at [923, 308] on div "Drag and drop a file to add it H2 Reference Spacer Slider H2 Slider Text Text T…" at bounding box center [714, 330] width 845 height 552
click at [365, 39] on icon "save" at bounding box center [364, 38] width 16 height 16
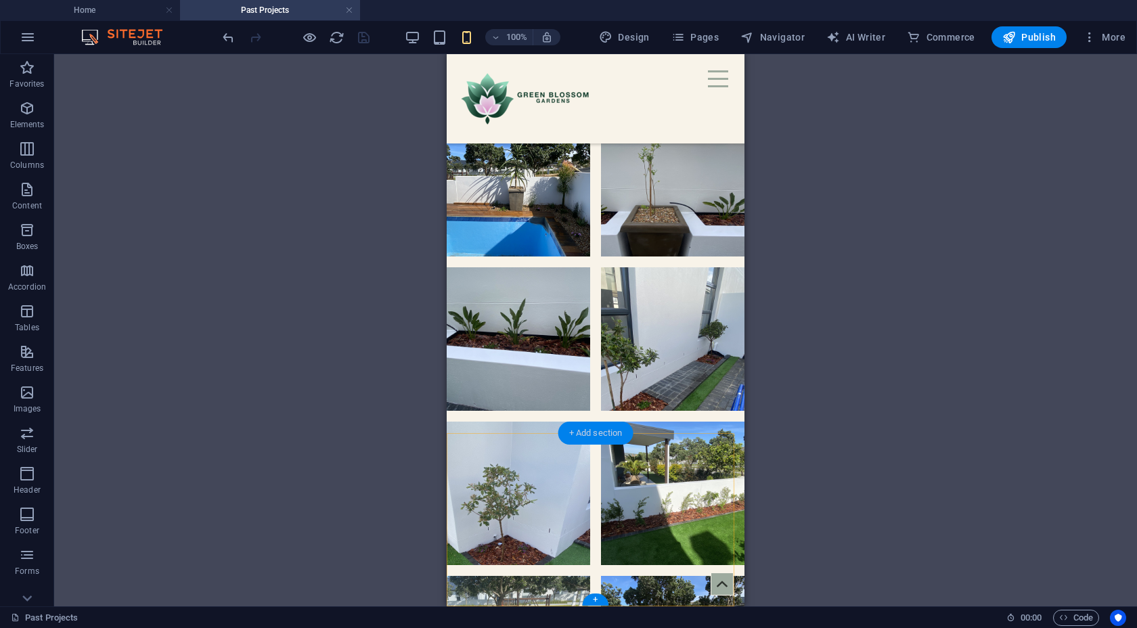
click at [598, 431] on div "+ Add section" at bounding box center [595, 433] width 75 height 23
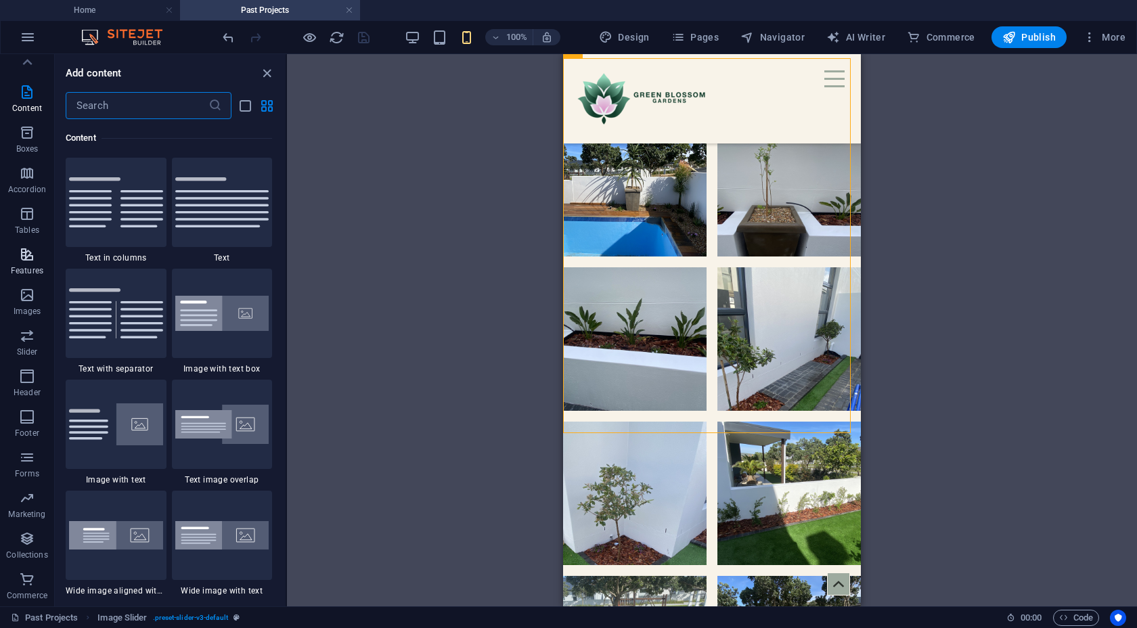
scroll to position [0, 0]
click at [27, 65] on icon "button" at bounding box center [27, 68] width 16 height 16
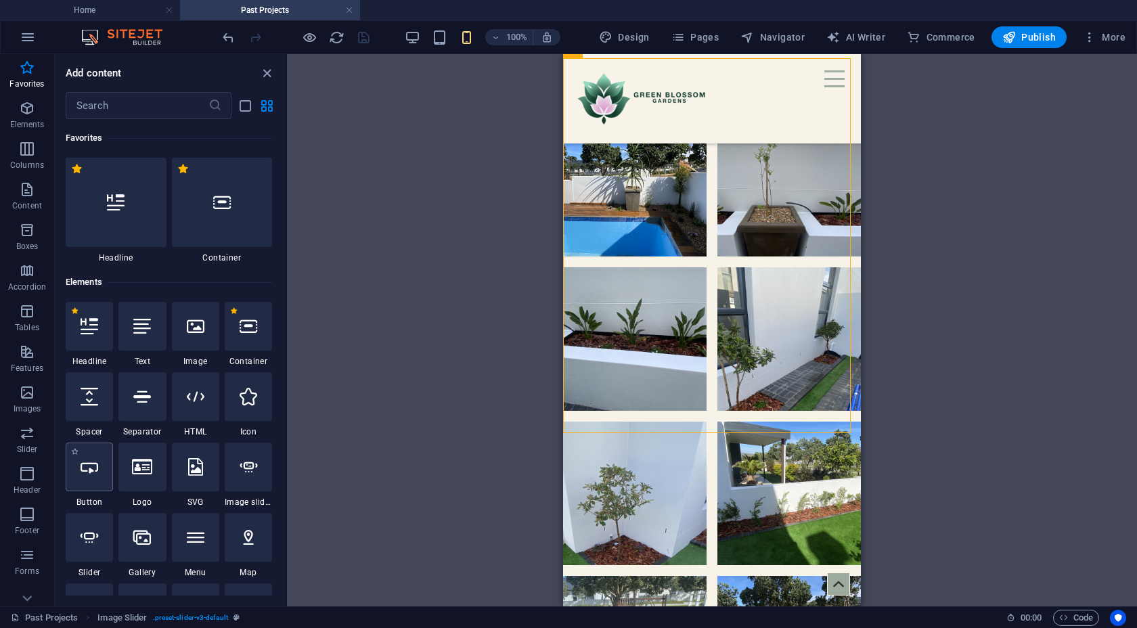
click at [89, 467] on icon at bounding box center [90, 467] width 18 height 18
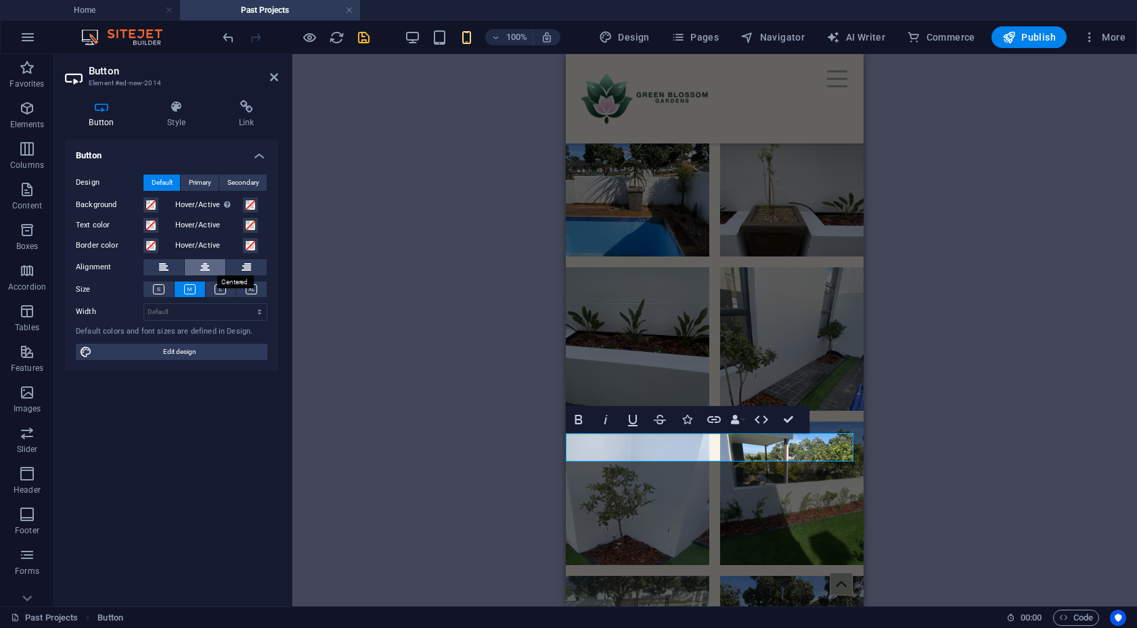
click at [209, 267] on icon at bounding box center [204, 267] width 9 height 16
click at [247, 108] on icon at bounding box center [247, 107] width 64 height 14
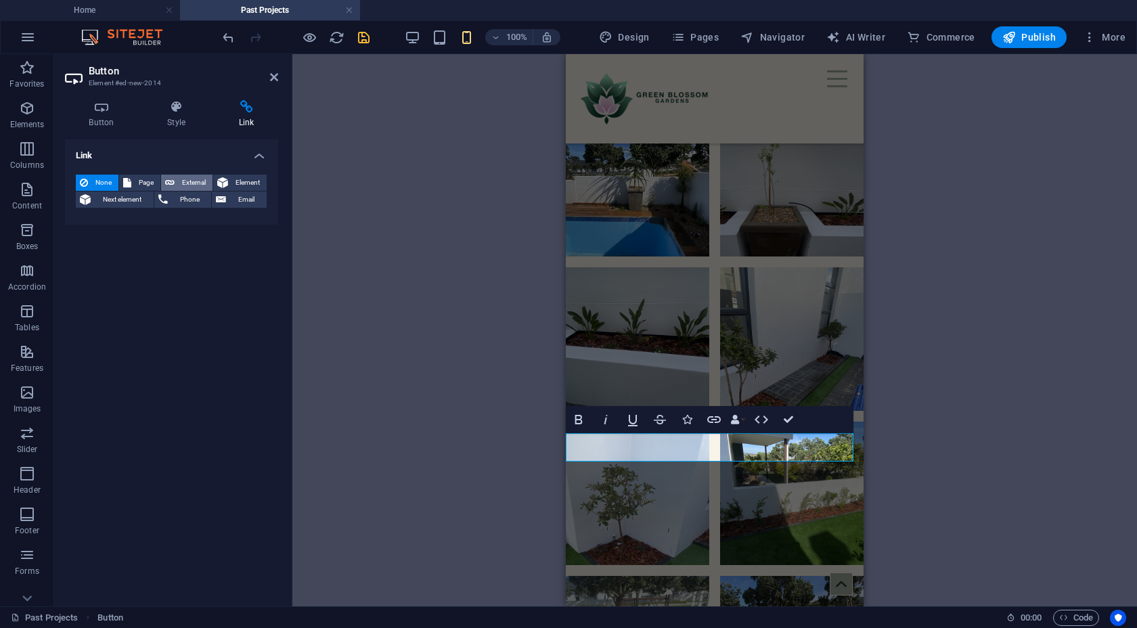
click at [196, 181] on span "External" at bounding box center [194, 183] width 30 height 16
select select "blank"
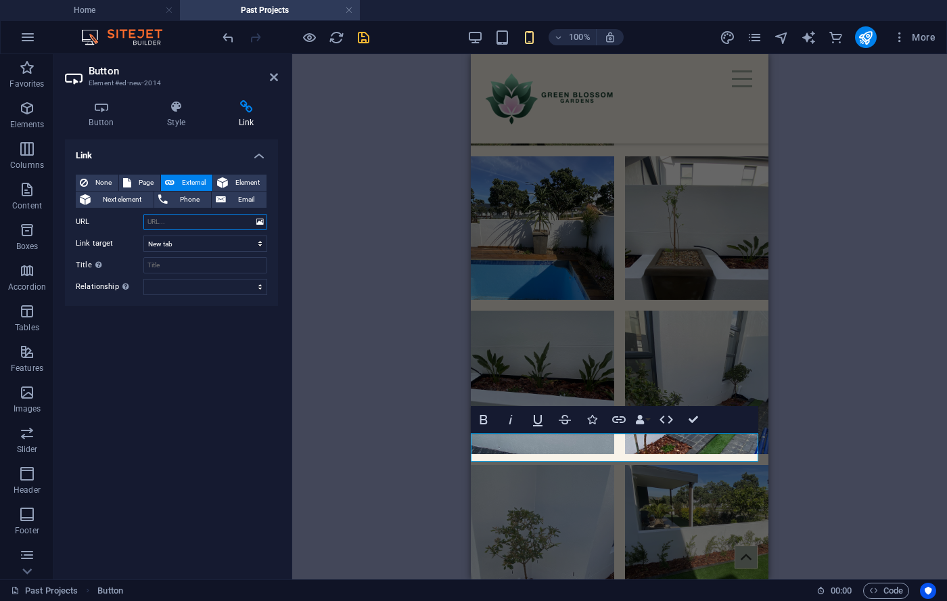
paste input "[URL][DOMAIN_NAME]"
type input "[URL][DOMAIN_NAME]"
click at [189, 269] on input "Title Additional link description, should not be the same as the link text. The…" at bounding box center [205, 265] width 124 height 16
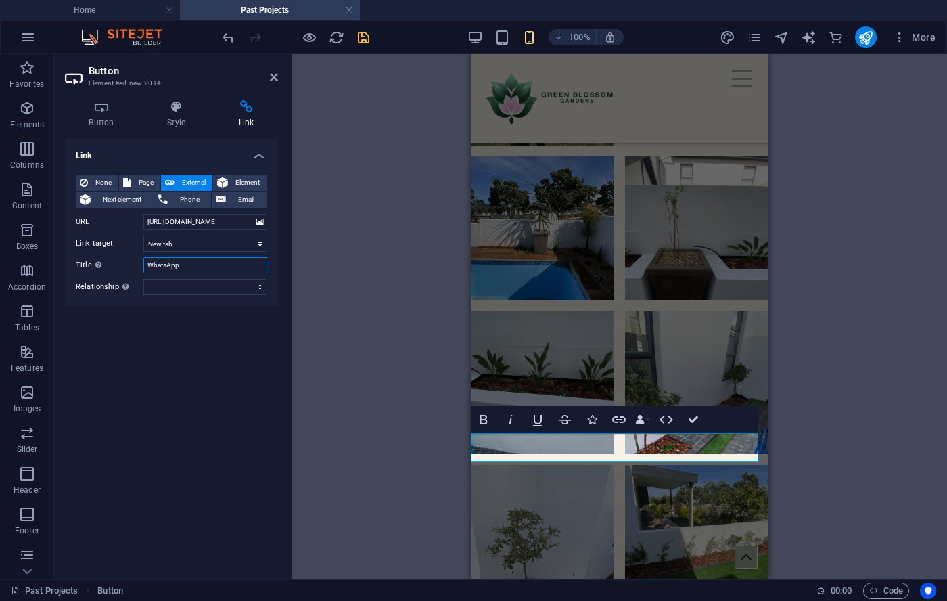
type input "WhatsApp"
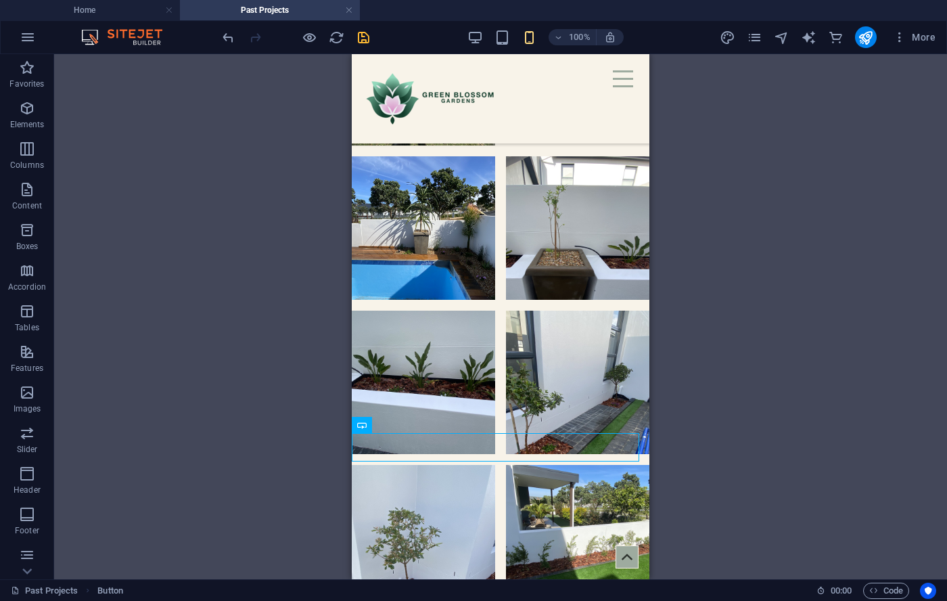
click at [788, 420] on div "H2 Reference Spacer Slider H2 Slider Text Text Text Text H2 Text Text Image Sli…" at bounding box center [500, 316] width 893 height 525
click at [361, 38] on icon "save" at bounding box center [364, 38] width 16 height 16
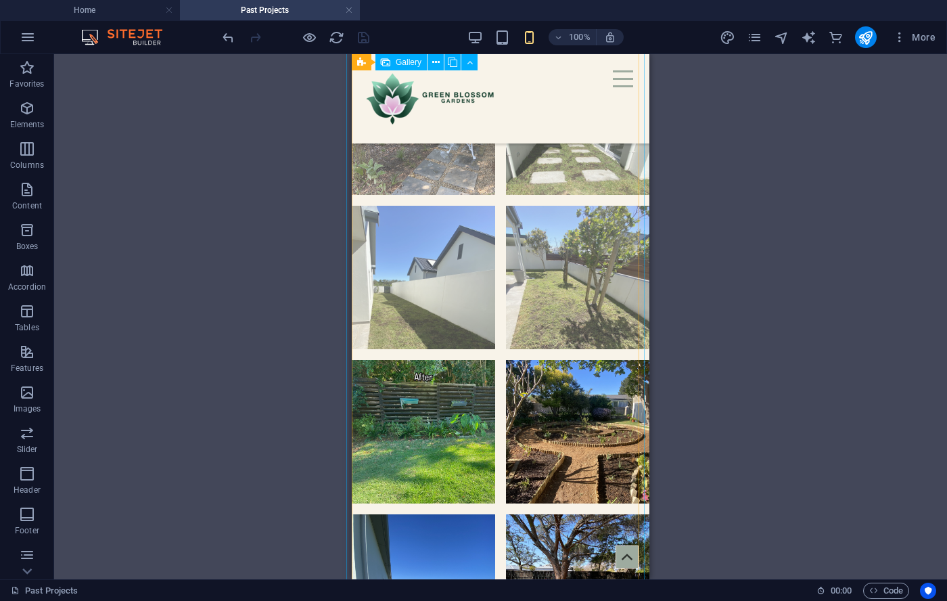
scroll to position [1838, 0]
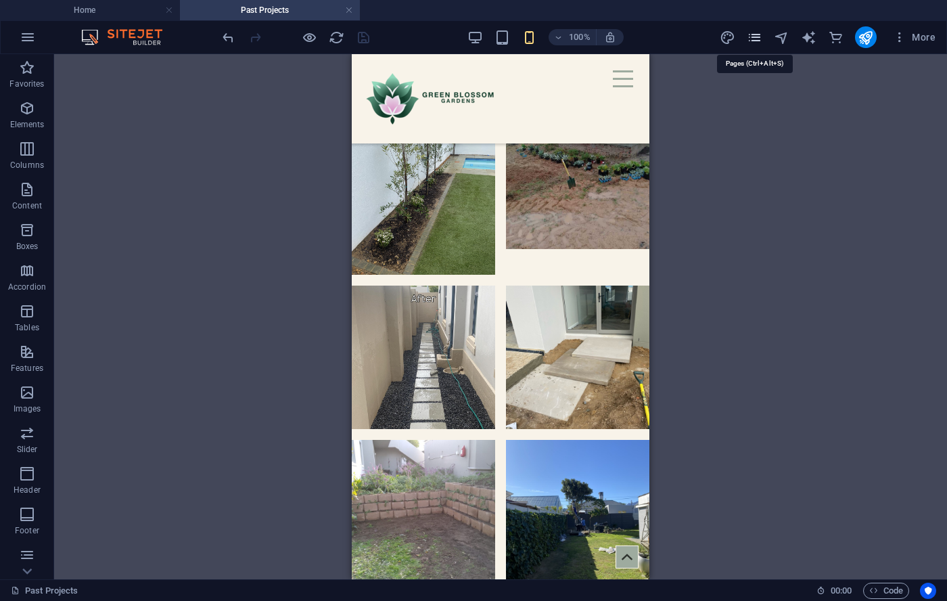
click at [753, 37] on icon "pages" at bounding box center [755, 38] width 16 height 16
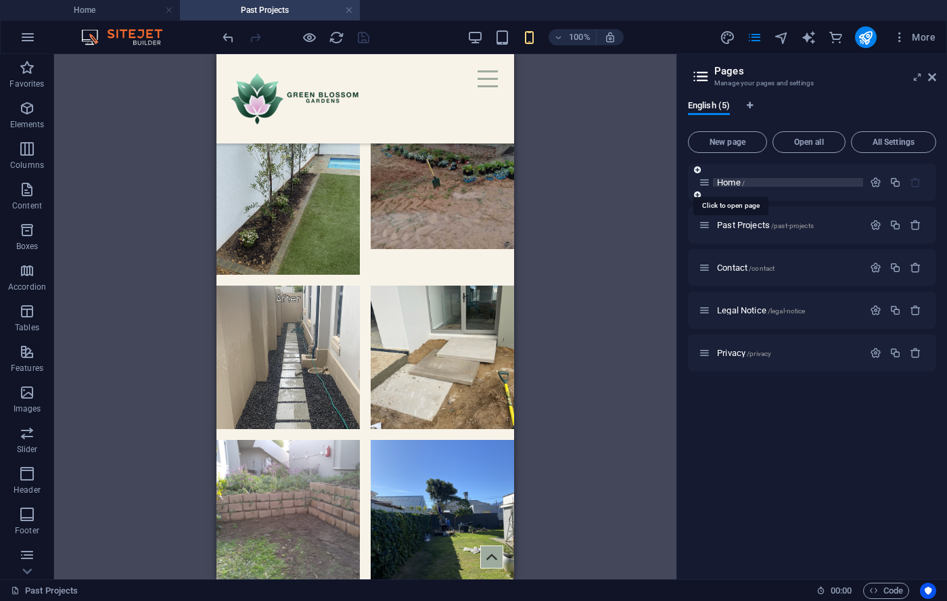
click at [721, 184] on span "Home /" at bounding box center [731, 182] width 28 height 10
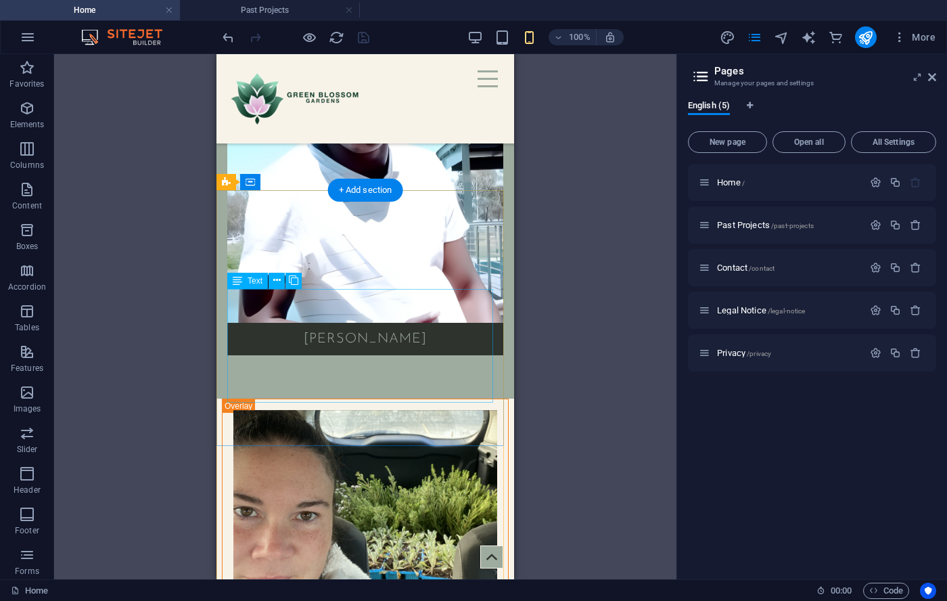
scroll to position [5302, 0]
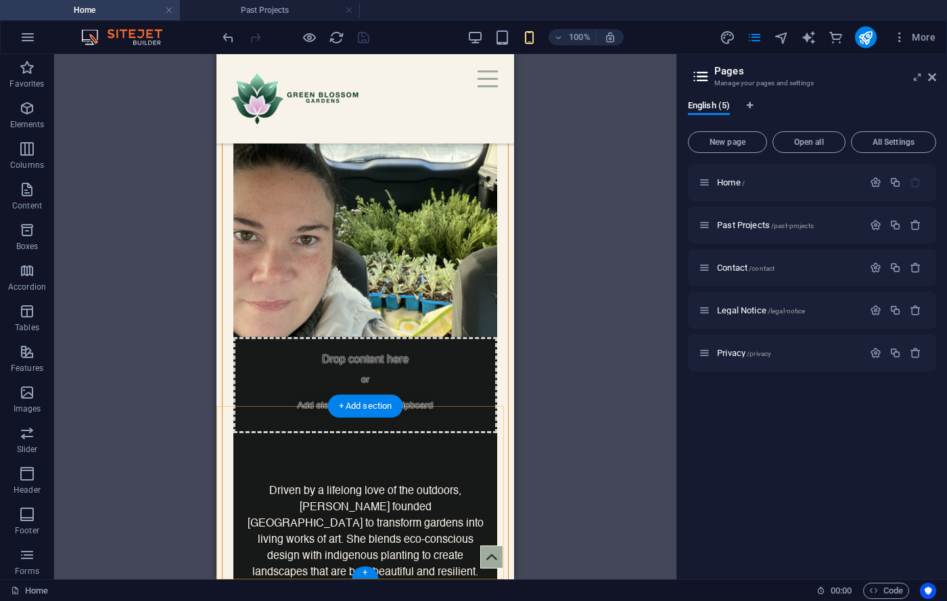
click at [372, 409] on div "+ Add section" at bounding box center [365, 406] width 75 height 23
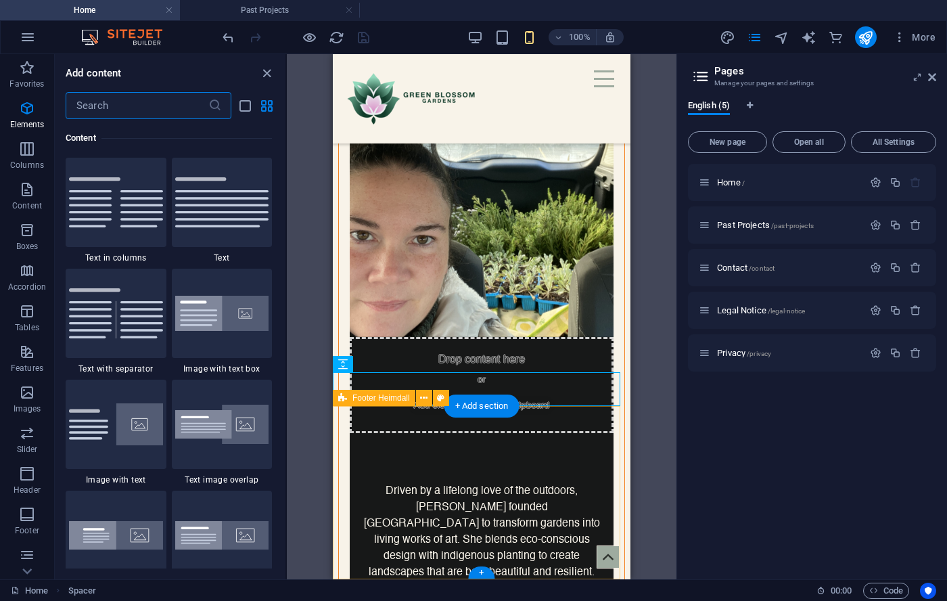
scroll to position [2368, 0]
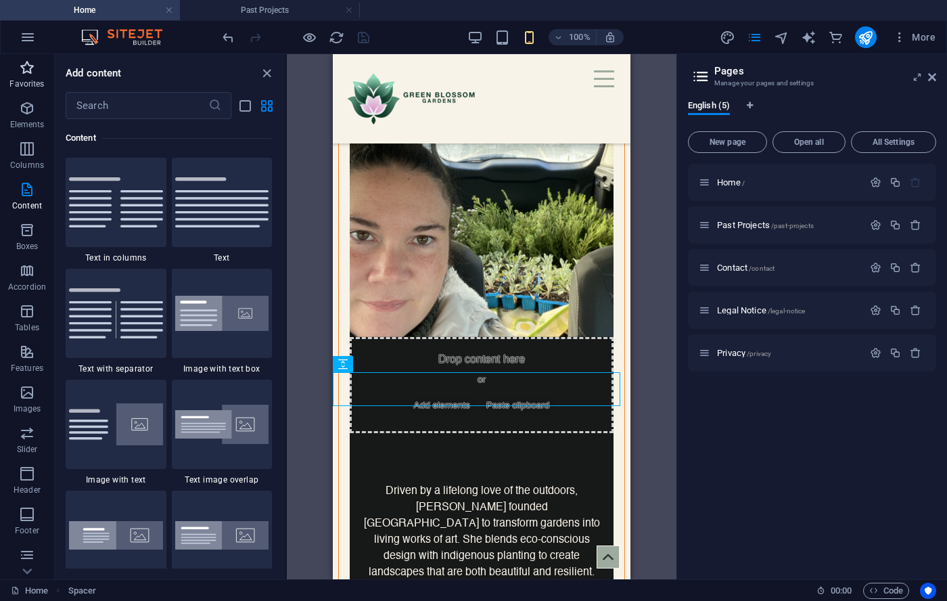
click at [26, 75] on icon "button" at bounding box center [27, 68] width 16 height 16
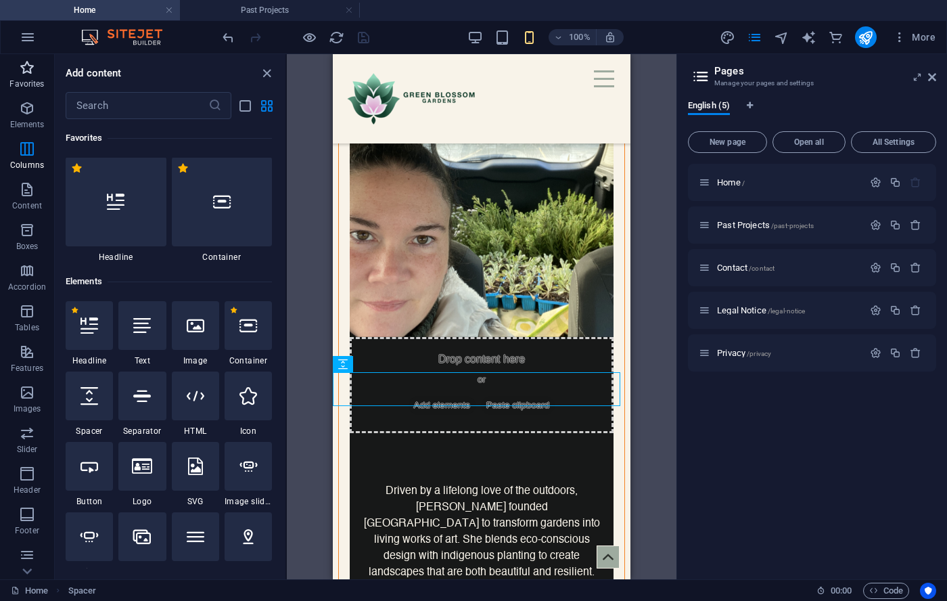
scroll to position [0, 0]
click at [94, 468] on icon at bounding box center [90, 467] width 18 height 18
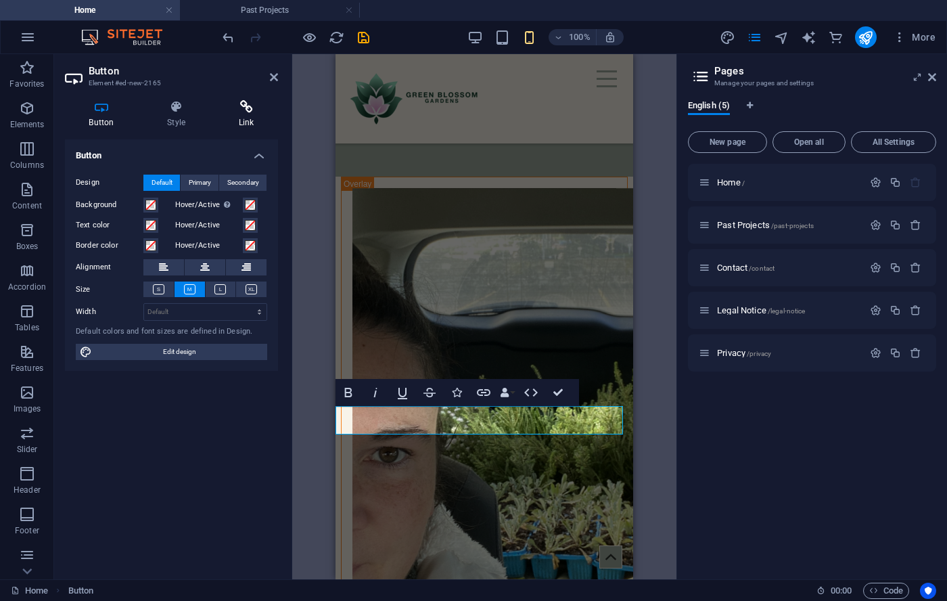
click at [241, 119] on h4 "Link" at bounding box center [247, 114] width 64 height 28
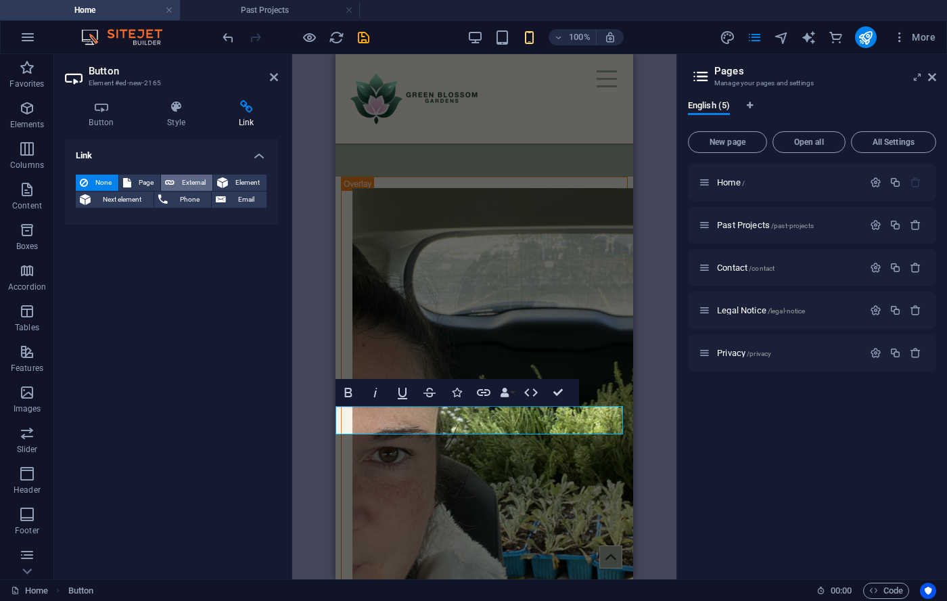
click at [171, 185] on icon at bounding box center [169, 183] width 9 height 16
select select "blank"
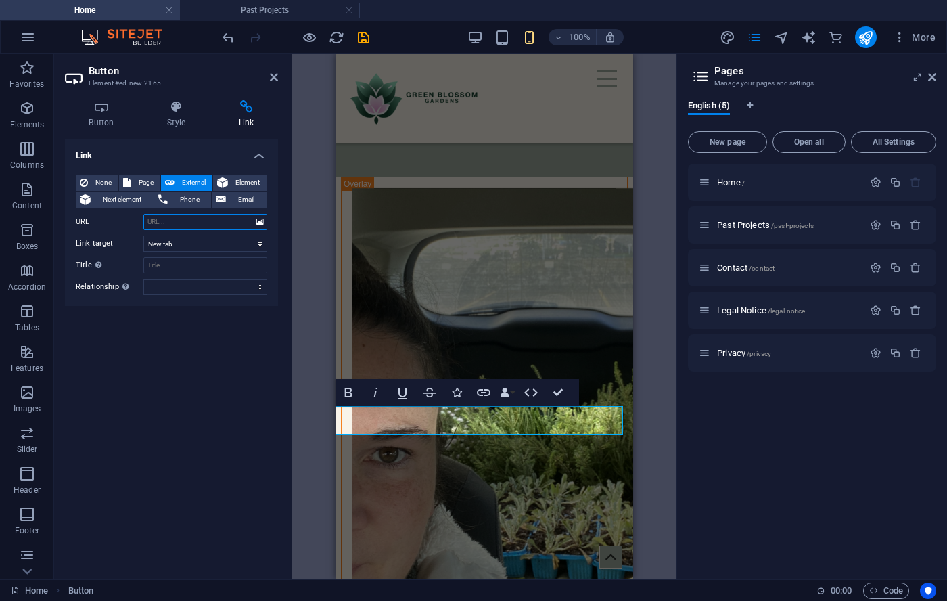
paste input "[URL][DOMAIN_NAME]"
type input "[URL][DOMAIN_NAME]"
click at [169, 266] on input "Title Additional link description, should not be the same as the link text. The…" at bounding box center [205, 265] width 124 height 16
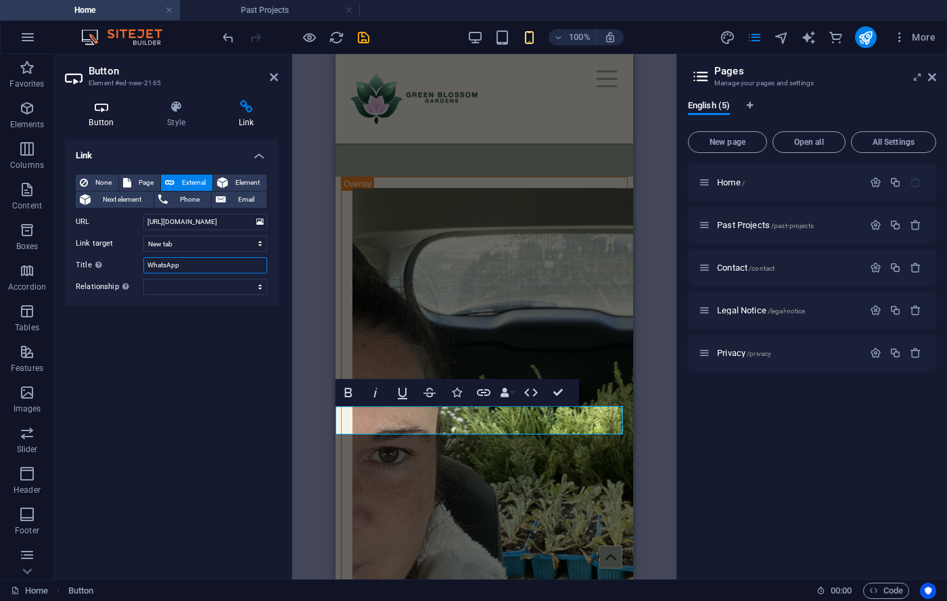
type input "WhatsApp"
click at [105, 116] on h4 "Button" at bounding box center [104, 114] width 79 height 28
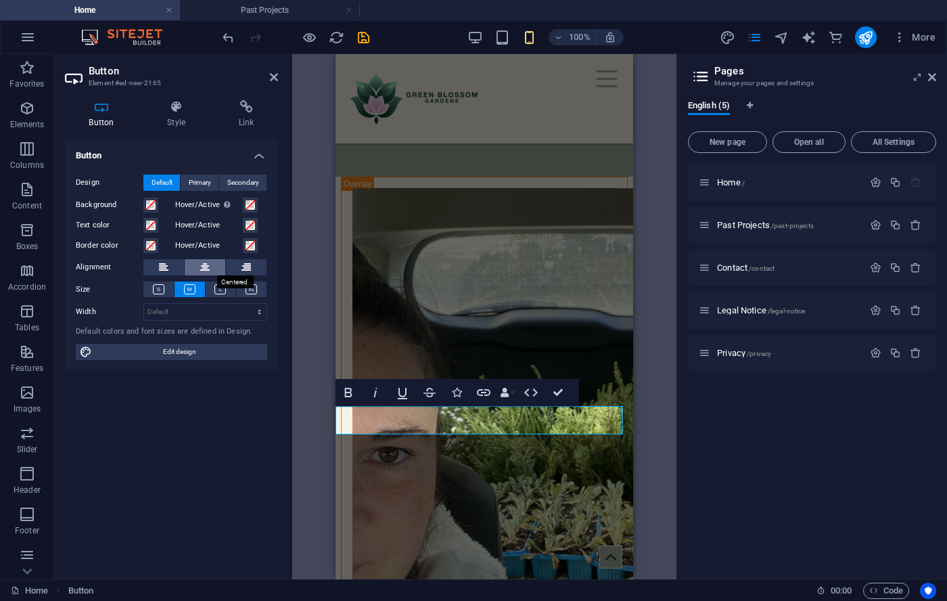
click at [200, 270] on icon at bounding box center [204, 267] width 9 height 16
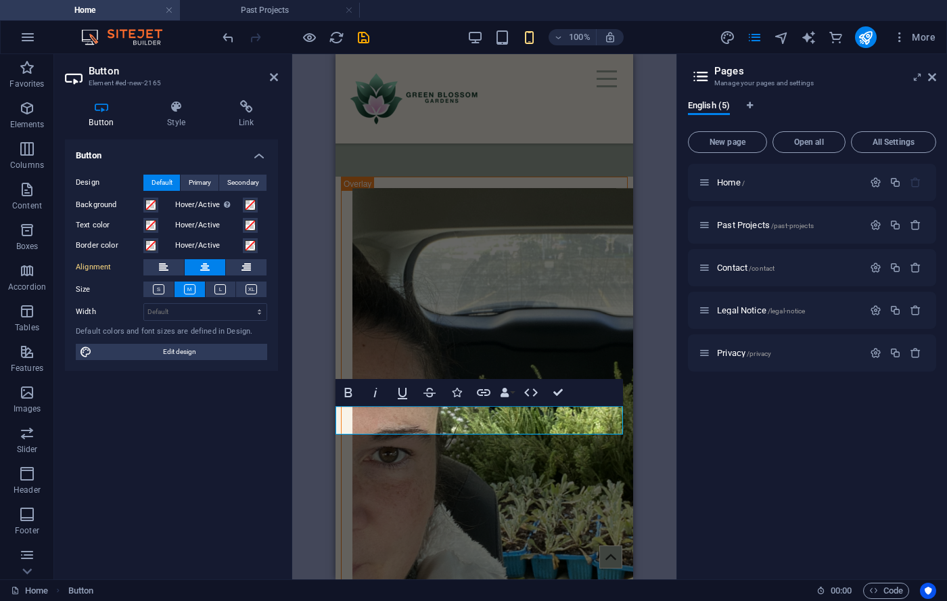
click at [222, 435] on div "Button Design Default Primary Secondary Background Hover/Active Switch to previ…" at bounding box center [171, 353] width 213 height 429
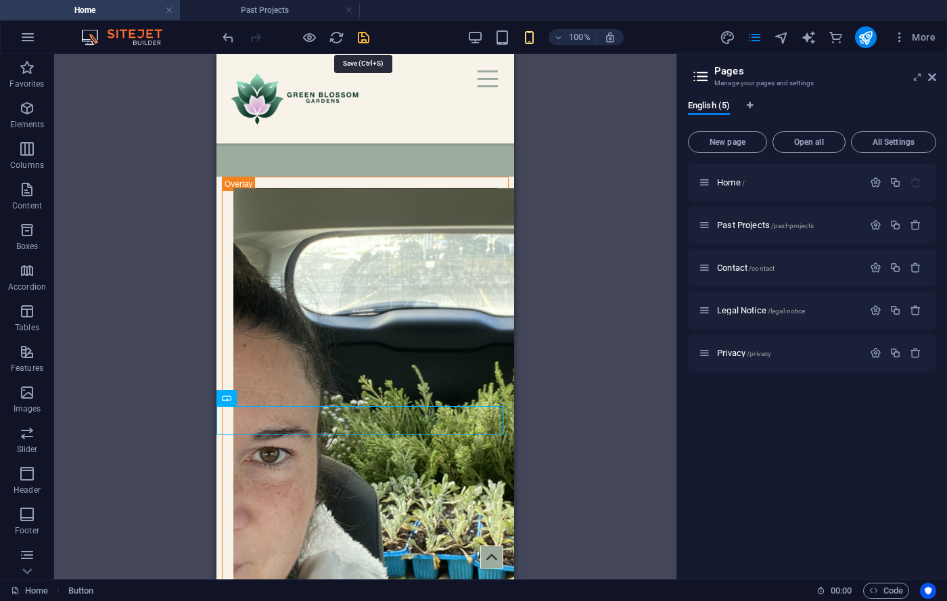
click at [363, 39] on icon "save" at bounding box center [364, 38] width 16 height 16
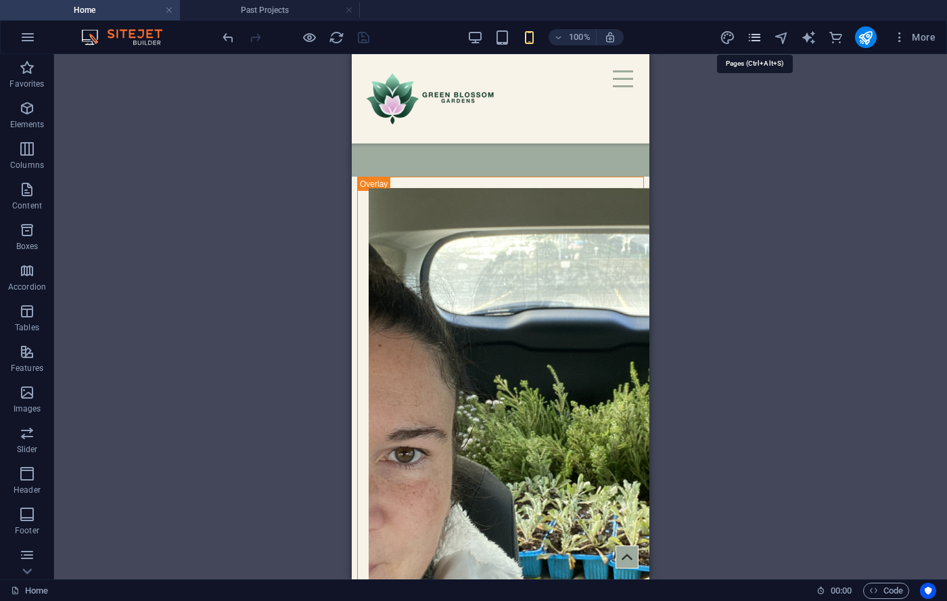
click at [754, 39] on icon "pages" at bounding box center [755, 38] width 16 height 16
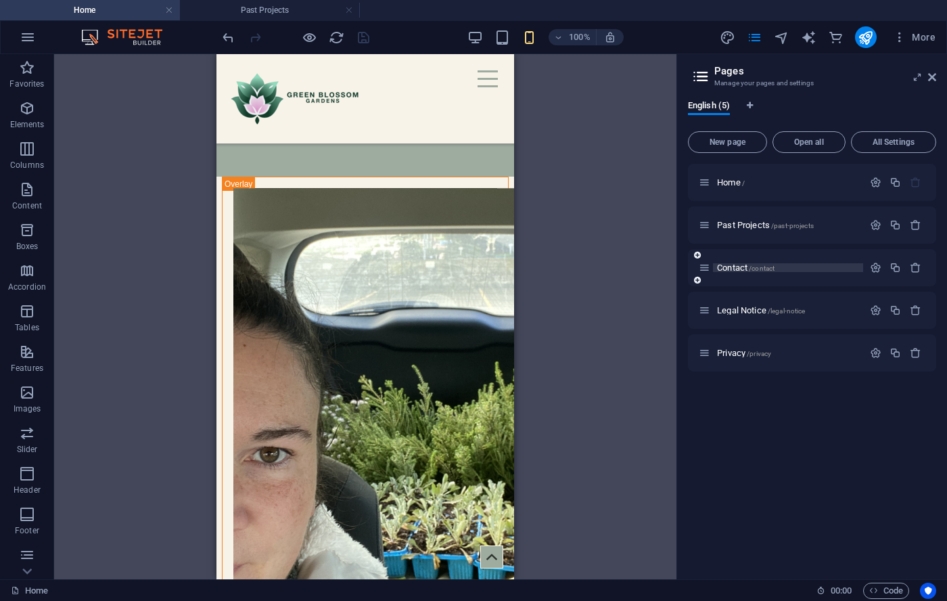
click at [727, 267] on span "Contact /contact" at bounding box center [746, 268] width 58 height 10
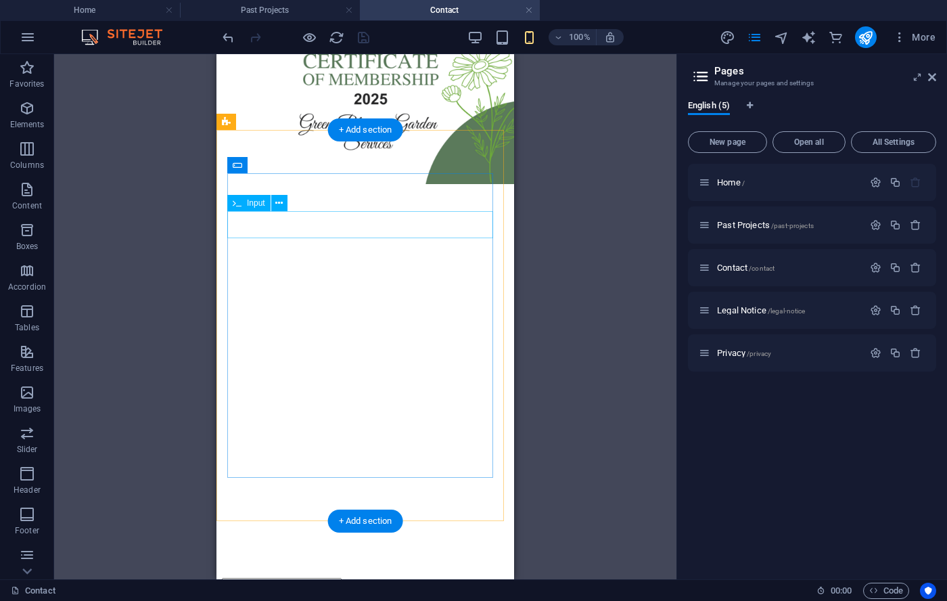
scroll to position [667, 0]
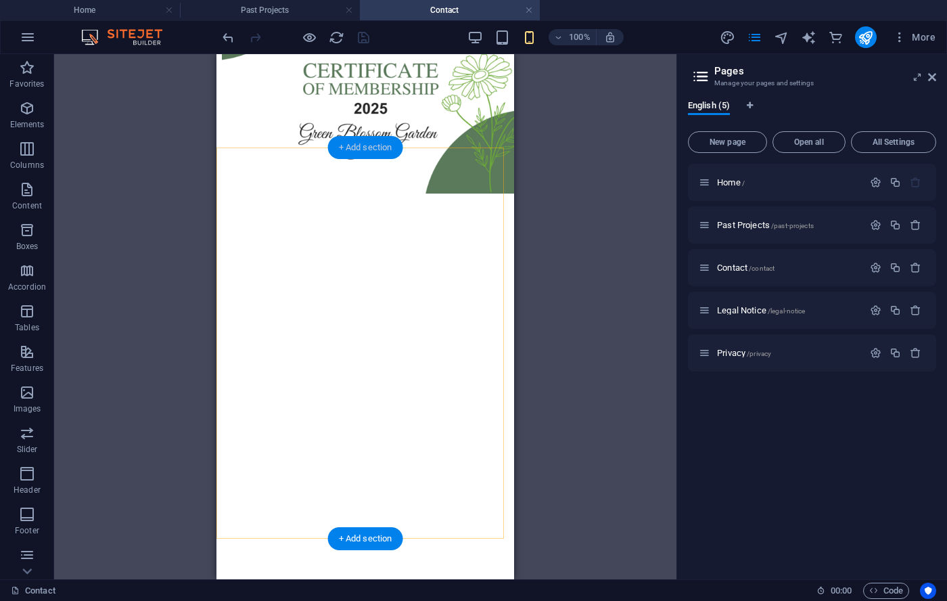
click at [372, 148] on div "+ Add section" at bounding box center [365, 147] width 75 height 23
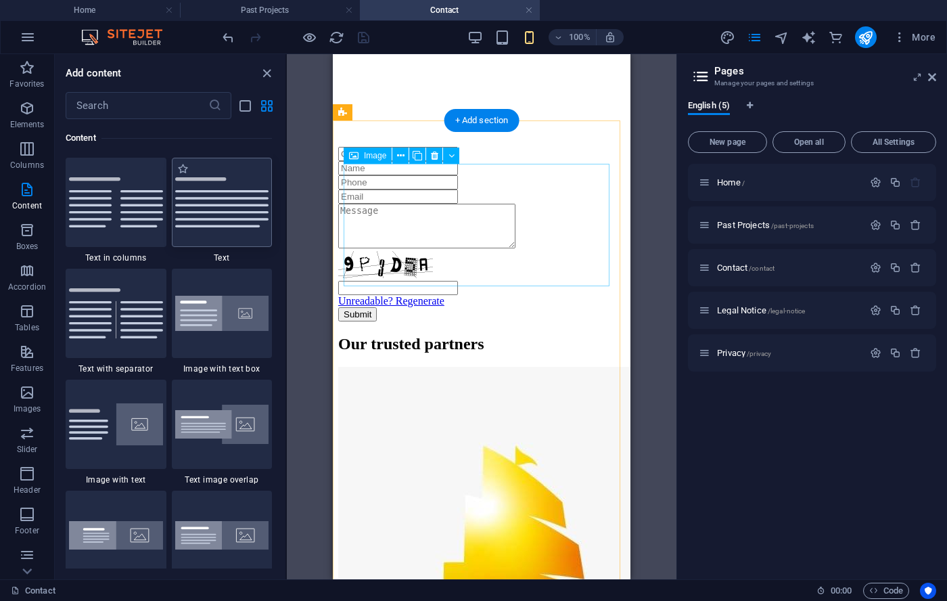
scroll to position [835, 0]
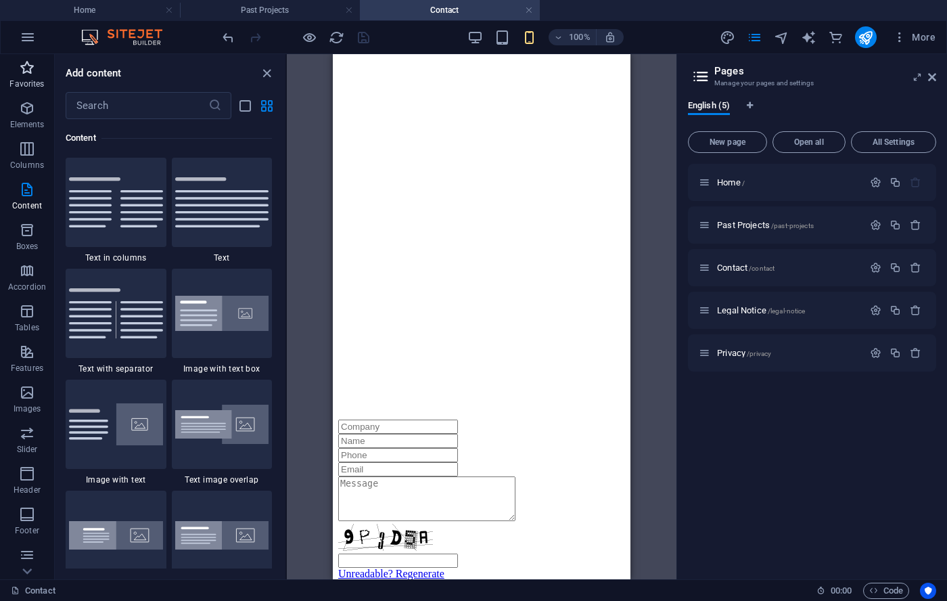
click at [33, 71] on icon "button" at bounding box center [27, 68] width 16 height 16
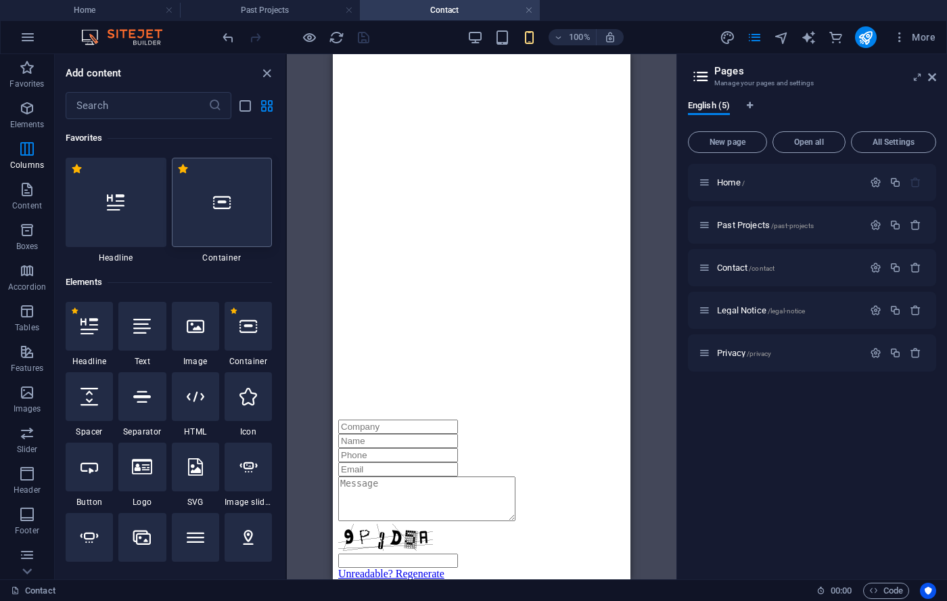
scroll to position [0, 0]
click at [87, 474] on icon at bounding box center [90, 467] width 18 height 18
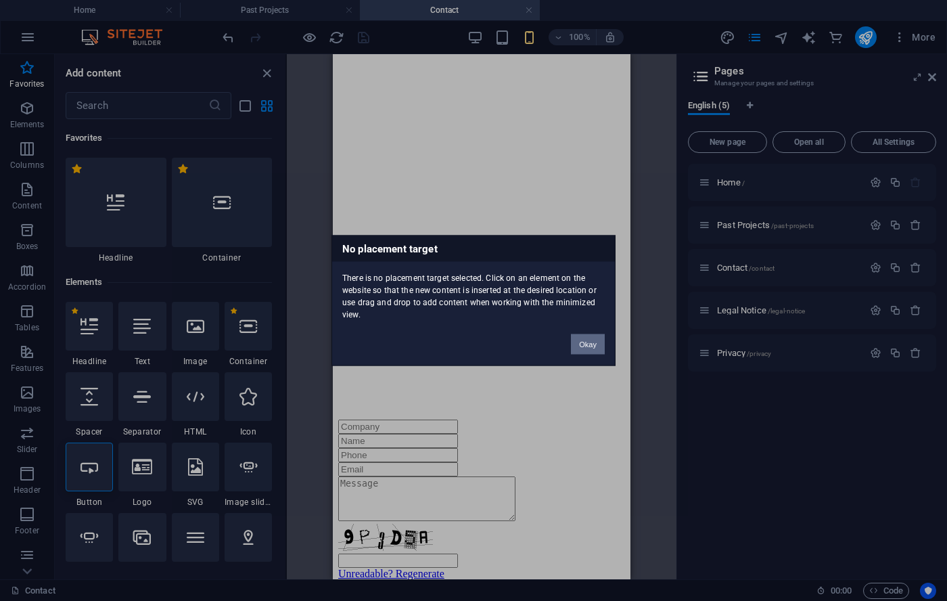
click at [577, 347] on button "Okay" at bounding box center [588, 344] width 34 height 20
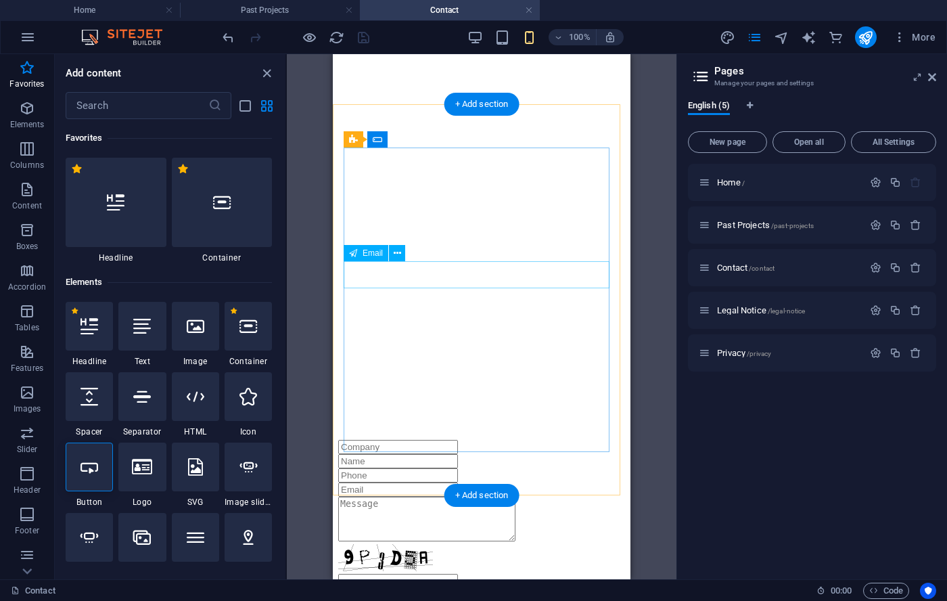
scroll to position [573, 0]
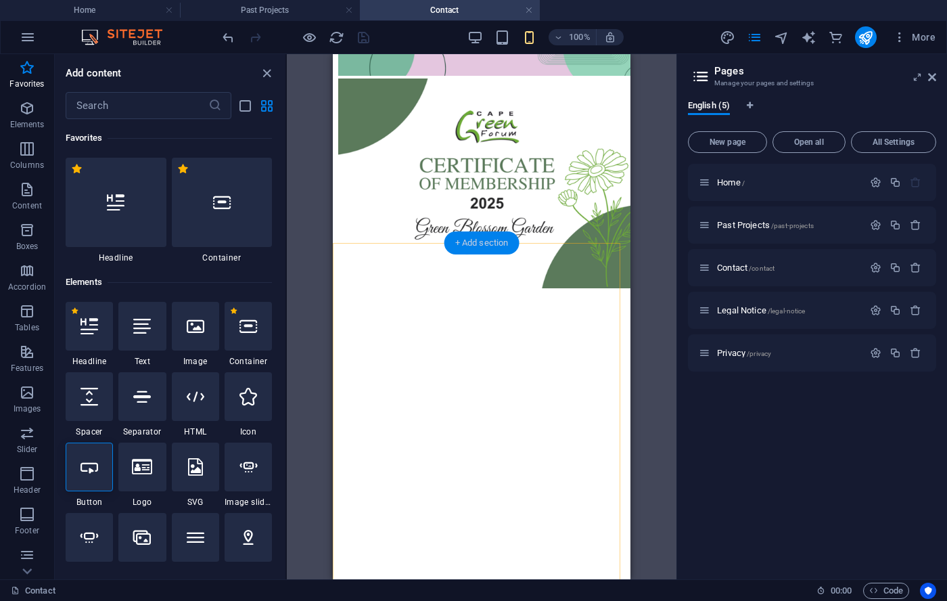
click at [478, 245] on div "+ Add section" at bounding box center [482, 242] width 75 height 23
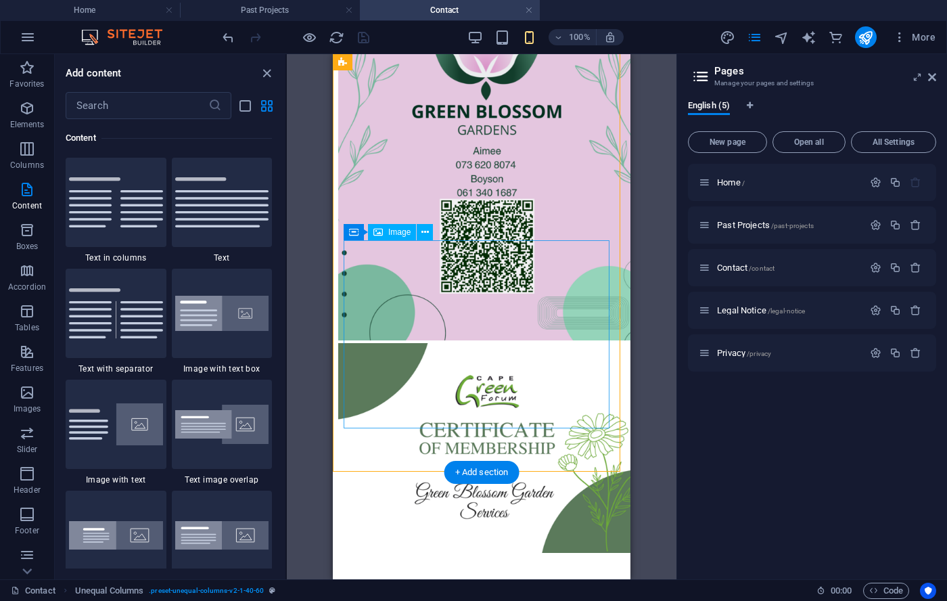
scroll to position [343, 0]
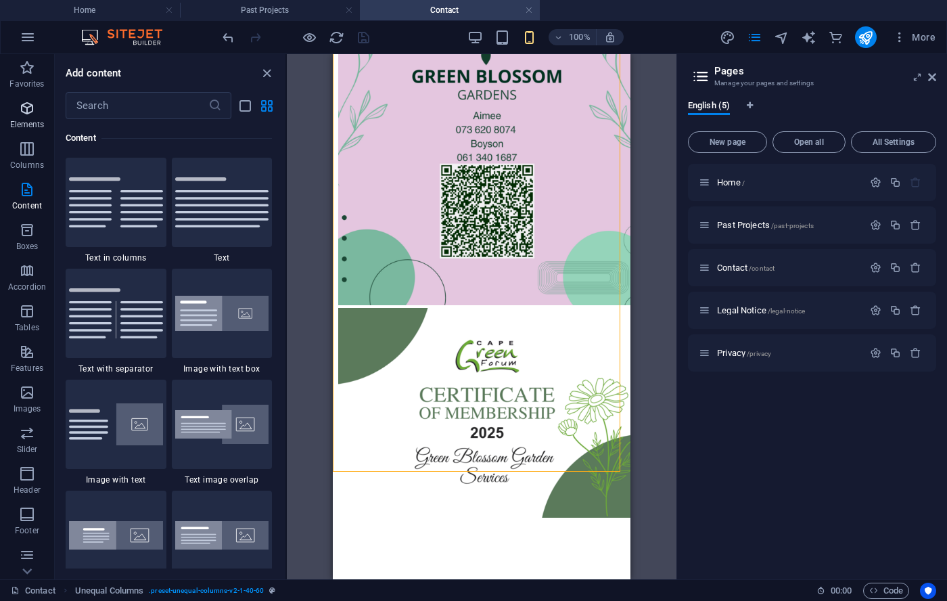
click at [30, 114] on icon "button" at bounding box center [27, 108] width 16 height 16
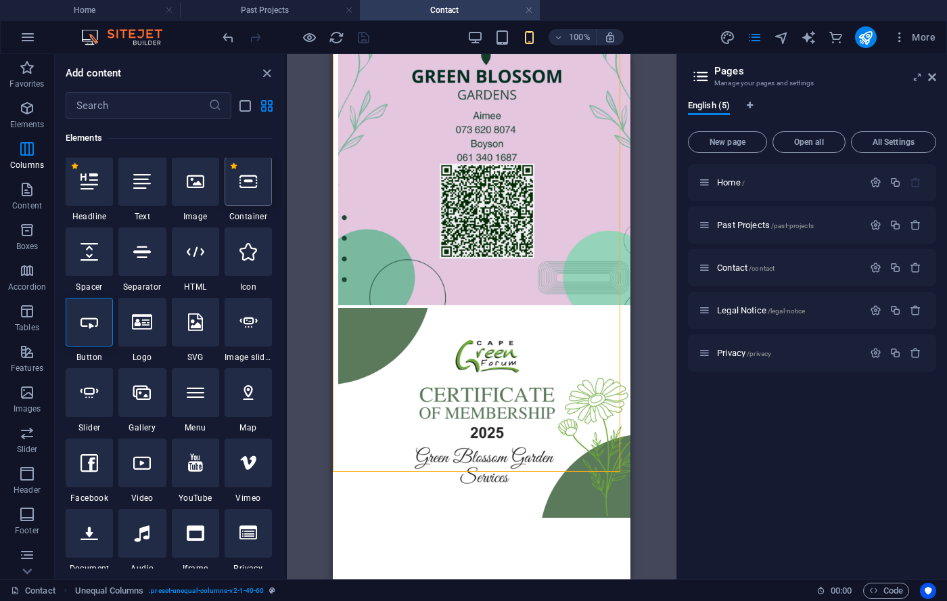
scroll to position [144, 0]
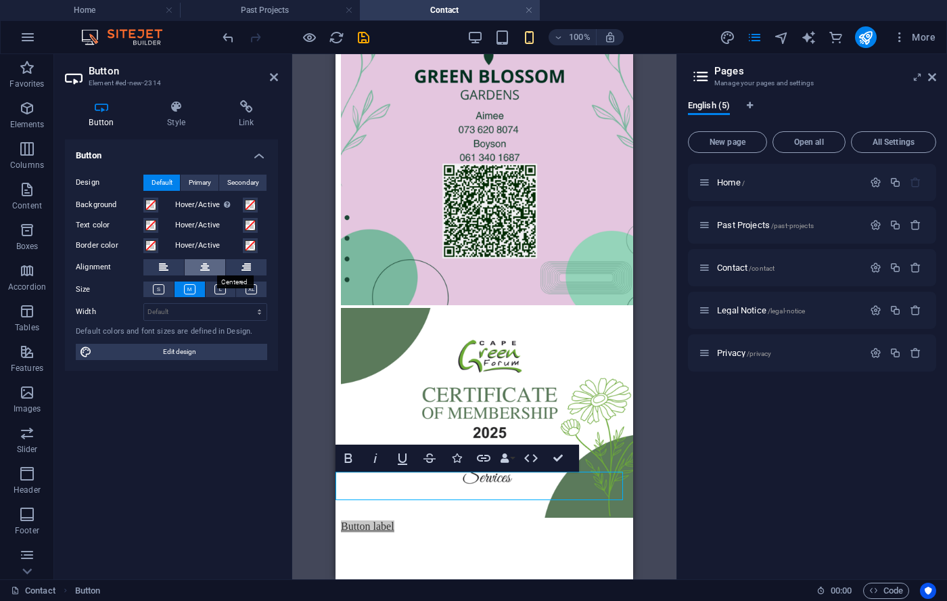
click at [202, 268] on icon at bounding box center [204, 267] width 9 height 16
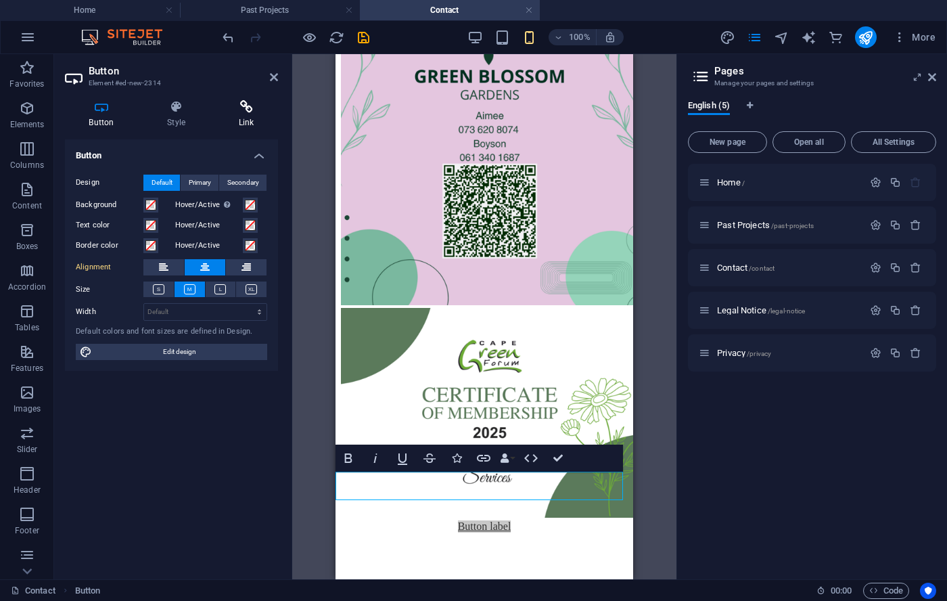
click at [240, 117] on h4 "Link" at bounding box center [247, 114] width 64 height 28
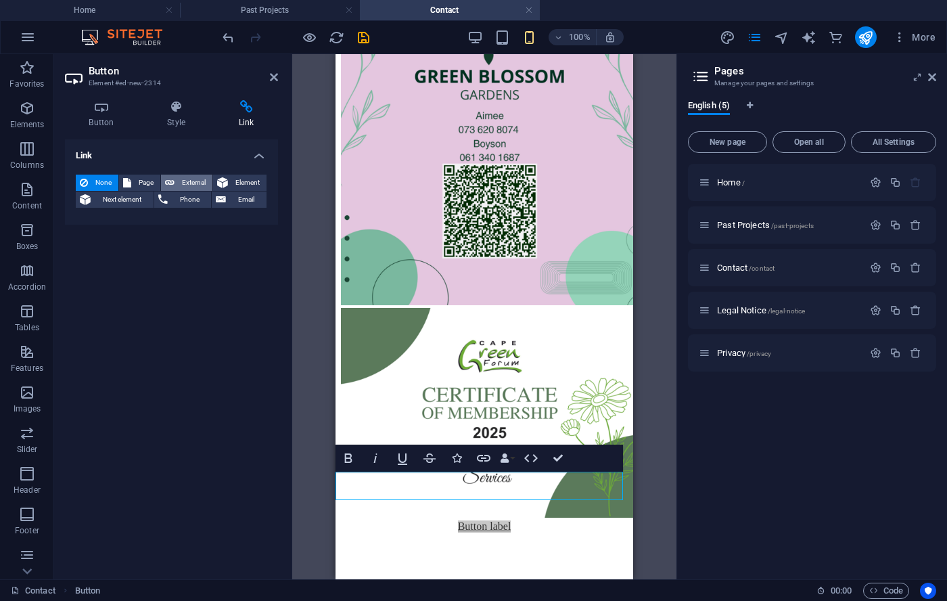
click at [187, 179] on span "External" at bounding box center [194, 183] width 30 height 16
select select "blank"
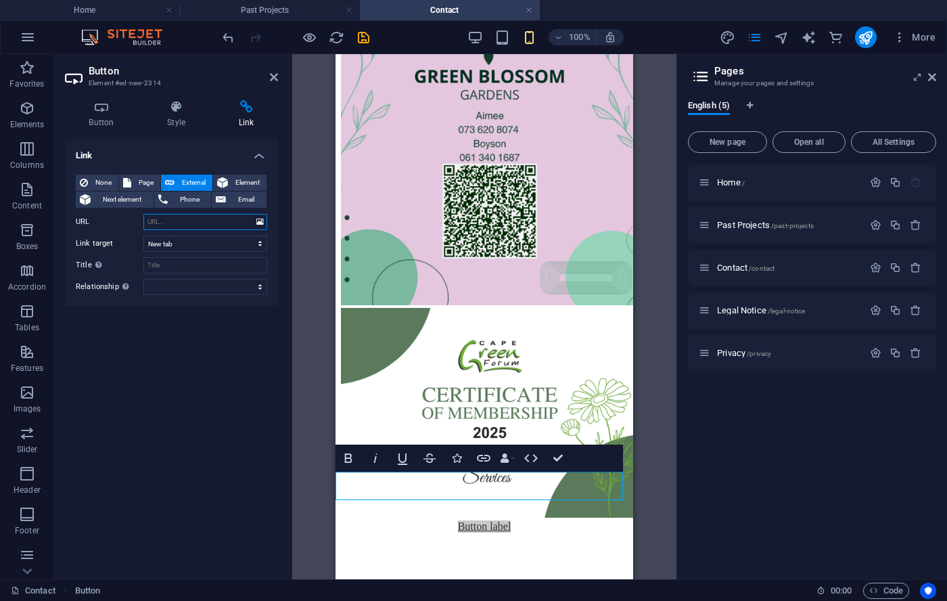
paste input "[URL][DOMAIN_NAME]"
type input "[URL][DOMAIN_NAME]"
click at [170, 256] on div "None Page External Element Next element Phone Email Page Home Past Projects Con…" at bounding box center [172, 235] width 192 height 120
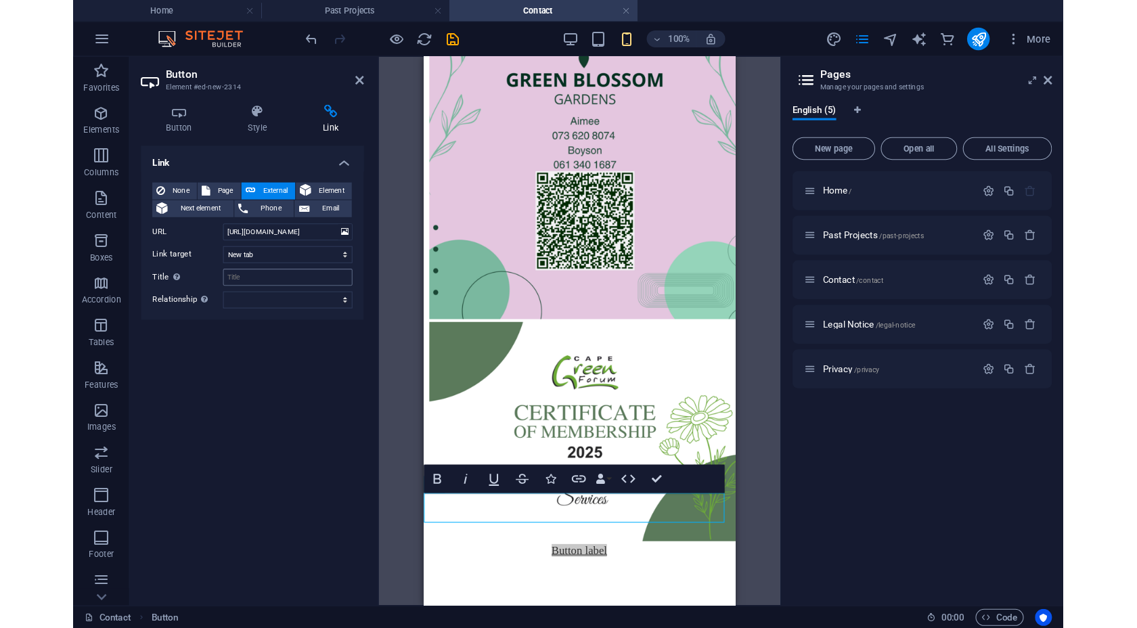
scroll to position [0, 0]
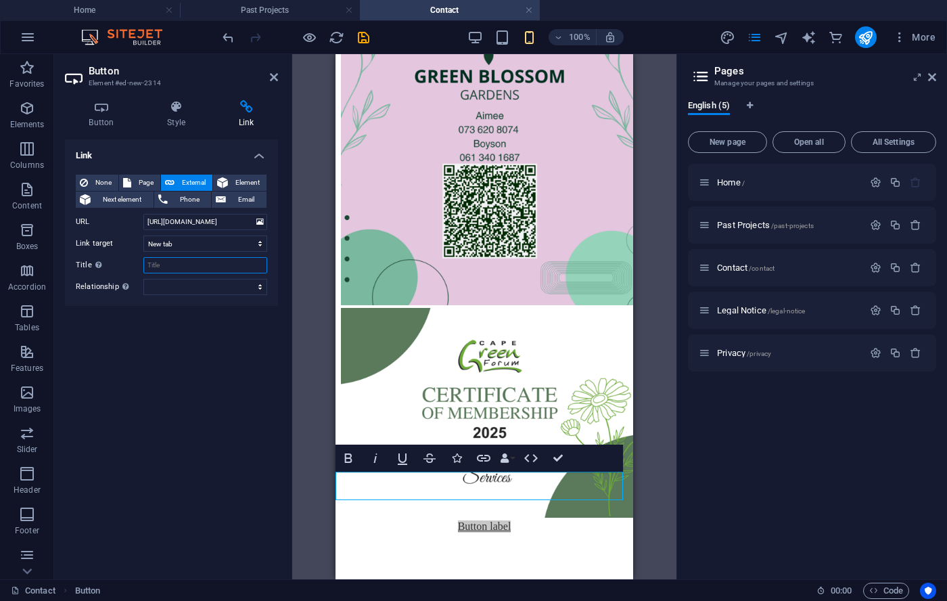
click at [170, 260] on input "Title Additional link description, should not be the same as the link text. The…" at bounding box center [205, 265] width 124 height 16
type input "WhatsApp"
click at [466, 520] on link "Button label" at bounding box center [484, 526] width 53 height 12
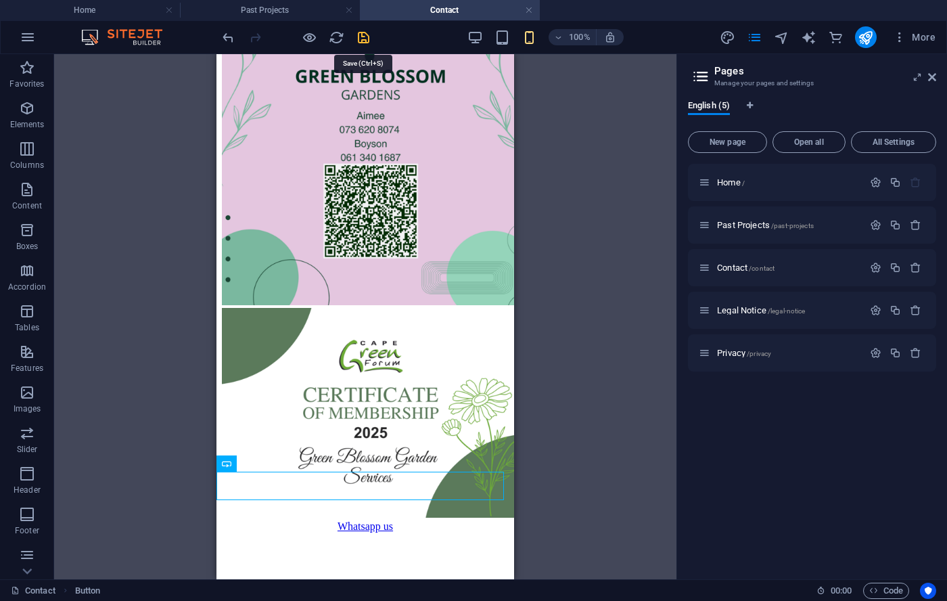
click at [358, 37] on icon "save" at bounding box center [364, 38] width 16 height 16
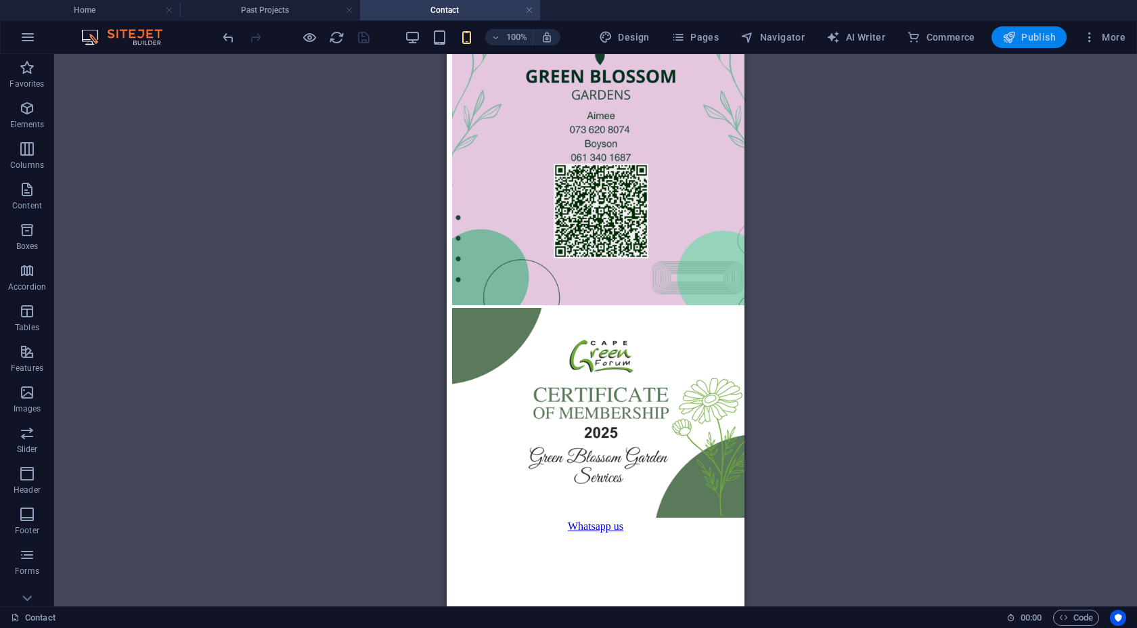
click at [947, 41] on span "Publish" at bounding box center [1028, 37] width 53 height 14
